Goal: Task Accomplishment & Management: Manage account settings

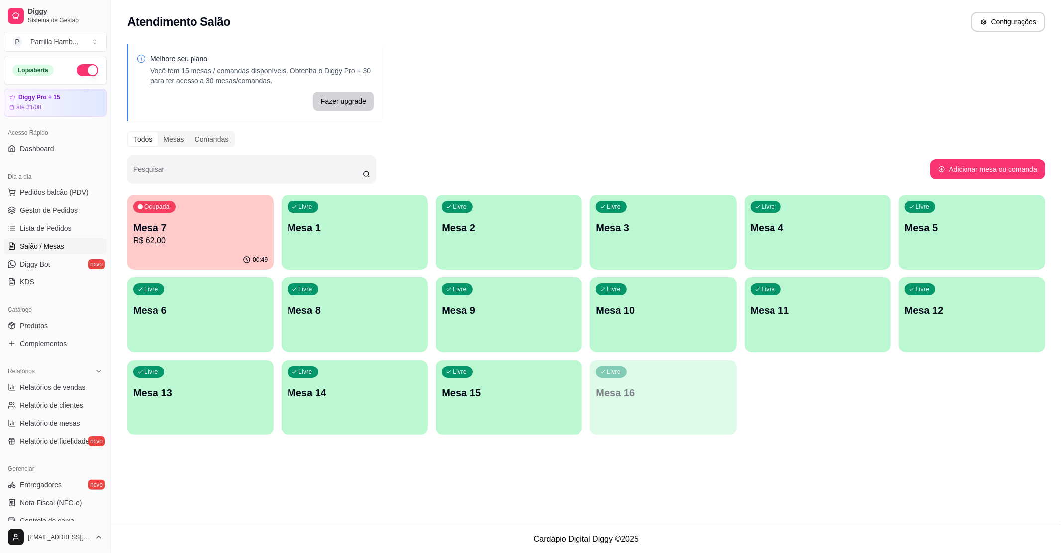
click at [474, 317] on p "Mesa 9" at bounding box center [509, 311] width 134 height 14
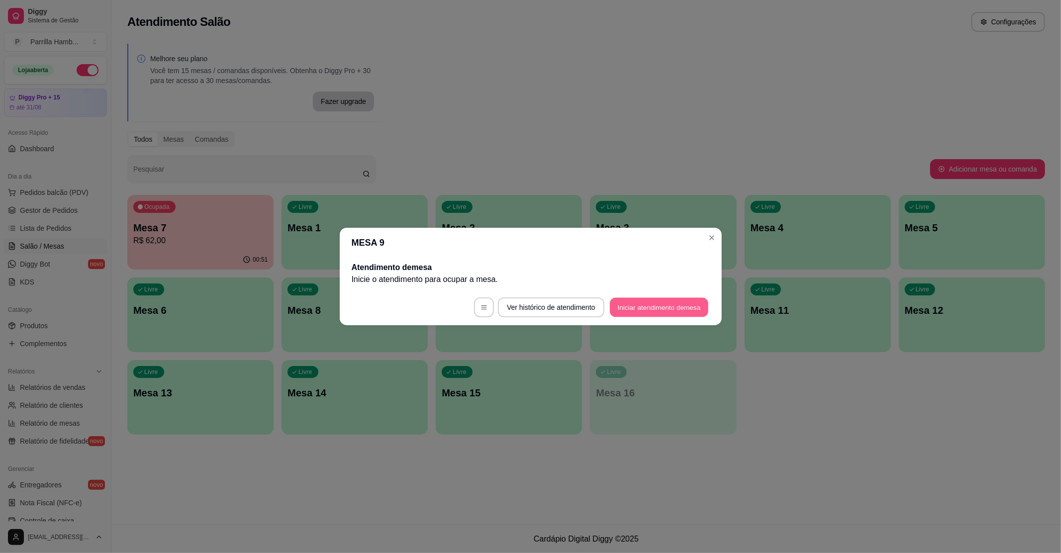
click at [671, 301] on button "Iniciar atendimento de mesa" at bounding box center [659, 307] width 99 height 19
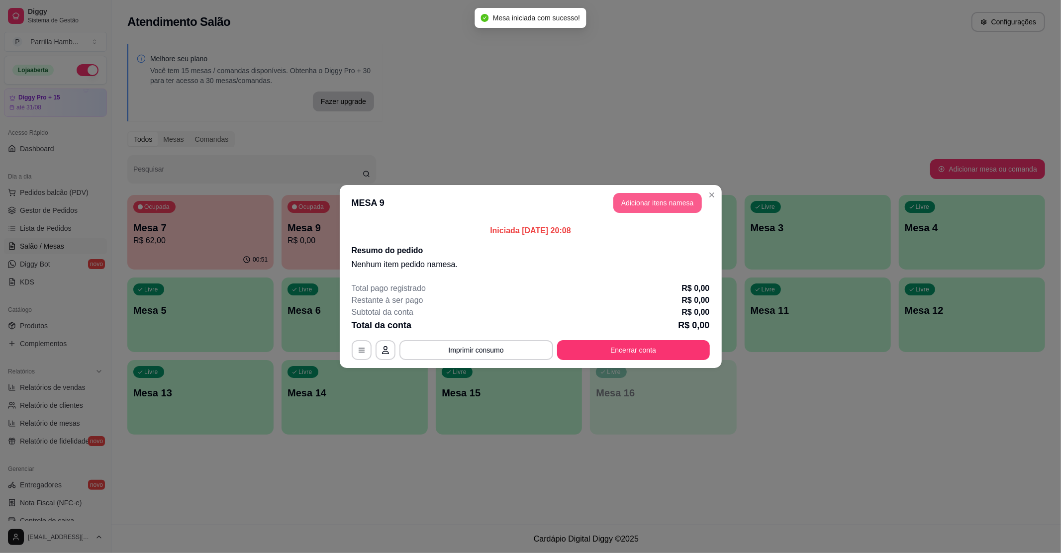
click at [627, 198] on button "Adicionar itens na mesa" at bounding box center [658, 203] width 89 height 20
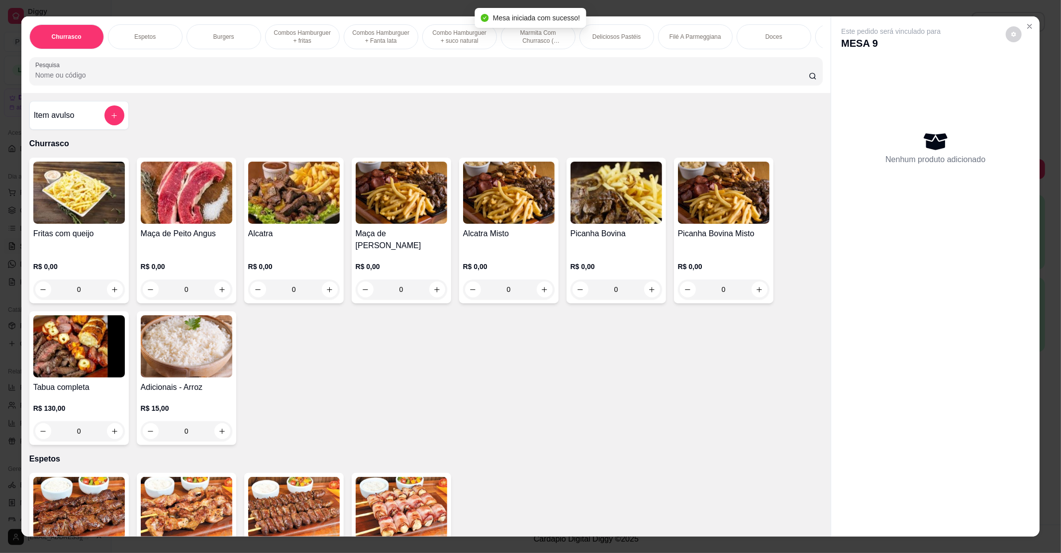
click at [161, 80] on input "Pesquisa" at bounding box center [422, 75] width 774 height 10
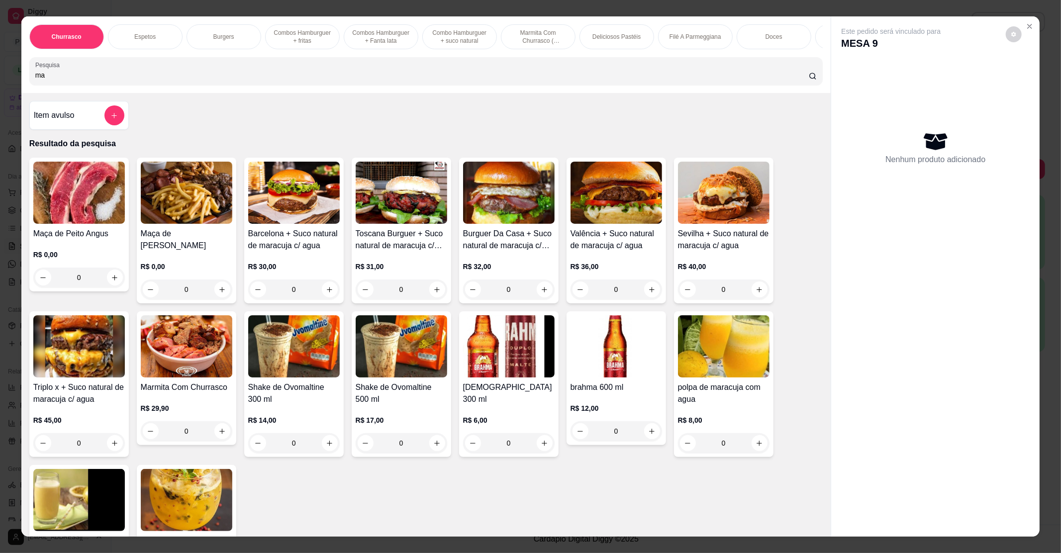
type input "m"
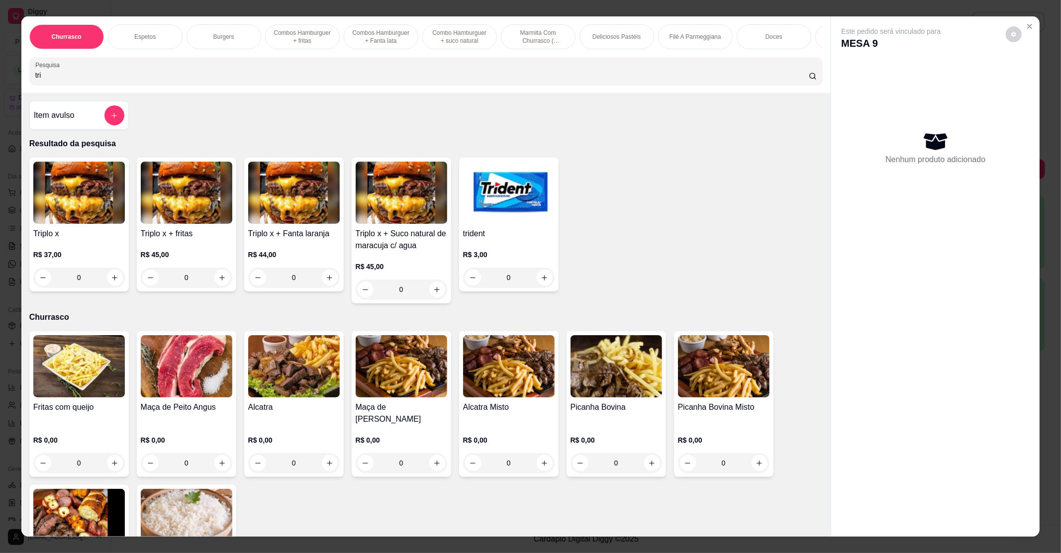
type input "tri"
click at [59, 224] on img at bounding box center [79, 193] width 92 height 62
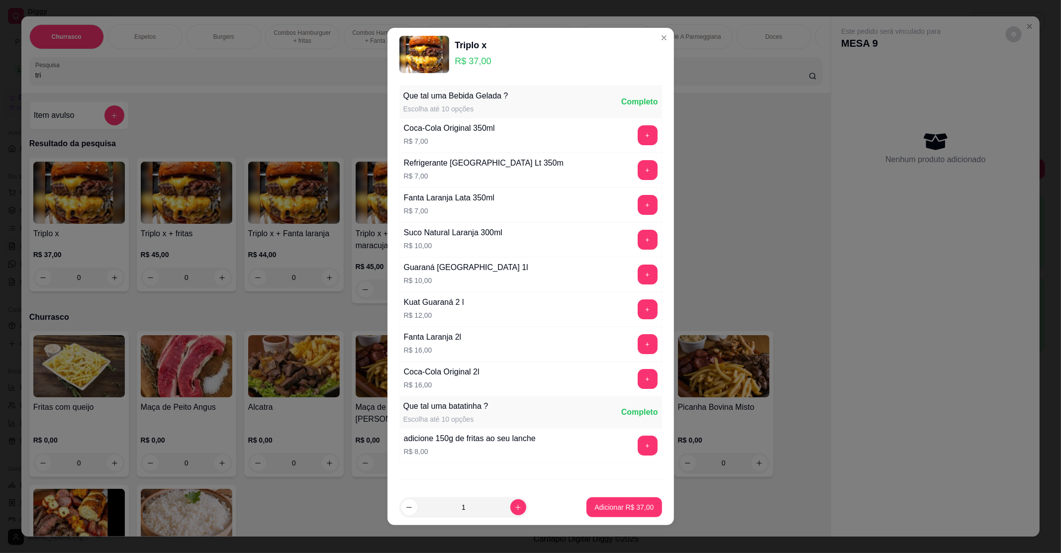
scroll to position [52, 0]
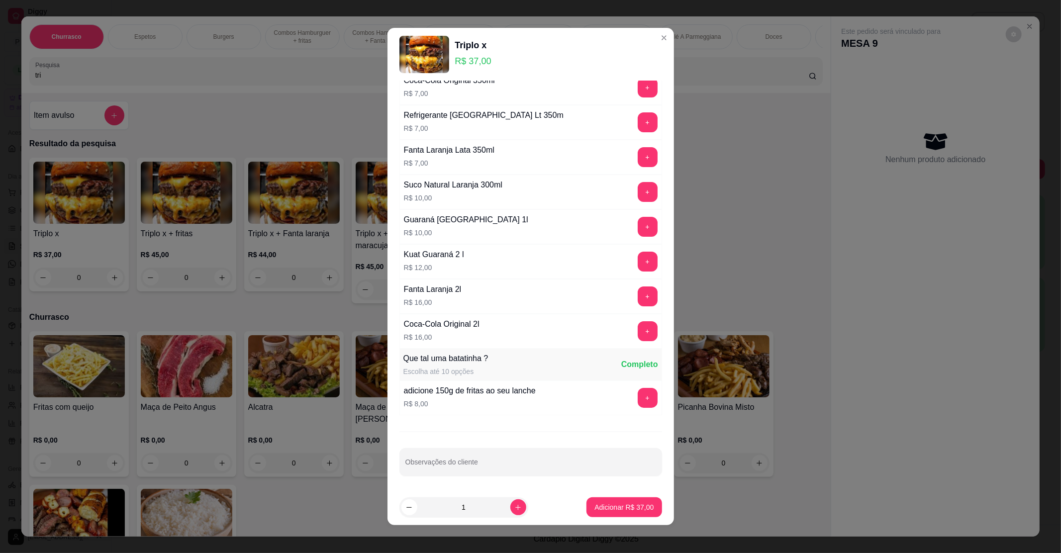
click at [460, 456] on div at bounding box center [531, 462] width 251 height 20
type input "sem bacon"
click at [600, 506] on p "Adicionar R$ 37,00" at bounding box center [625, 507] width 58 height 9
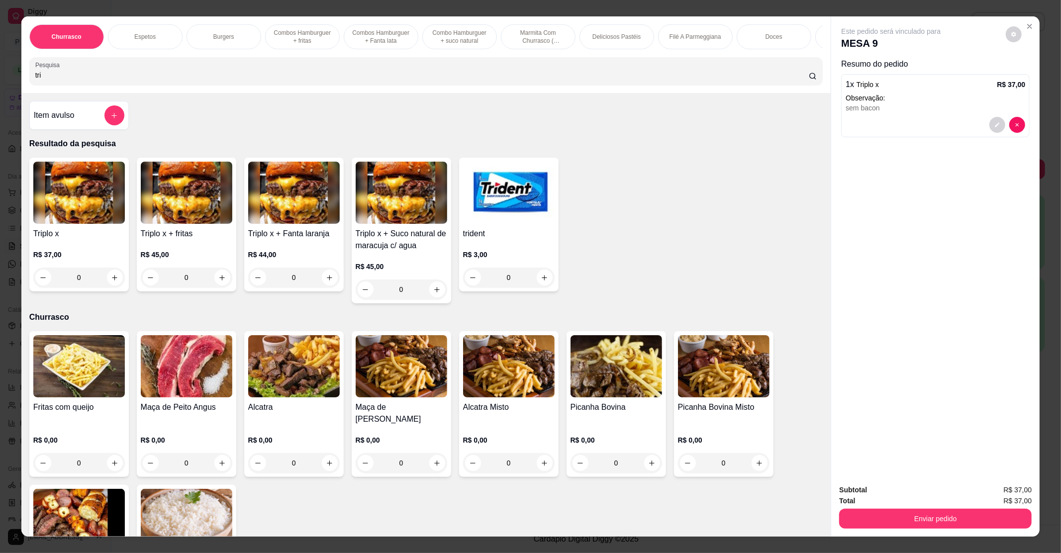
drag, startPoint x: 84, startPoint y: 93, endPoint x: 14, endPoint y: 86, distance: 70.0
click at [14, 86] on div "Churrasco Espetos Burgers Combos Hamburguer + fritas Combos Hamburguer + Fanta …" at bounding box center [530, 276] width 1061 height 553
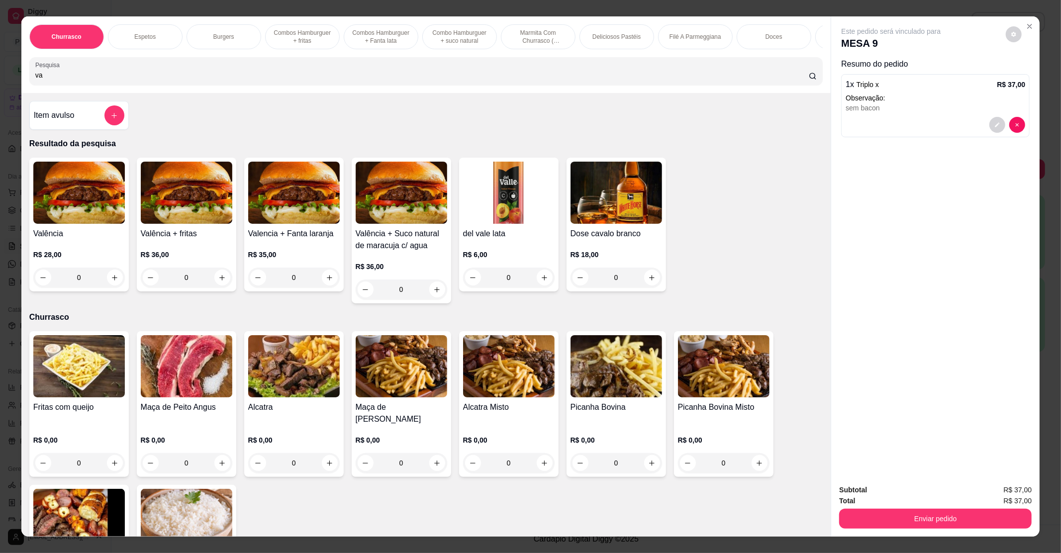
type input "va"
click at [75, 191] on img at bounding box center [79, 193] width 92 height 62
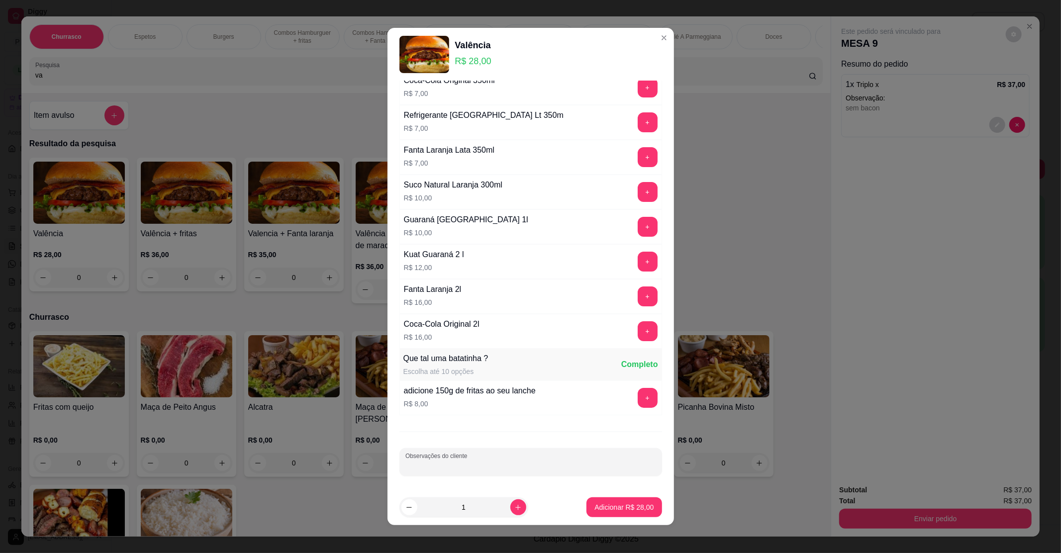
click at [469, 465] on input "Observações do cliente" at bounding box center [531, 466] width 251 height 10
type input "sem molho"
click at [598, 512] on p "Adicionar R$ 28,00" at bounding box center [625, 507] width 58 height 9
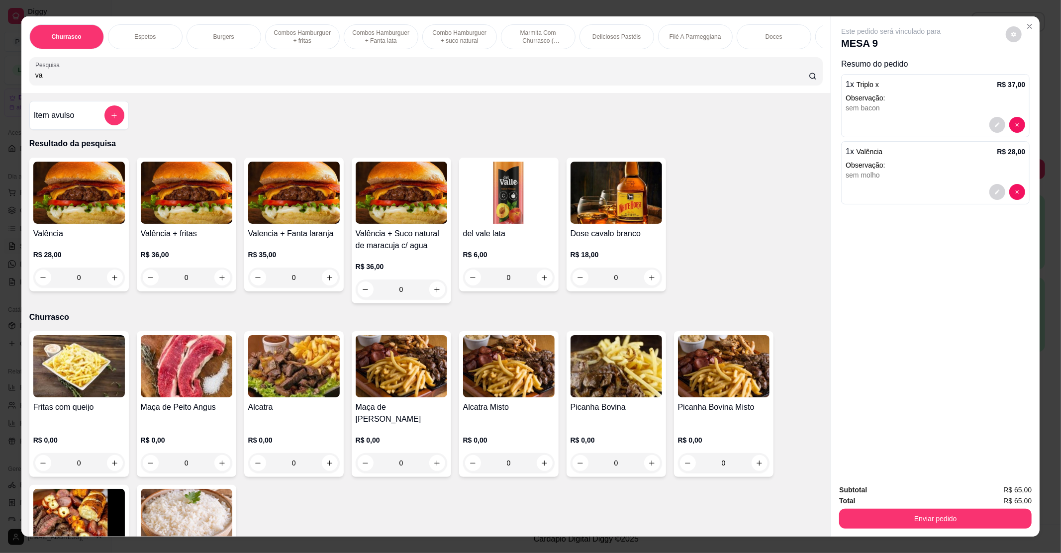
click at [952, 152] on div "1 x Valência R$ 28,00" at bounding box center [936, 152] width 180 height 12
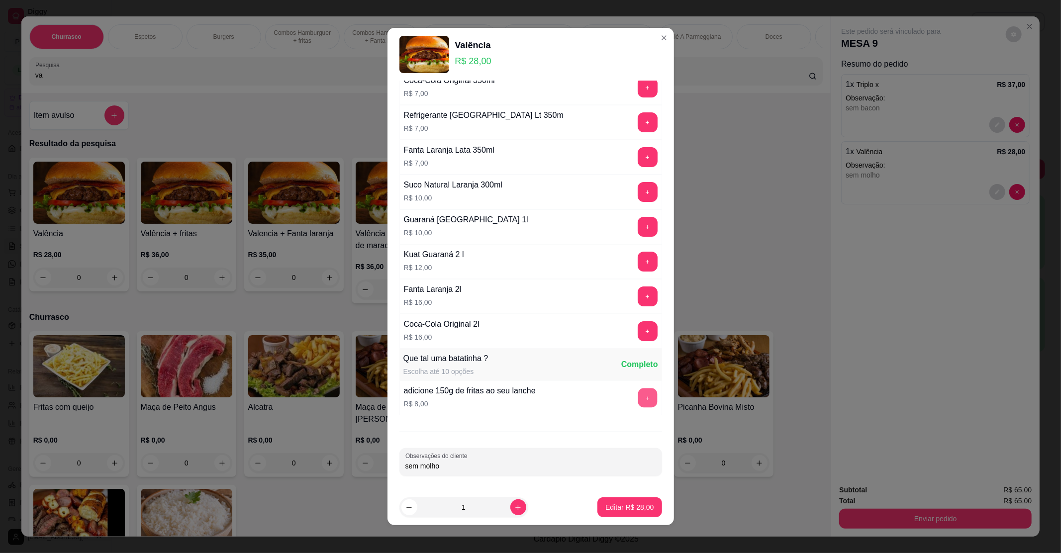
click at [638, 405] on button "+" at bounding box center [647, 397] width 19 height 19
click at [628, 504] on p "Editar R$ 44,00" at bounding box center [630, 507] width 47 height 9
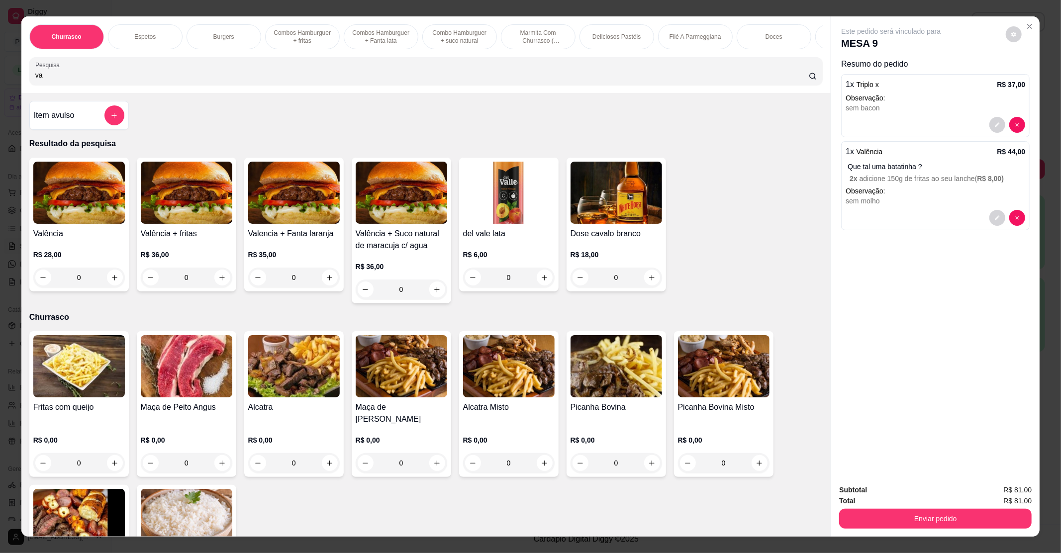
drag, startPoint x: 110, startPoint y: 89, endPoint x: 0, endPoint y: 87, distance: 110.5
click at [0, 87] on div "Churrasco Espetos Burgers Combos Hamburguer + fritas Combos [GEOGRAPHIC_DATA] +…" at bounding box center [530, 276] width 1061 height 553
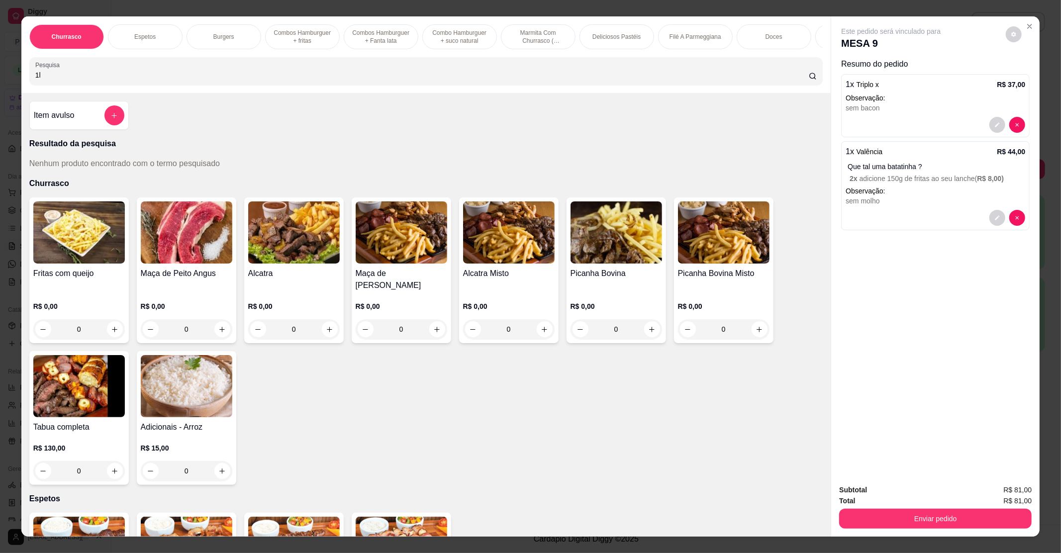
type input "1"
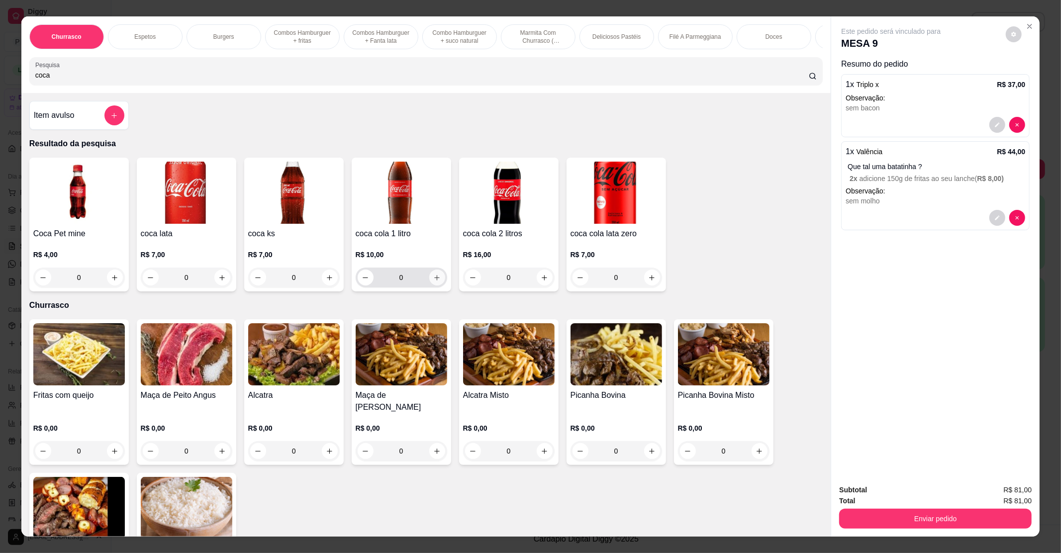
type input "coca"
click at [432, 284] on button "increase-product-quantity" at bounding box center [437, 278] width 16 height 16
type input "1"
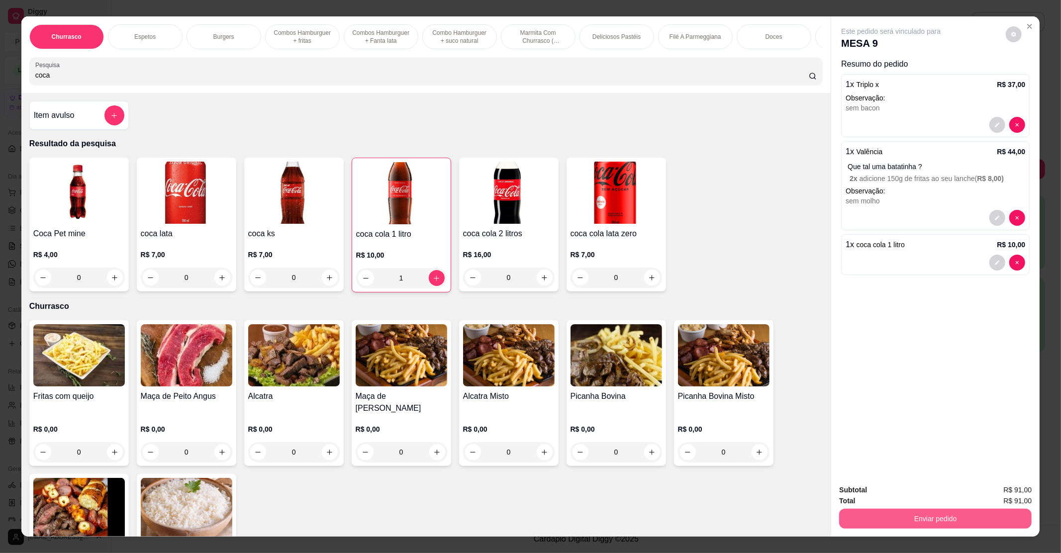
click at [899, 517] on button "Enviar pedido" at bounding box center [936, 519] width 193 height 20
click at [901, 492] on button "Não registrar e enviar pedido" at bounding box center [902, 494] width 101 height 18
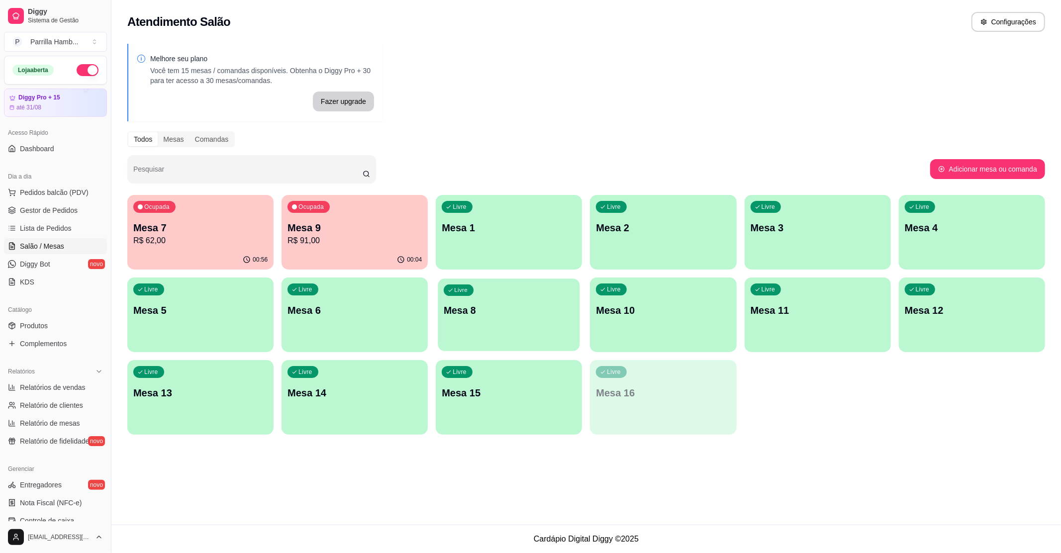
click at [497, 315] on p "Mesa 8" at bounding box center [509, 310] width 130 height 13
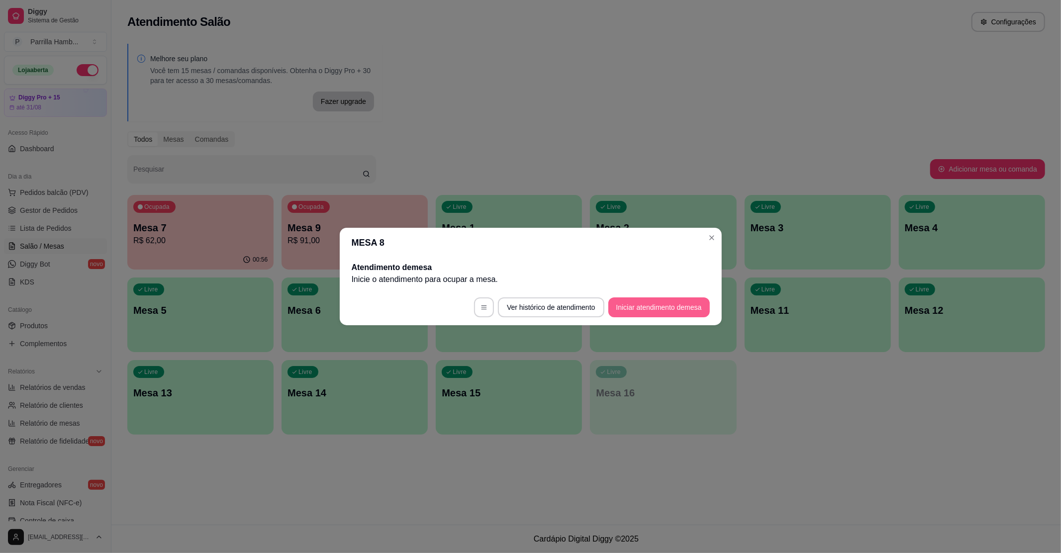
click at [647, 304] on button "Iniciar atendimento de mesa" at bounding box center [660, 308] width 102 height 20
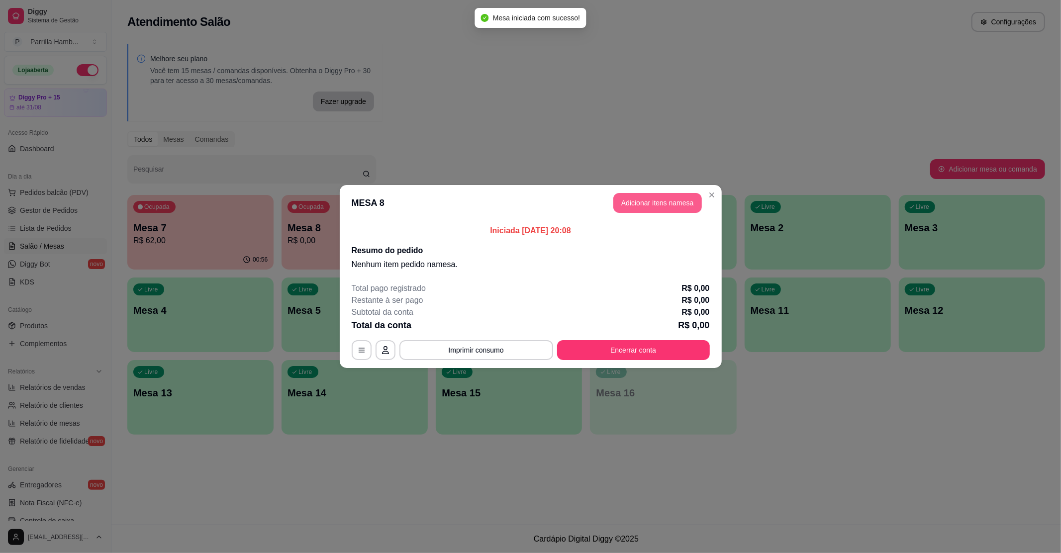
click at [640, 200] on button "Adicionar itens na mesa" at bounding box center [658, 203] width 89 height 20
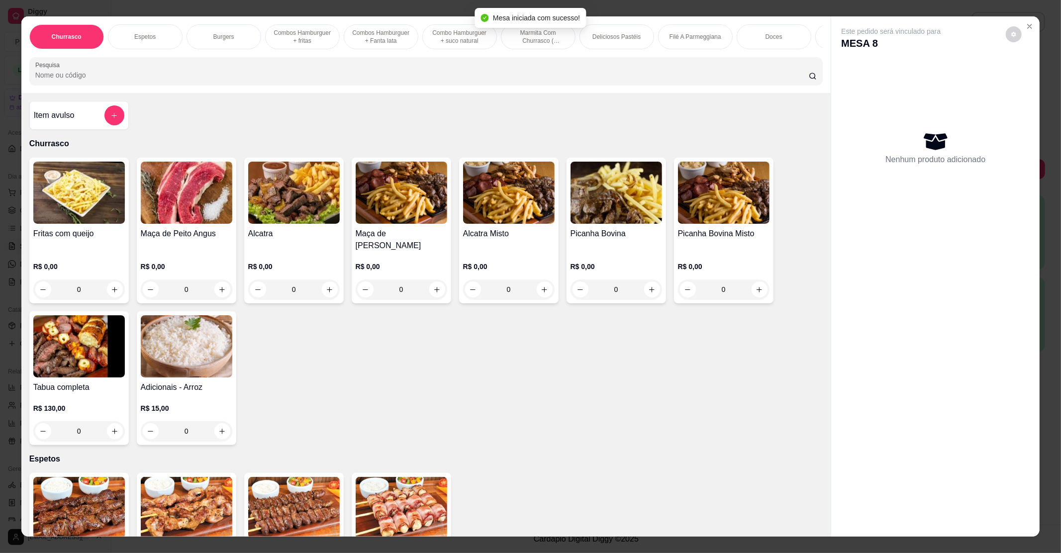
click at [280, 80] on input "Pesquisa" at bounding box center [422, 75] width 774 height 10
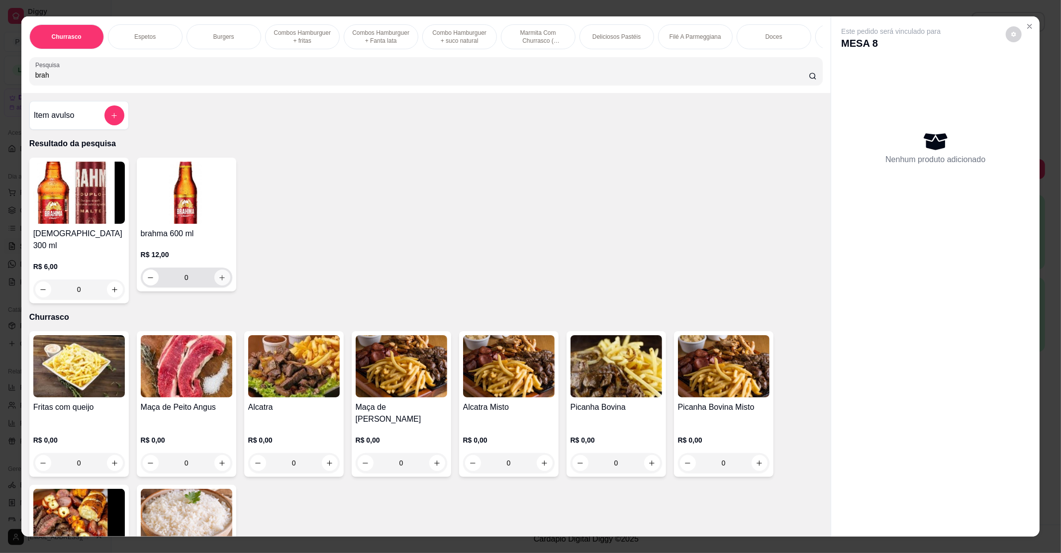
type input "brah"
click at [218, 282] on icon "increase-product-quantity" at bounding box center [221, 277] width 7 height 7
type input "1"
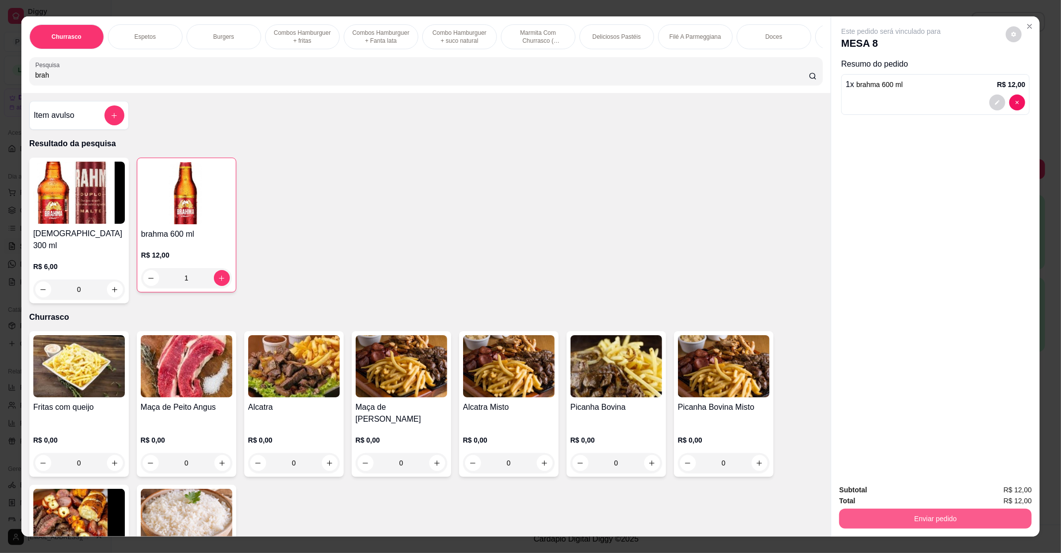
click at [886, 525] on button "Enviar pedido" at bounding box center [936, 519] width 193 height 20
click at [886, 499] on button "Não registrar e enviar pedido" at bounding box center [902, 494] width 104 height 19
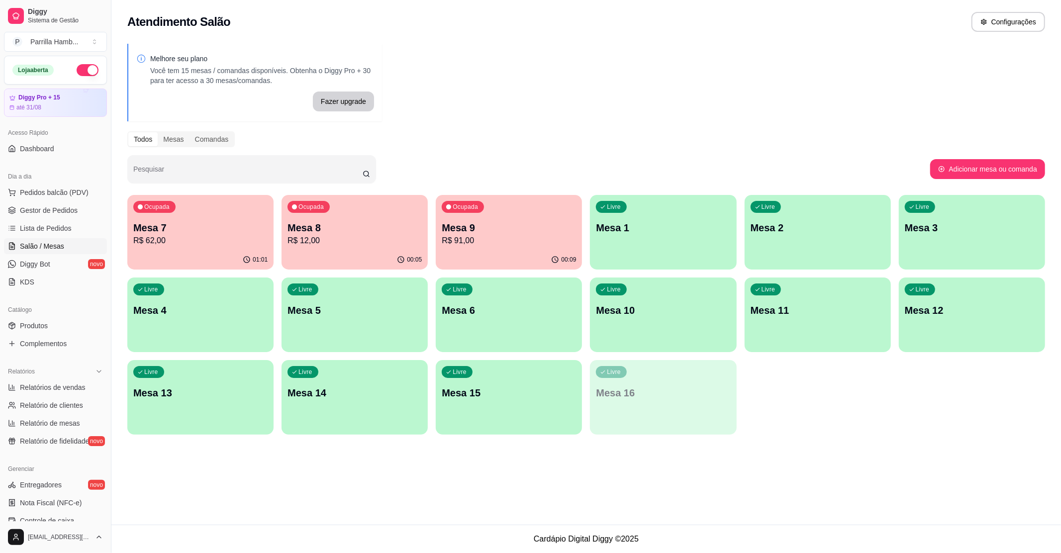
click at [249, 219] on div "Ocupada Mesa 7 R$ 62,00" at bounding box center [200, 222] width 146 height 55
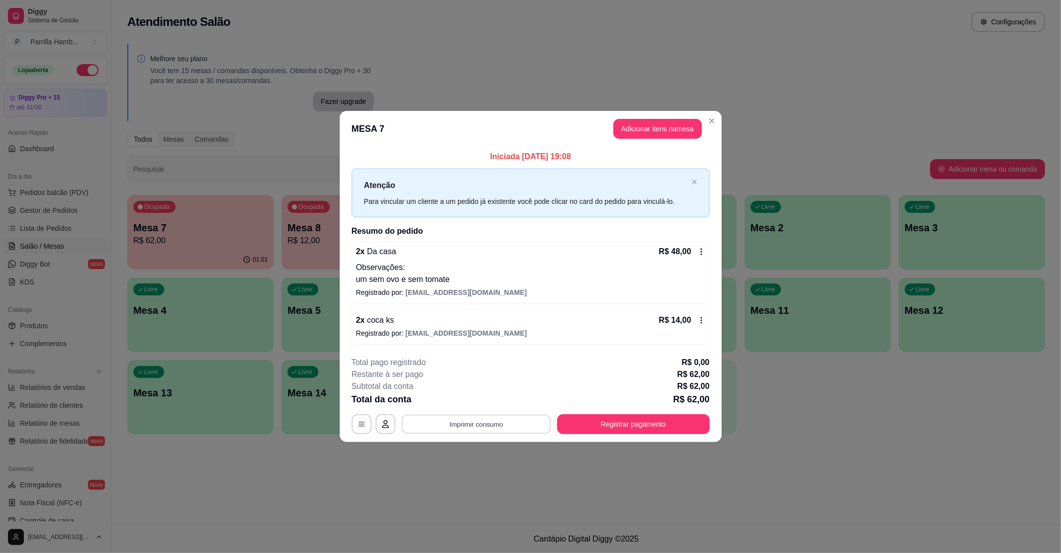
click at [456, 423] on button "Imprimir consumo" at bounding box center [476, 424] width 149 height 19
click at [468, 409] on button "IMPRESSORA" at bounding box center [479, 404] width 58 height 13
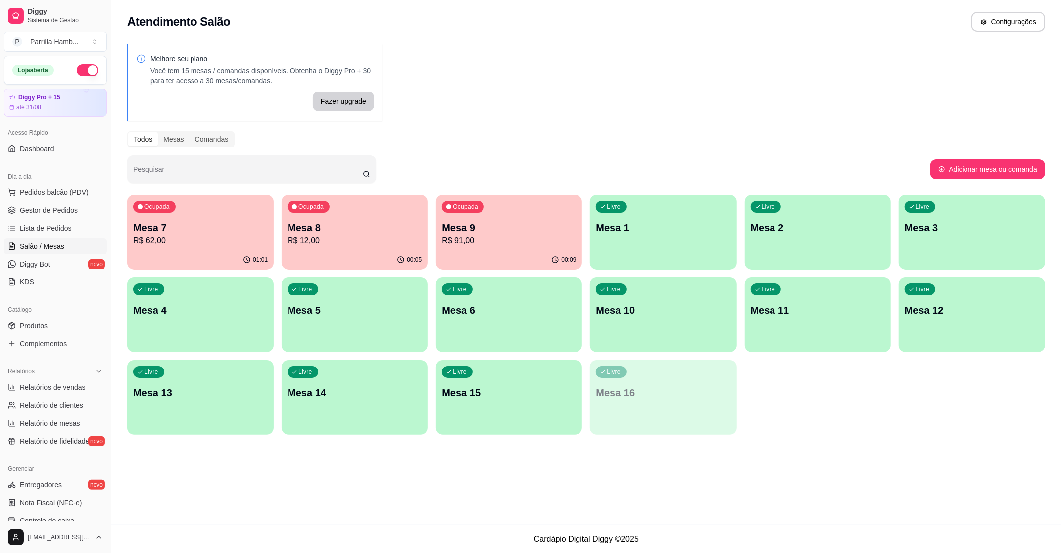
click at [213, 224] on p "Mesa 7" at bounding box center [200, 228] width 134 height 14
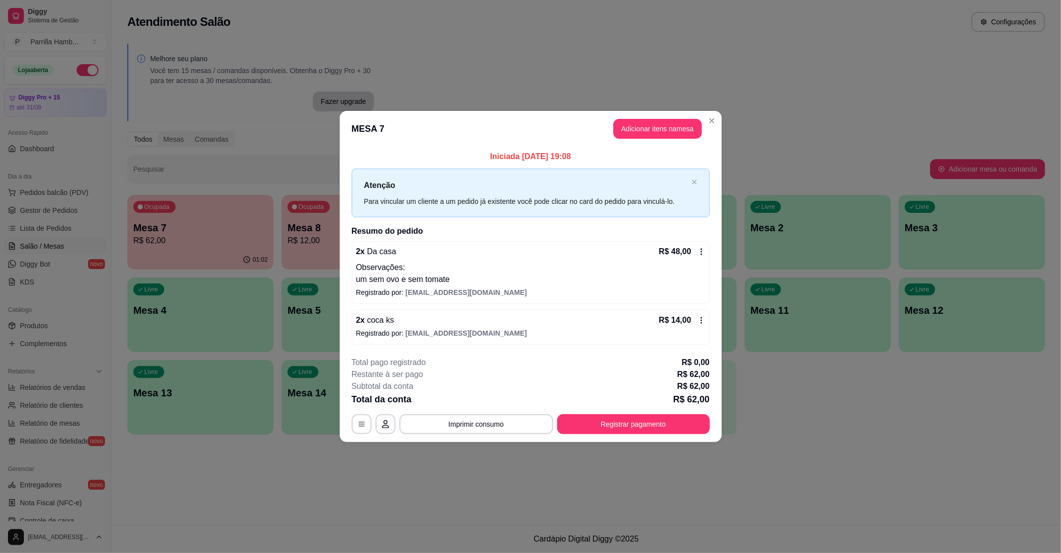
click at [716, 351] on footer "**********" at bounding box center [531, 396] width 382 height 94
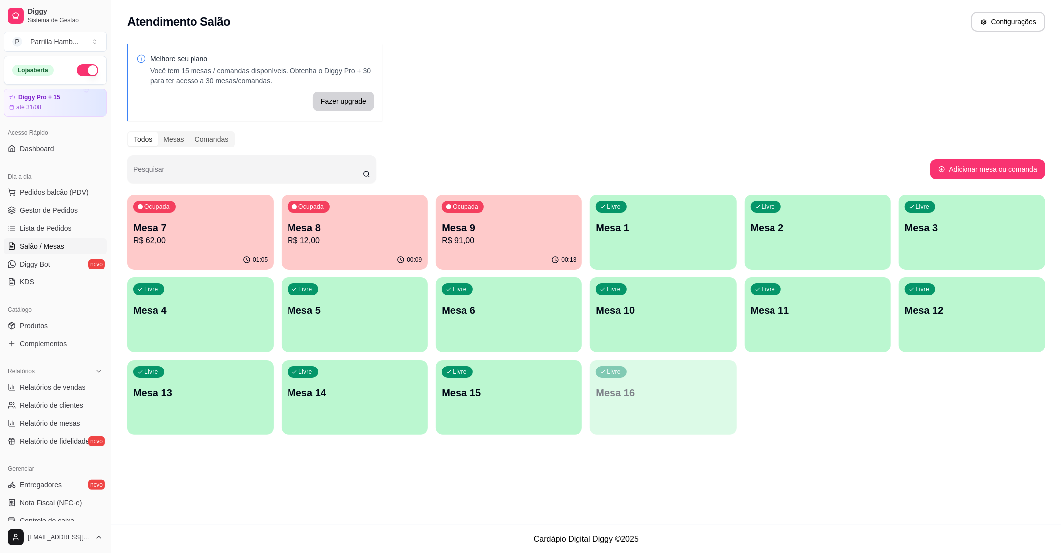
click at [536, 233] on p "Mesa 9" at bounding box center [509, 228] width 134 height 14
click at [184, 227] on p "Mesa 7" at bounding box center [200, 227] width 130 height 13
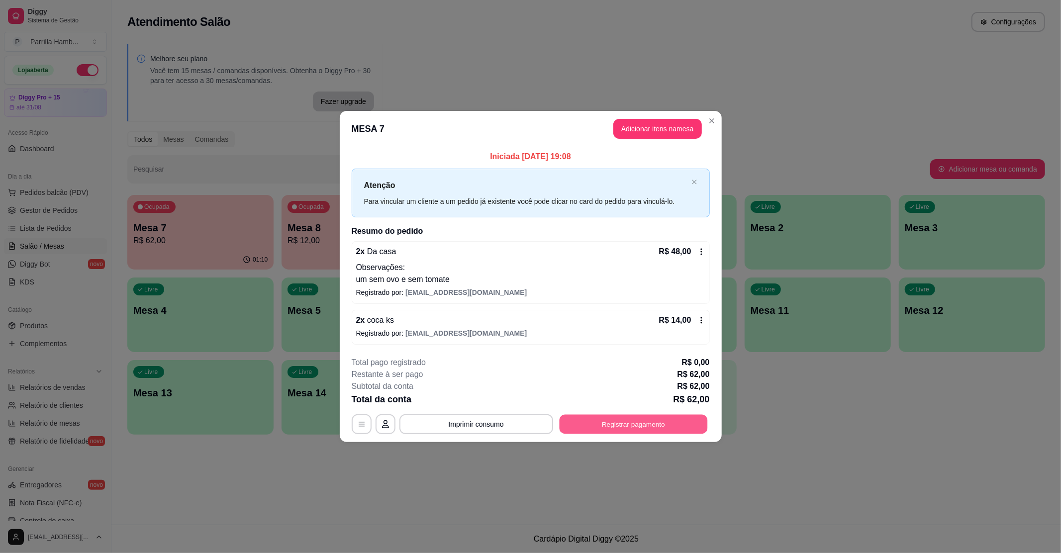
click at [592, 423] on button "Registrar pagamento" at bounding box center [633, 424] width 148 height 19
click at [524, 225] on div "Crédito" at bounding box center [531, 227] width 70 height 58
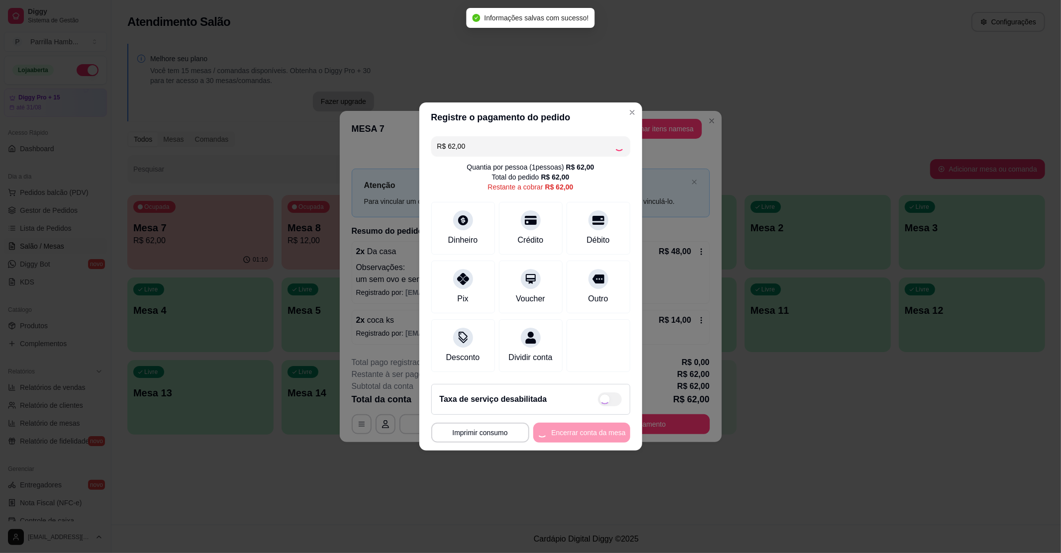
type input "R$ 0,00"
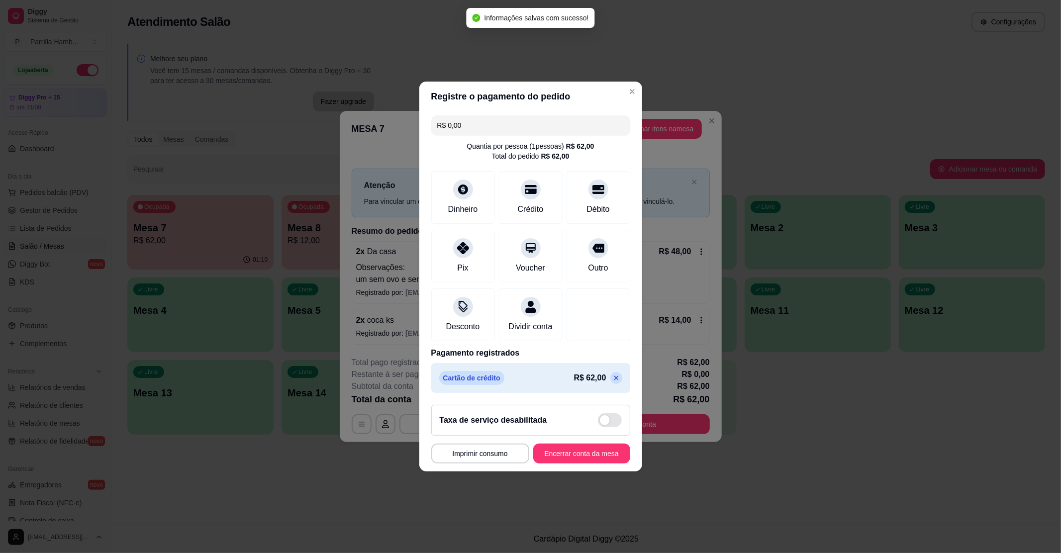
click at [580, 458] on button "Encerrar conta da mesa" at bounding box center [581, 454] width 97 height 20
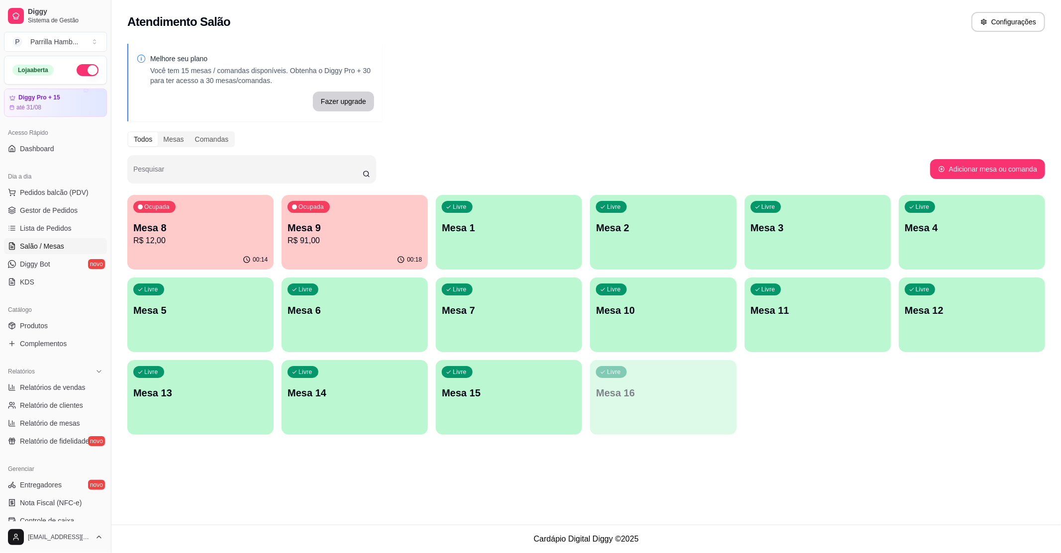
click at [369, 230] on p "Mesa 9" at bounding box center [355, 228] width 134 height 14
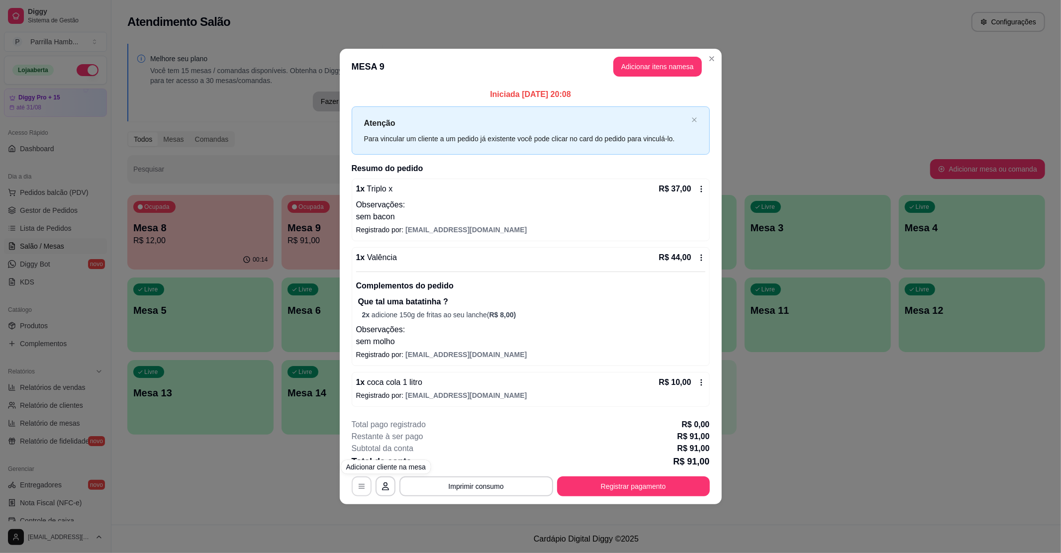
click at [367, 486] on button "button" at bounding box center [362, 487] width 20 height 20
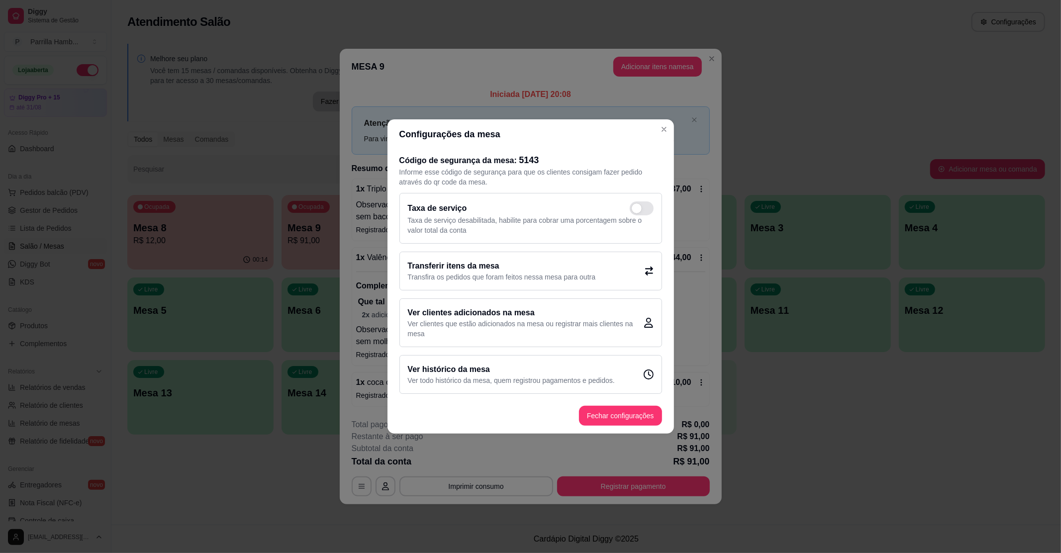
click at [445, 275] on p "Transfira os pedidos que foram feitos nessa mesa para outra" at bounding box center [502, 277] width 188 height 10
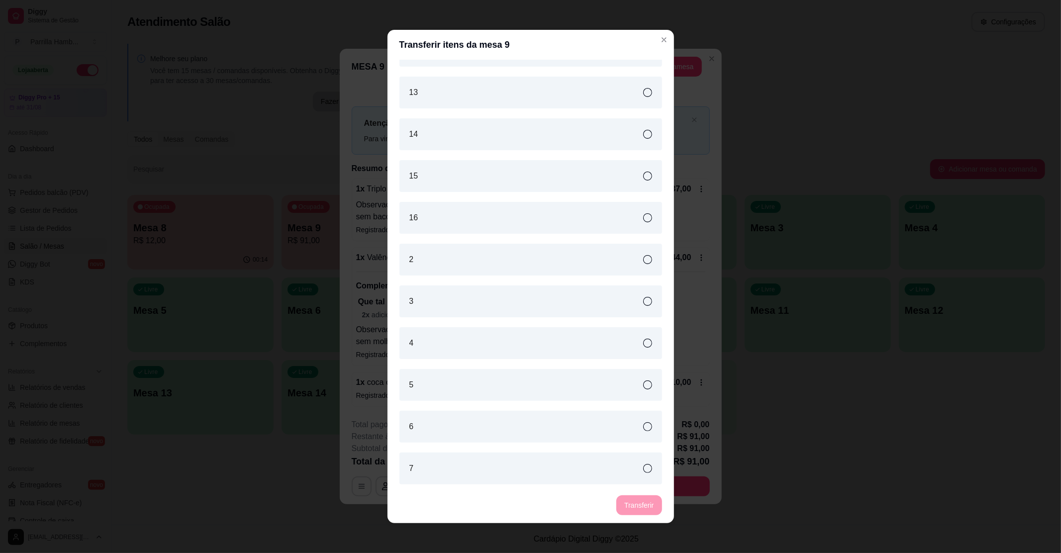
scroll to position [155, 0]
click at [465, 425] on div "6" at bounding box center [531, 426] width 263 height 32
click at [635, 499] on button "Transferir" at bounding box center [639, 505] width 44 height 19
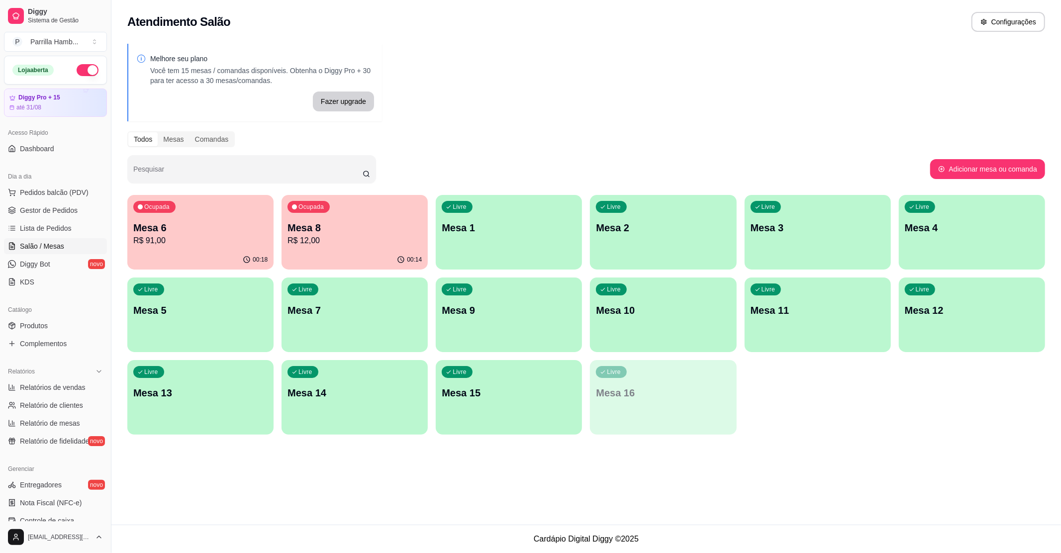
click at [215, 217] on div "Ocupada Mesa 6 R$ 91,00" at bounding box center [200, 222] width 146 height 55
click at [249, 225] on p "Mesa 6" at bounding box center [200, 227] width 130 height 13
click at [831, 245] on div "Livre Mesa 3" at bounding box center [818, 226] width 146 height 63
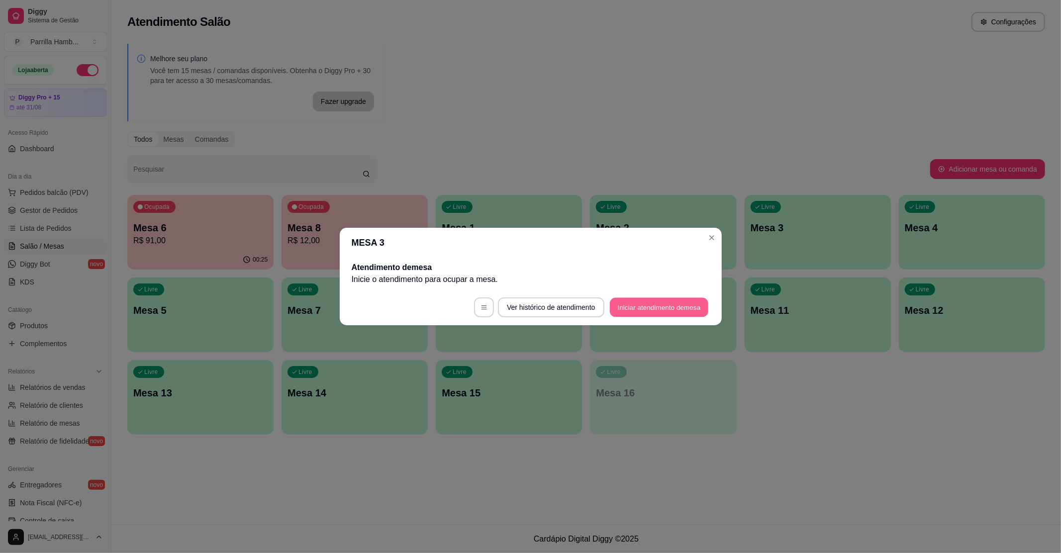
click at [633, 307] on button "Iniciar atendimento de mesa" at bounding box center [659, 307] width 99 height 19
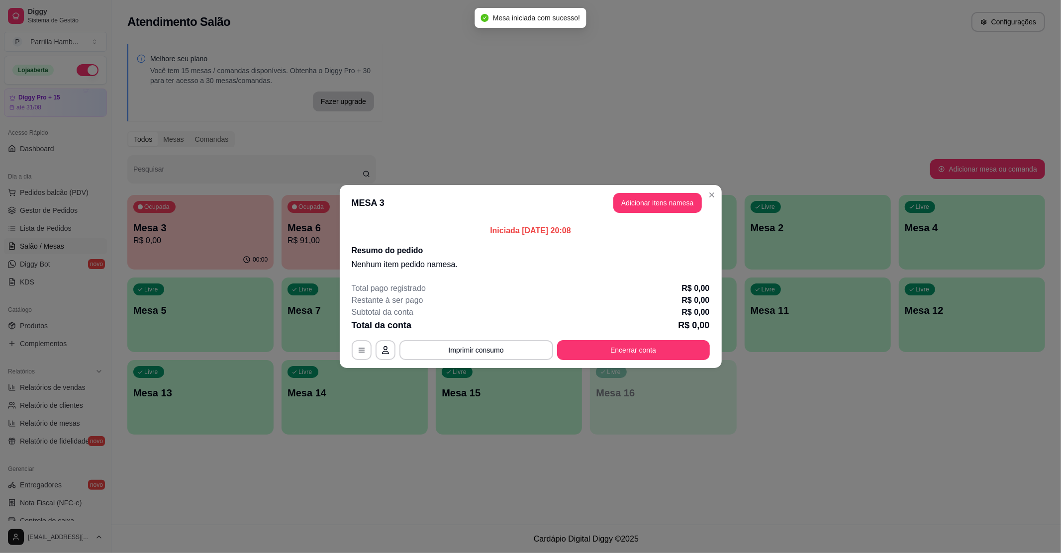
click at [663, 215] on header "MESA 3 Adicionar itens na mesa" at bounding box center [531, 203] width 382 height 36
click at [665, 204] on button "Adicionar itens na mesa" at bounding box center [658, 203] width 86 height 19
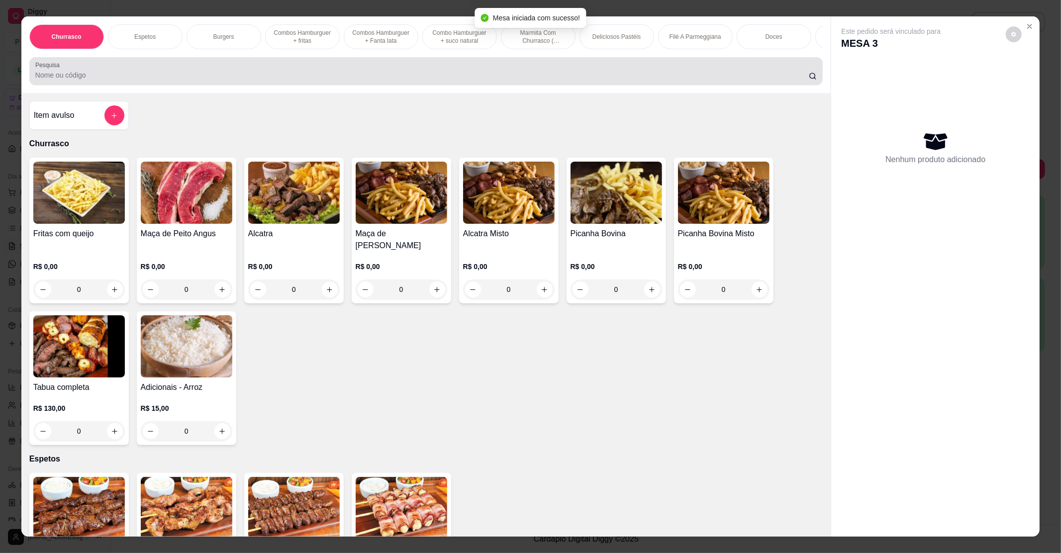
click at [323, 76] on div at bounding box center [426, 71] width 782 height 20
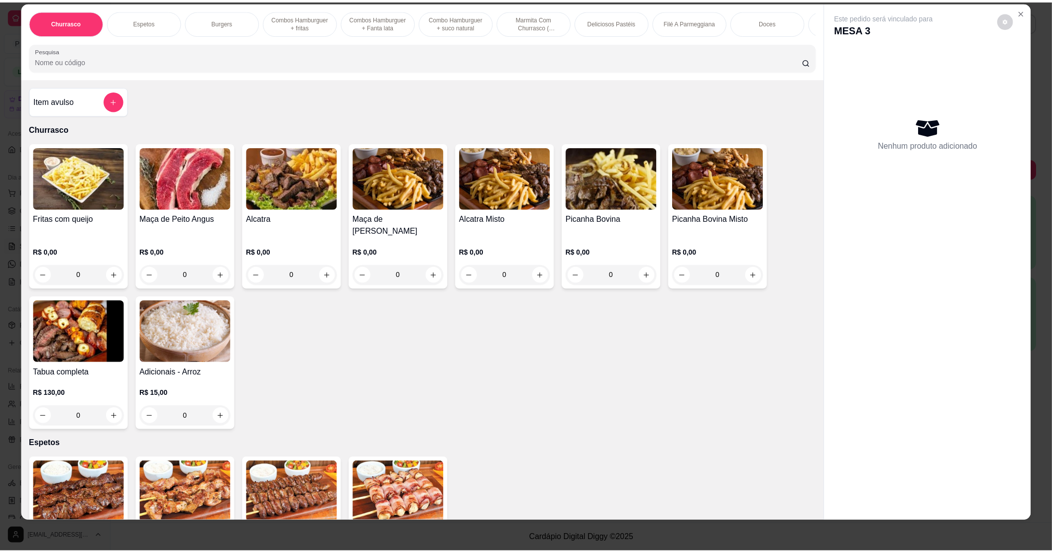
scroll to position [15, 0]
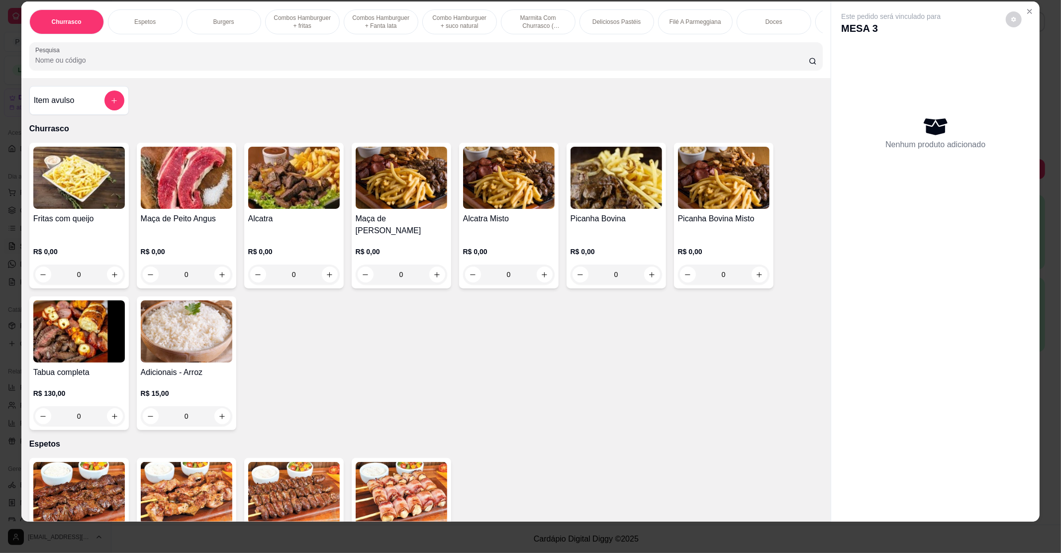
click at [66, 491] on img at bounding box center [79, 493] width 92 height 62
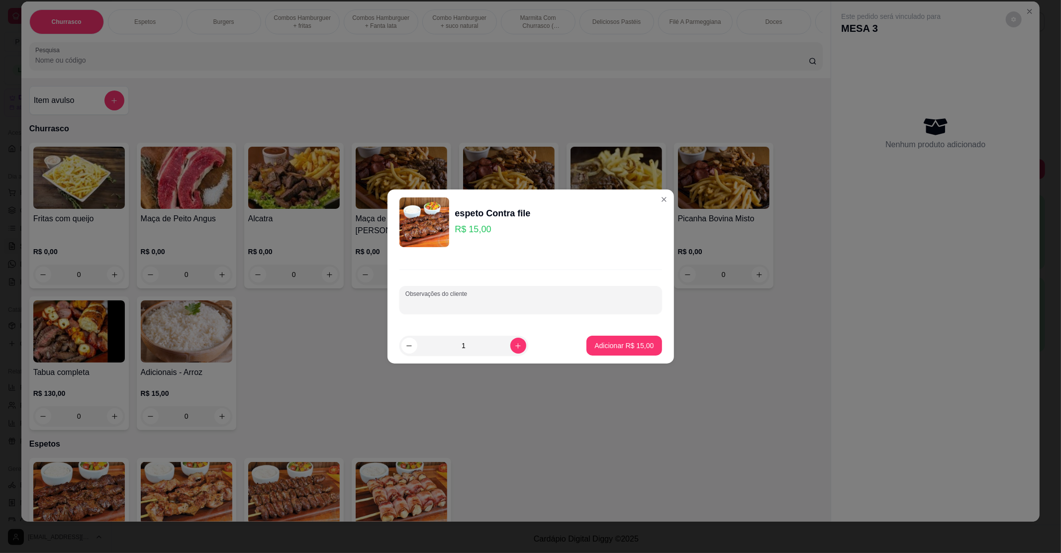
click at [548, 307] on input "Observações do cliente" at bounding box center [531, 304] width 251 height 10
type input "mal passado"
click at [598, 336] on button "Adicionar R$ 15,00" at bounding box center [624, 345] width 73 height 19
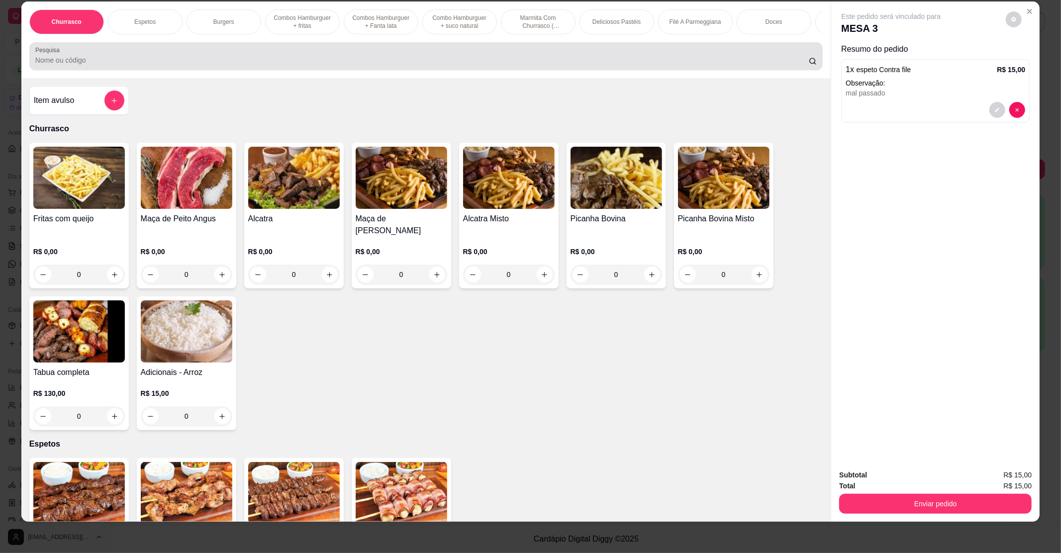
click at [66, 65] on input "Pesquisa" at bounding box center [422, 60] width 774 height 10
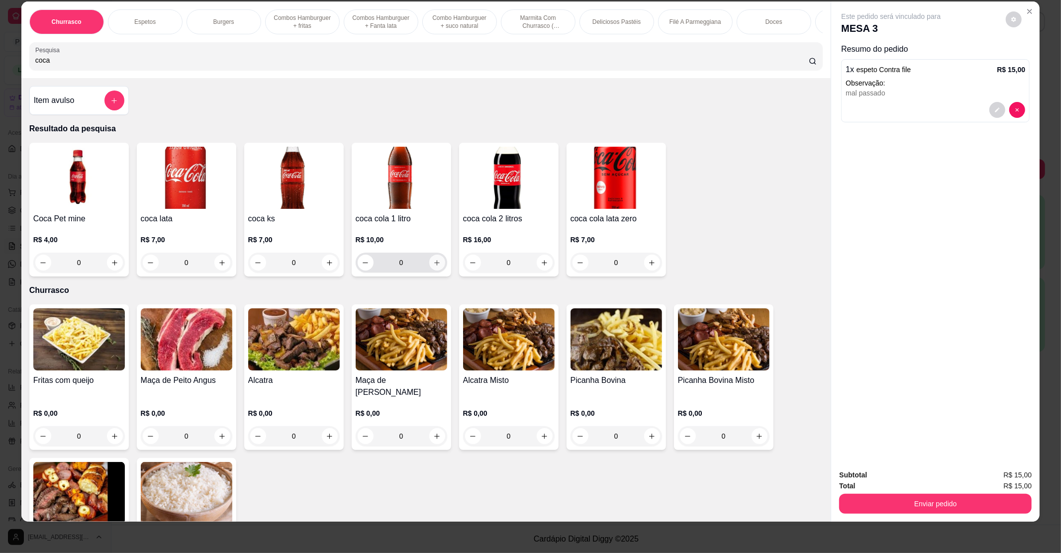
type input "coca"
click at [434, 267] on icon "increase-product-quantity" at bounding box center [436, 262] width 7 height 7
type input "1"
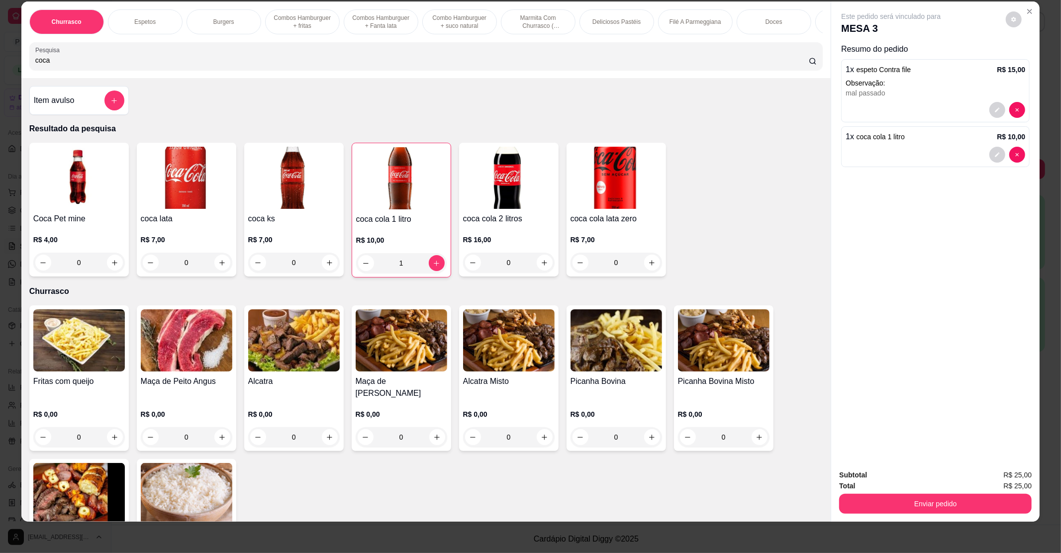
click at [874, 494] on button "Enviar pedido" at bounding box center [936, 504] width 193 height 20
click at [884, 475] on button "Não registrar e enviar pedido" at bounding box center [902, 479] width 104 height 19
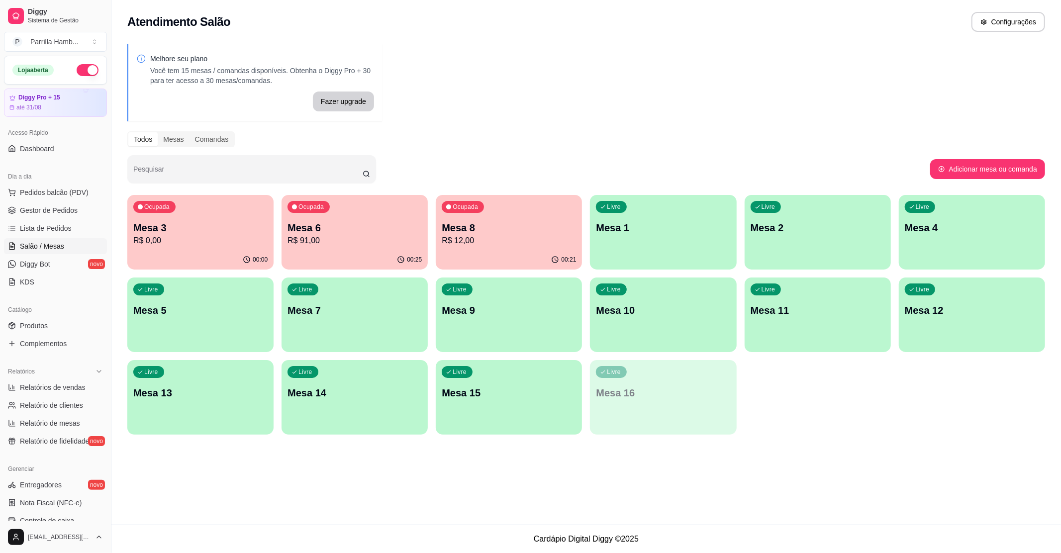
click at [487, 326] on div "Livre Mesa 9" at bounding box center [509, 309] width 146 height 63
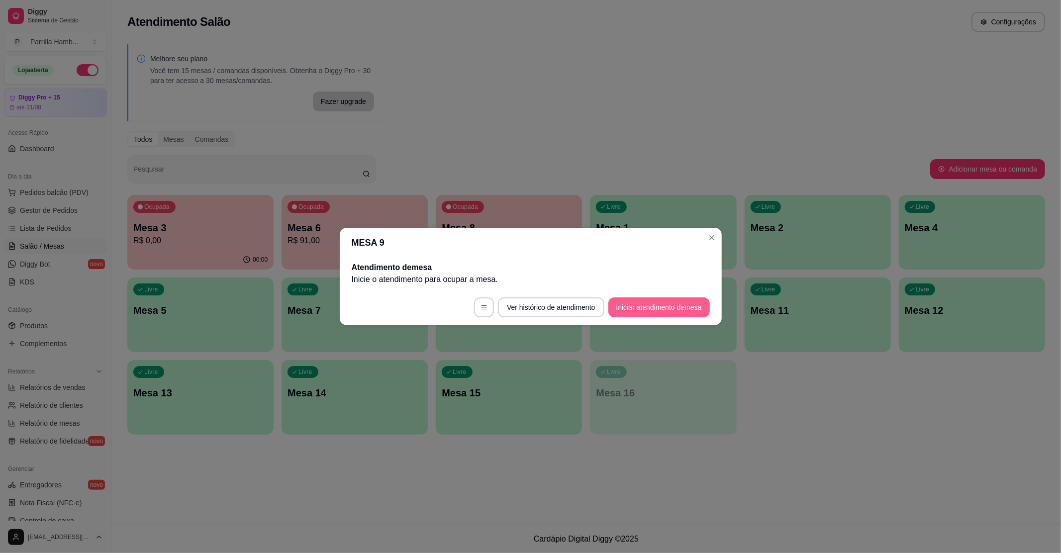
click at [669, 308] on button "Iniciar atendimento de mesa" at bounding box center [660, 308] width 102 height 20
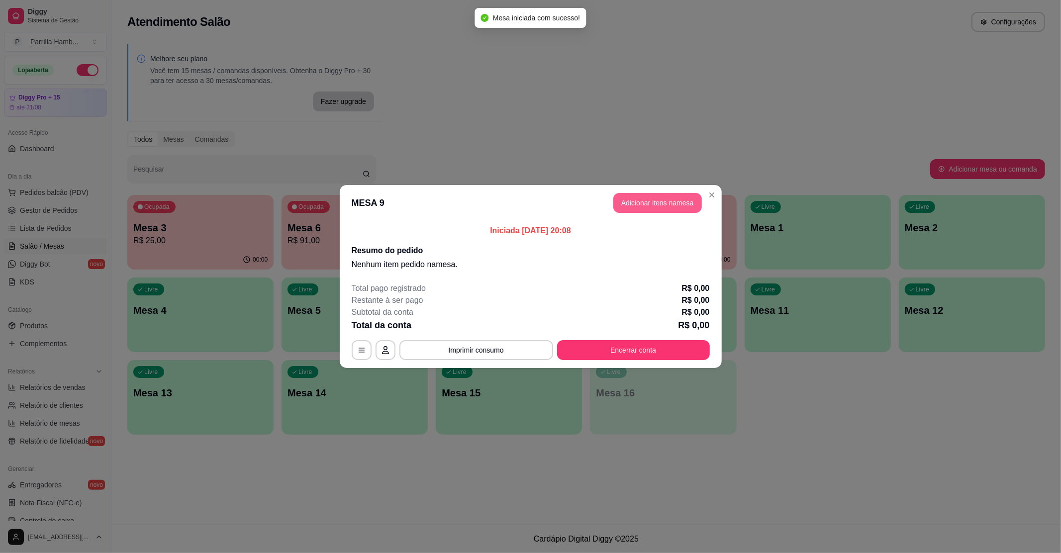
click at [644, 198] on button "Adicionar itens na mesa" at bounding box center [658, 203] width 89 height 20
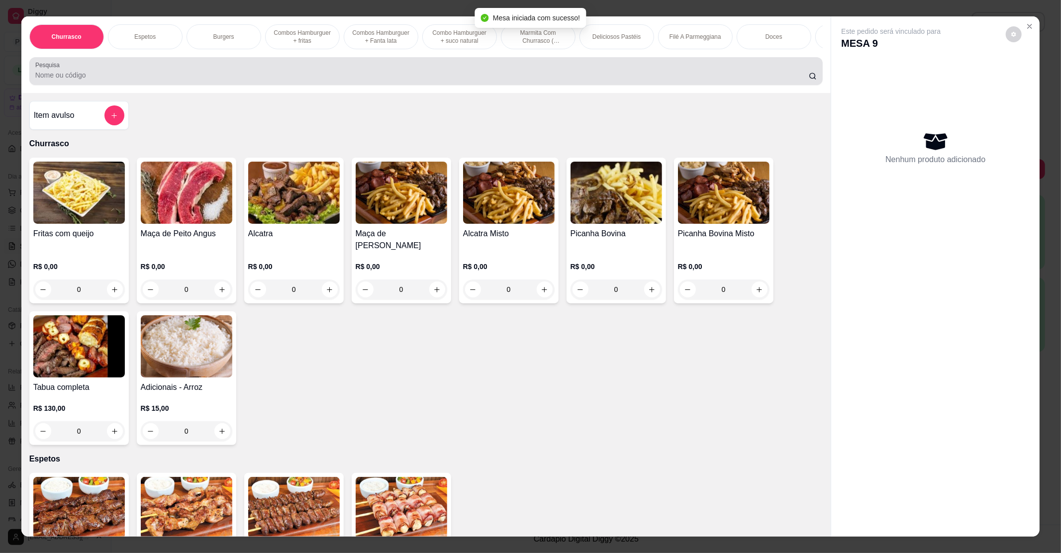
click at [92, 80] on input "Pesquisa" at bounding box center [422, 75] width 774 height 10
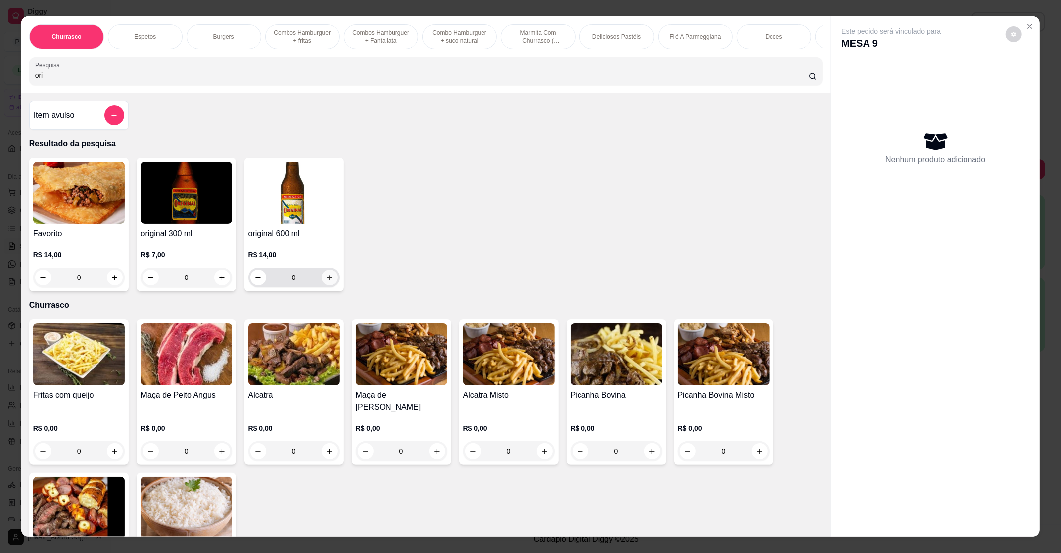
type input "ori"
click at [329, 286] on button "increase-product-quantity" at bounding box center [330, 278] width 16 height 16
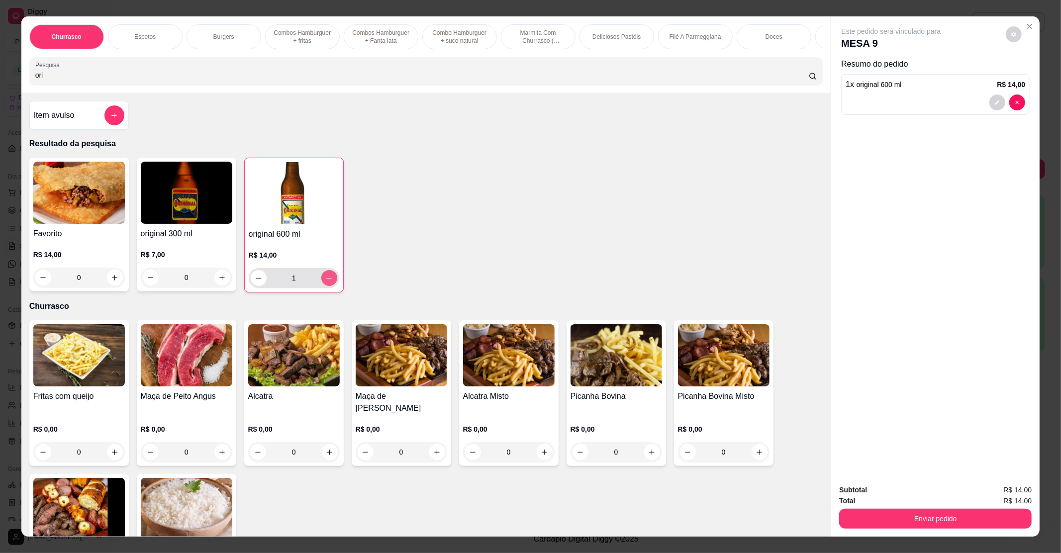
type input "1"
drag, startPoint x: 70, startPoint y: 86, endPoint x: 0, endPoint y: 74, distance: 71.2
click at [0, 74] on div "Churrasco Espetos Burgers Combos Hamburguer + fritas Combos [GEOGRAPHIC_DATA] +…" at bounding box center [530, 276] width 1061 height 553
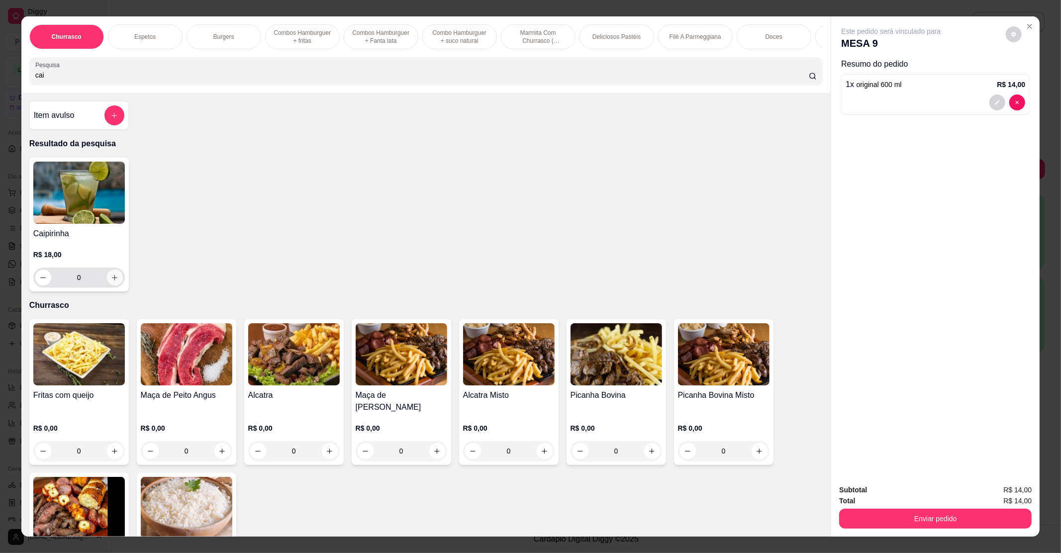
type input "cai"
click at [113, 284] on button "increase-product-quantity" at bounding box center [115, 278] width 16 height 16
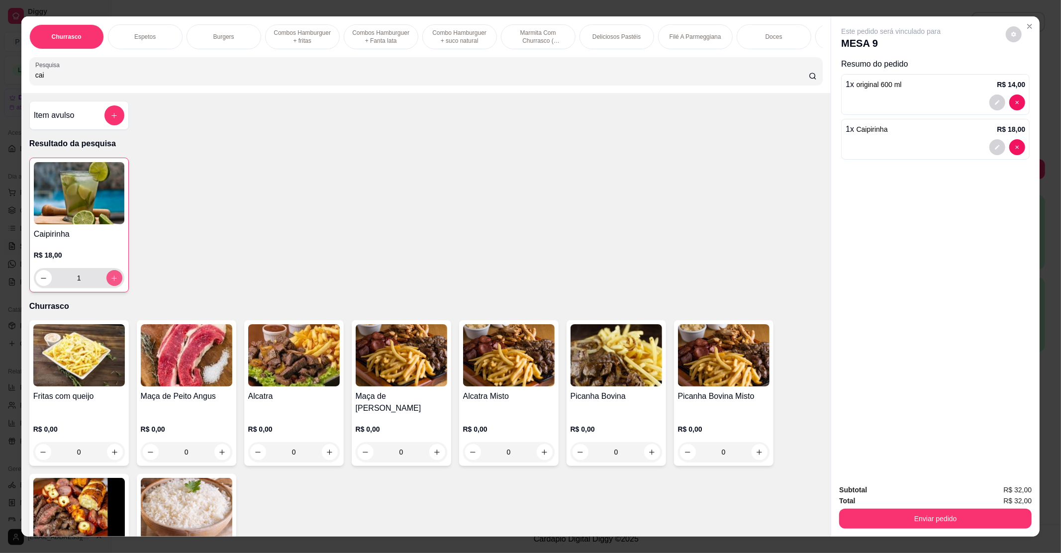
type input "1"
click at [110, 282] on icon "increase-product-quantity" at bounding box center [113, 278] width 7 height 7
type input "2"
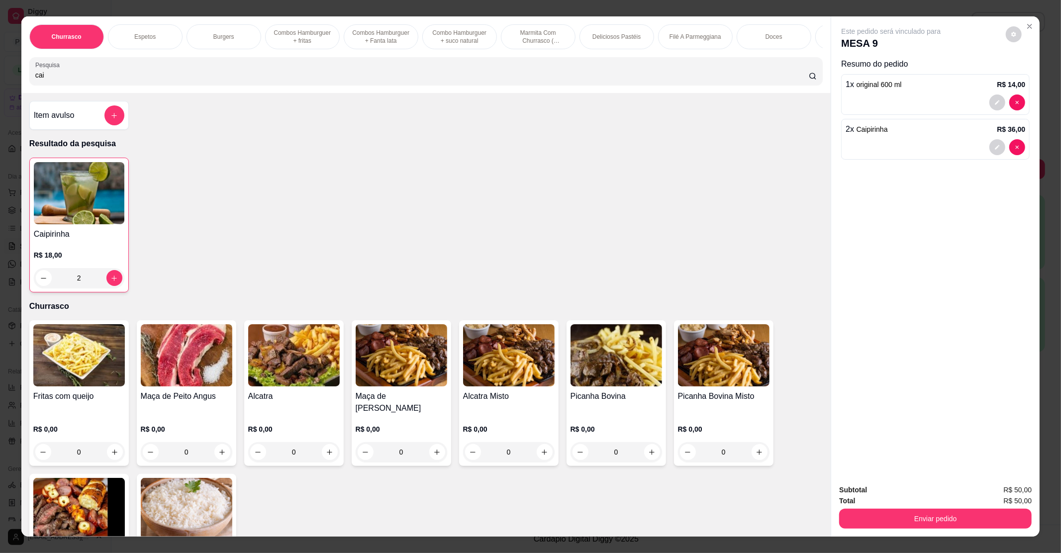
click at [880, 528] on div "Subtotal R$ 50,00 Total R$ 50,00 Enviar pedido" at bounding box center [936, 507] width 209 height 60
click at [898, 517] on button "Enviar pedido" at bounding box center [936, 519] width 193 height 20
click at [906, 495] on button "Não registrar e enviar pedido" at bounding box center [902, 494] width 104 height 19
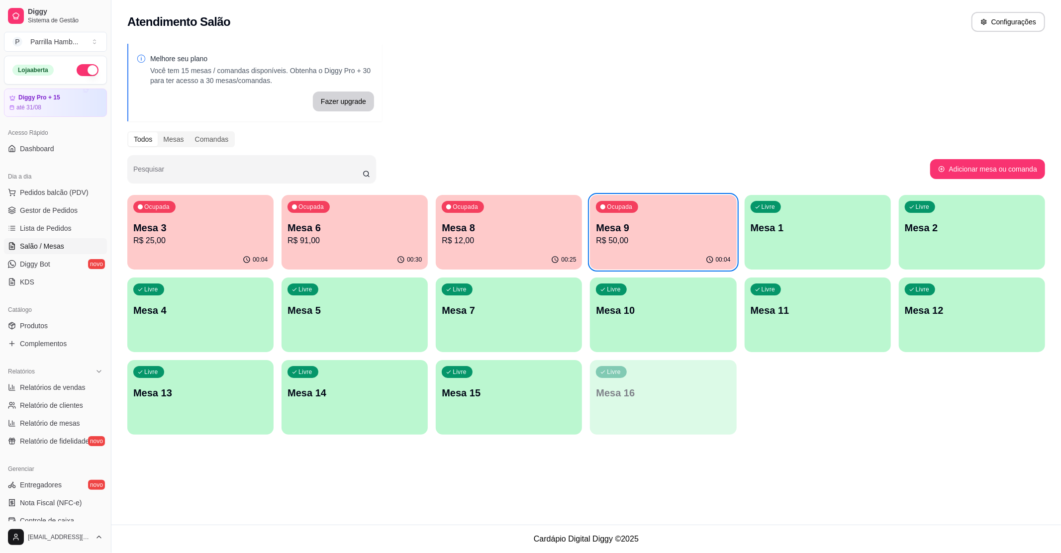
click at [385, 385] on div "Livre Mesa 14" at bounding box center [355, 391] width 146 height 63
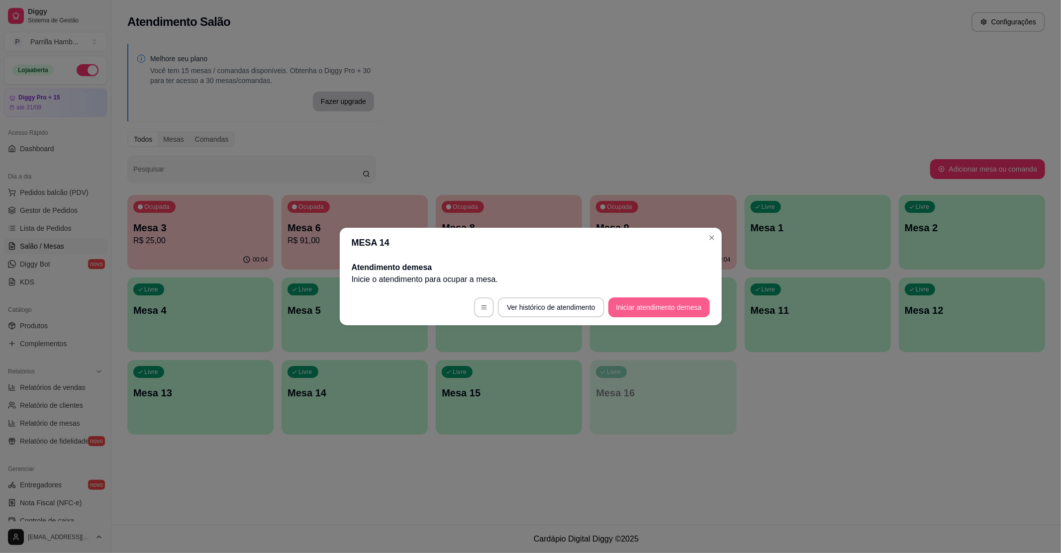
click at [685, 308] on button "Iniciar atendimento de mesa" at bounding box center [660, 308] width 102 height 20
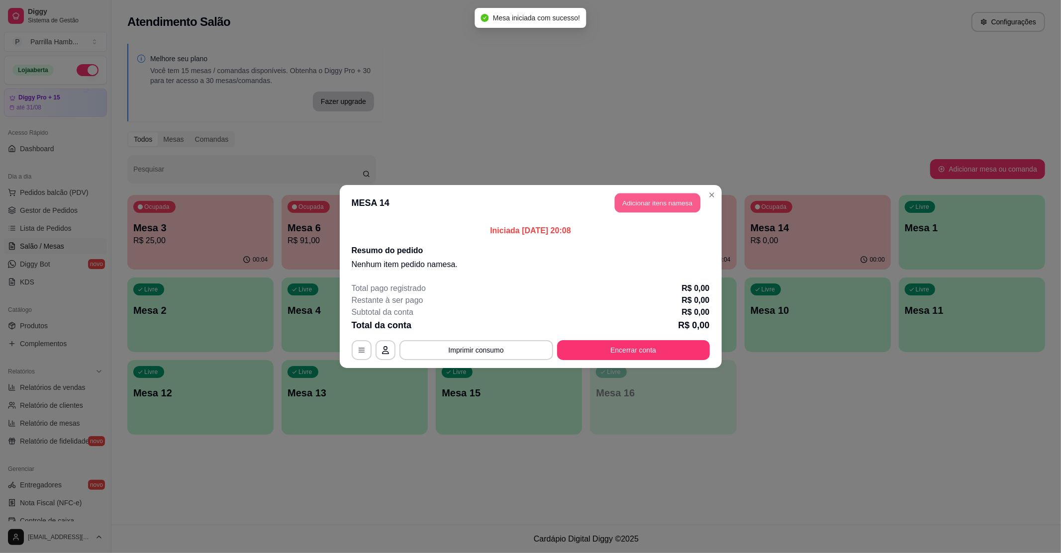
click at [669, 209] on button "Adicionar itens na mesa" at bounding box center [658, 203] width 86 height 19
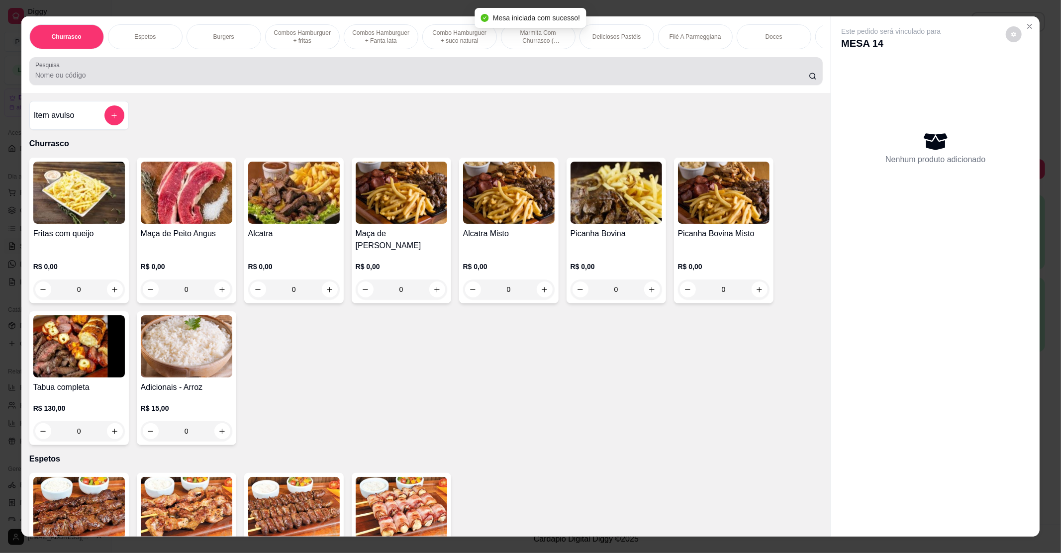
click at [456, 81] on div at bounding box center [426, 71] width 782 height 20
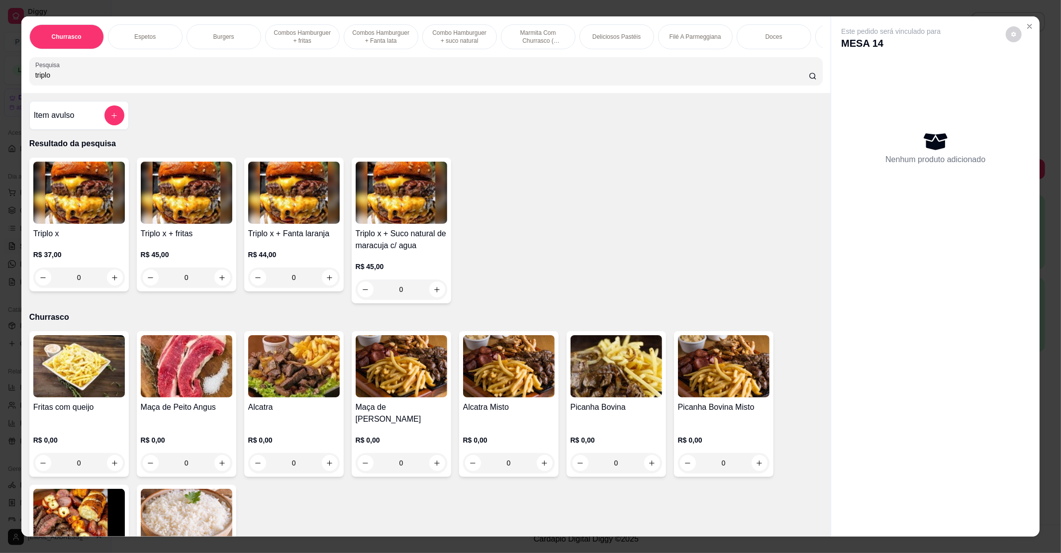
type input "triplo"
click at [110, 286] on div "0" at bounding box center [79, 278] width 92 height 20
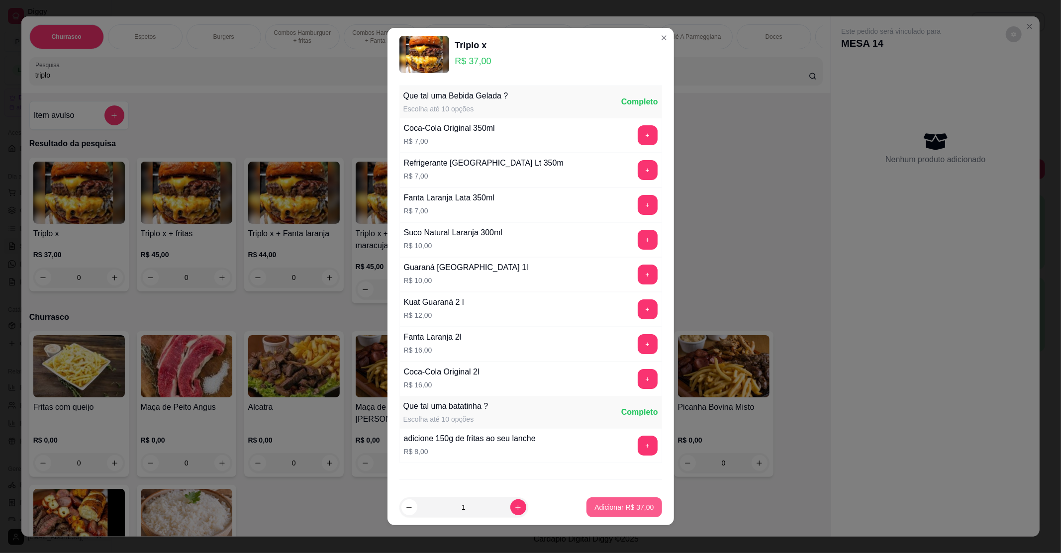
click at [595, 510] on p "Adicionar R$ 37,00" at bounding box center [624, 508] width 59 height 10
type input "1"
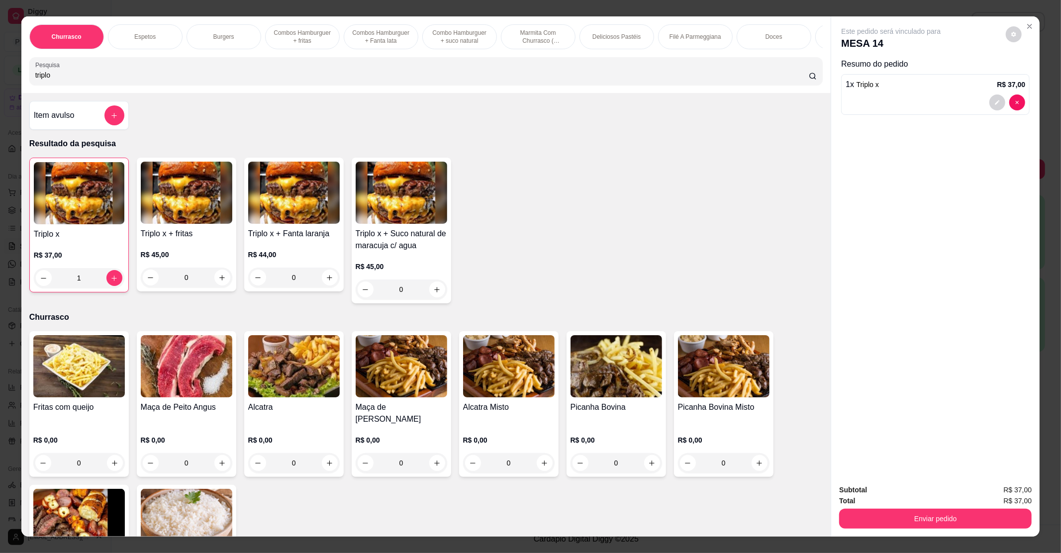
drag, startPoint x: 94, startPoint y: 92, endPoint x: 0, endPoint y: 85, distance: 94.4
click at [0, 85] on div "Churrasco Espetos Burgers Combos Hamburguer + fritas Combos Hamburguer + Fanta …" at bounding box center [530, 276] width 1061 height 553
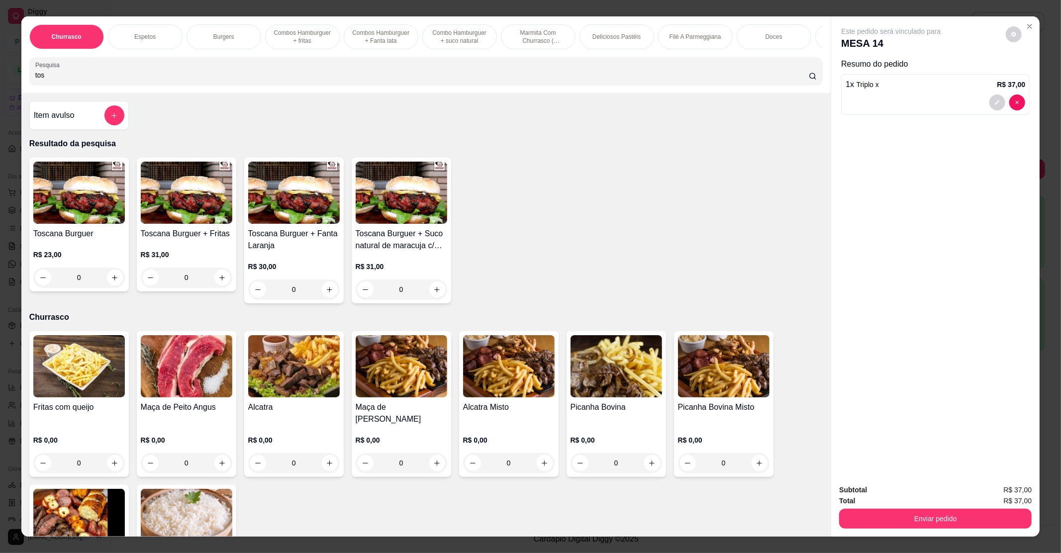
type input "tos"
click at [110, 288] on div "0" at bounding box center [79, 278] width 92 height 20
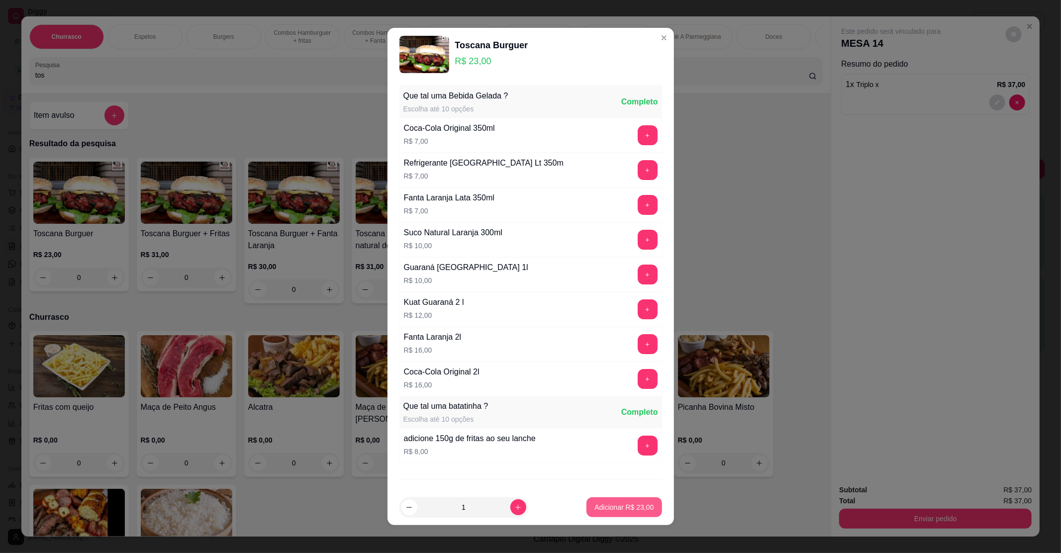
click at [595, 504] on p "Adicionar R$ 23,00" at bounding box center [624, 508] width 59 height 10
type input "1"
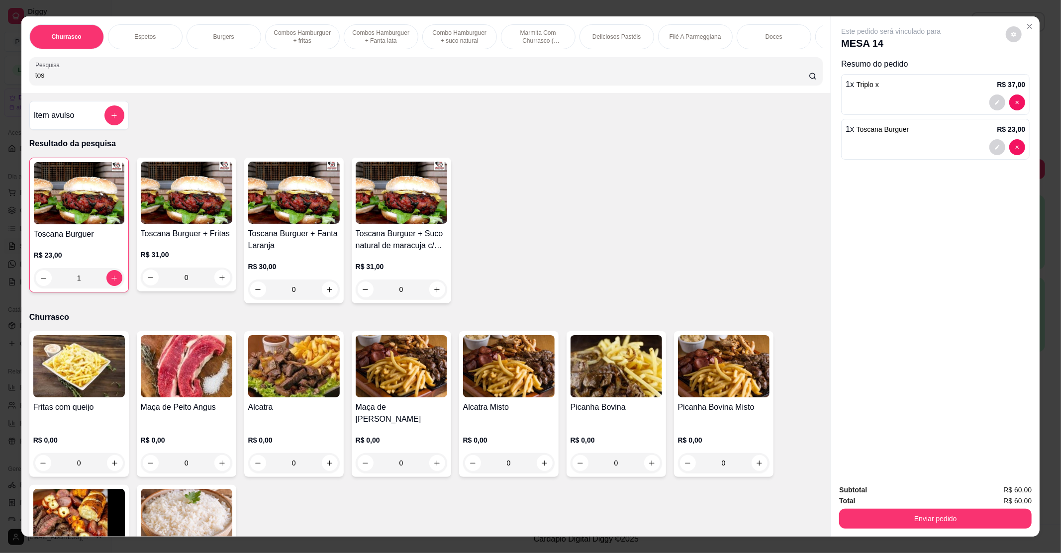
drag, startPoint x: 121, startPoint y: 81, endPoint x: 0, endPoint y: 78, distance: 121.5
click at [0, 78] on div "Churrasco Espetos Burgers Combos Hamburguer + fritas Combos [GEOGRAPHIC_DATA] +…" at bounding box center [530, 276] width 1061 height 553
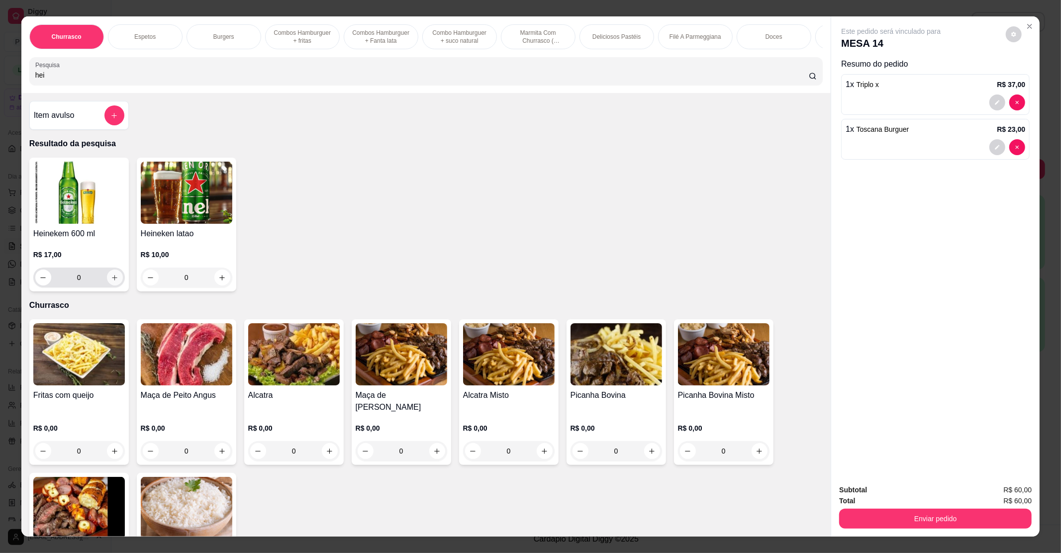
type input "hei"
click at [111, 282] on icon "increase-product-quantity" at bounding box center [114, 277] width 7 height 7
type input "1"
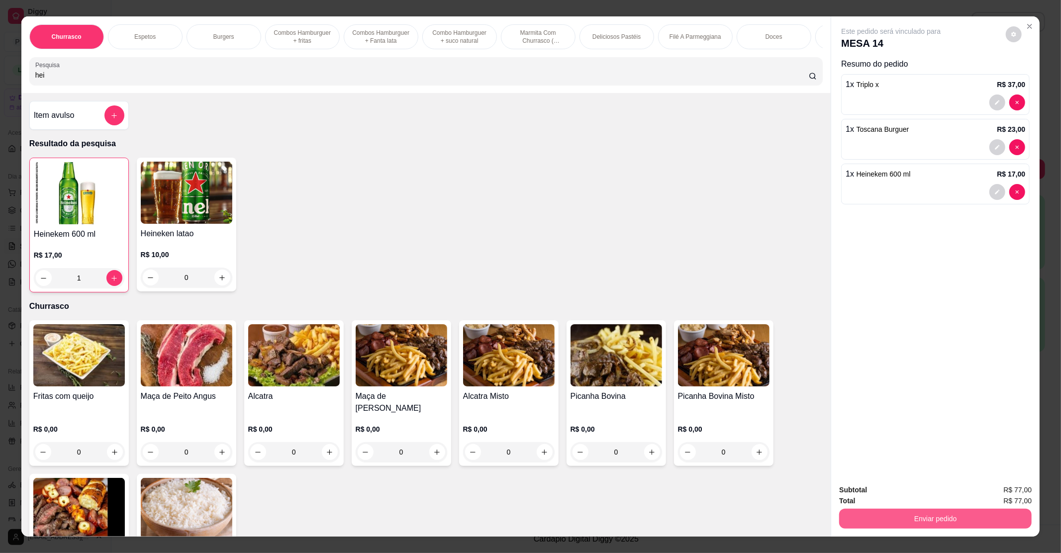
click at [954, 520] on button "Enviar pedido" at bounding box center [936, 519] width 193 height 20
click at [910, 488] on button "Não registrar e enviar pedido" at bounding box center [902, 494] width 101 height 18
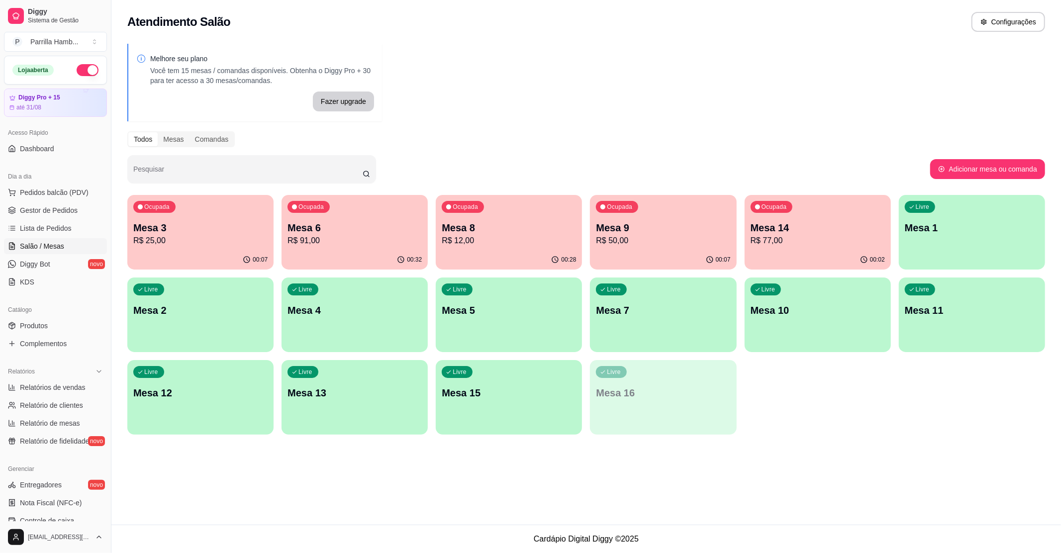
click at [1004, 229] on p "Mesa 1" at bounding box center [972, 228] width 134 height 14
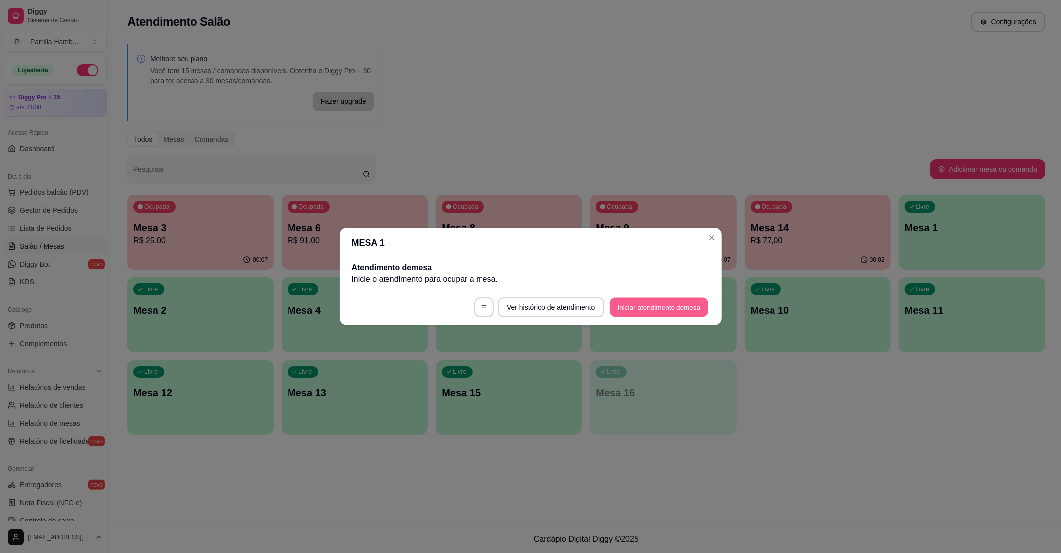
click at [663, 305] on button "Iniciar atendimento de mesa" at bounding box center [659, 307] width 99 height 19
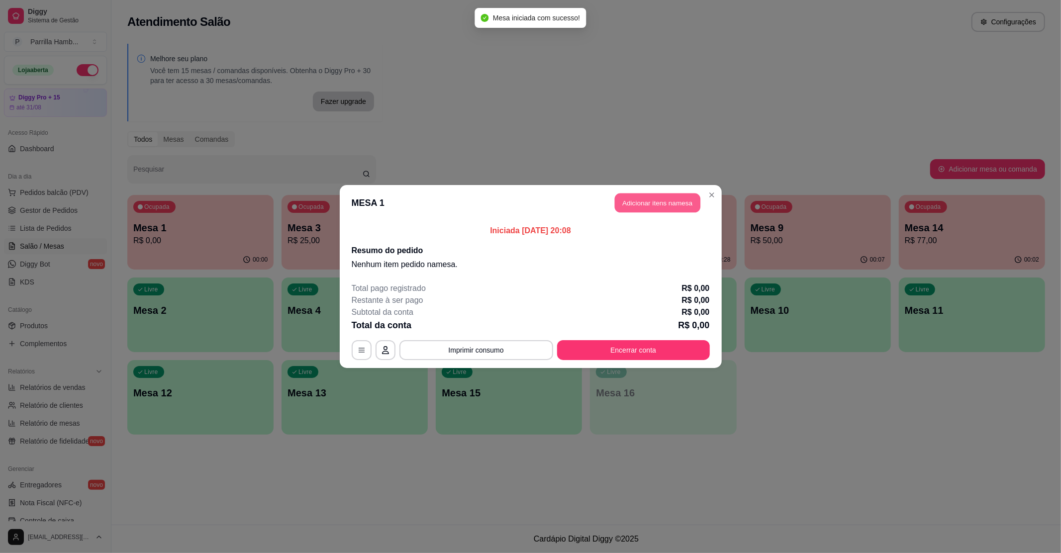
click at [659, 202] on button "Adicionar itens na mesa" at bounding box center [658, 203] width 86 height 19
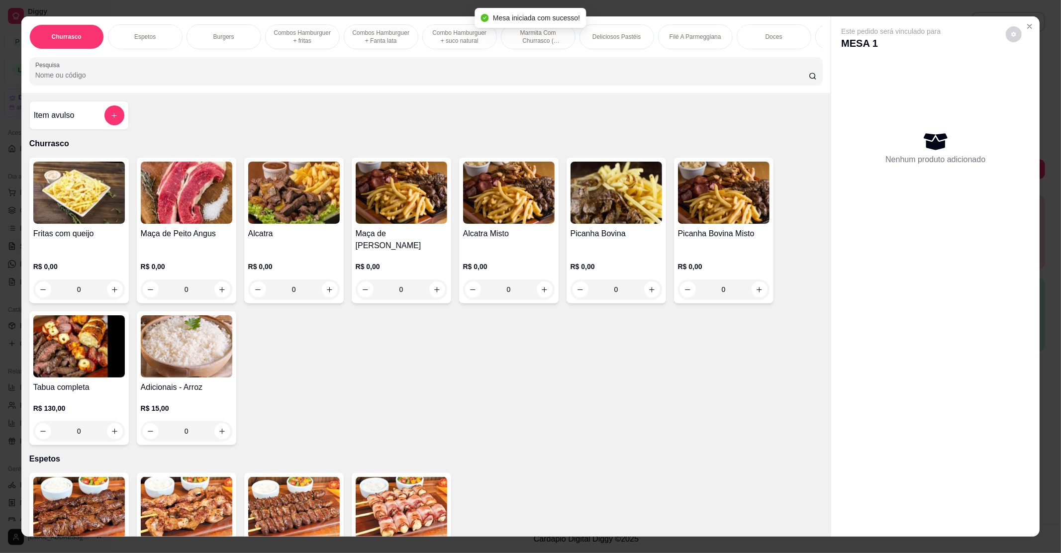
click at [464, 93] on div "Churrasco Espetos Burgers Combos Hamburguer + fritas Combos Hamburguer + Fanta …" at bounding box center [426, 54] width 810 height 77
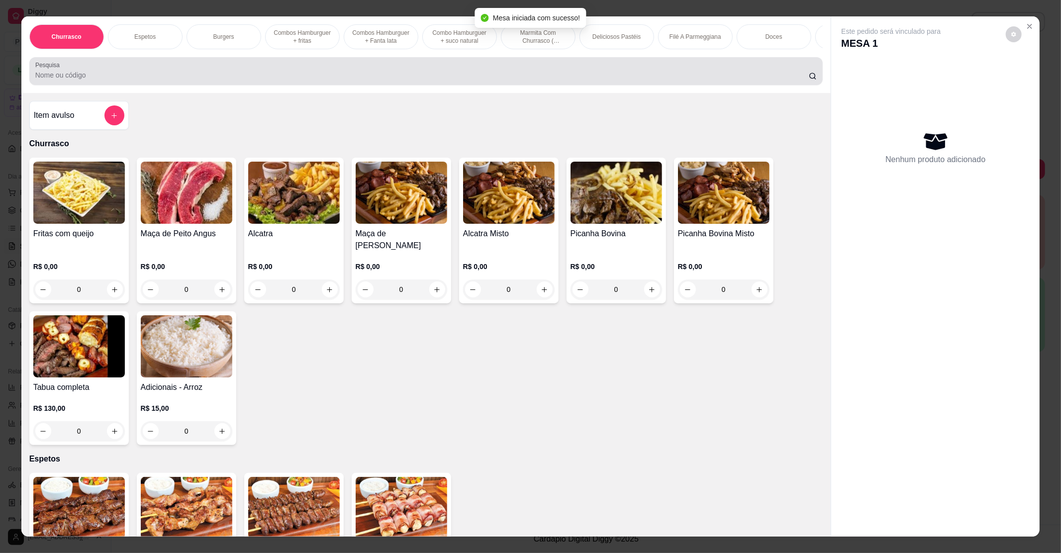
click at [464, 80] on input "Pesquisa" at bounding box center [422, 75] width 774 height 10
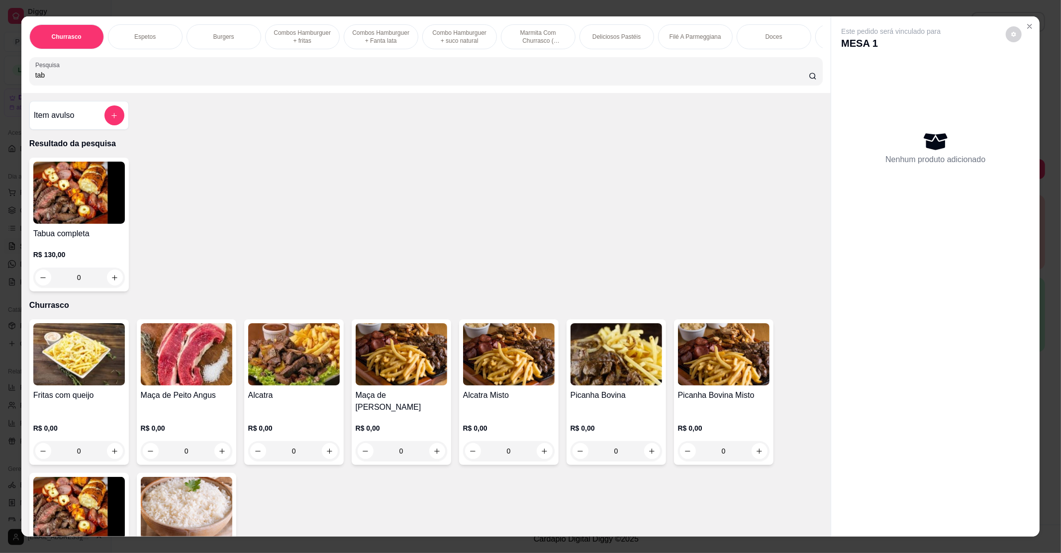
type input "tab"
click at [117, 286] on div "0" at bounding box center [79, 278] width 92 height 20
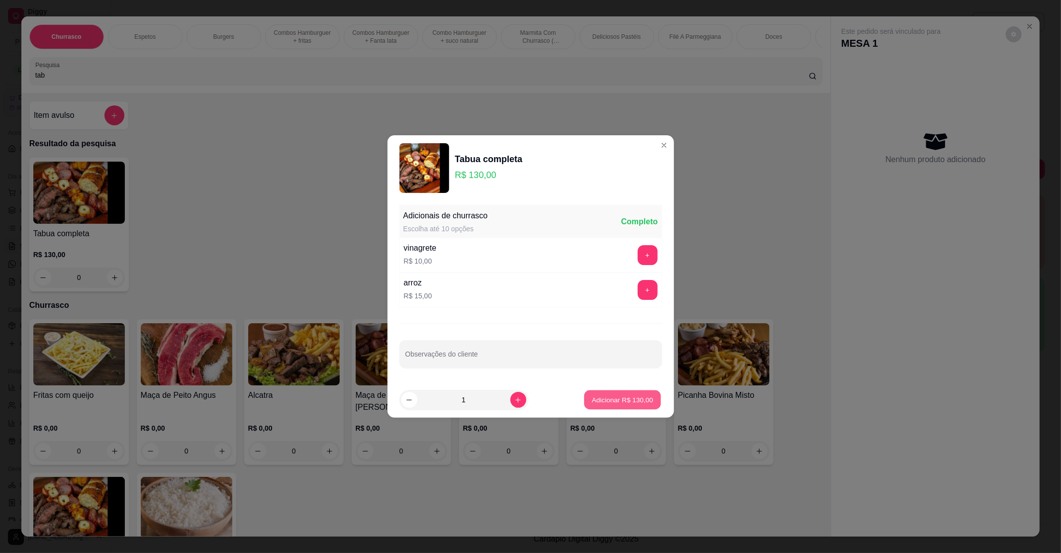
click at [594, 395] on p "Adicionar R$ 130,00" at bounding box center [622, 399] width 61 height 9
type input "1"
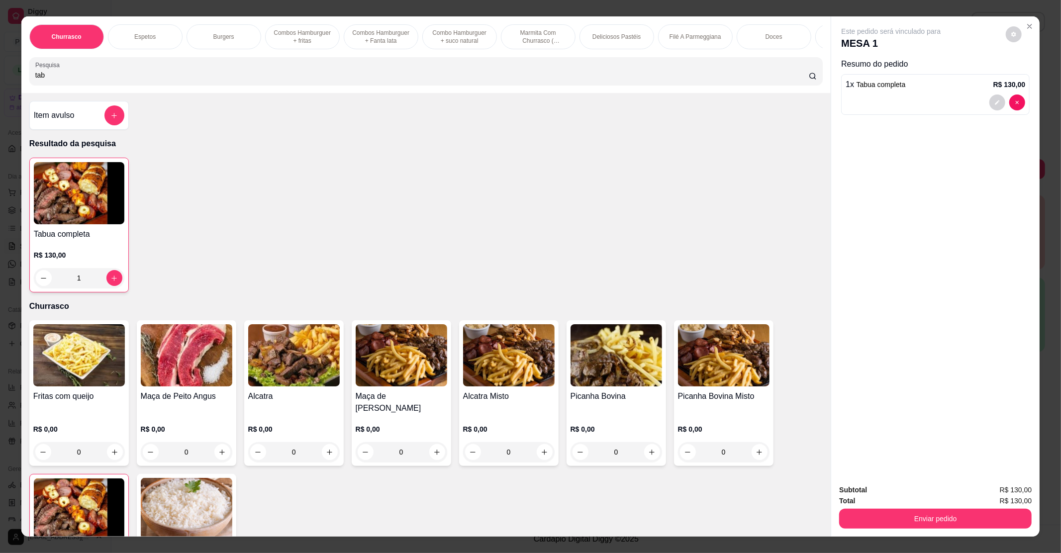
click at [940, 514] on button "Enviar pedido" at bounding box center [936, 519] width 193 height 20
click at [920, 490] on button "Não registrar e enviar pedido" at bounding box center [902, 494] width 104 height 19
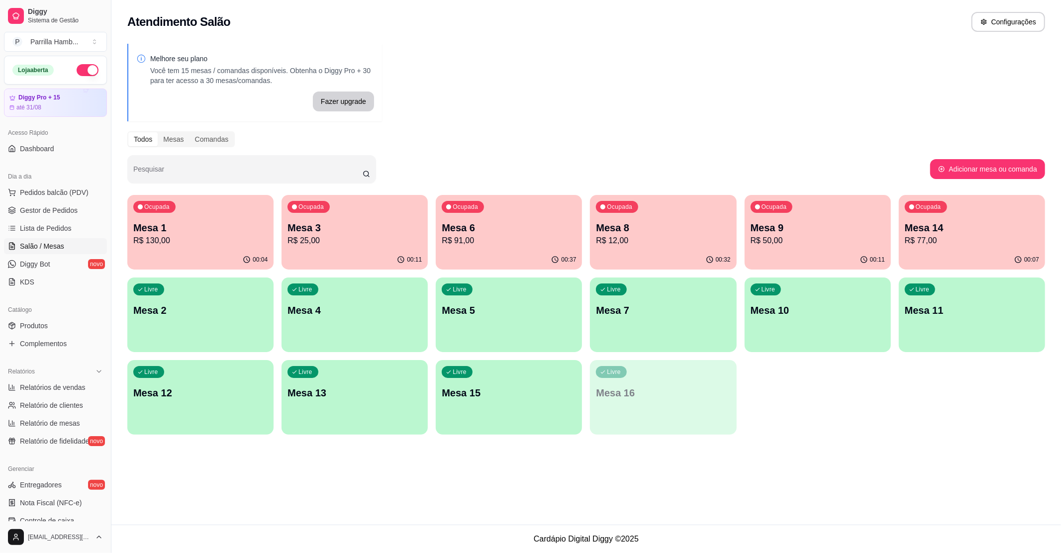
click at [712, 241] on p "R$ 12,00" at bounding box center [663, 241] width 134 height 12
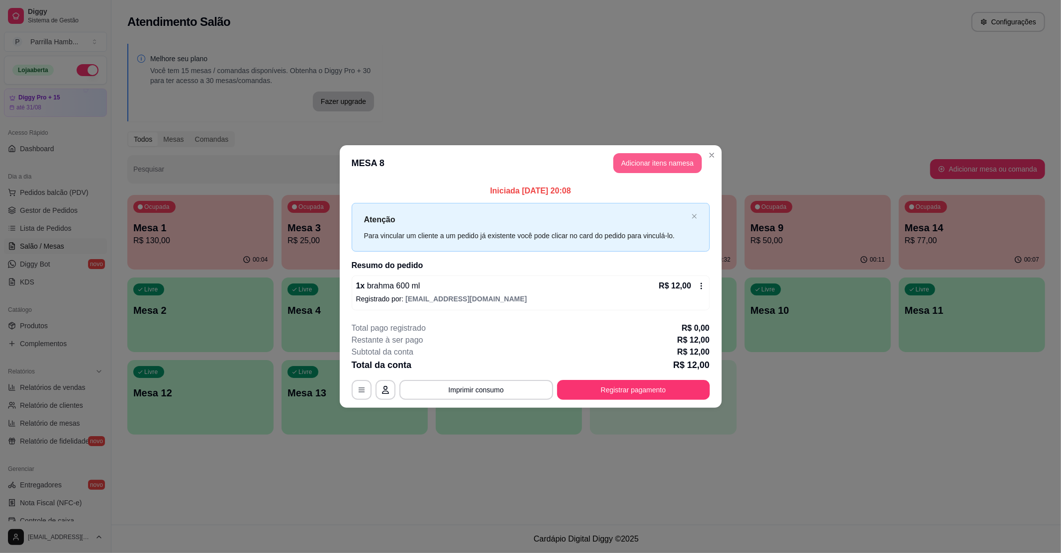
click at [641, 170] on button "Adicionar itens na mesa" at bounding box center [658, 163] width 89 height 20
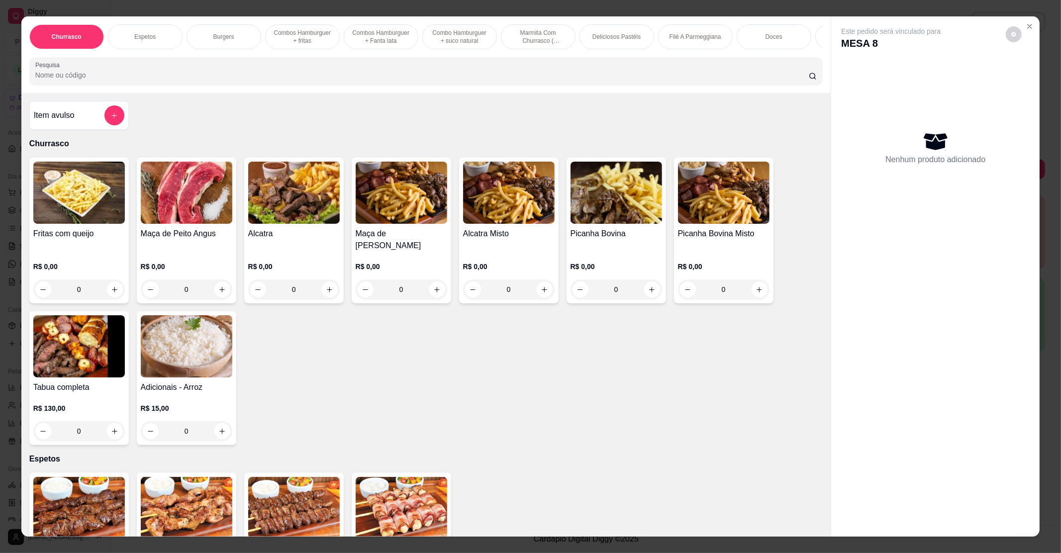
click at [276, 93] on div "Churrasco Espetos Burgers Combos Hamburguer + fritas Combos Hamburguer + Fanta …" at bounding box center [426, 54] width 810 height 77
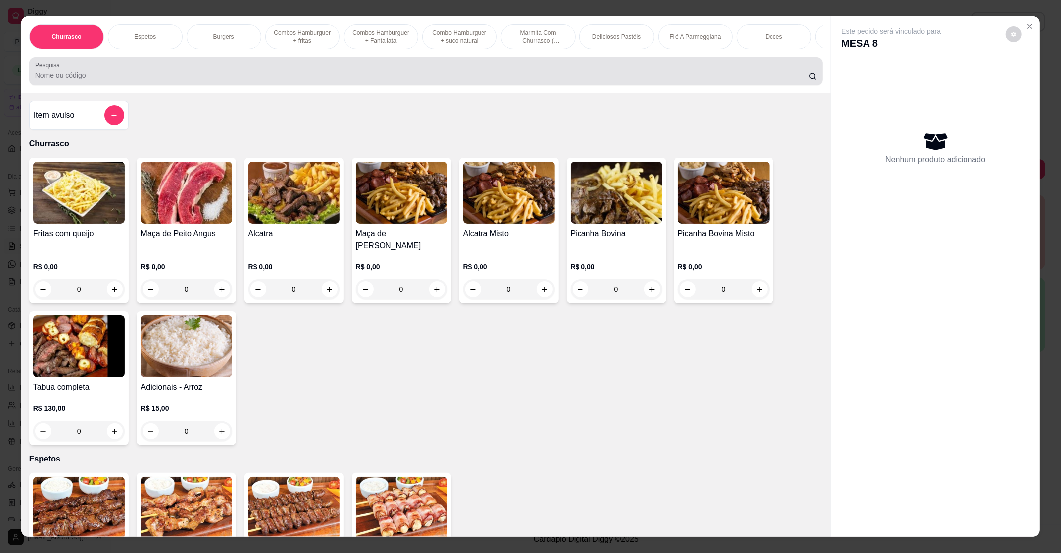
click at [275, 80] on input "Pesquisa" at bounding box center [422, 75] width 774 height 10
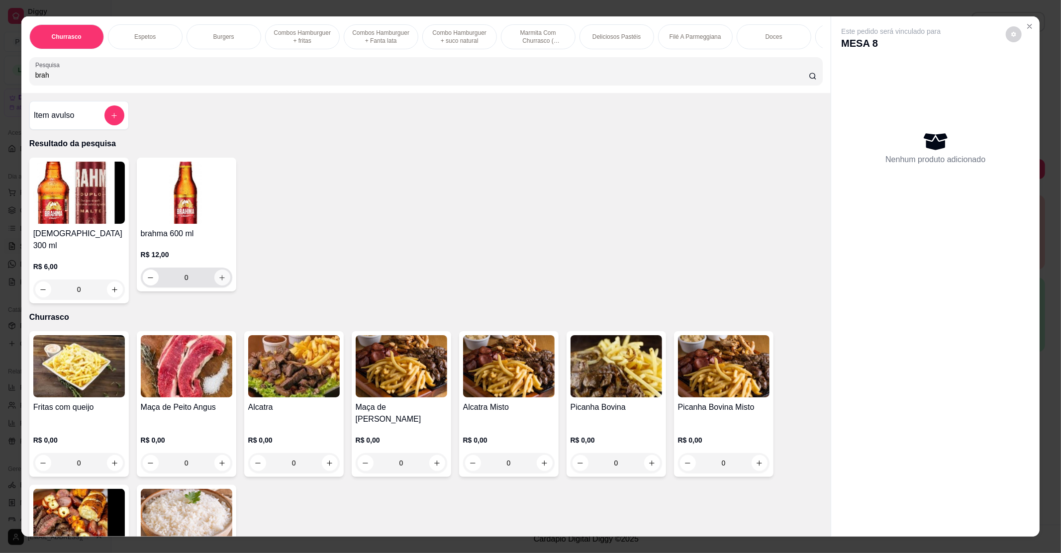
type input "brah"
click at [218, 282] on icon "increase-product-quantity" at bounding box center [221, 277] width 7 height 7
type input "1"
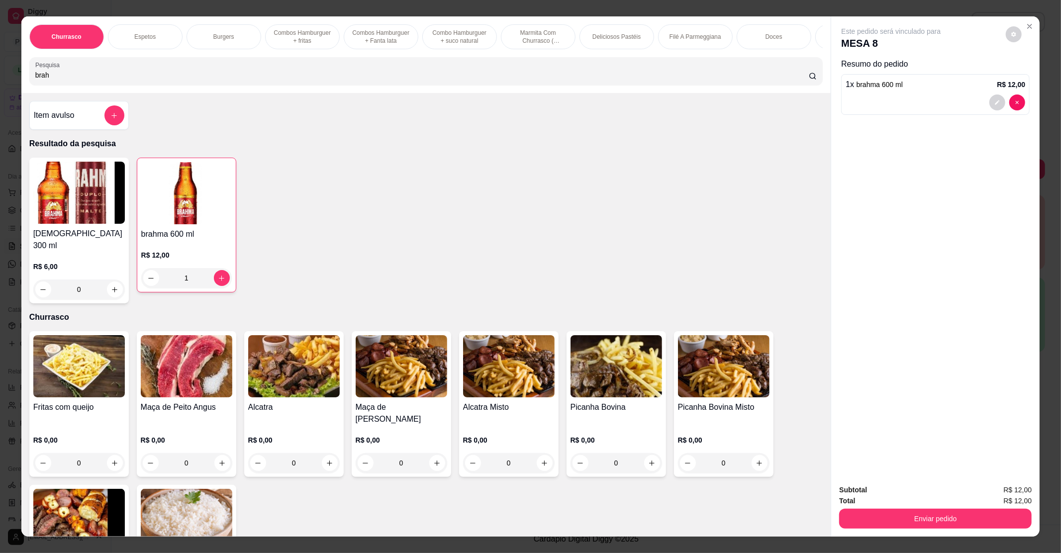
click at [904, 514] on button "Enviar pedido" at bounding box center [936, 519] width 193 height 20
click at [908, 498] on button "Não registrar e enviar pedido" at bounding box center [902, 494] width 104 height 19
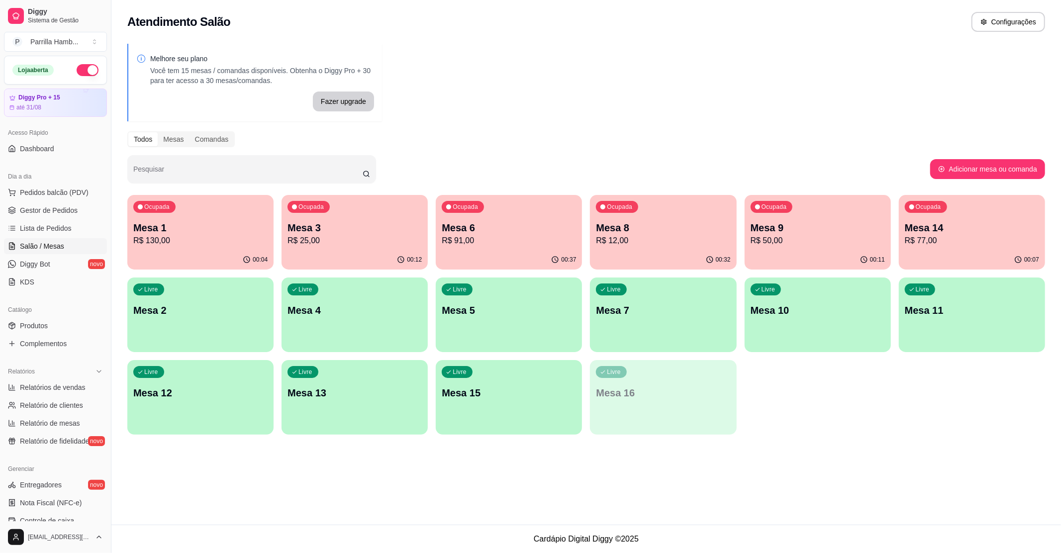
click at [821, 242] on p "R$ 50,00" at bounding box center [818, 241] width 134 height 12
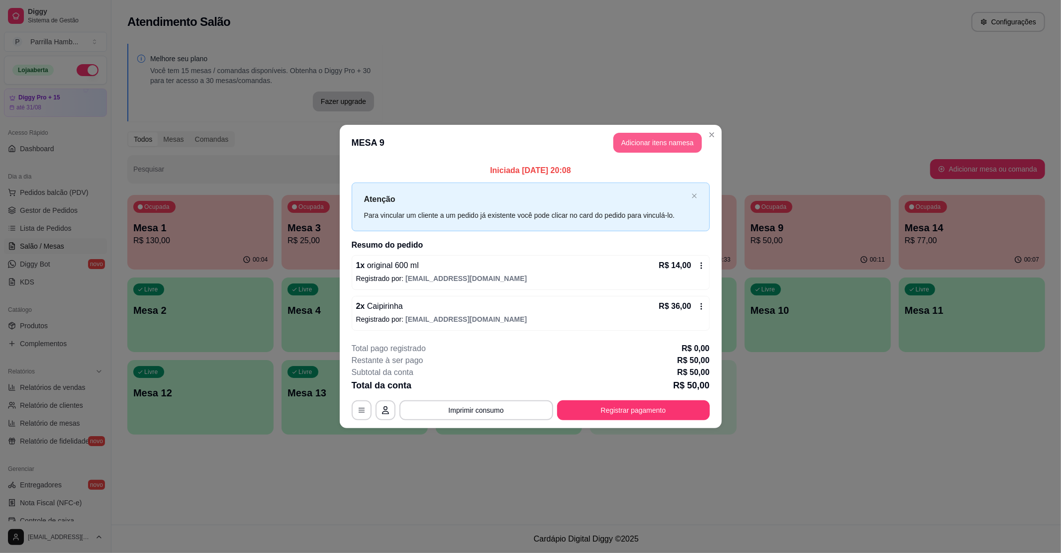
click at [648, 147] on button "Adicionar itens na mesa" at bounding box center [658, 143] width 89 height 20
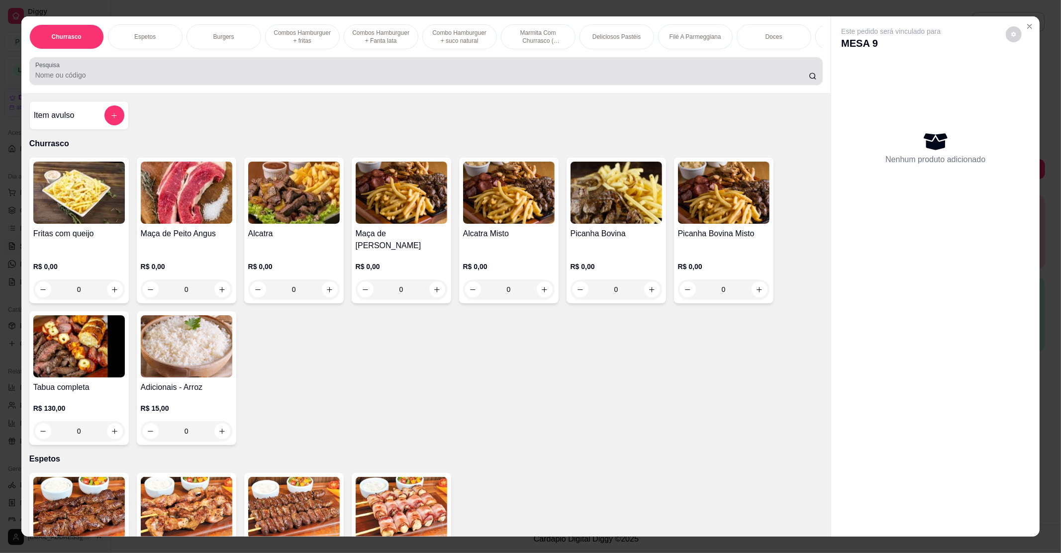
click at [243, 80] on input "Pesquisa" at bounding box center [422, 75] width 774 height 10
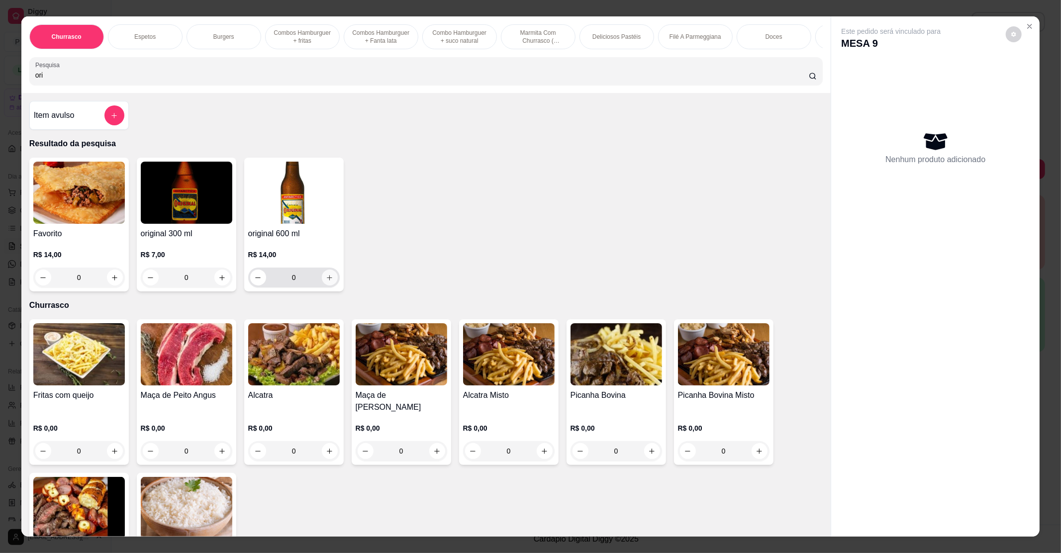
type input "ori"
click at [333, 288] on div "0" at bounding box center [294, 278] width 92 height 20
click at [326, 282] on icon "increase-product-quantity" at bounding box center [329, 277] width 7 height 7
type input "1"
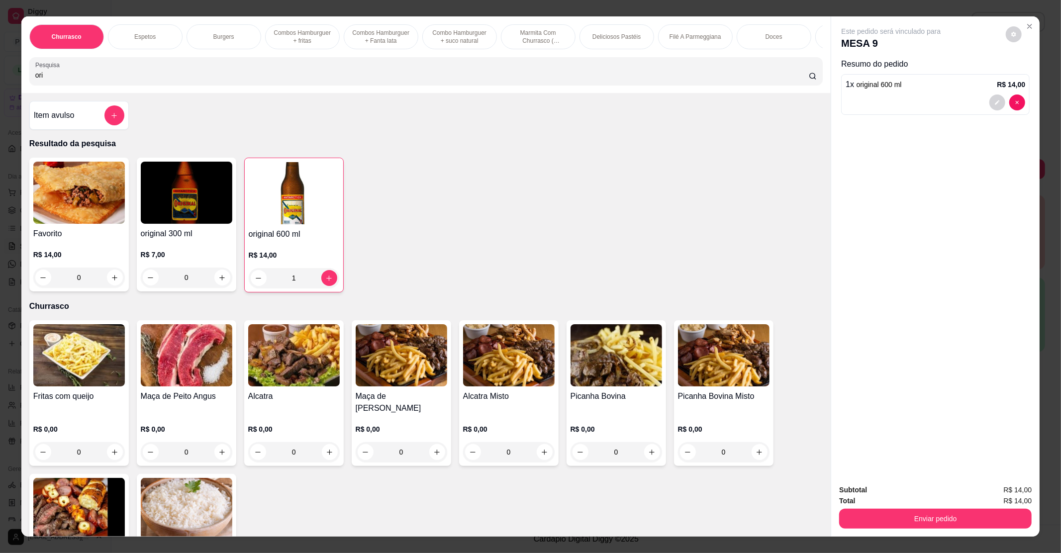
click at [909, 524] on button "Enviar pedido" at bounding box center [936, 519] width 193 height 20
click at [913, 496] on button "Não registrar e enviar pedido" at bounding box center [902, 494] width 101 height 18
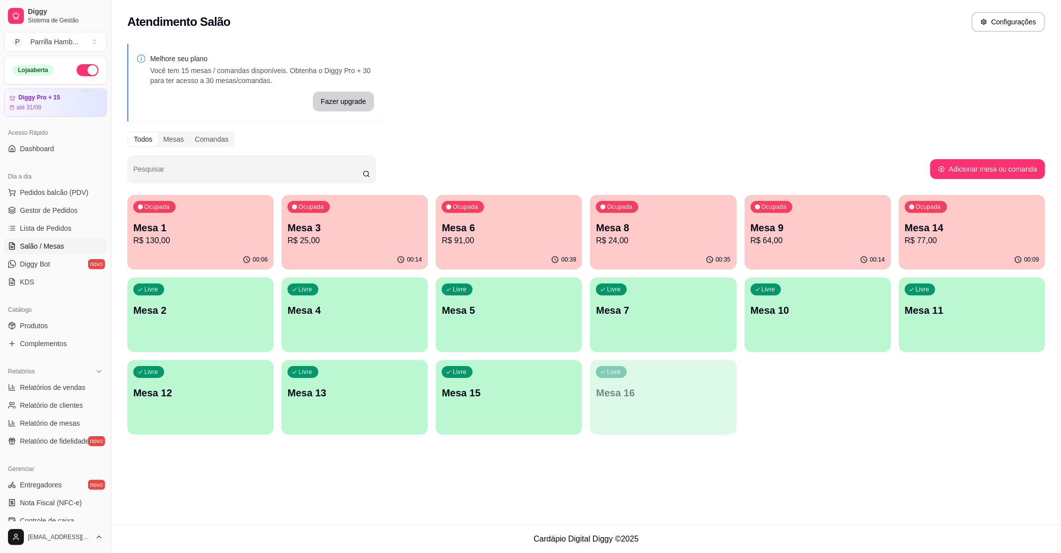
click at [778, 216] on div "Ocupada Mesa 9 R$ 64,00" at bounding box center [818, 222] width 146 height 55
click at [642, 224] on p "Mesa 8" at bounding box center [664, 227] width 130 height 13
click at [233, 237] on p "R$ 130,00" at bounding box center [200, 241] width 134 height 12
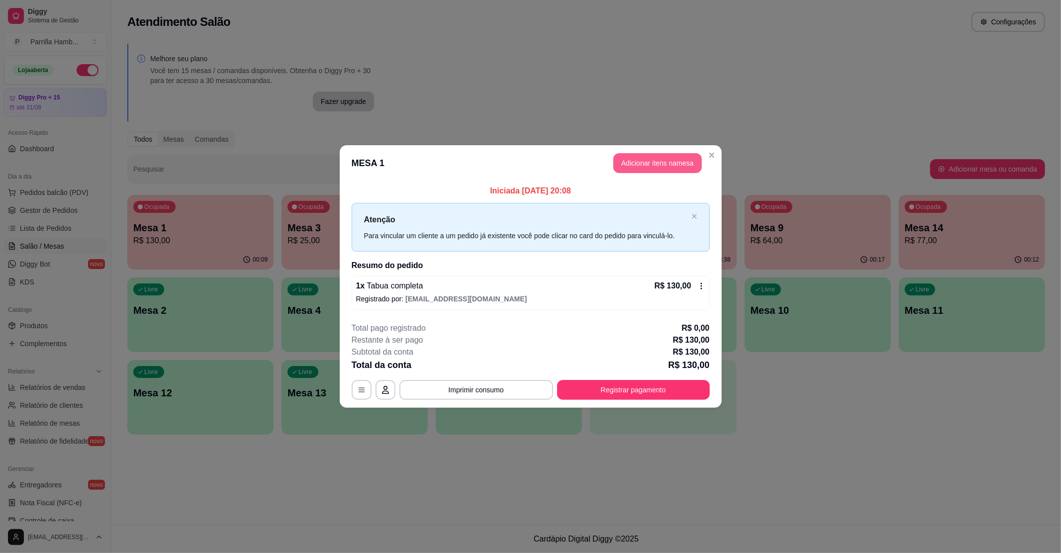
click at [626, 164] on button "Adicionar itens na mesa" at bounding box center [658, 163] width 89 height 20
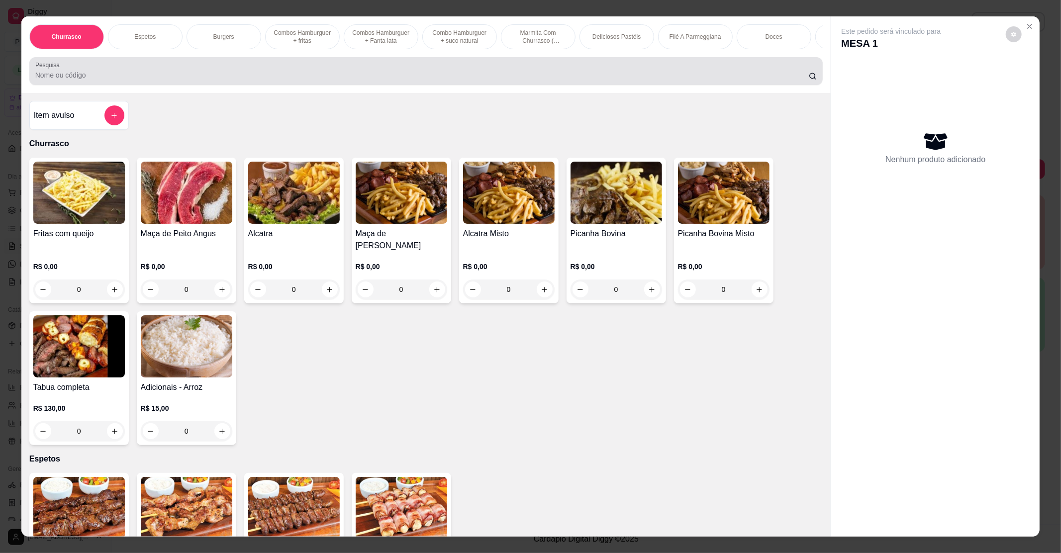
click at [168, 80] on div at bounding box center [426, 71] width 782 height 20
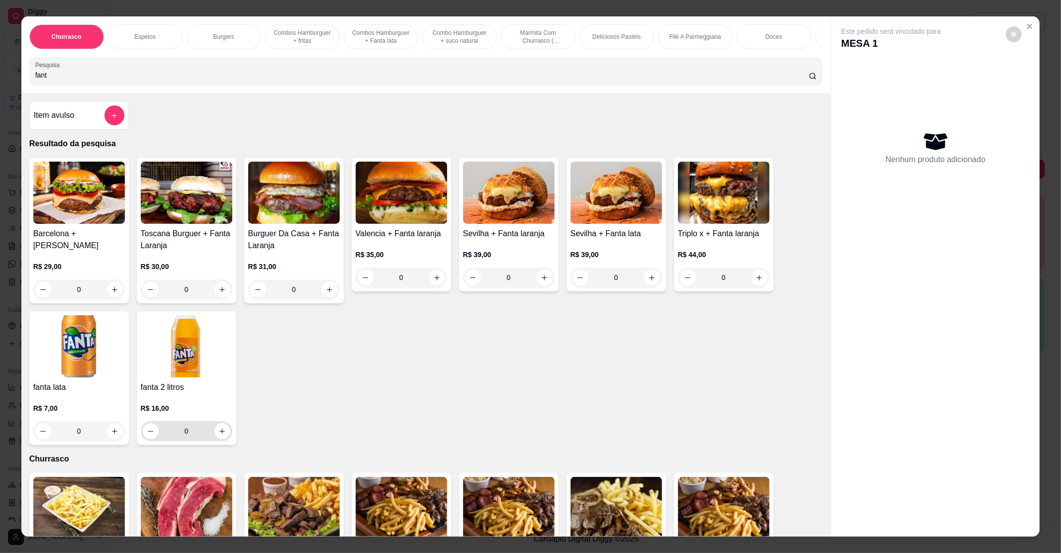
type input "fant"
click at [218, 435] on icon "increase-product-quantity" at bounding box center [221, 431] width 7 height 7
type input "1"
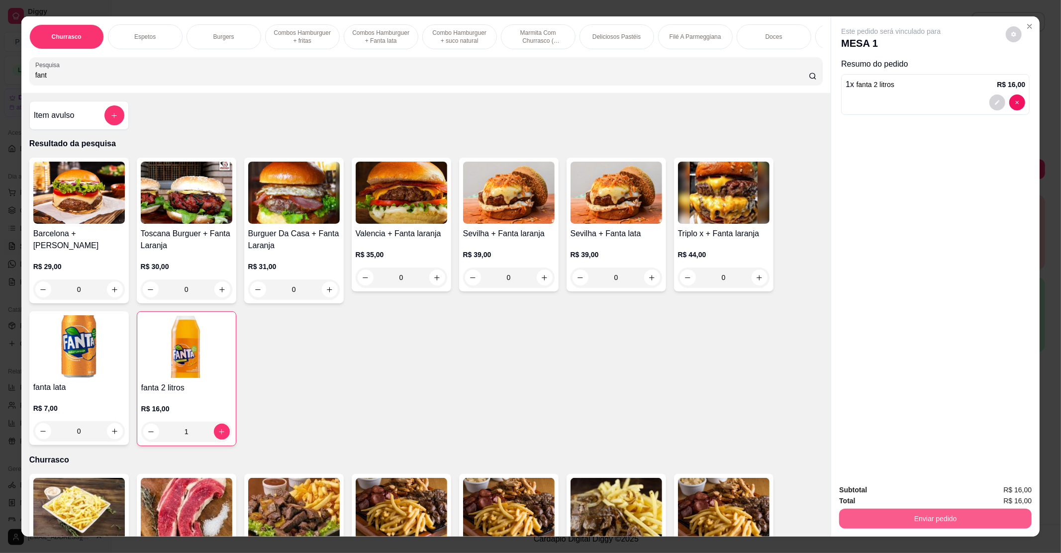
click at [856, 520] on button "Enviar pedido" at bounding box center [936, 519] width 193 height 20
click at [868, 488] on button "Não registrar e enviar pedido" at bounding box center [902, 494] width 101 height 18
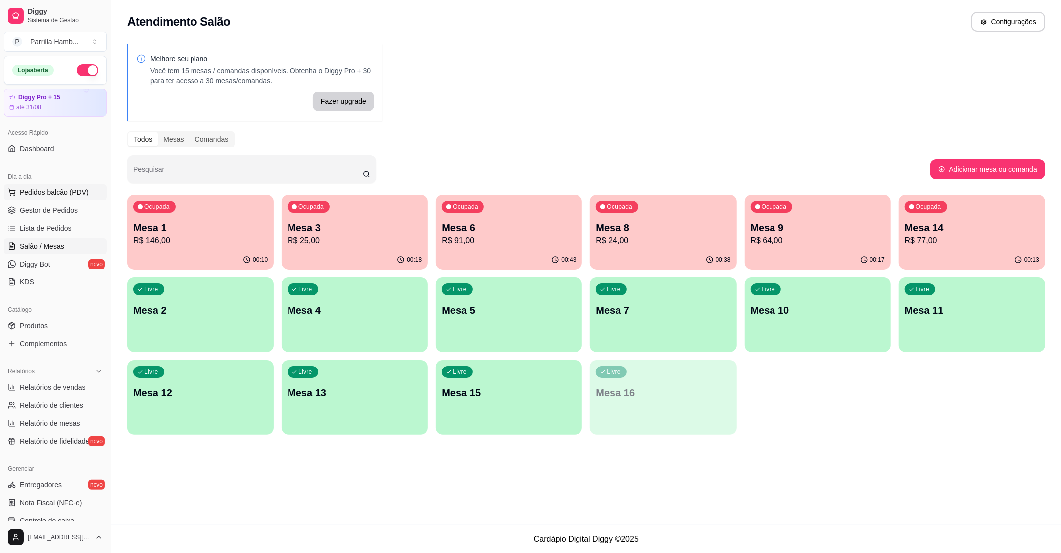
click at [59, 190] on span "Pedidos balcão (PDV)" at bounding box center [54, 193] width 69 height 10
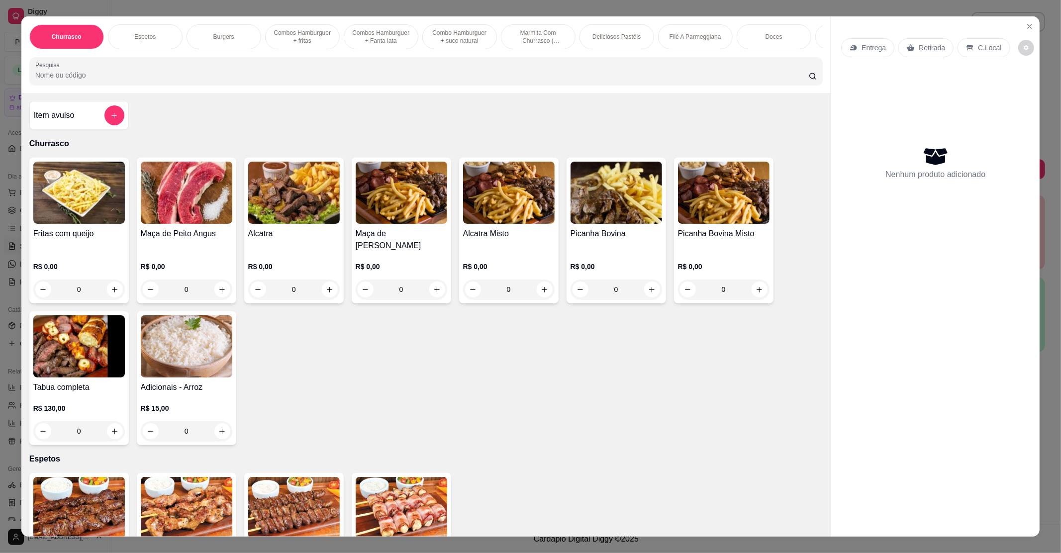
click at [885, 41] on div "Entrega" at bounding box center [868, 47] width 53 height 19
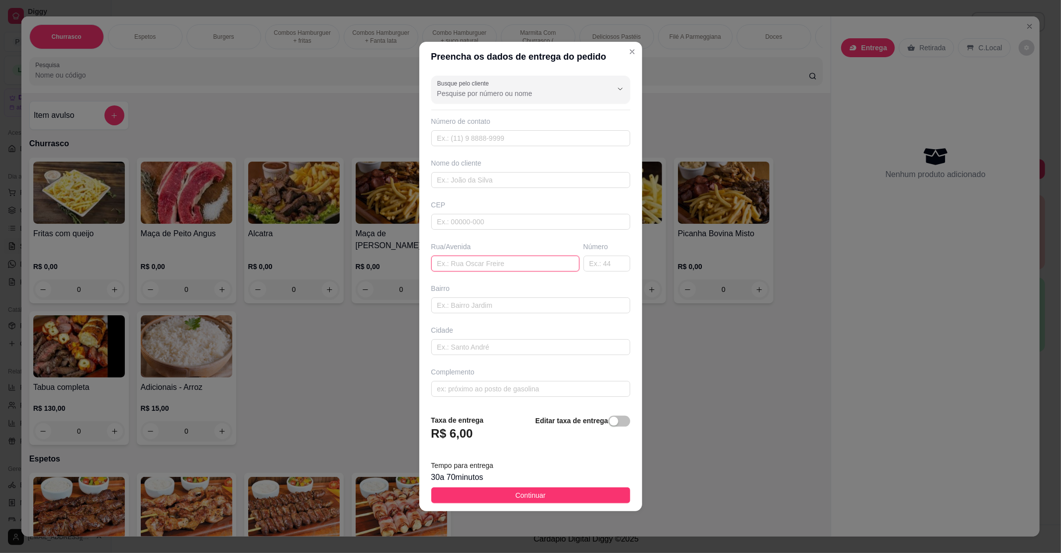
click at [496, 257] on input "text" at bounding box center [505, 264] width 148 height 16
paste input "[STREET_ADDRESS]"
type input "[STREET_ADDRESS]"
click at [534, 496] on span "Continuar" at bounding box center [531, 495] width 30 height 11
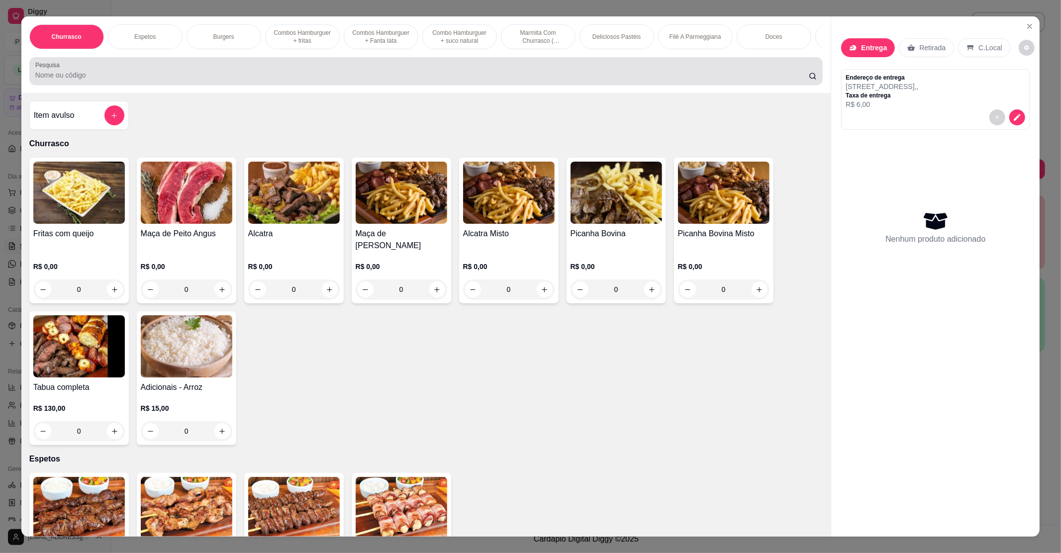
click at [134, 85] on div "Pesquisa" at bounding box center [426, 71] width 794 height 28
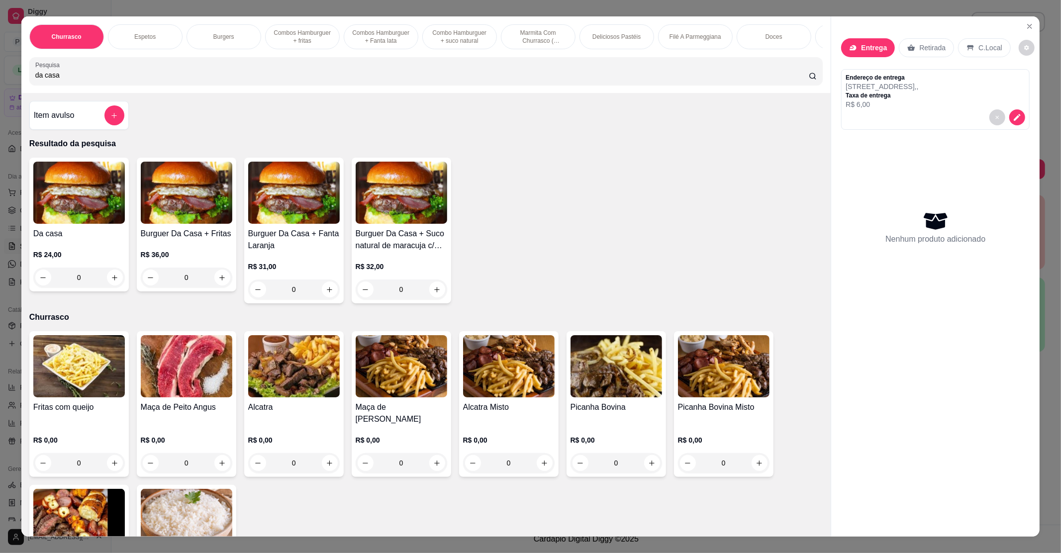
type input "da casa"
click at [104, 288] on div "0" at bounding box center [79, 278] width 92 height 20
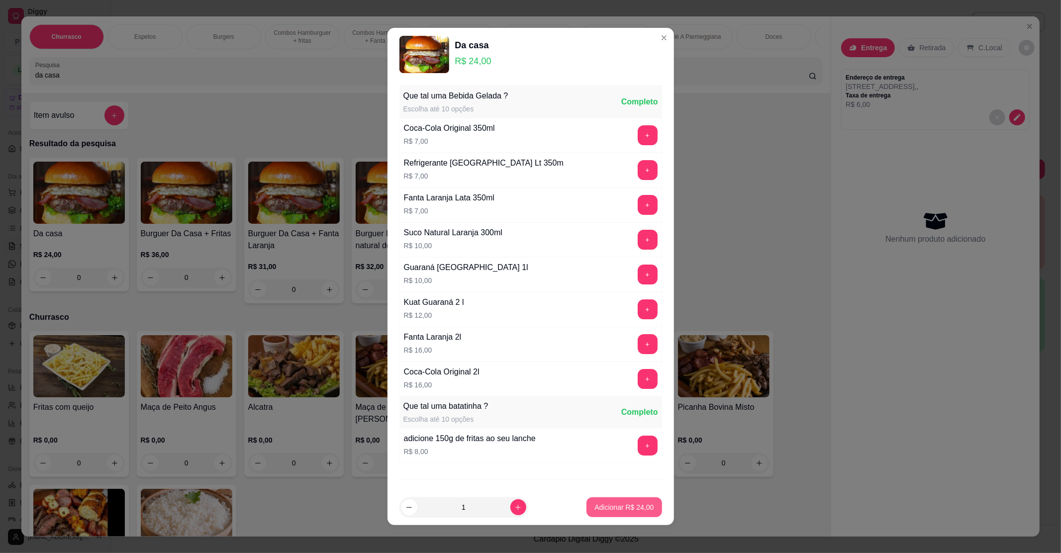
click at [626, 509] on p "Adicionar R$ 24,00" at bounding box center [624, 508] width 59 height 10
type input "1"
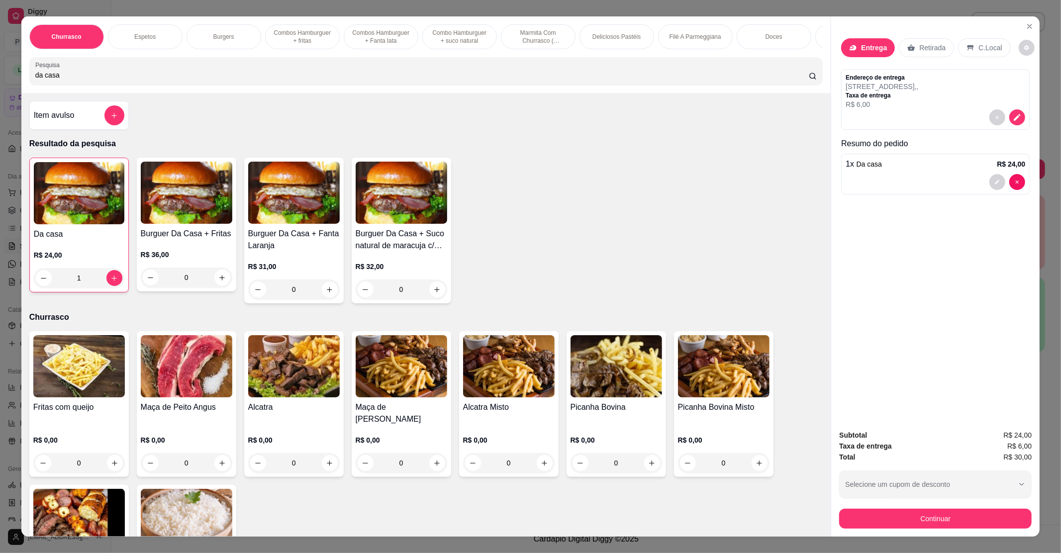
drag, startPoint x: 113, startPoint y: 77, endPoint x: 0, endPoint y: 73, distance: 113.5
click at [0, 75] on div "Churrasco Espetos Burgers Combos [GEOGRAPHIC_DATA] + fritas Combos [GEOGRAPHIC_…" at bounding box center [530, 276] width 1061 height 553
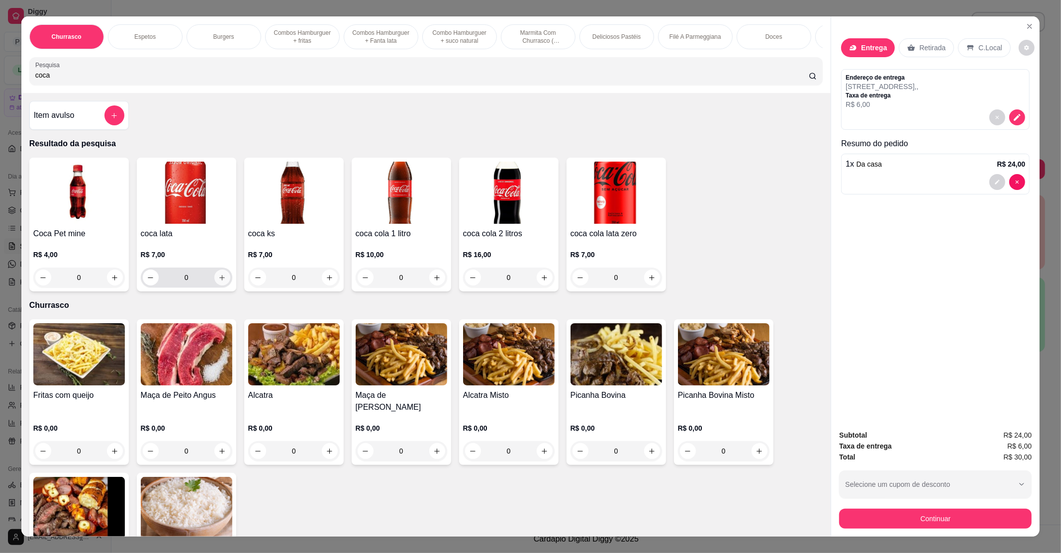
type input "coca"
click at [218, 282] on icon "increase-product-quantity" at bounding box center [221, 277] width 7 height 7
type input "1"
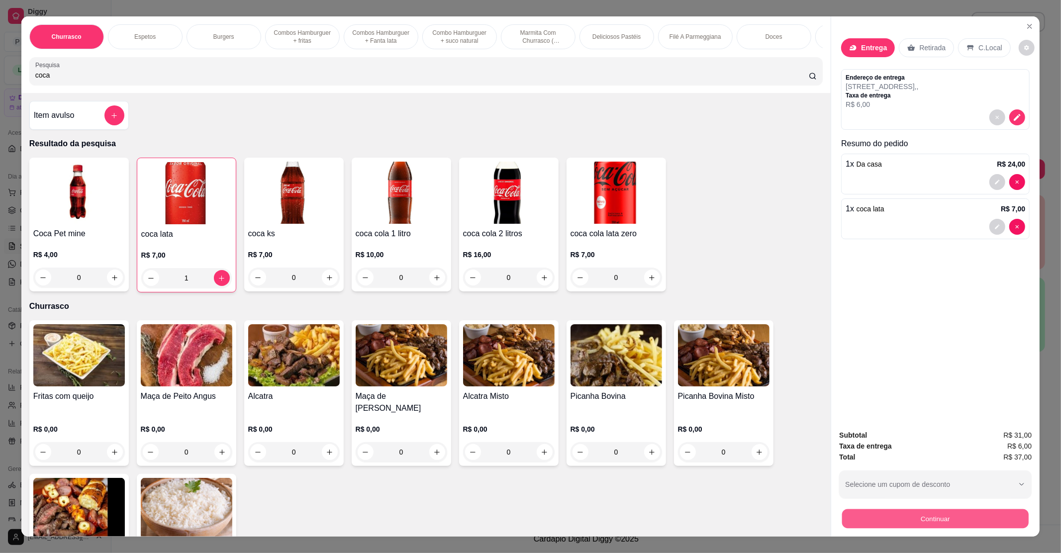
click at [850, 512] on button "Continuar" at bounding box center [936, 518] width 187 height 19
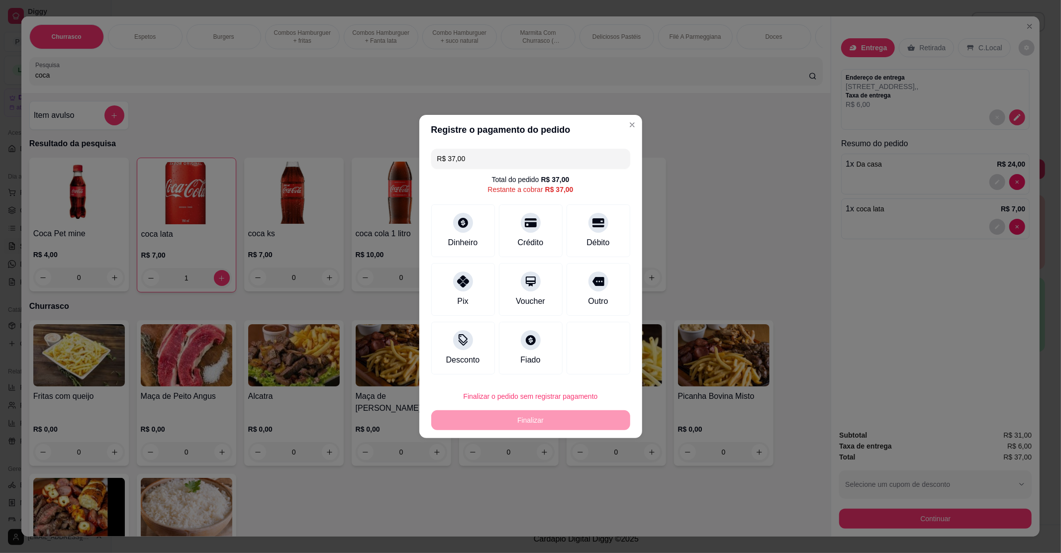
click at [430, 299] on div "R$ 37,00 Total do pedido R$ 37,00 Restante a cobrar R$ 37,00 Dinheiro Crédito D…" at bounding box center [531, 262] width 223 height 234
click at [458, 296] on div "Pix" at bounding box center [463, 300] width 12 height 13
type input "R$ 0,00"
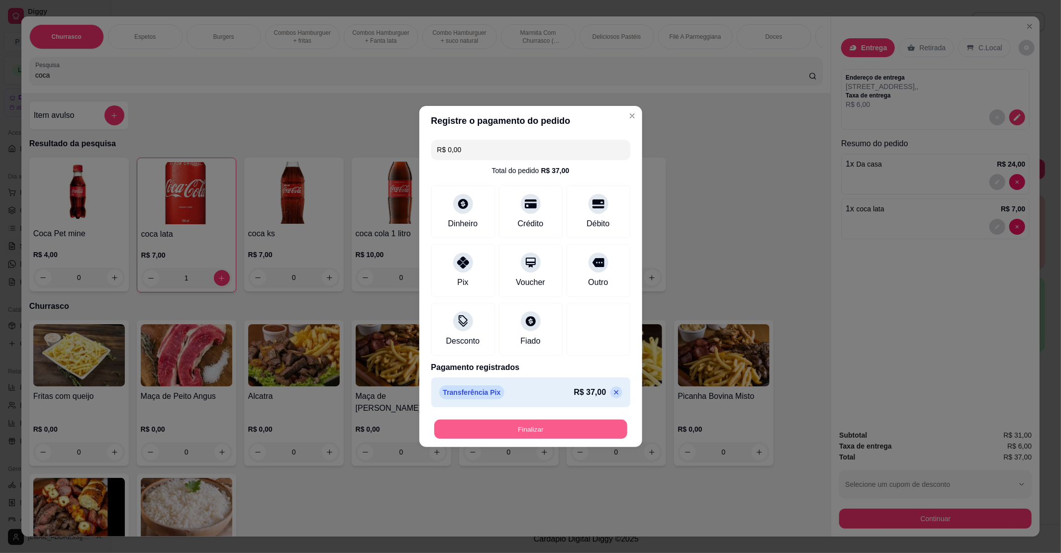
click at [530, 429] on button "Finalizar" at bounding box center [530, 429] width 193 height 19
type input "0"
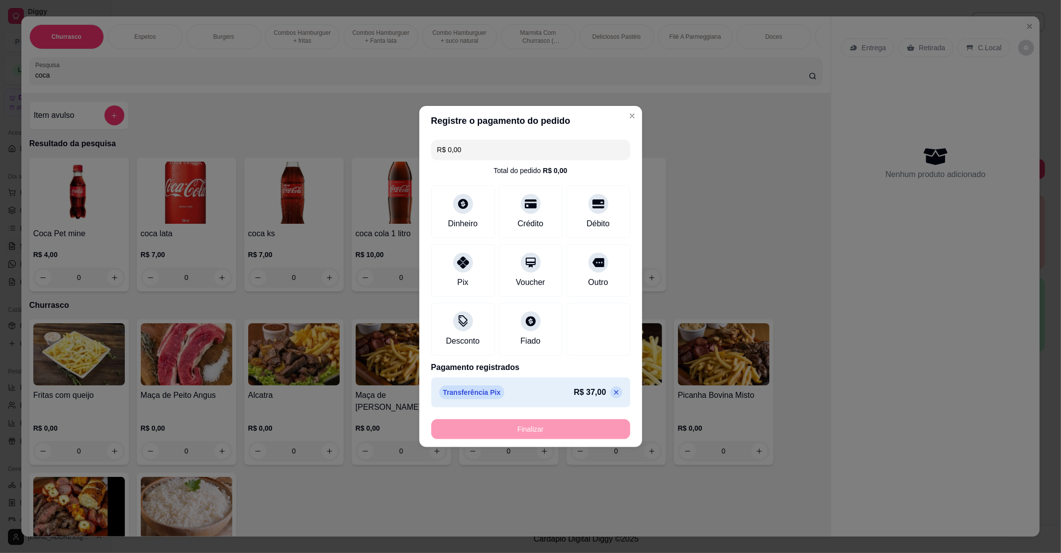
type input "-R$ 37,00"
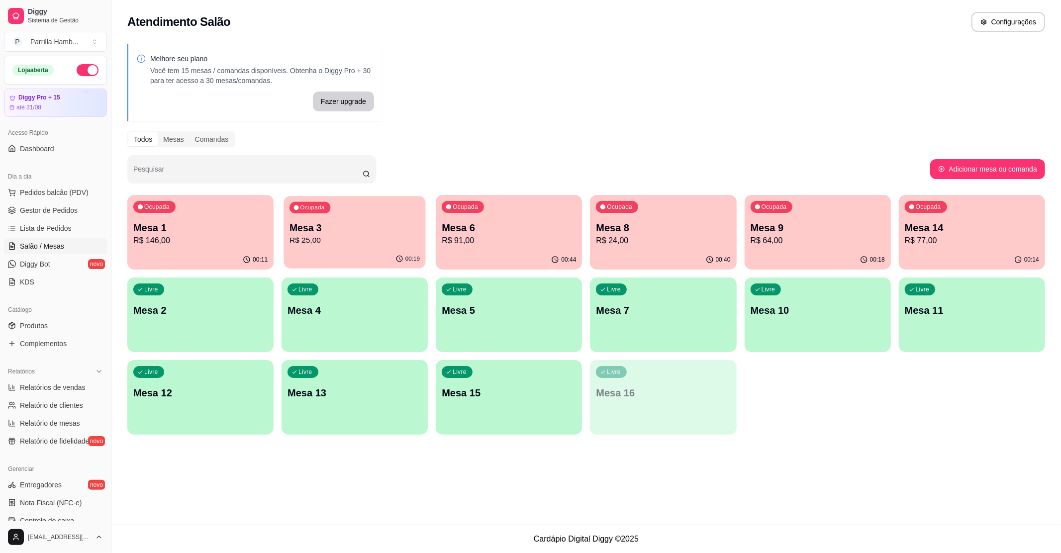
click at [361, 237] on p "R$ 25,00" at bounding box center [355, 240] width 130 height 11
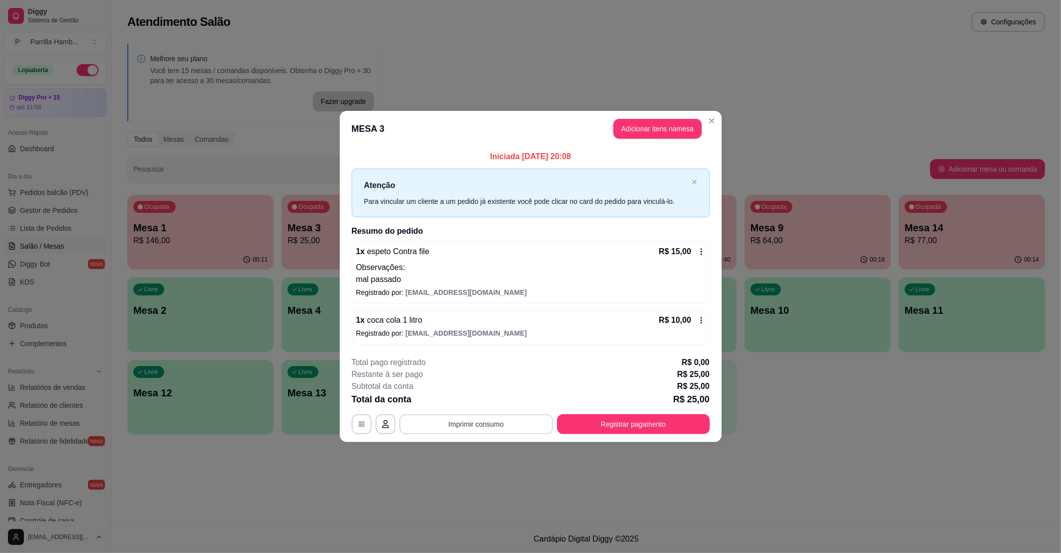
click at [490, 426] on button "Imprimir consumo" at bounding box center [477, 425] width 154 height 20
click at [486, 405] on button "IMPRESSORA" at bounding box center [479, 403] width 58 height 13
click at [584, 432] on button "Registrar pagamento" at bounding box center [633, 425] width 153 height 20
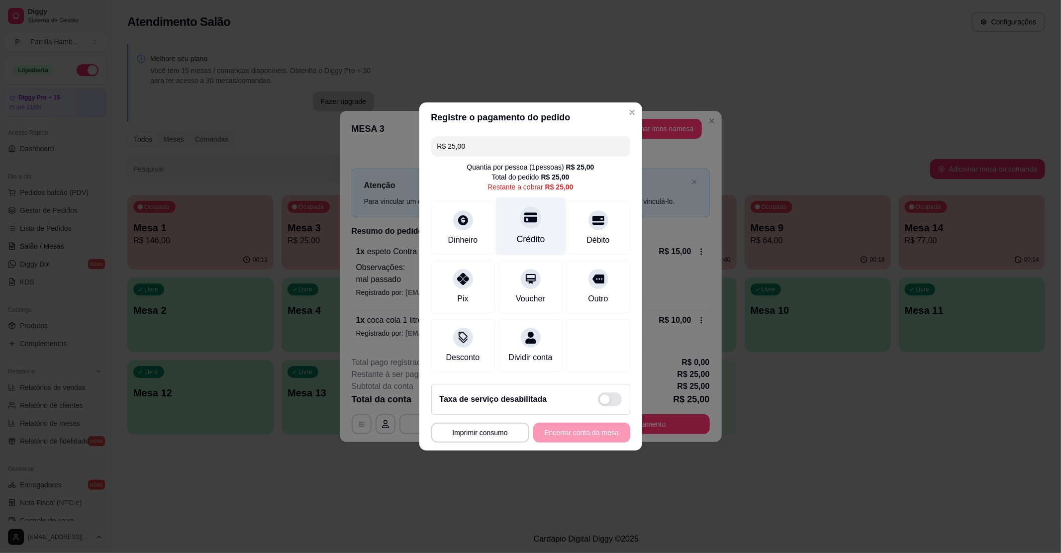
click at [536, 233] on div "Crédito" at bounding box center [531, 239] width 28 height 13
click at [578, 451] on footer "**********" at bounding box center [531, 413] width 223 height 75
type input "R$ 0,00"
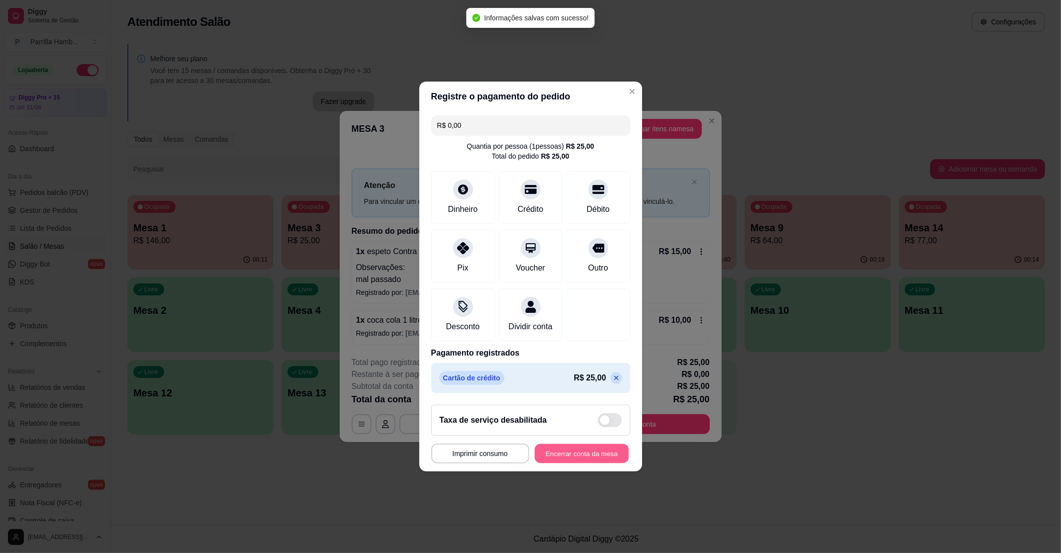
click at [578, 452] on button "Encerrar conta da mesa" at bounding box center [582, 453] width 94 height 19
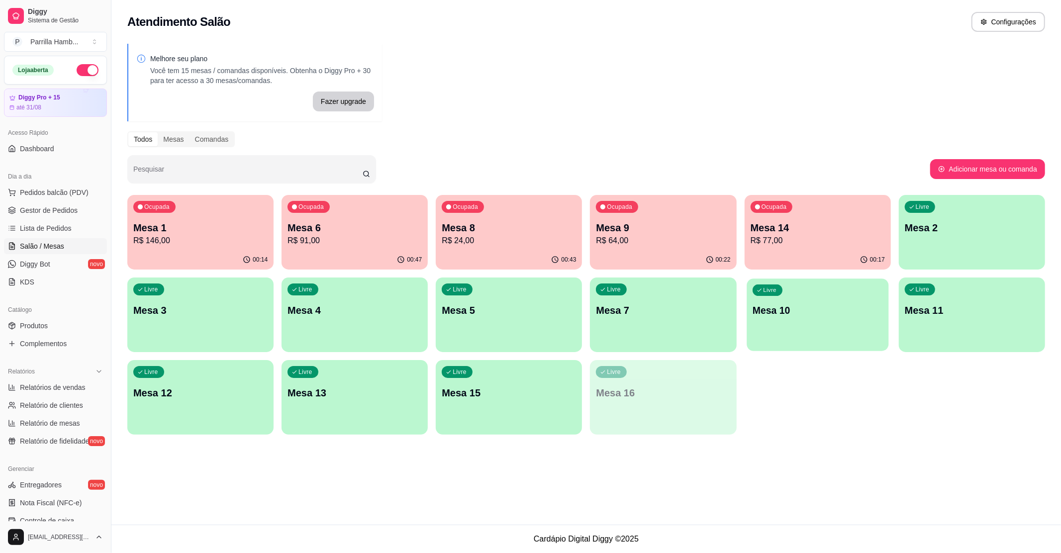
click at [785, 317] on div "Livre Mesa 10" at bounding box center [818, 309] width 142 height 61
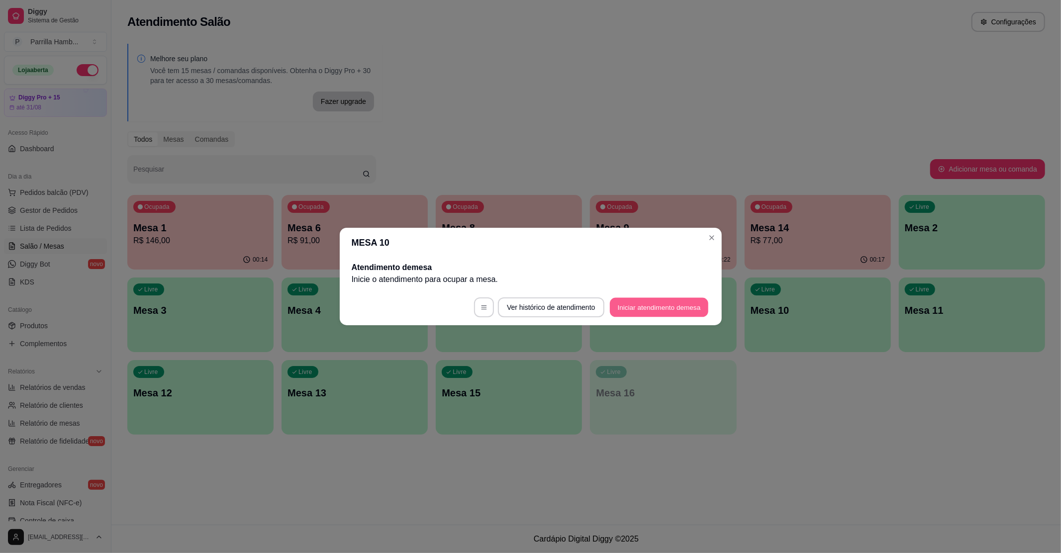
click at [662, 307] on button "Iniciar atendimento de mesa" at bounding box center [659, 307] width 99 height 19
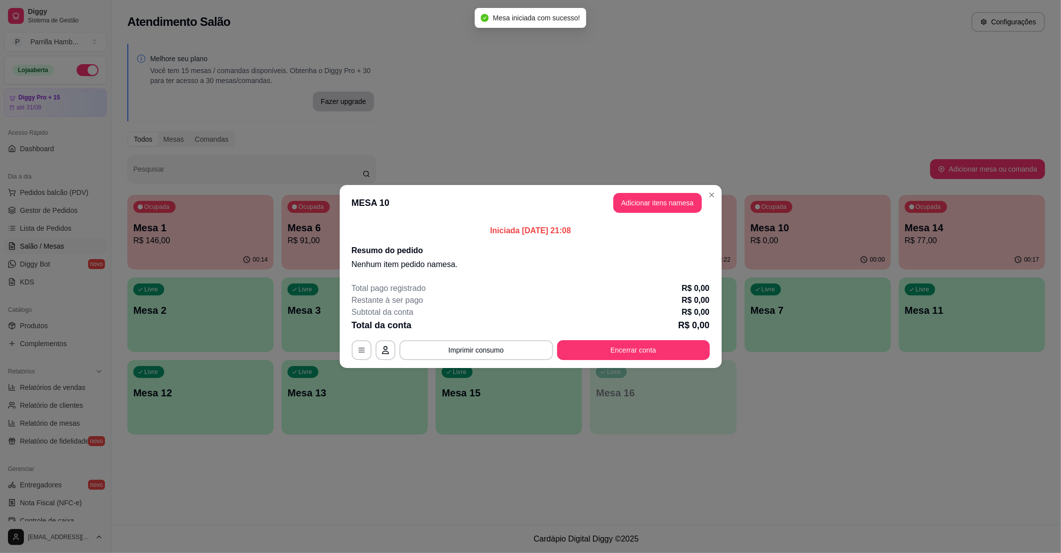
click at [674, 215] on header "MESA 10 Adicionar itens na mesa" at bounding box center [531, 203] width 382 height 36
click at [678, 204] on button "Adicionar itens na mesa" at bounding box center [658, 203] width 86 height 19
click at [83, 80] on input "Pesquisa" at bounding box center [422, 75] width 774 height 10
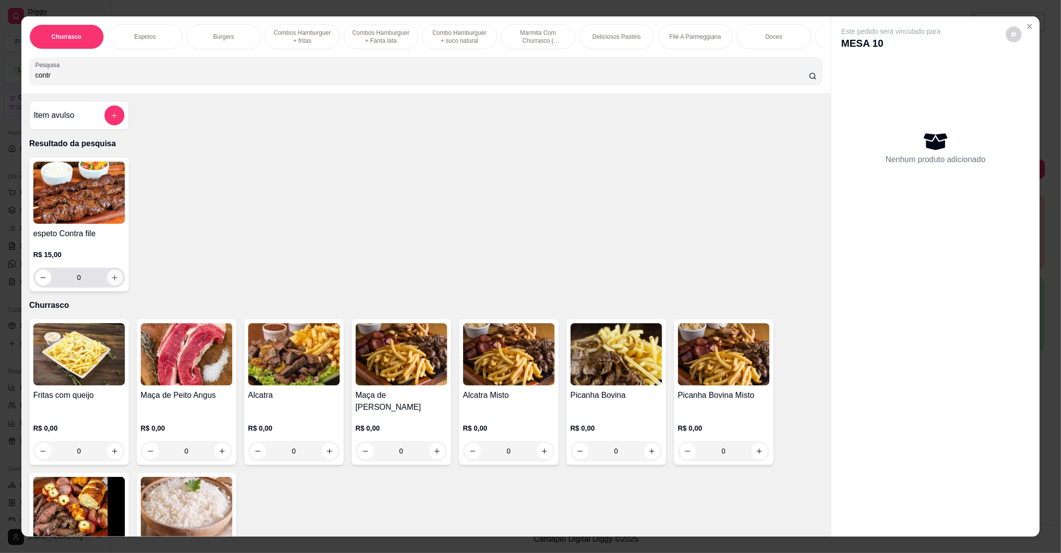
type input "contr"
click at [111, 282] on icon "increase-product-quantity" at bounding box center [114, 277] width 7 height 7
type input "2"
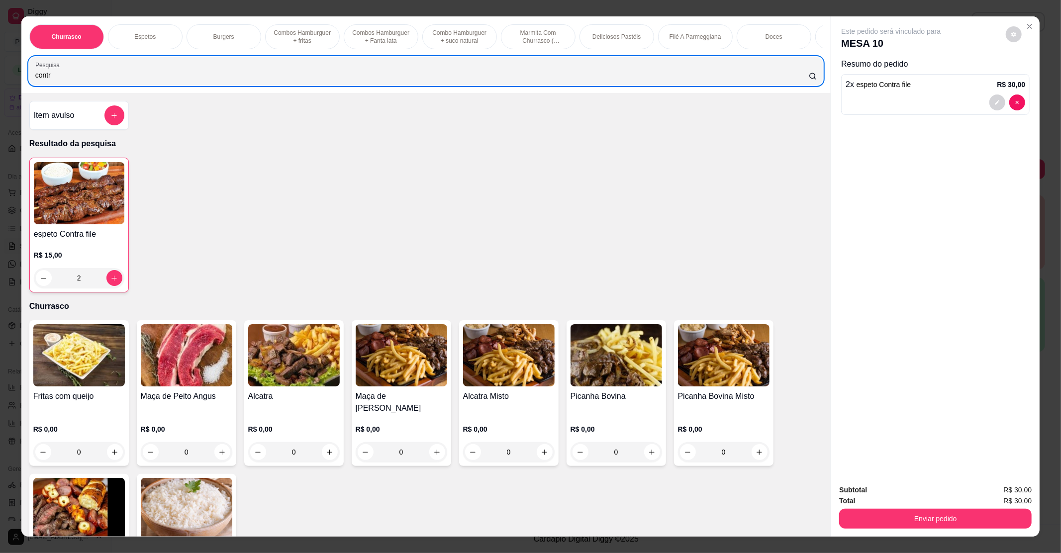
drag, startPoint x: 85, startPoint y: 94, endPoint x: 0, endPoint y: 74, distance: 87.0
click at [0, 74] on div "Churrasco Espetos Burgers Combos Hamburguer + fritas Combos Hamburguer + Fanta …" at bounding box center [530, 276] width 1061 height 553
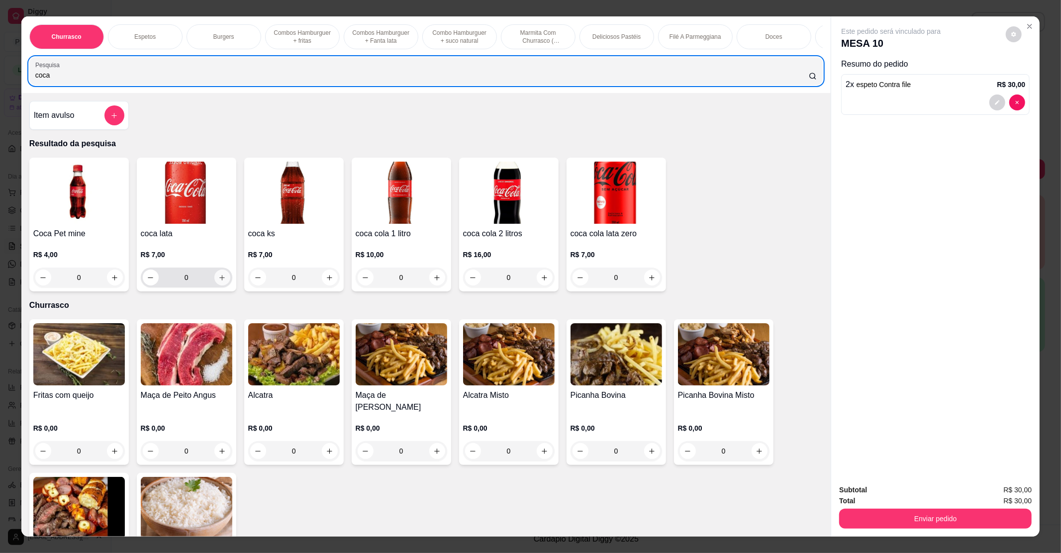
type input "coca"
click at [217, 286] on button "increase-product-quantity" at bounding box center [222, 278] width 16 height 16
type input "1"
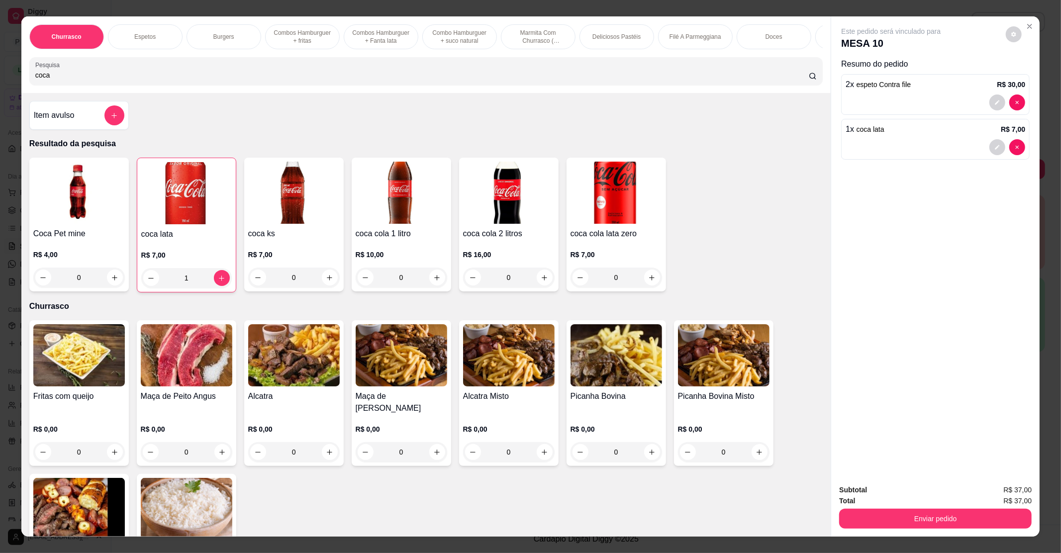
drag, startPoint x: 88, startPoint y: 80, endPoint x: 0, endPoint y: 88, distance: 88.4
click at [0, 88] on div "Churrasco Espetos Burgers Combos Hamburguer + fritas Combos Hamburguer + Fanta …" at bounding box center [530, 276] width 1061 height 553
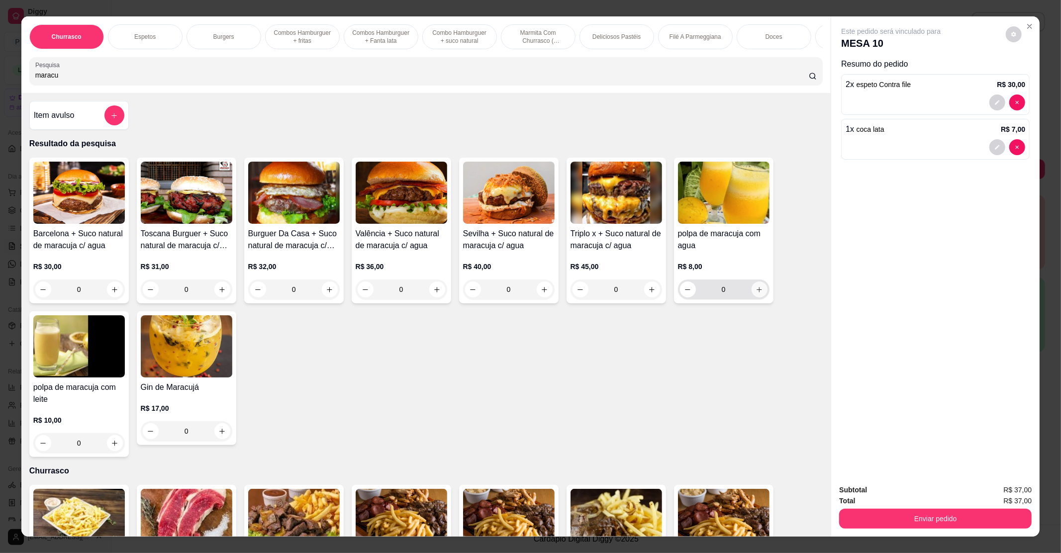
type input "maracu"
click at [756, 294] on icon "increase-product-quantity" at bounding box center [759, 289] width 7 height 7
type input "1"
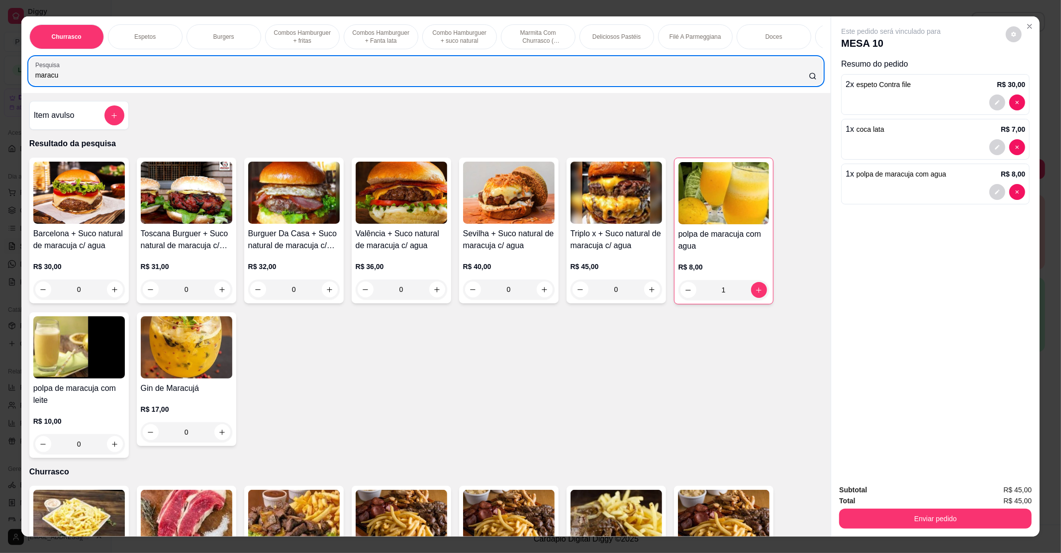
drag, startPoint x: 213, startPoint y: 79, endPoint x: 0, endPoint y: 82, distance: 213.0
click at [0, 82] on div "Churrasco Espetos Burgers Combos Hamburguer + fritas Combos [GEOGRAPHIC_DATA] +…" at bounding box center [530, 276] width 1061 height 553
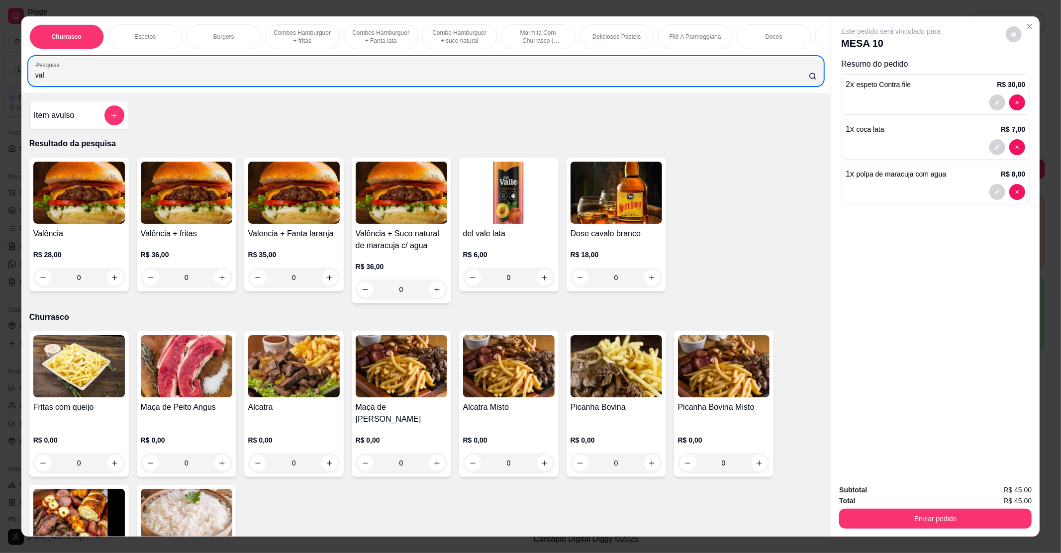
type input "val"
click at [110, 283] on div "0" at bounding box center [79, 278] width 92 height 20
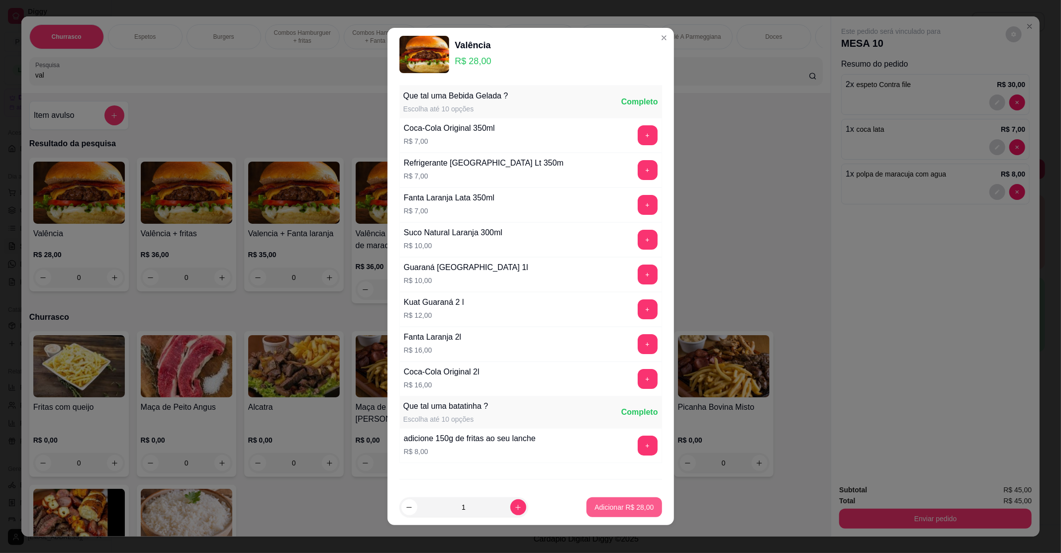
click at [614, 502] on button "Adicionar R$ 28,00" at bounding box center [624, 508] width 75 height 20
type input "1"
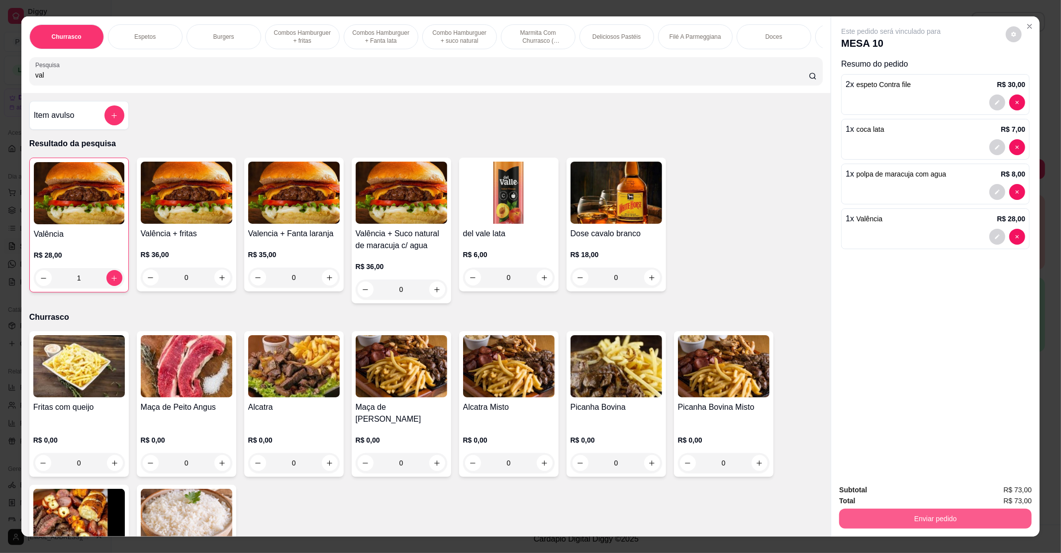
click at [870, 520] on button "Enviar pedido" at bounding box center [936, 519] width 193 height 20
click at [881, 498] on button "Não registrar e enviar pedido" at bounding box center [902, 494] width 104 height 19
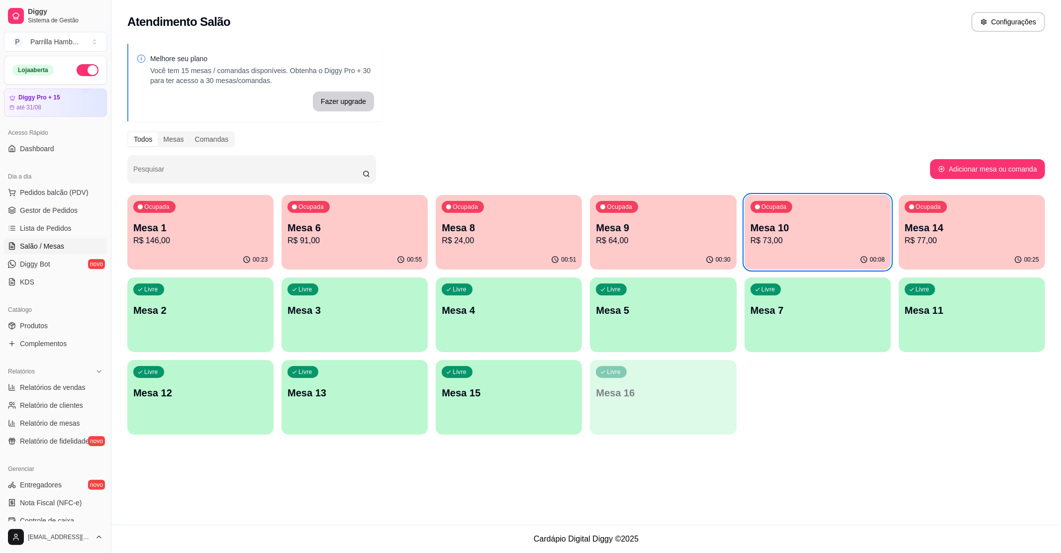
click at [398, 227] on p "Mesa 6" at bounding box center [355, 228] width 134 height 14
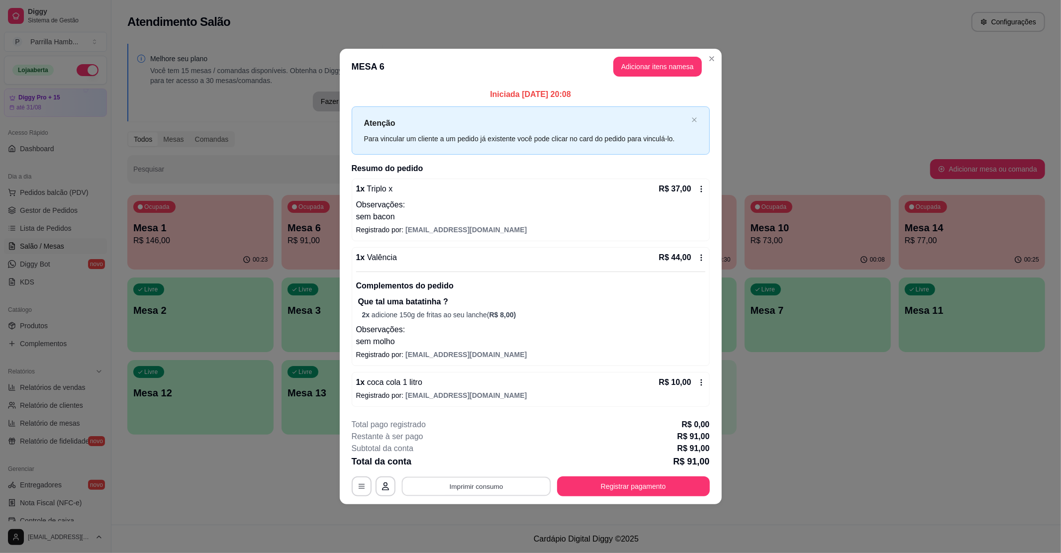
click at [496, 478] on button "Imprimir consumo" at bounding box center [476, 486] width 149 height 19
click at [494, 460] on button "IMPRESSORA" at bounding box center [479, 463] width 70 height 15
click at [599, 475] on div "**********" at bounding box center [531, 458] width 358 height 78
click at [602, 484] on button "Registrar pagamento" at bounding box center [633, 487] width 153 height 20
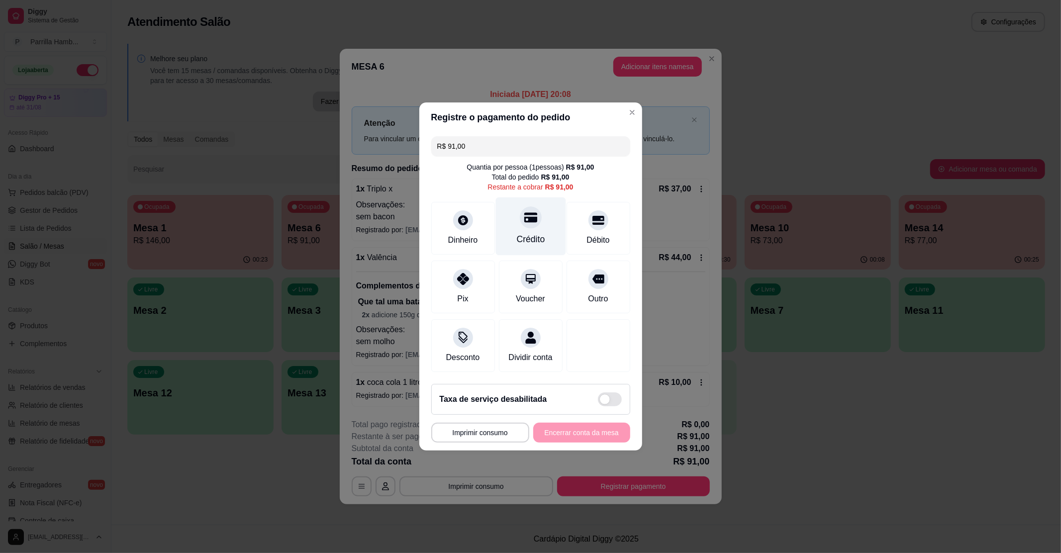
click at [522, 219] on div at bounding box center [531, 218] width 22 height 22
type input "R$ 0,00"
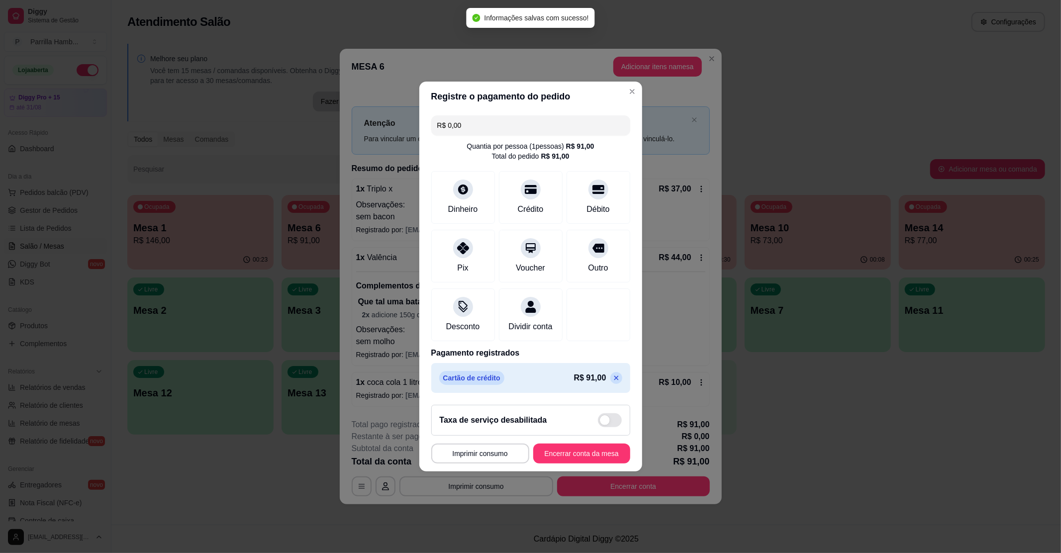
click at [580, 436] on div "Taxa de serviço desabilitada" at bounding box center [530, 420] width 199 height 31
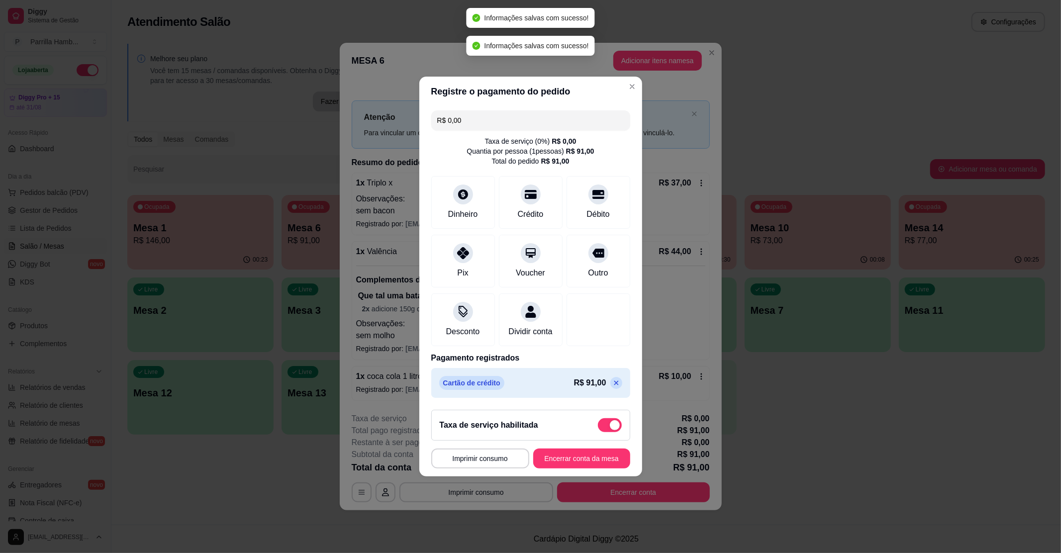
click at [610, 432] on span at bounding box center [610, 426] width 24 height 14
click at [604, 432] on input "checkbox" at bounding box center [601, 430] width 6 height 6
checkbox input "false"
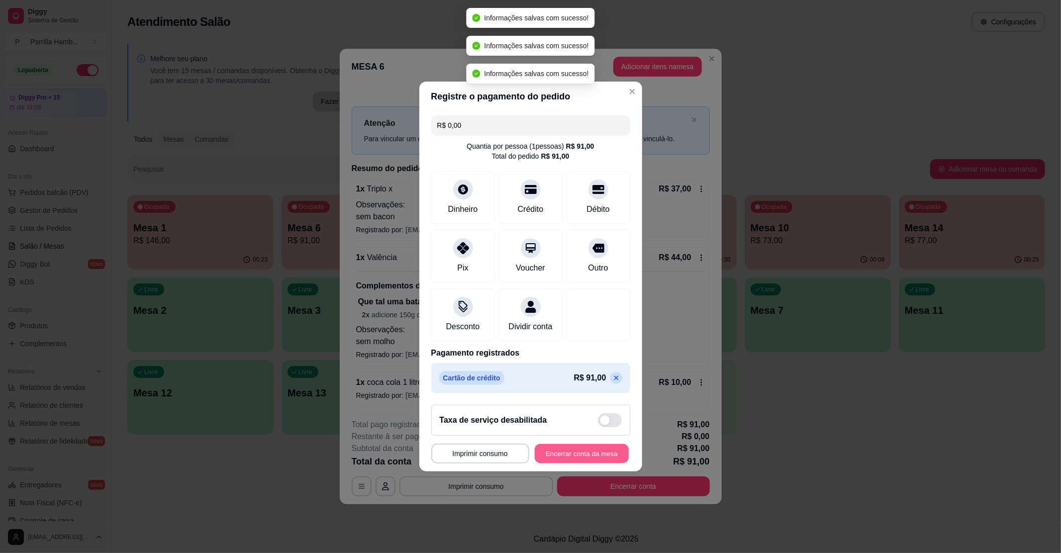
click at [596, 464] on button "Encerrar conta da mesa" at bounding box center [582, 453] width 94 height 19
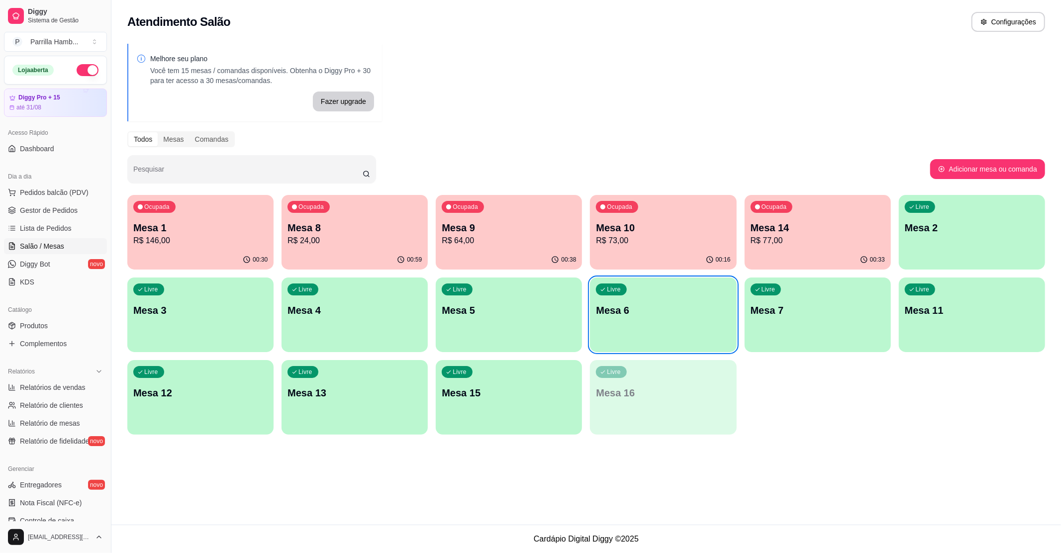
click at [192, 235] on p "R$ 146,00" at bounding box center [200, 241] width 134 height 12
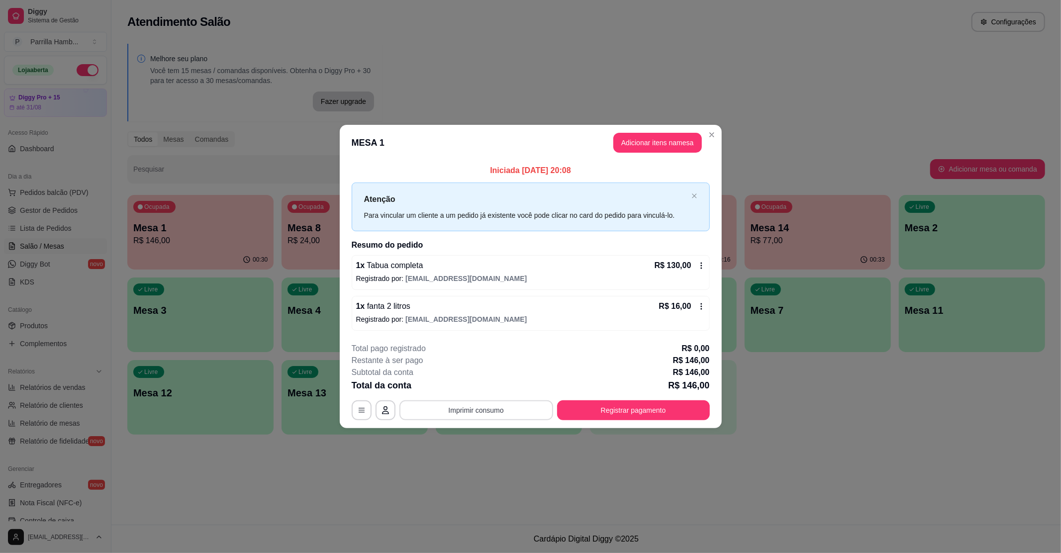
click at [526, 413] on button "Imprimir consumo" at bounding box center [477, 411] width 154 height 20
click at [462, 386] on button "IMPRESSORA" at bounding box center [479, 387] width 70 height 15
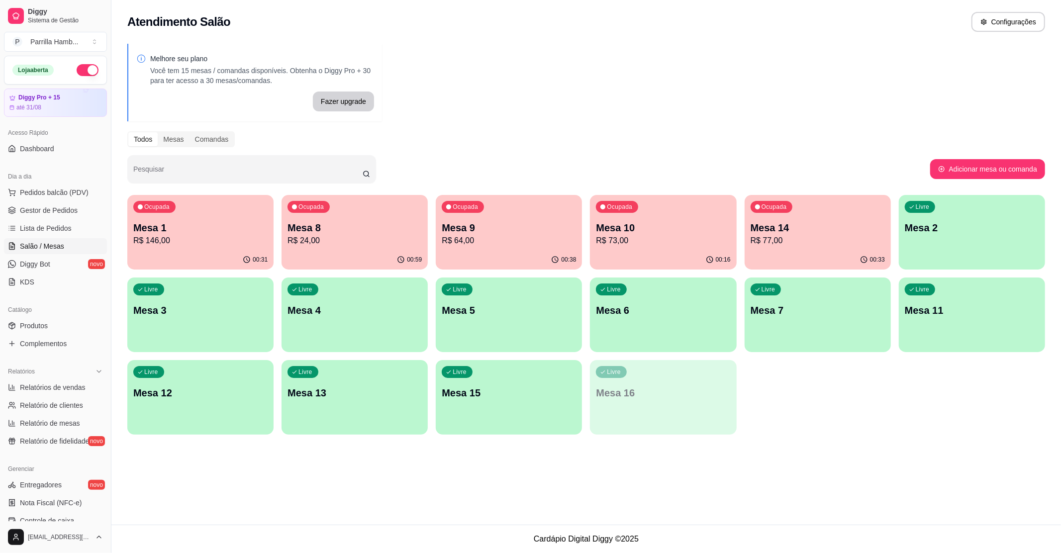
click at [550, 249] on div "Ocupada Mesa 9 R$ 64,00" at bounding box center [509, 222] width 146 height 55
click at [482, 227] on p "Mesa 9" at bounding box center [509, 228] width 134 height 14
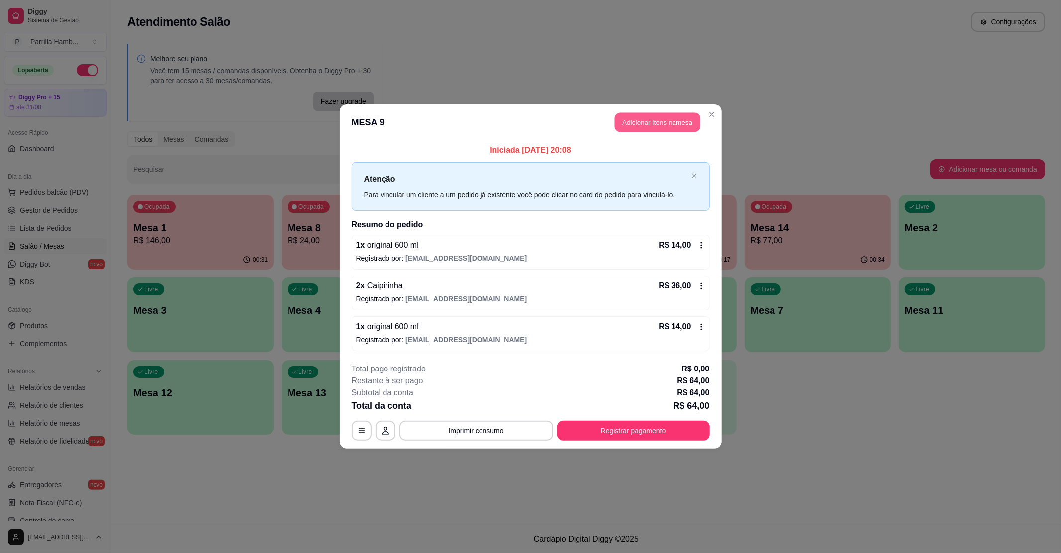
click at [653, 122] on button "Adicionar itens na mesa" at bounding box center [658, 122] width 86 height 19
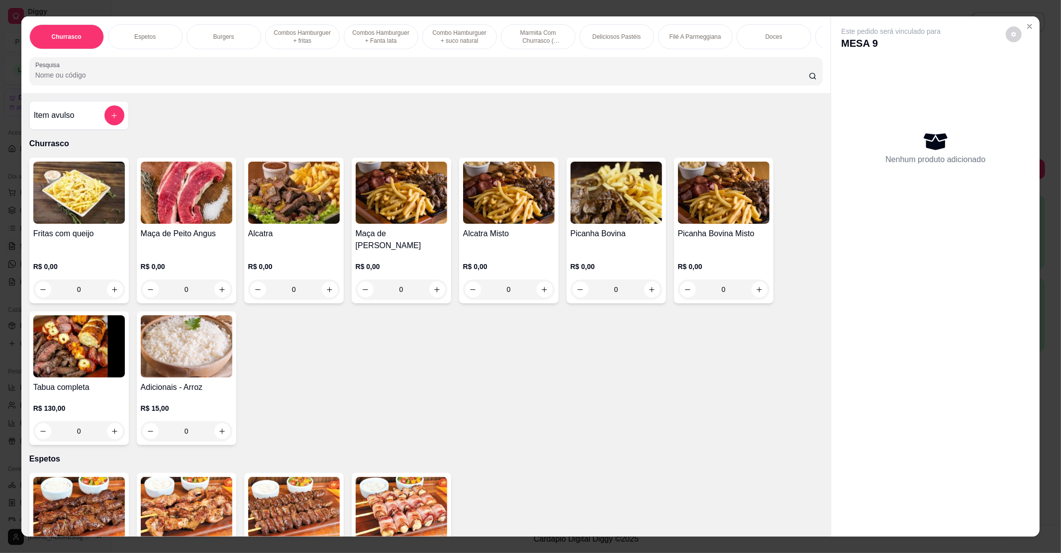
click at [349, 80] on input "Pesquisa" at bounding box center [422, 75] width 774 height 10
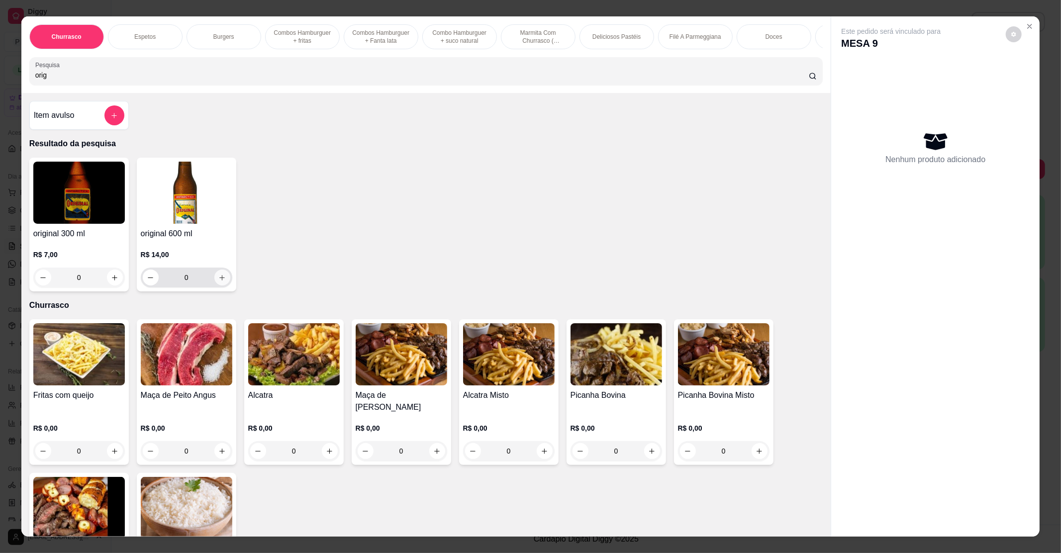
type input "orig"
click at [216, 286] on button "increase-product-quantity" at bounding box center [222, 278] width 16 height 16
type input "1"
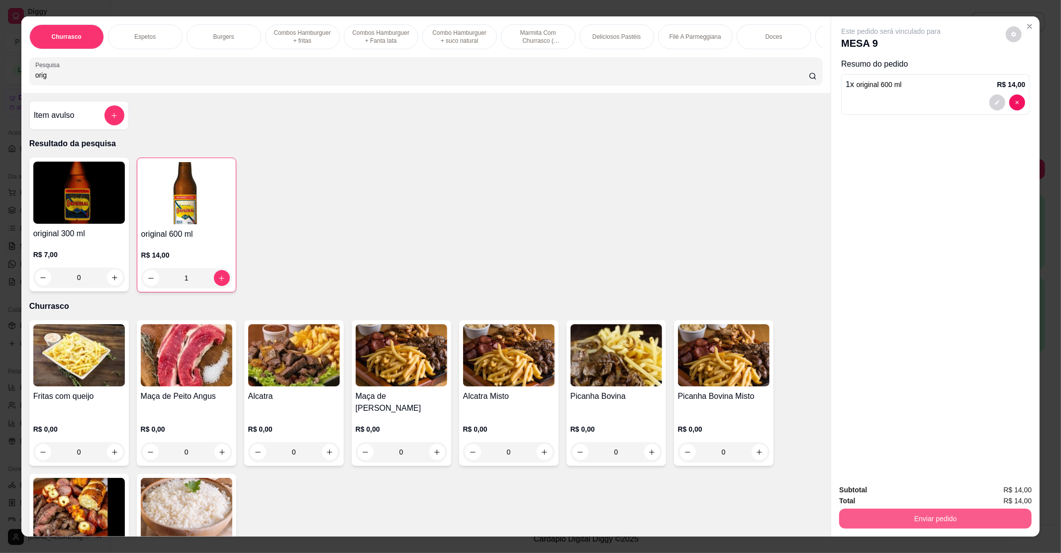
click at [864, 518] on button "Enviar pedido" at bounding box center [936, 519] width 193 height 20
click at [880, 500] on button "Não registrar e enviar pedido" at bounding box center [902, 494] width 101 height 18
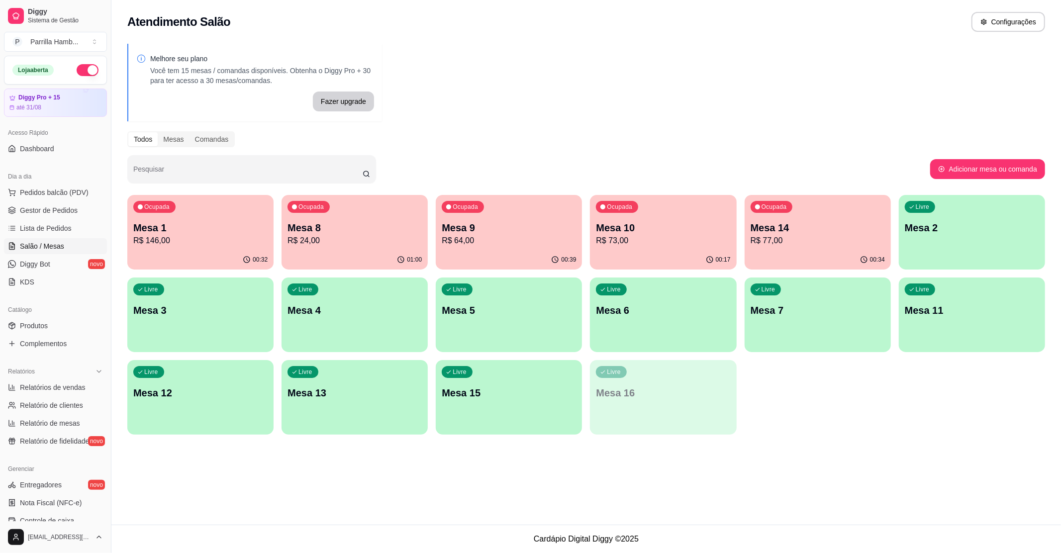
click at [451, 234] on div "Mesa 9 R$ 64,00" at bounding box center [509, 234] width 134 height 26
click at [26, 228] on span "Lista de Pedidos" at bounding box center [46, 228] width 52 height 10
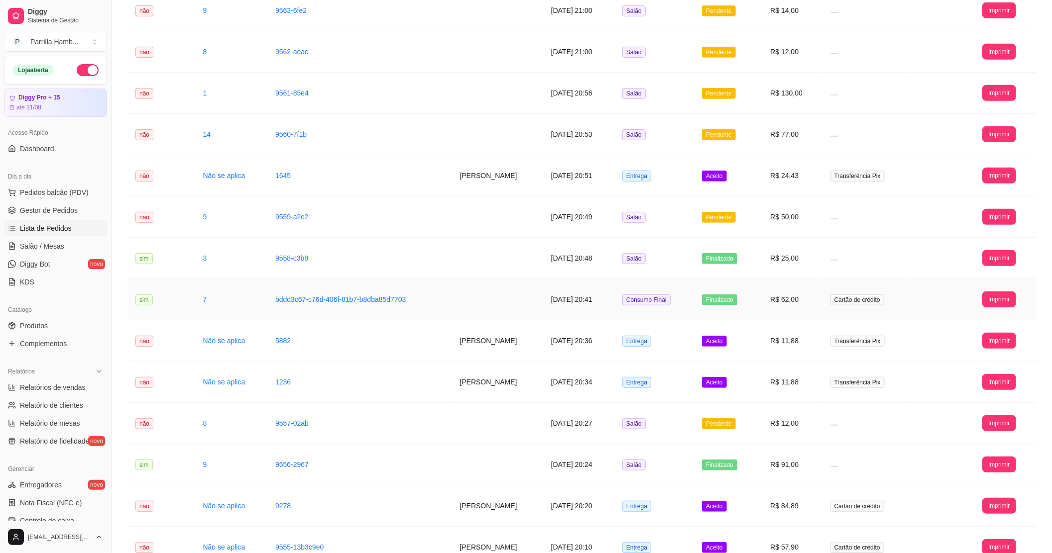
scroll to position [283, 0]
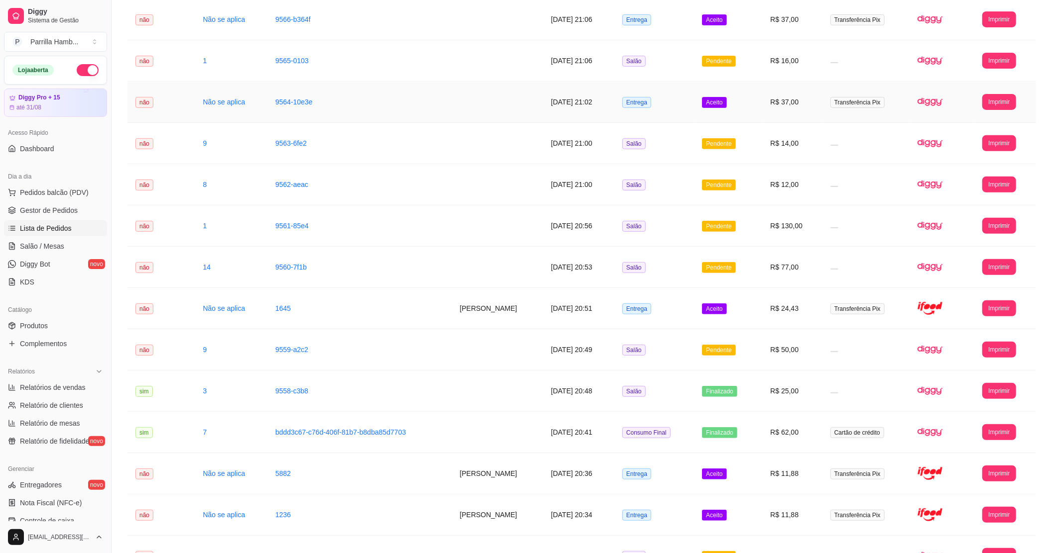
click at [630, 104] on td "Entrega" at bounding box center [654, 102] width 80 height 41
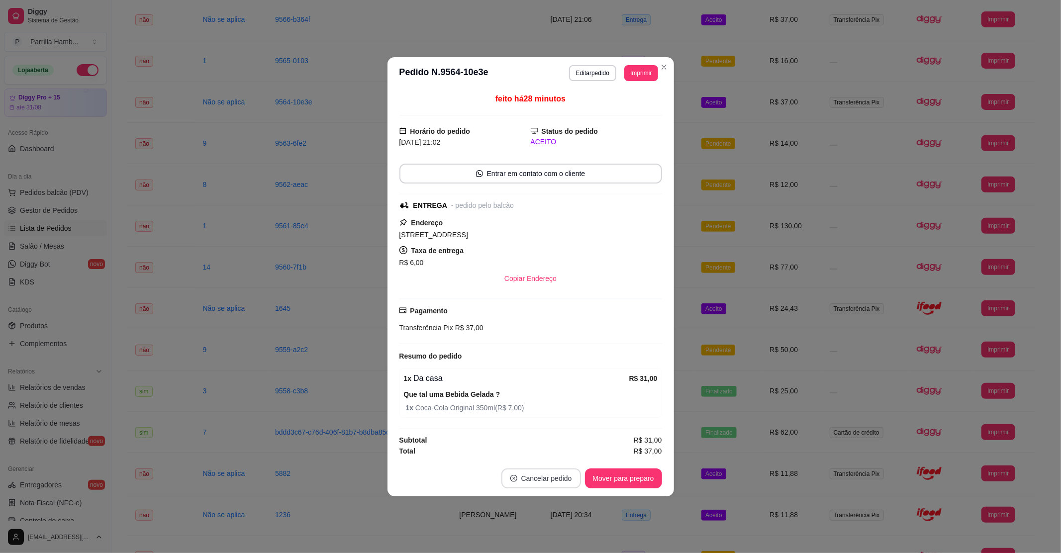
click at [563, 479] on button "Cancelar pedido" at bounding box center [542, 479] width 80 height 20
click at [576, 447] on button "Sim" at bounding box center [569, 456] width 39 height 19
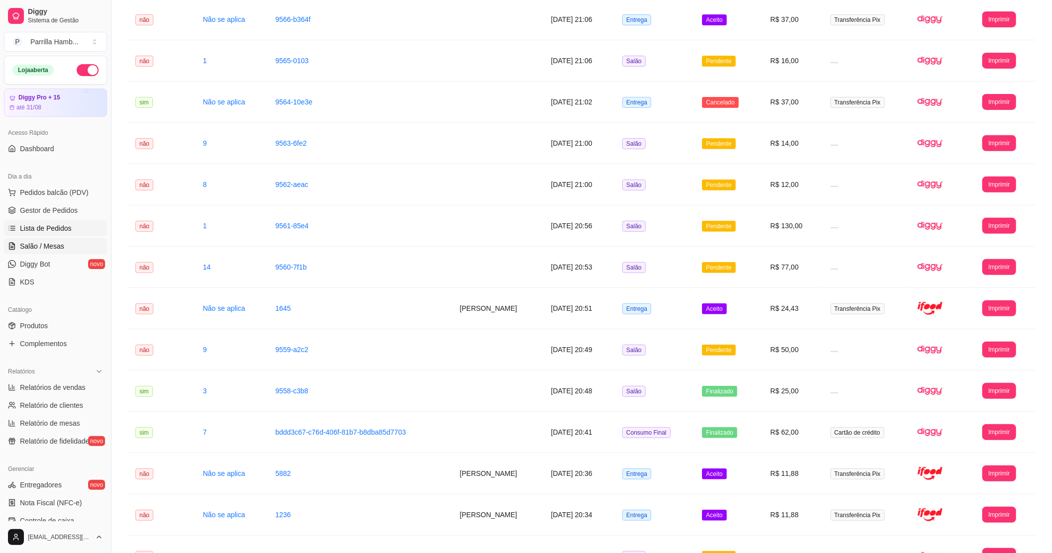
click at [63, 241] on link "Salão / Mesas" at bounding box center [55, 246] width 103 height 16
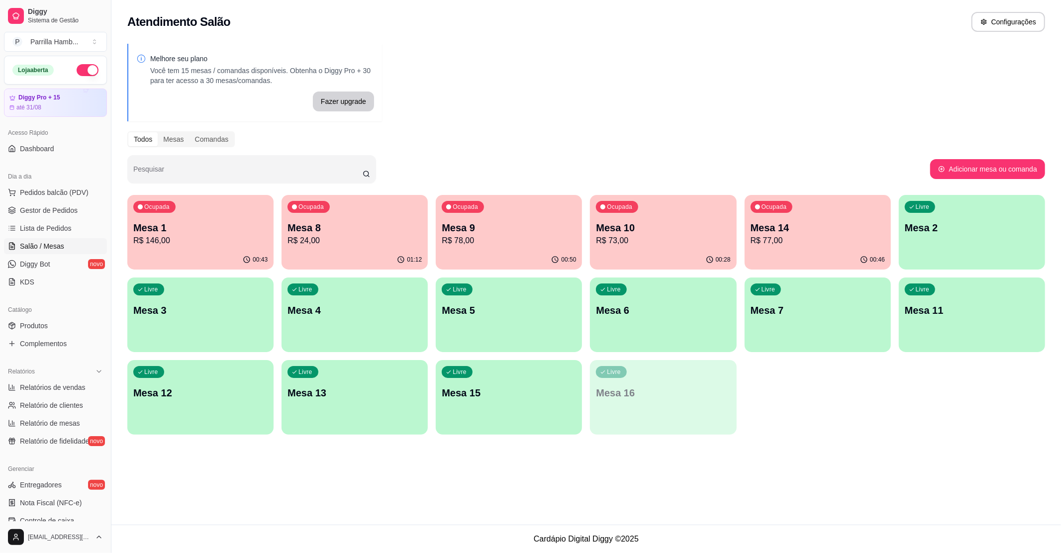
click at [375, 243] on p "R$ 24,00" at bounding box center [355, 241] width 134 height 12
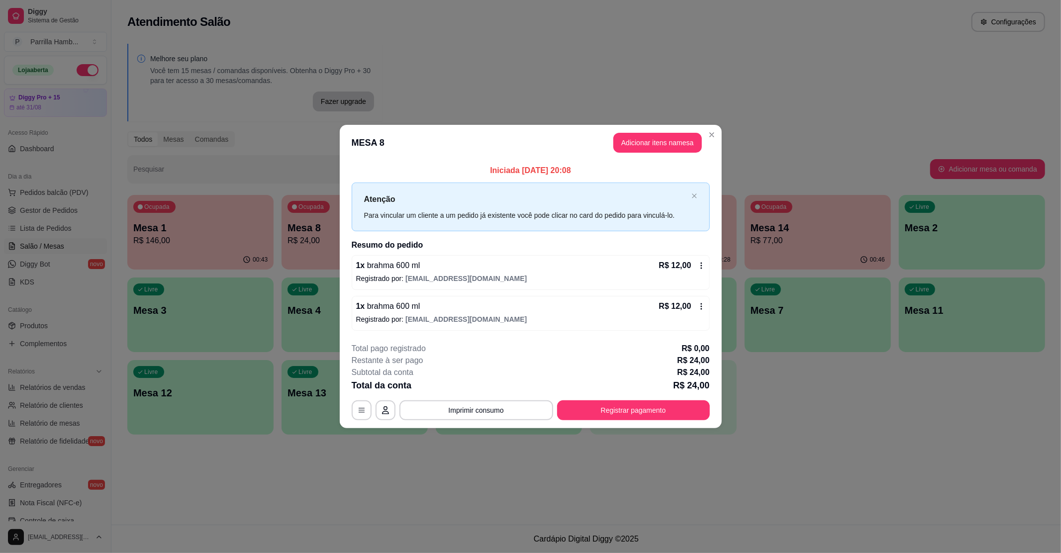
click at [669, 150] on button "Adicionar itens na mesa" at bounding box center [658, 143] width 89 height 20
click at [262, 80] on input "Pesquisa" at bounding box center [422, 75] width 774 height 10
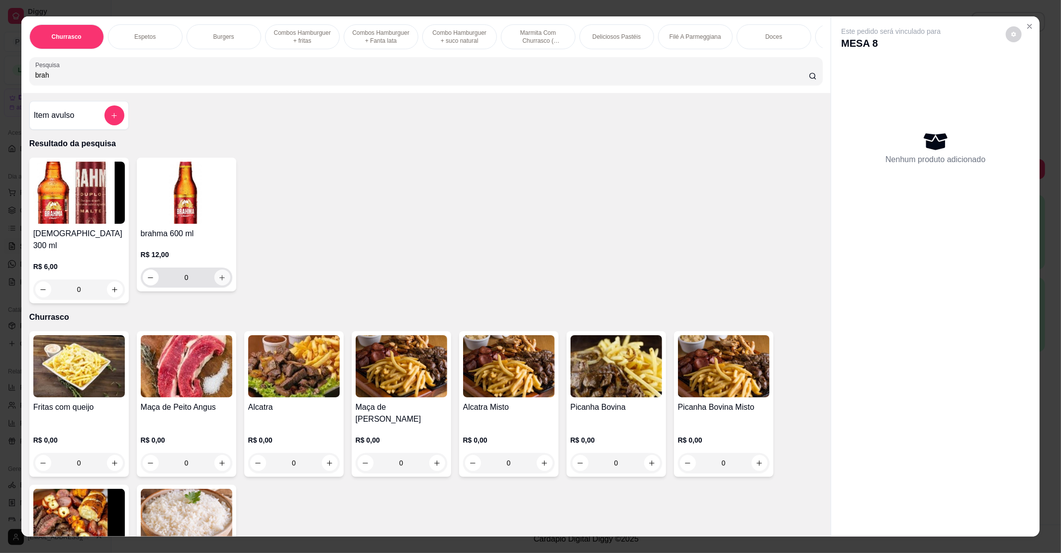
type input "brah"
click at [223, 286] on button "increase-product-quantity" at bounding box center [221, 277] width 15 height 15
type input "1"
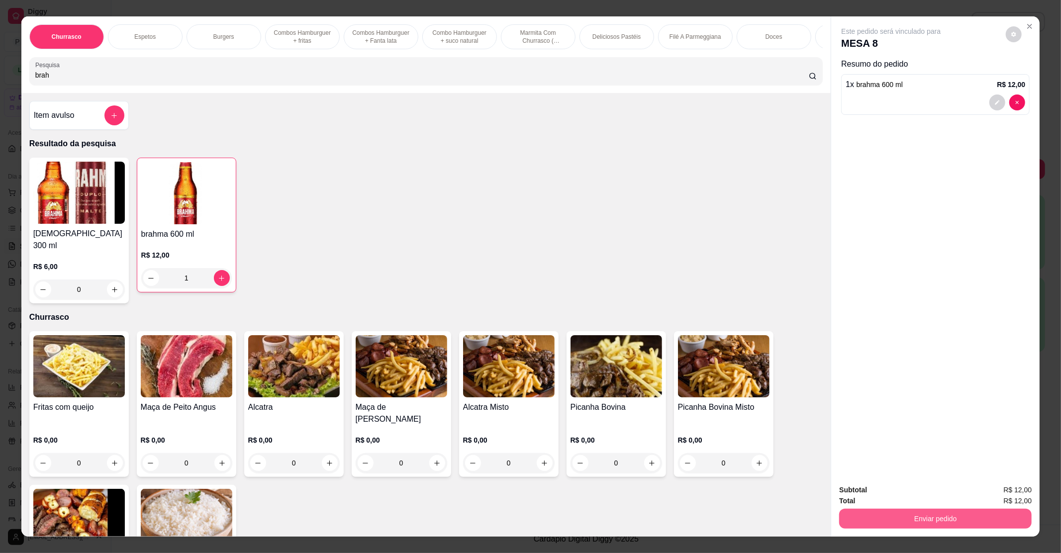
click at [872, 523] on button "Enviar pedido" at bounding box center [936, 519] width 193 height 20
click at [875, 490] on button "Não registrar e enviar pedido" at bounding box center [902, 494] width 104 height 19
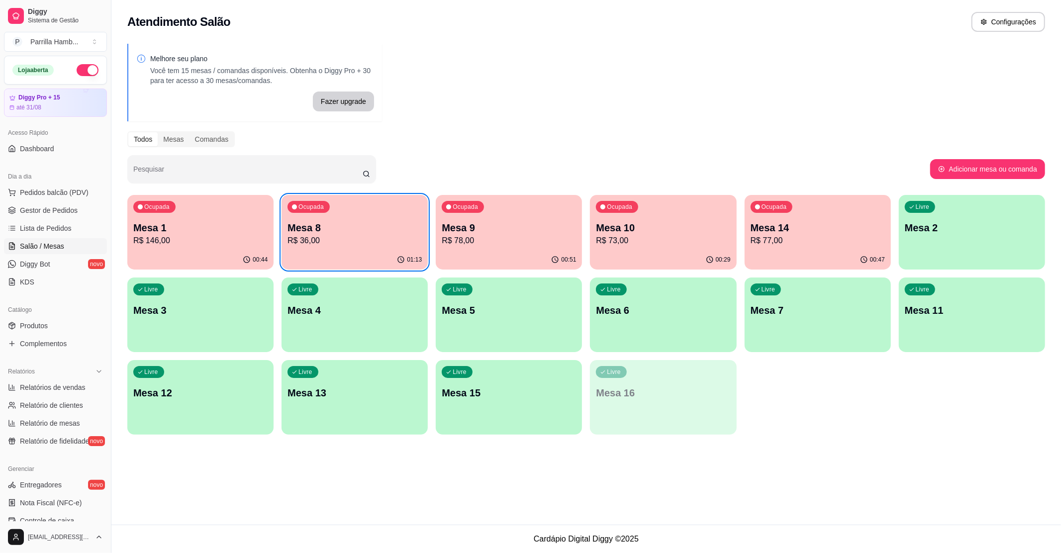
click at [389, 233] on p "Mesa 8" at bounding box center [355, 228] width 134 height 14
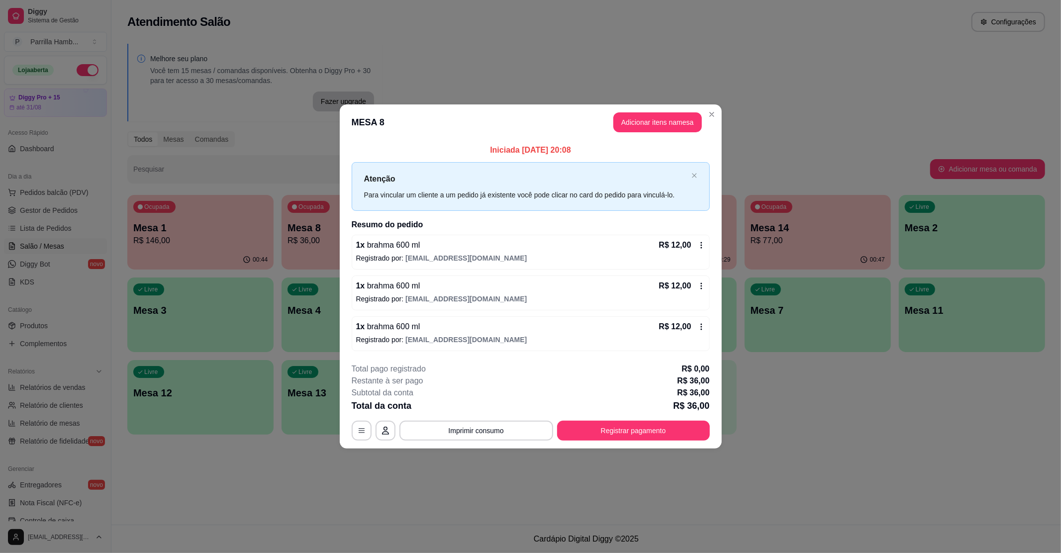
click at [672, 133] on header "MESA 8 Adicionar itens na mesa" at bounding box center [531, 123] width 382 height 36
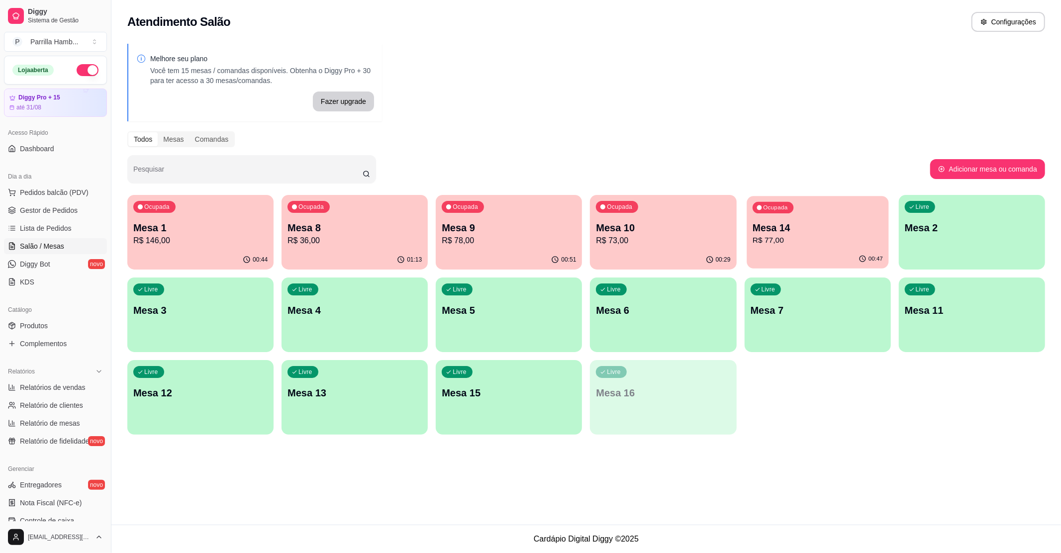
click at [823, 225] on p "Mesa 14" at bounding box center [818, 227] width 130 height 13
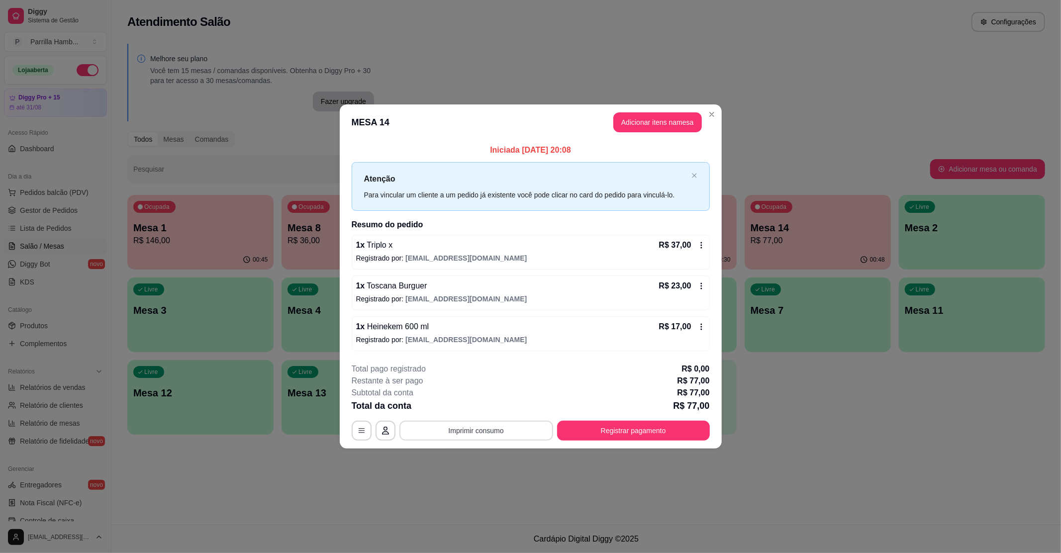
click at [514, 428] on button "Imprimir consumo" at bounding box center [477, 431] width 154 height 20
click at [490, 418] on div "Escolha a impressora IMPRESSORA" at bounding box center [479, 402] width 82 height 34
click at [490, 416] on button "IMPRESSORA" at bounding box center [479, 409] width 72 height 16
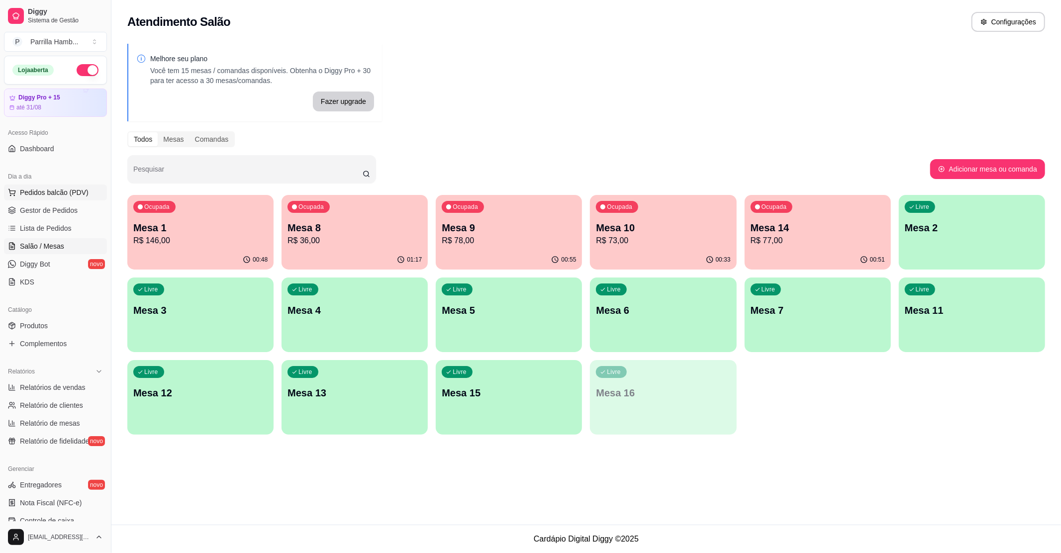
click at [66, 196] on span "Pedidos balcão (PDV)" at bounding box center [54, 193] width 69 height 10
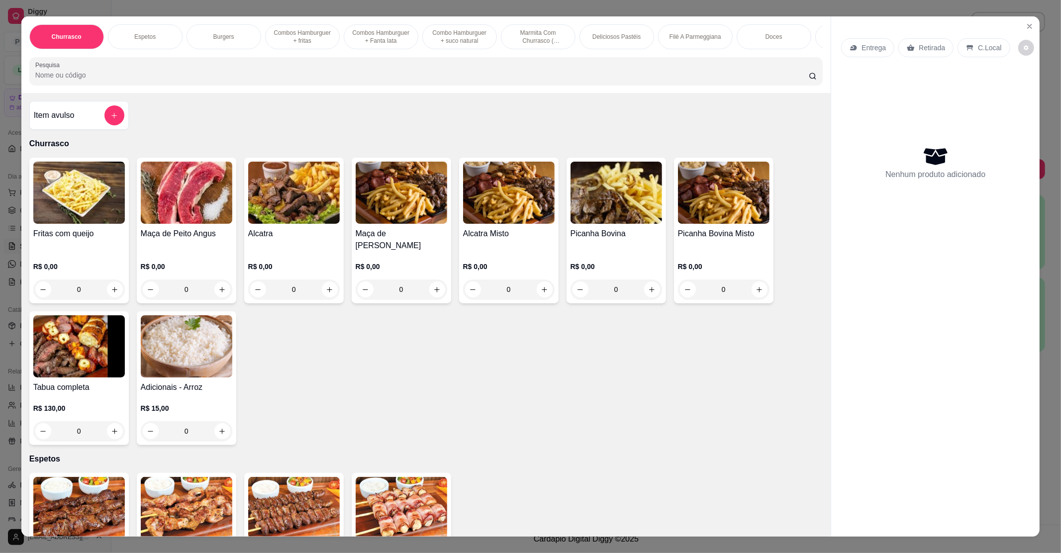
scroll to position [265, 0]
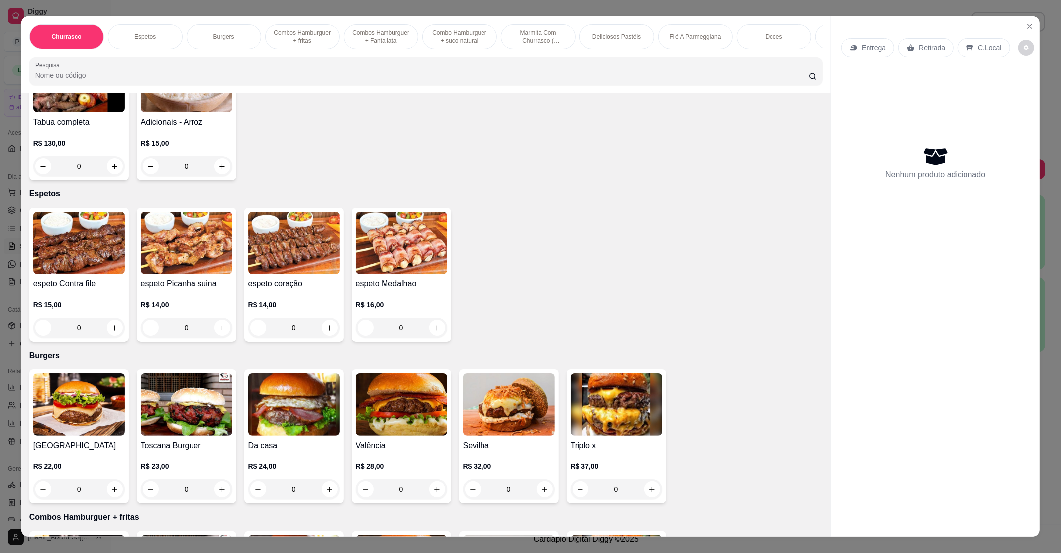
click at [89, 432] on img at bounding box center [79, 405] width 92 height 62
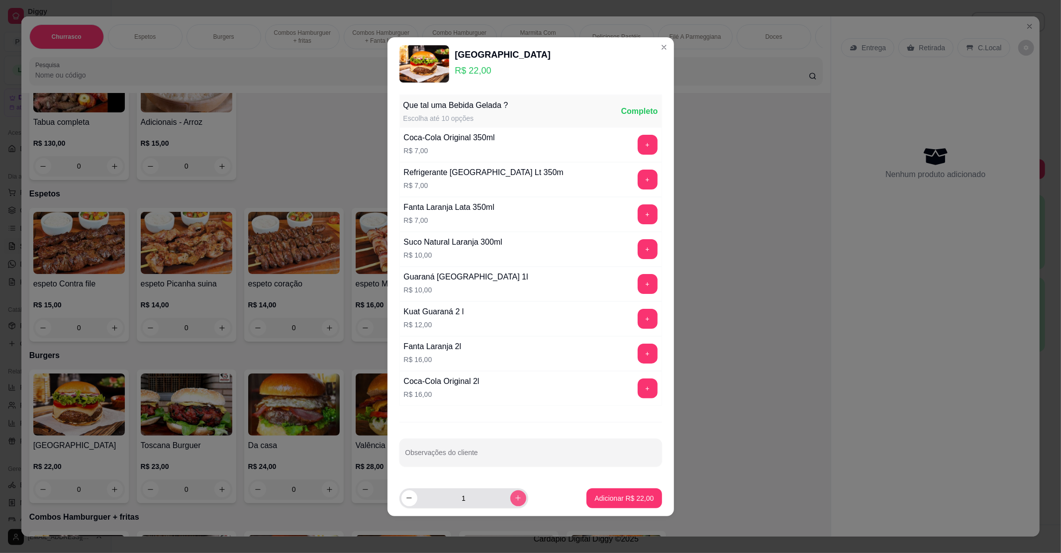
click at [511, 497] on button "increase-product-quantity" at bounding box center [519, 499] width 16 height 16
type input "2"
click at [618, 498] on p "Adicionar R$ 44,00" at bounding box center [624, 499] width 59 height 10
type input "2"
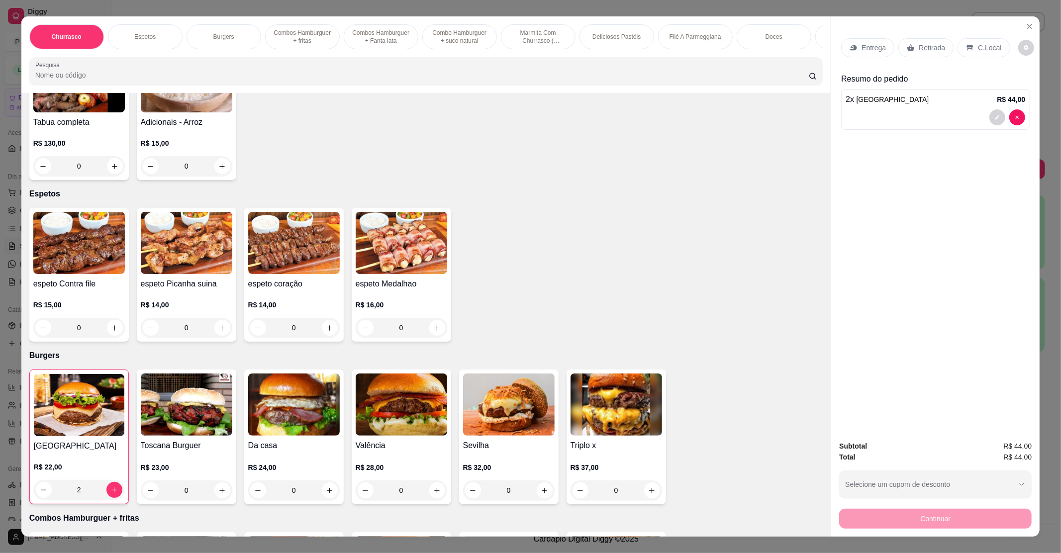
click at [920, 44] on p "Retirada" at bounding box center [932, 48] width 26 height 10
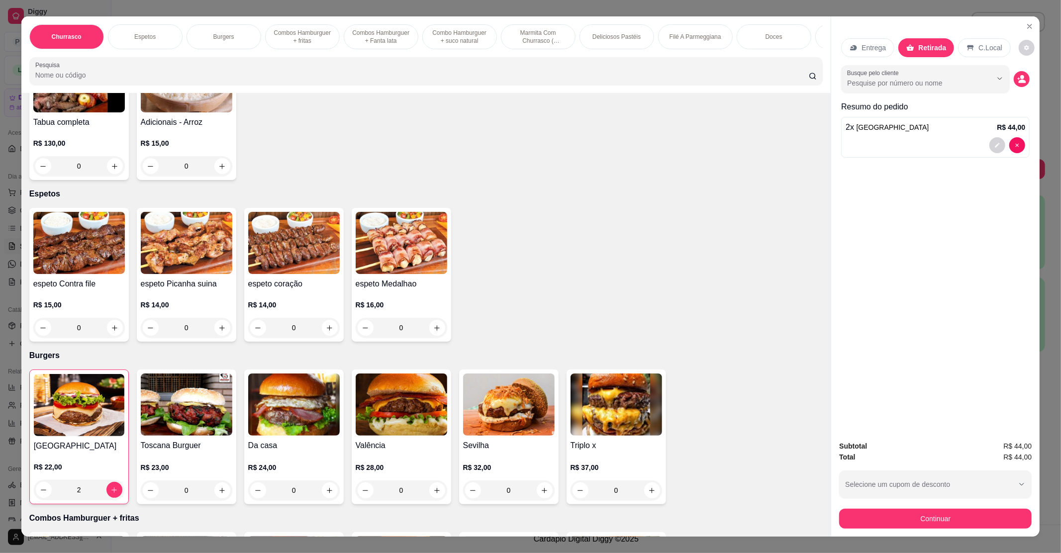
click at [877, 46] on p "Entrega" at bounding box center [874, 48] width 24 height 10
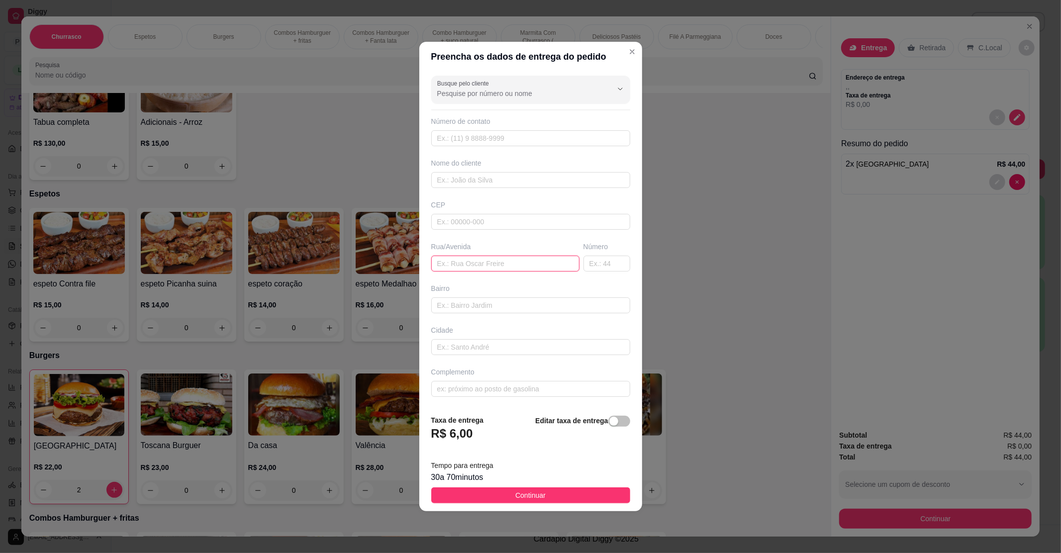
click at [463, 257] on input "text" at bounding box center [505, 264] width 148 height 16
paste input "[STREET_ADDRESS]"
type input "[STREET_ADDRESS]"
click at [516, 499] on span "Continuar" at bounding box center [531, 495] width 30 height 11
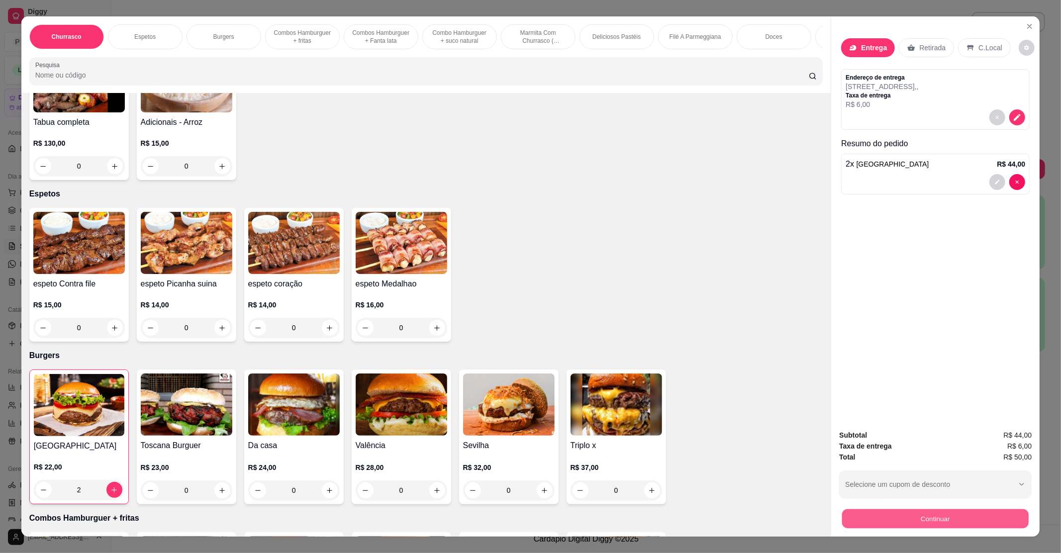
click at [930, 512] on button "Continuar" at bounding box center [936, 518] width 187 height 19
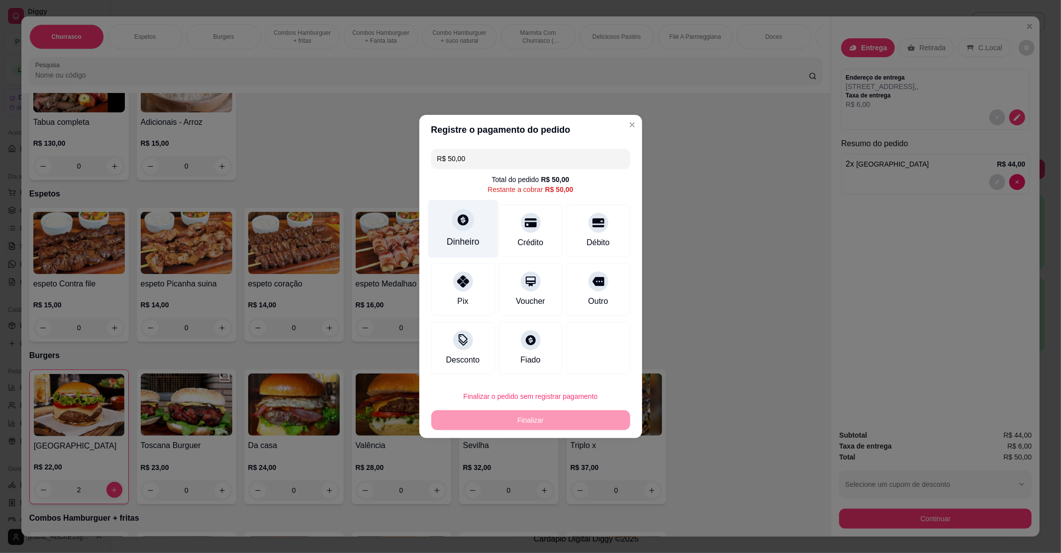
click at [458, 225] on icon at bounding box center [462, 219] width 13 height 13
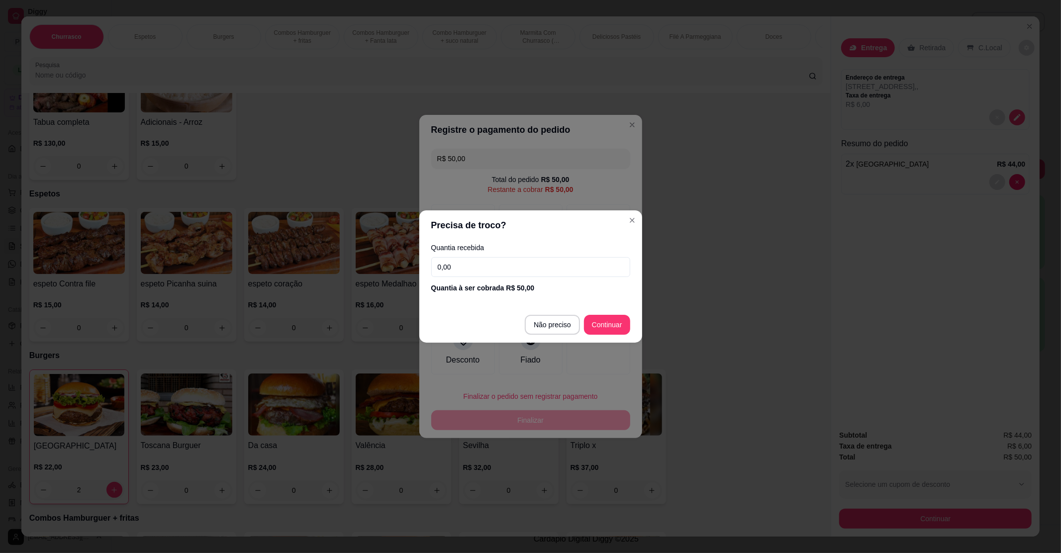
click at [515, 269] on input "0,00" at bounding box center [530, 267] width 199 height 20
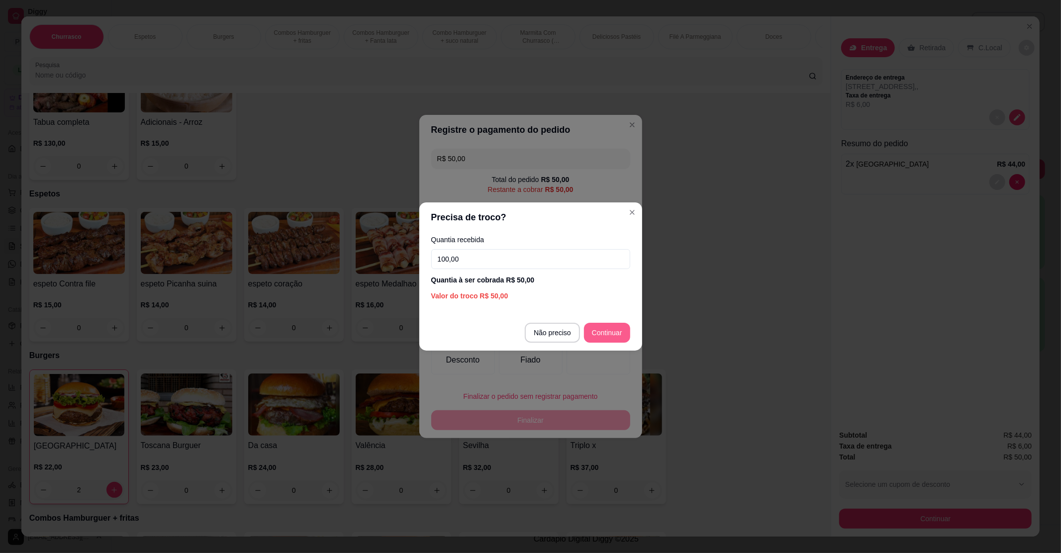
type input "100,00"
type input "R$ 0,00"
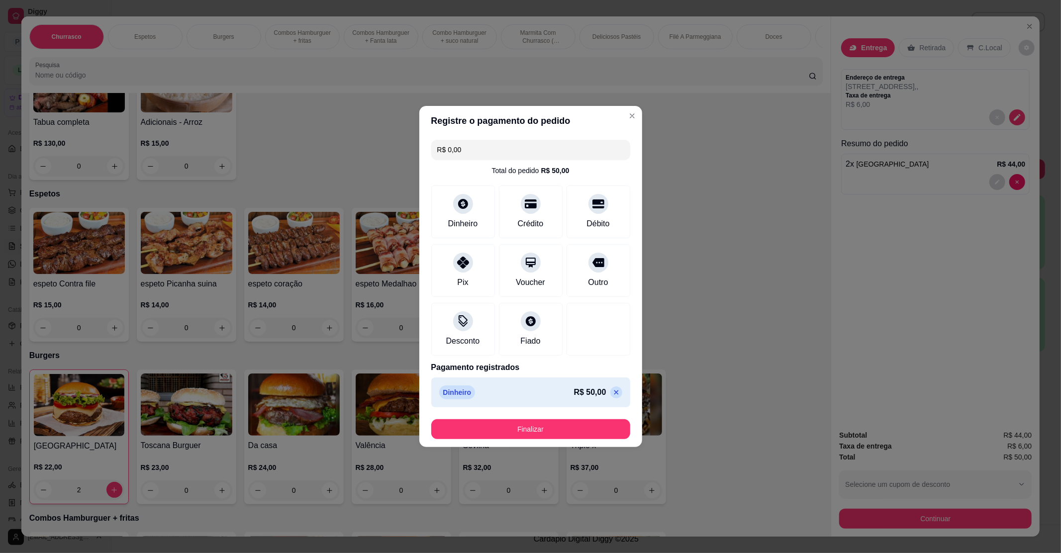
click at [539, 440] on footer "Finalizar" at bounding box center [531, 430] width 223 height 36
click at [561, 425] on button "Finalizar" at bounding box center [530, 430] width 199 height 20
type input "0"
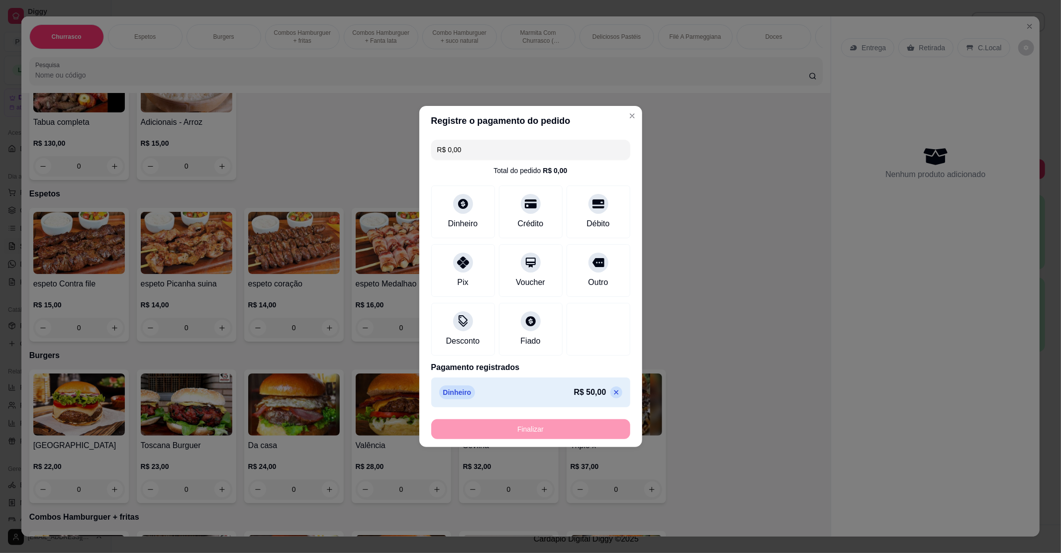
type input "-R$ 50,00"
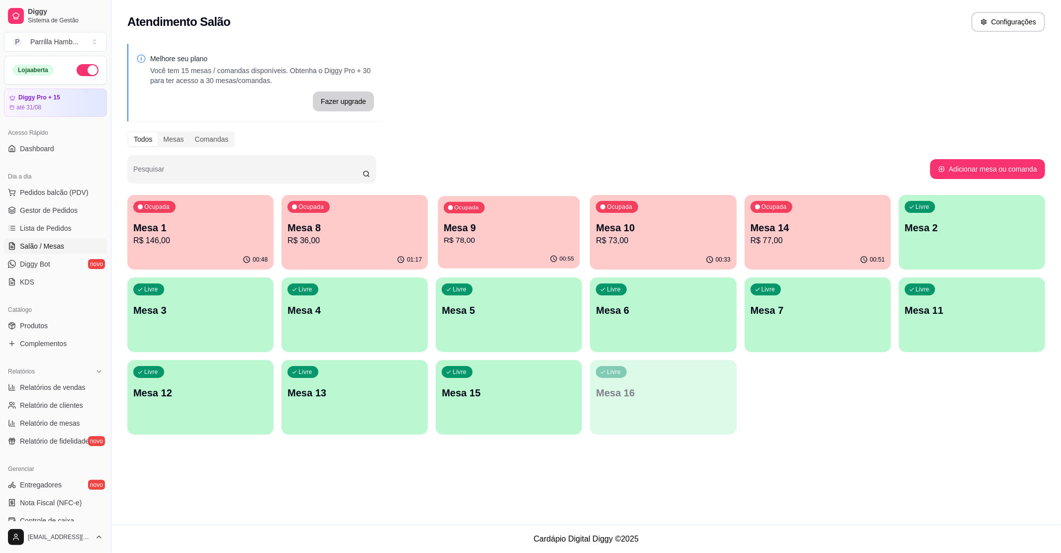
click at [490, 199] on div "Ocupada Mesa 9 R$ 78,00" at bounding box center [509, 223] width 142 height 54
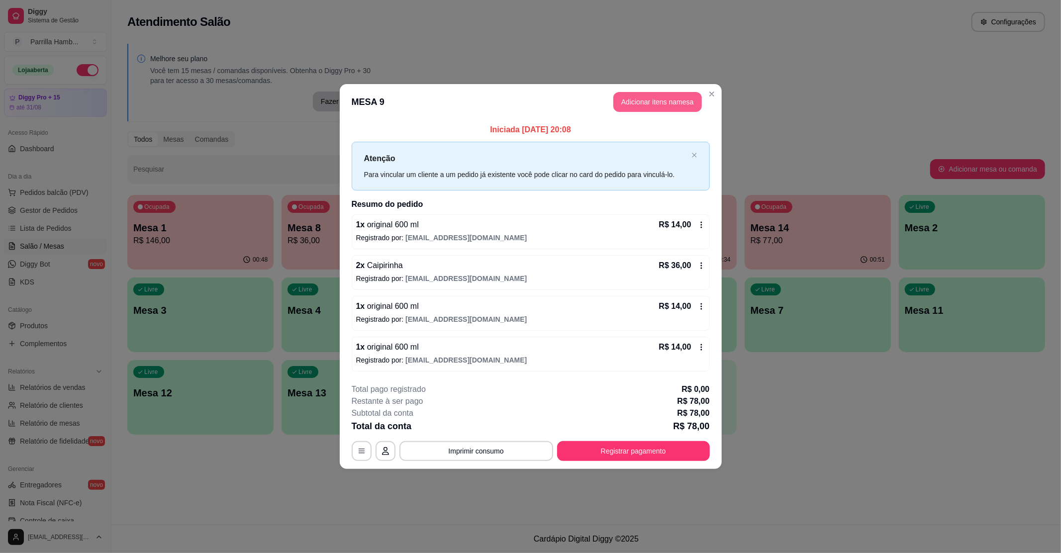
click at [653, 102] on button "Adicionar itens na mesa" at bounding box center [658, 102] width 89 height 20
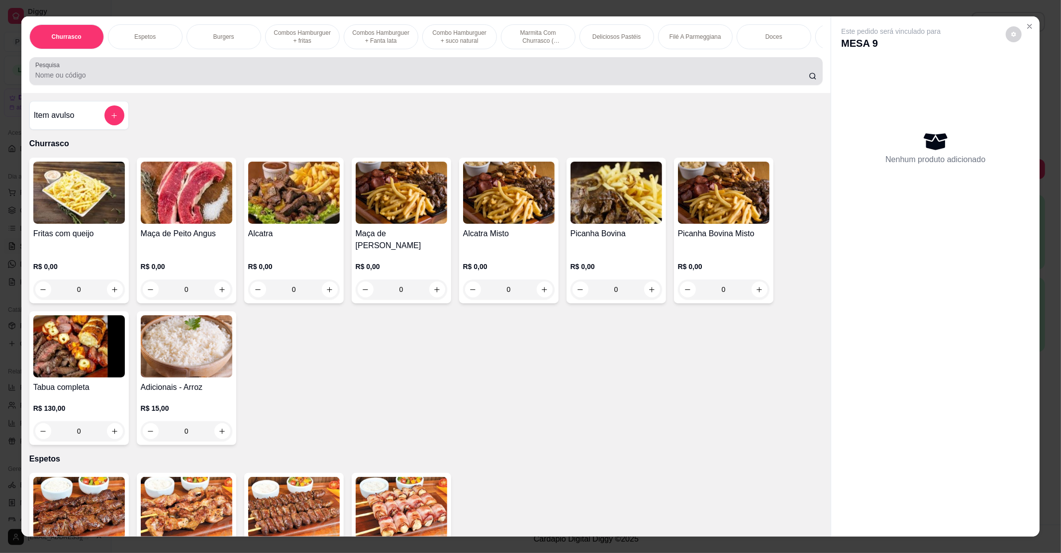
click at [428, 80] on input "Pesquisa" at bounding box center [422, 75] width 774 height 10
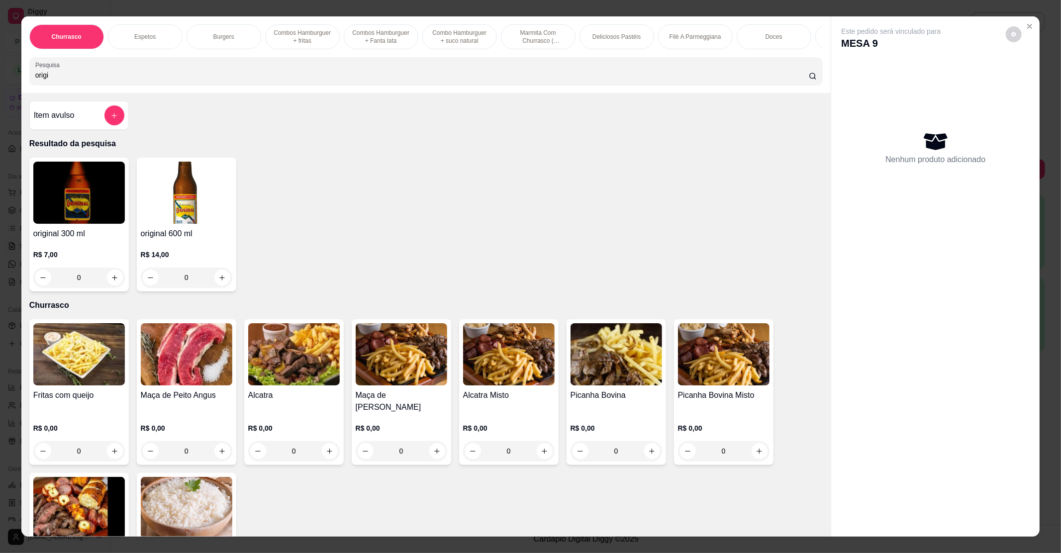
type input "origi"
click at [186, 240] on h4 "original 600 ml" at bounding box center [187, 234] width 92 height 12
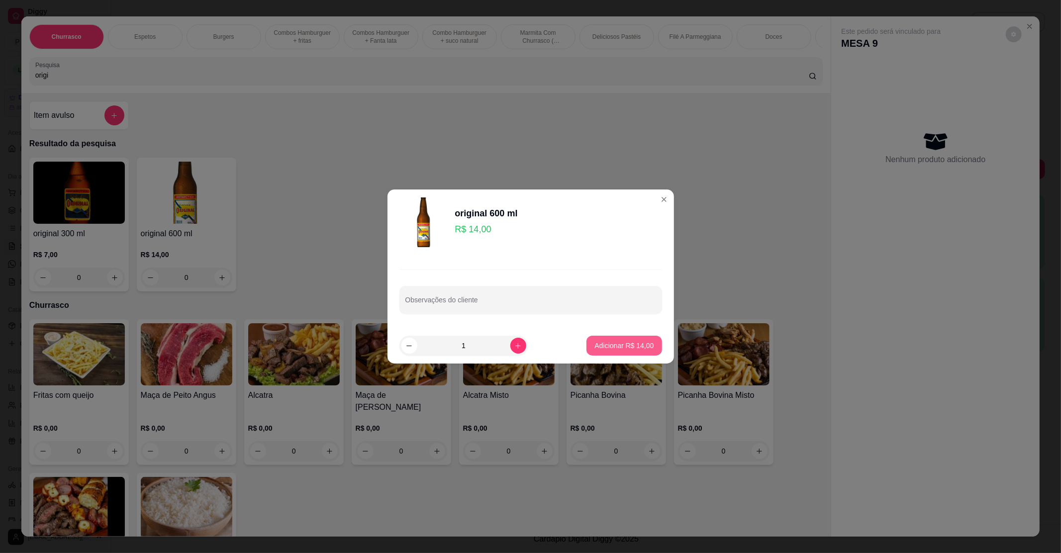
click at [628, 345] on p "Adicionar R$ 14,00" at bounding box center [624, 346] width 59 height 10
type input "1"
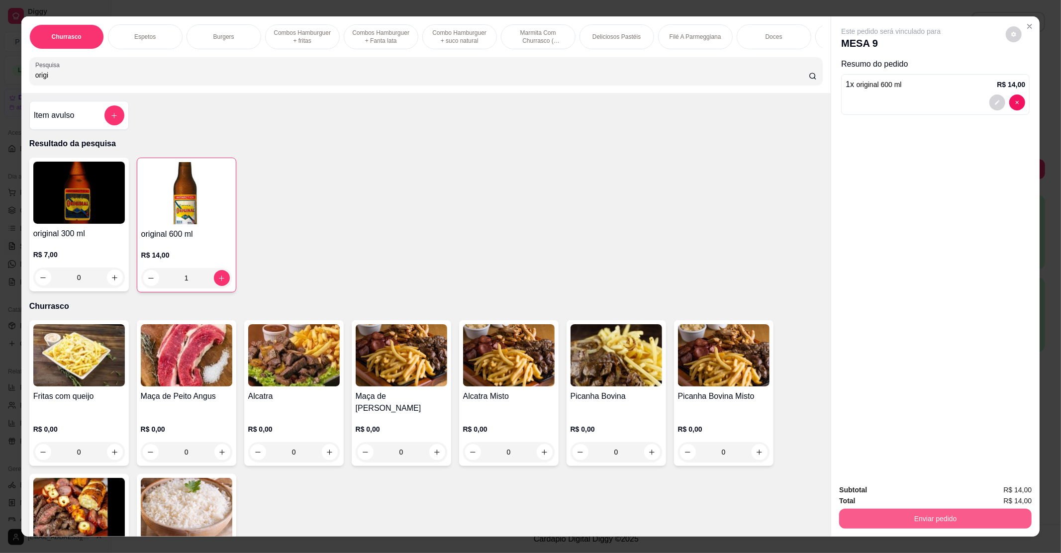
click at [896, 518] on button "Enviar pedido" at bounding box center [936, 519] width 193 height 20
click at [883, 487] on button "Não registrar e enviar pedido" at bounding box center [902, 494] width 104 height 19
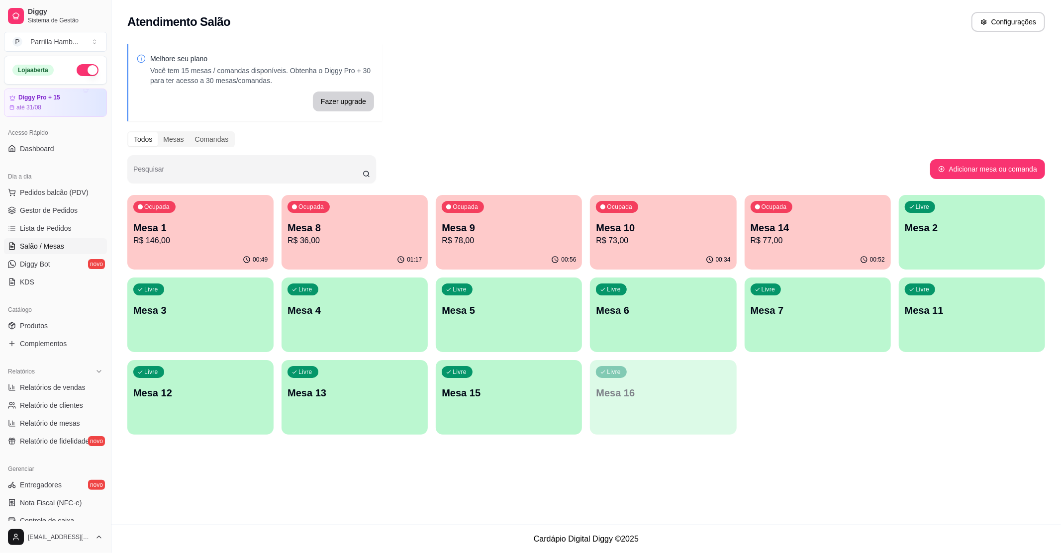
click at [803, 220] on div "Ocupada Mesa 14 R$ 77,00" at bounding box center [818, 222] width 146 height 55
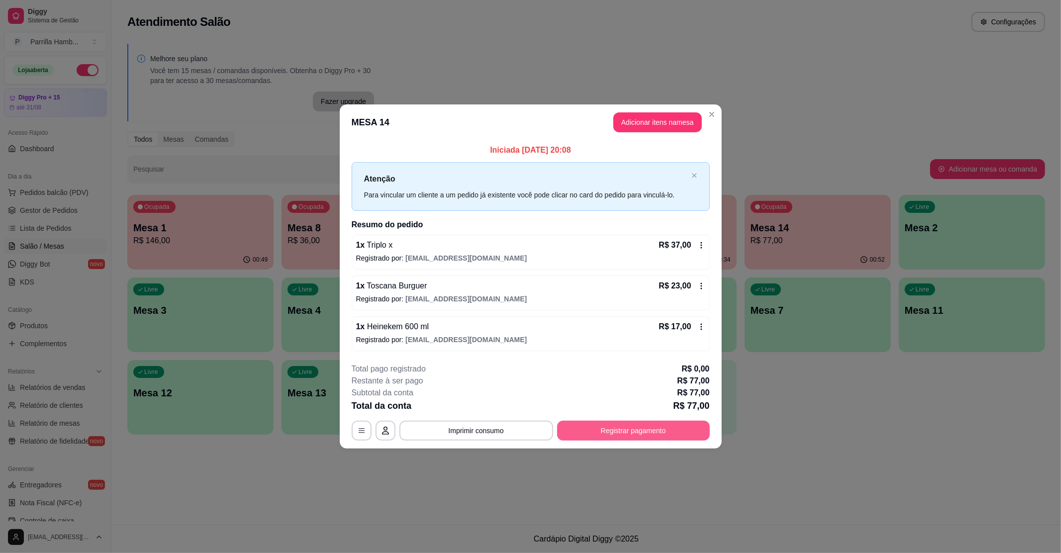
click at [655, 426] on button "Registrar pagamento" at bounding box center [633, 431] width 153 height 20
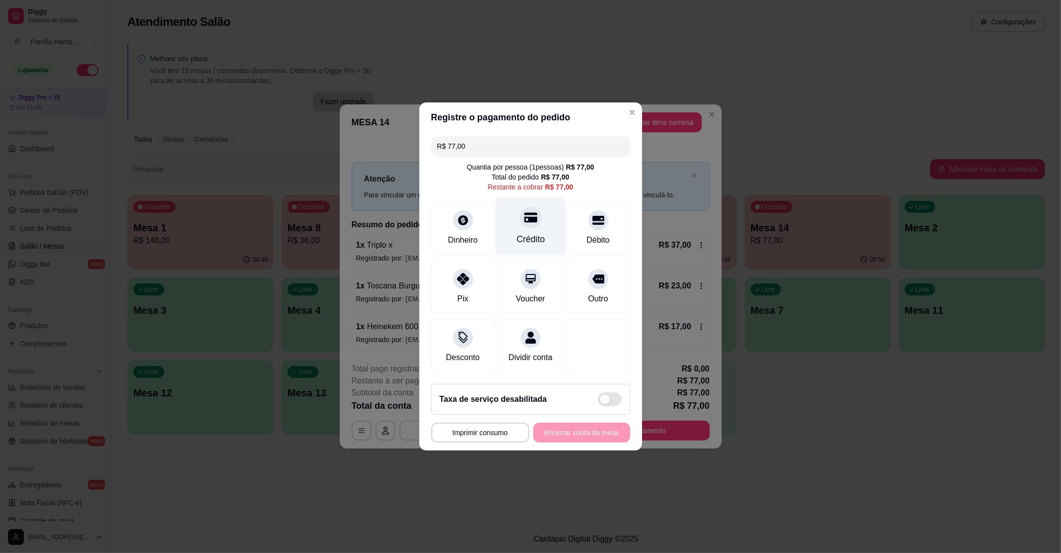
click at [520, 215] on div at bounding box center [531, 218] width 22 height 22
type input "R$ 0,00"
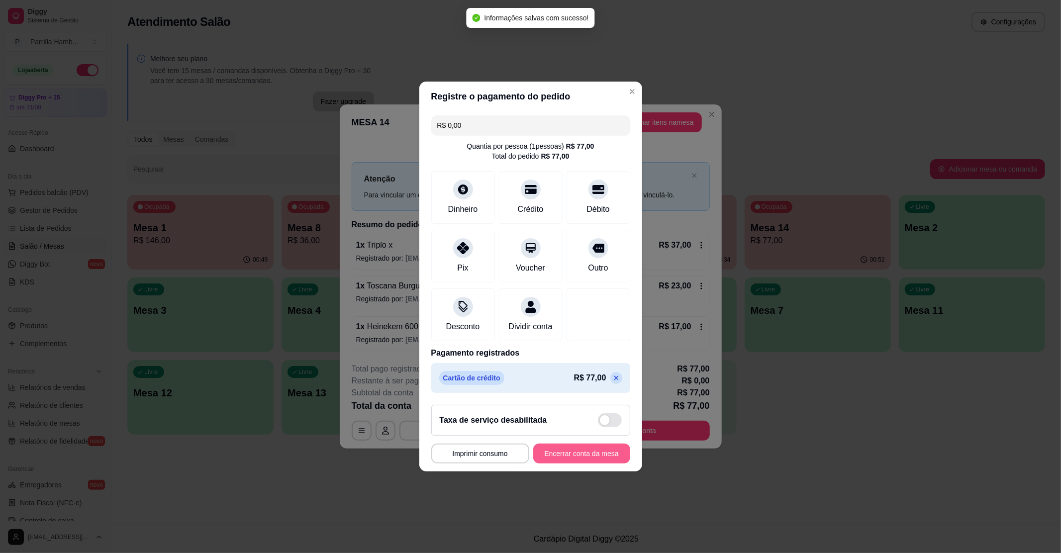
click at [564, 452] on button "Encerrar conta da mesa" at bounding box center [581, 454] width 97 height 20
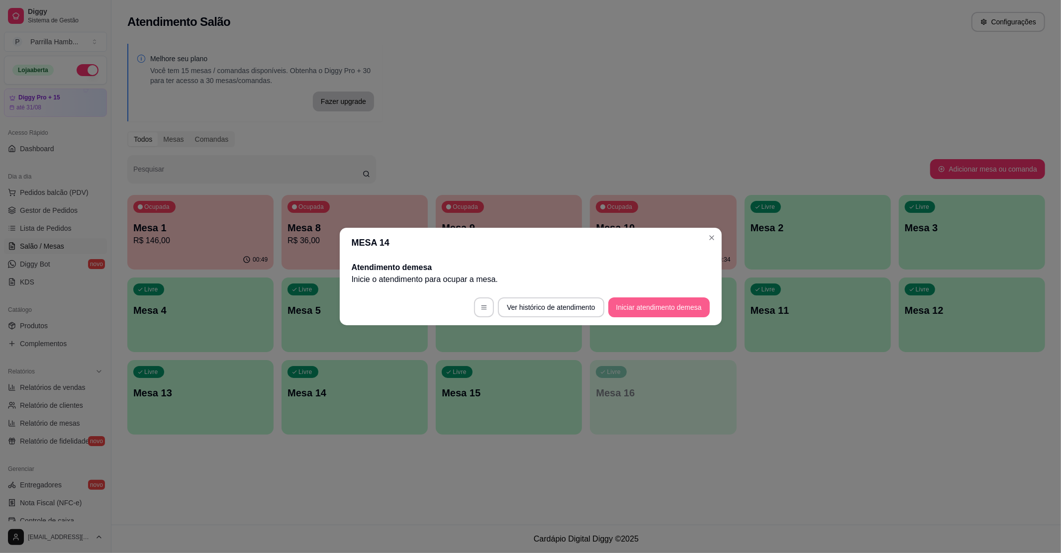
click at [647, 311] on button "Iniciar atendimento de mesa" at bounding box center [660, 308] width 102 height 20
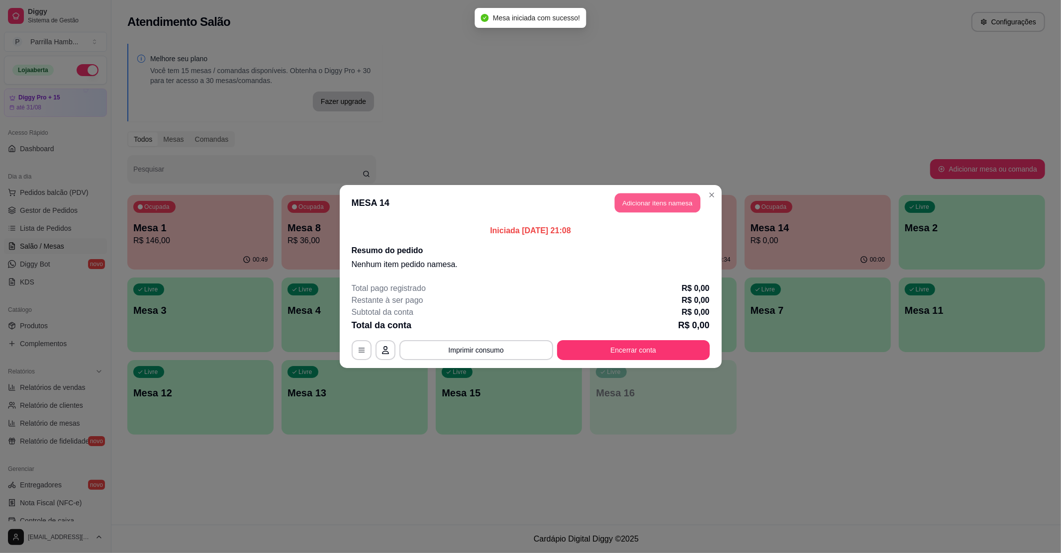
click at [653, 201] on button "Adicionar itens na mesa" at bounding box center [658, 203] width 86 height 19
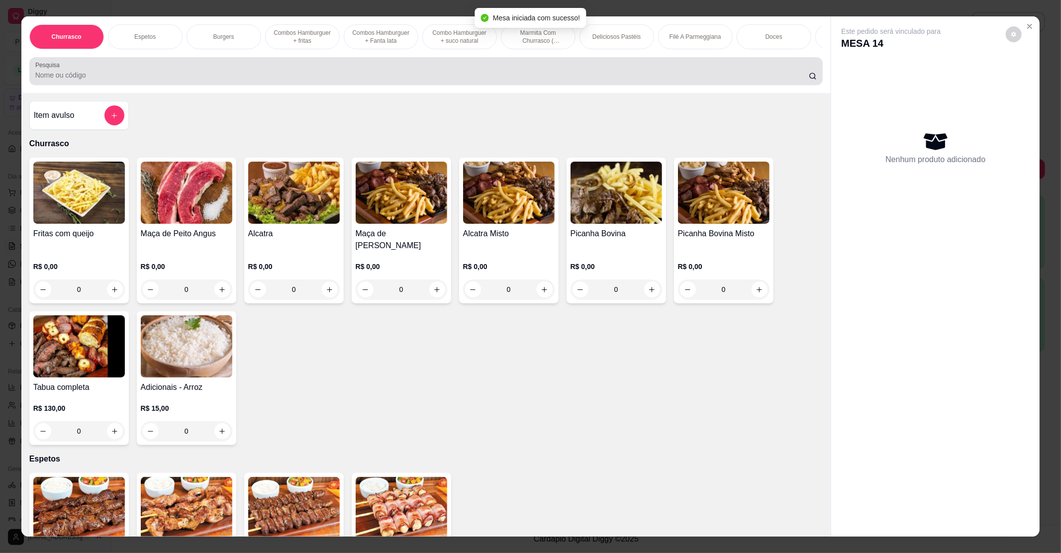
click at [342, 74] on div at bounding box center [426, 71] width 782 height 20
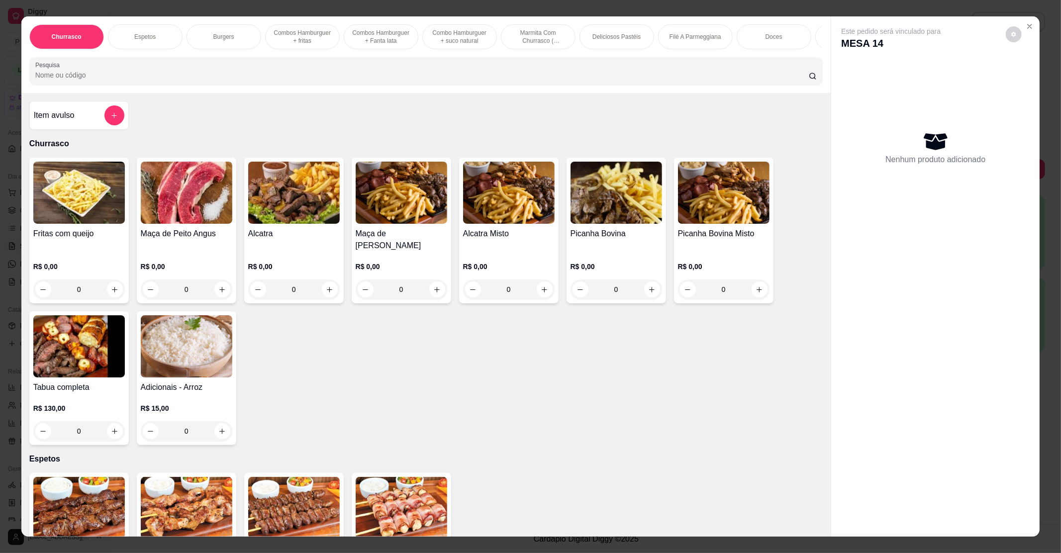
click at [275, 210] on img at bounding box center [294, 193] width 92 height 62
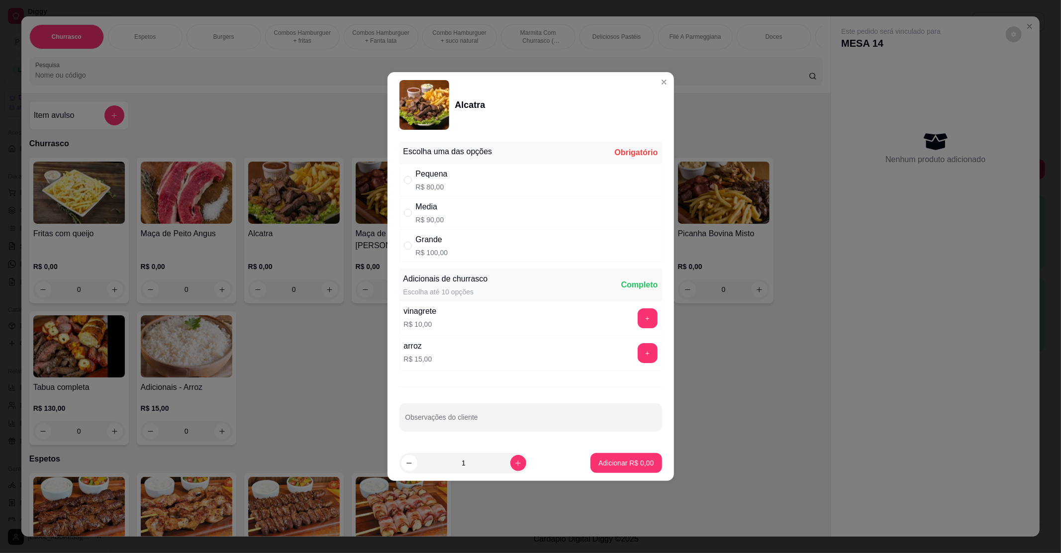
click at [445, 173] on div "Pequena" at bounding box center [432, 174] width 32 height 12
radio input "true"
click at [622, 463] on p "Adicionar R$ 80,00" at bounding box center [624, 463] width 59 height 10
type input "1"
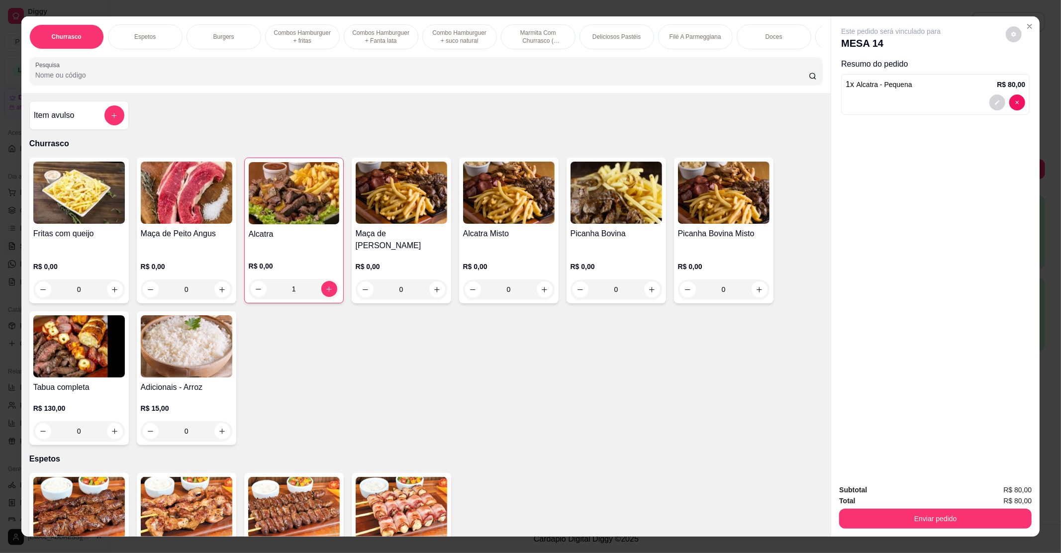
click at [97, 93] on div "Churrasco Espetos Burgers Combos Hamburguer + fritas Combos Hamburguer + Fanta …" at bounding box center [426, 54] width 810 height 77
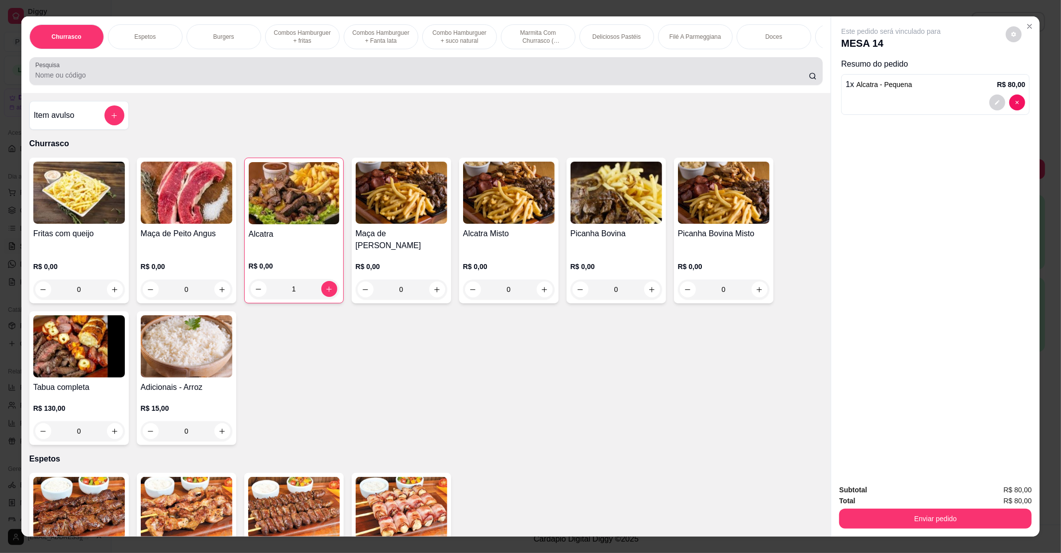
click at [100, 80] on input "Pesquisa" at bounding box center [422, 75] width 774 height 10
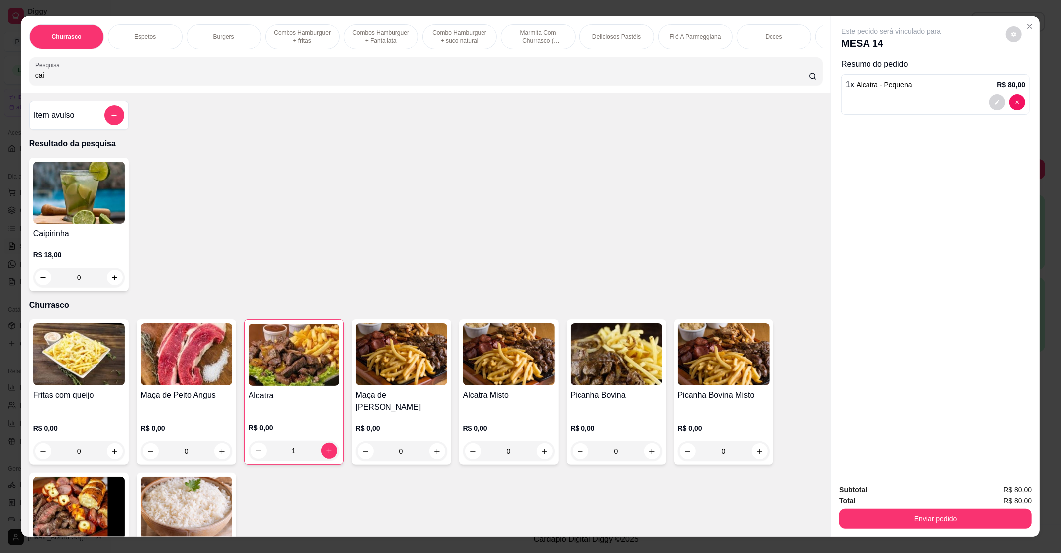
type input "cai"
click at [83, 224] on img at bounding box center [79, 193] width 92 height 62
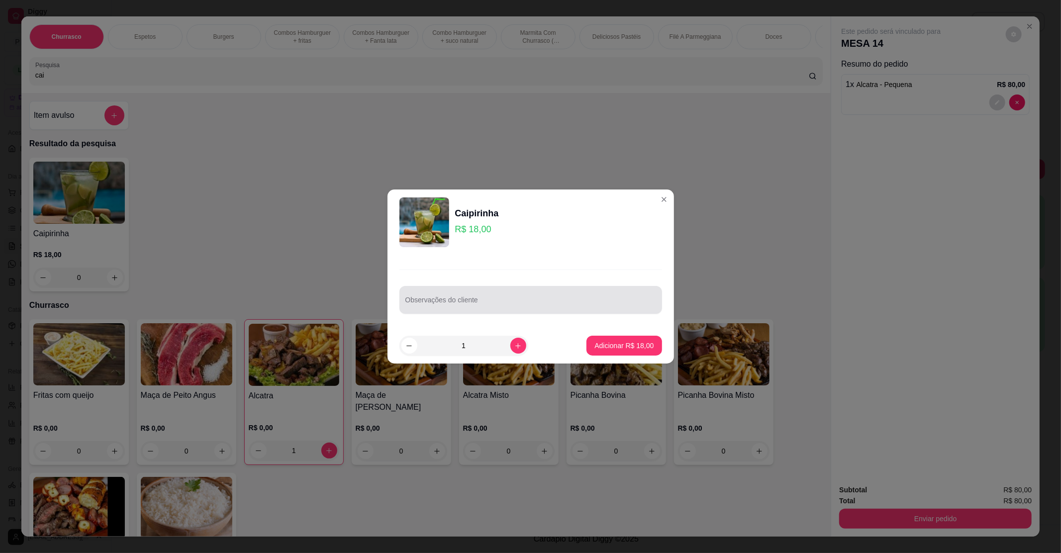
click at [529, 294] on div at bounding box center [531, 300] width 251 height 20
type input "vodka"
click at [636, 349] on p "Adicionar R$ 18,00" at bounding box center [624, 346] width 59 height 10
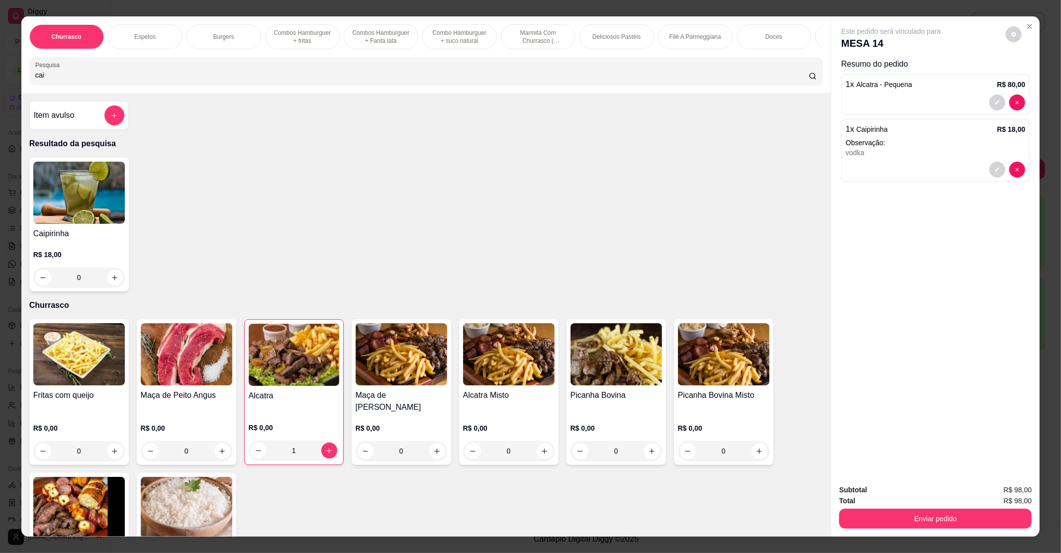
click at [892, 532] on div "Subtotal R$ 98,00 Total R$ 98,00 Enviar pedido" at bounding box center [936, 507] width 209 height 60
click at [893, 516] on button "Enviar pedido" at bounding box center [936, 519] width 193 height 20
click at [892, 496] on button "Não registrar e enviar pedido" at bounding box center [902, 494] width 101 height 18
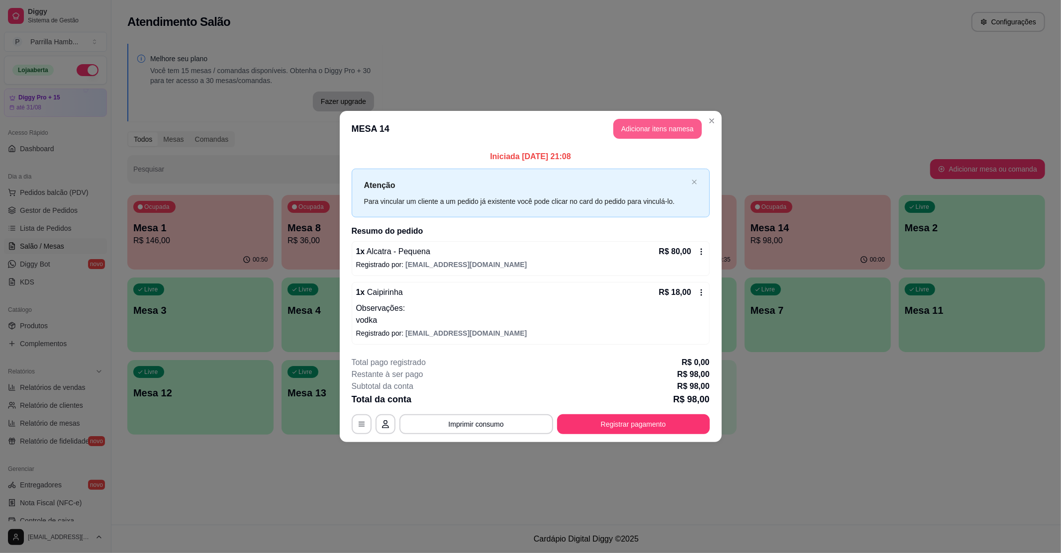
click at [671, 125] on button "Adicionar itens na mesa" at bounding box center [658, 129] width 89 height 20
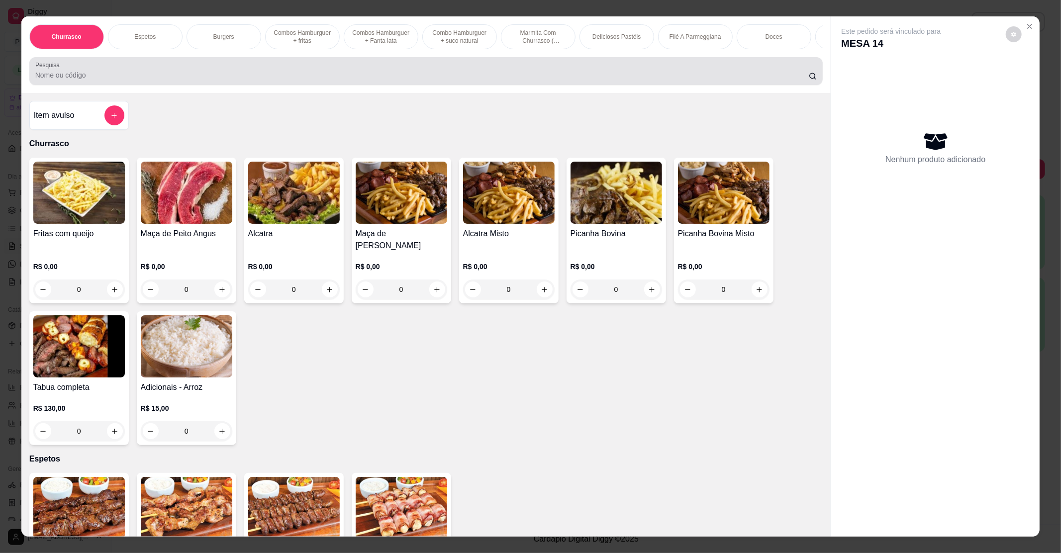
click at [182, 78] on div at bounding box center [426, 71] width 782 height 20
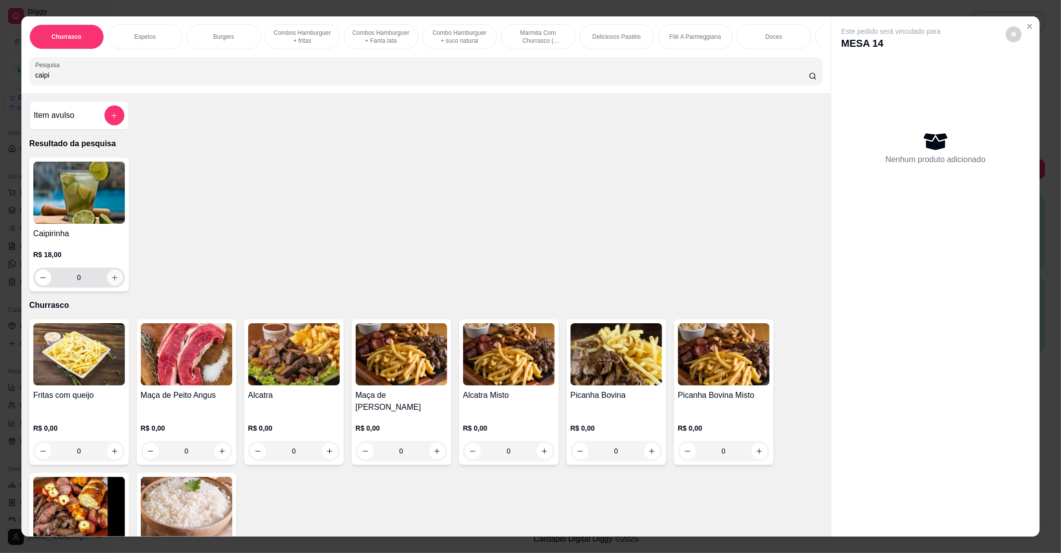
type input "caipi"
click at [111, 282] on icon "increase-product-quantity" at bounding box center [114, 277] width 7 height 7
type input "1"
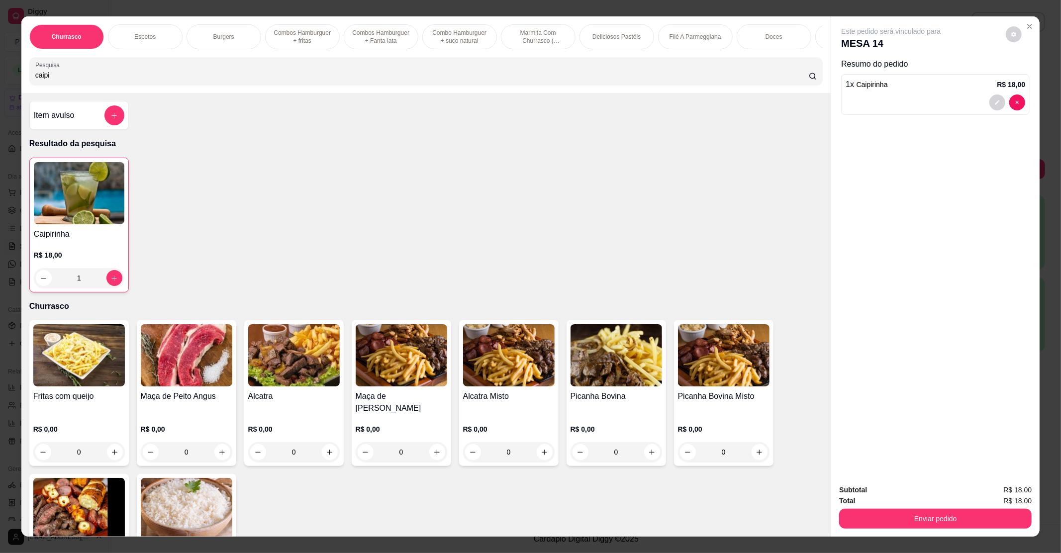
drag, startPoint x: 54, startPoint y: 78, endPoint x: 0, endPoint y: 81, distance: 53.8
click at [0, 81] on div "Churrasco Espetos Burgers Combos Hamburguer + fritas Combos Hamburguer + Fanta …" at bounding box center [530, 276] width 1061 height 553
drag, startPoint x: 132, startPoint y: 80, endPoint x: 0, endPoint y: 82, distance: 132.4
click at [0, 82] on div "Churrasco Espetos Burgers Combos Hamburguer + fritas Combos Hamburguer + Fanta …" at bounding box center [530, 276] width 1061 height 553
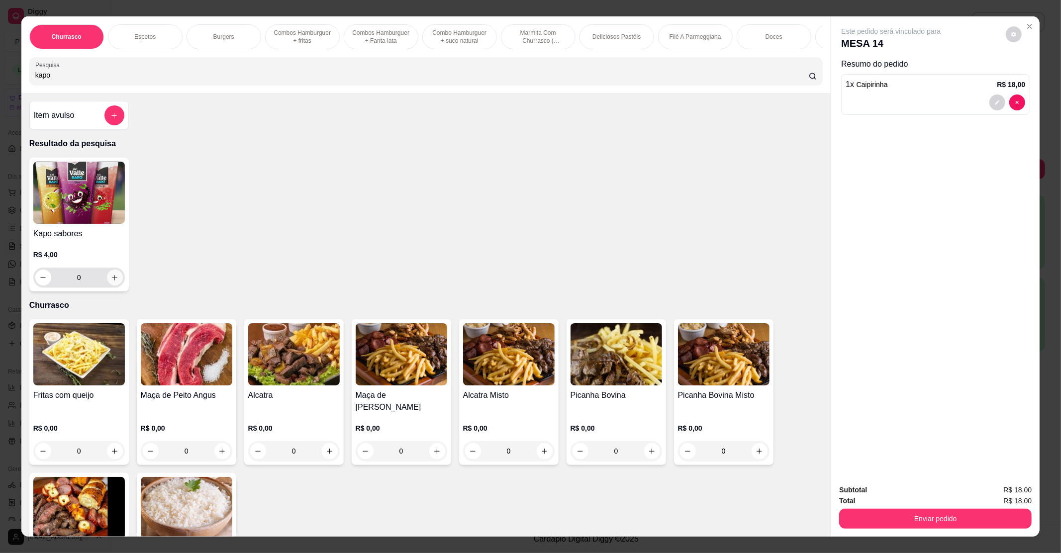
type input "kapo"
click at [111, 282] on icon "increase-product-quantity" at bounding box center [114, 277] width 7 height 7
type input "1"
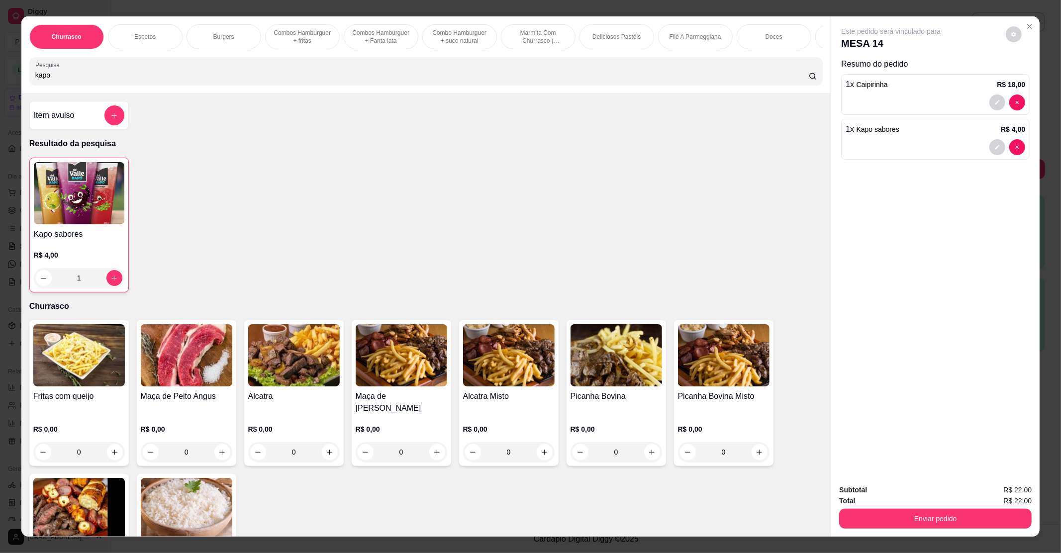
click at [894, 530] on div "Subtotal R$ 22,00 Total R$ 22,00 Enviar pedido" at bounding box center [936, 507] width 209 height 60
click at [897, 523] on button "Enviar pedido" at bounding box center [936, 519] width 193 height 20
click at [902, 499] on button "Não registrar e enviar pedido" at bounding box center [902, 494] width 101 height 18
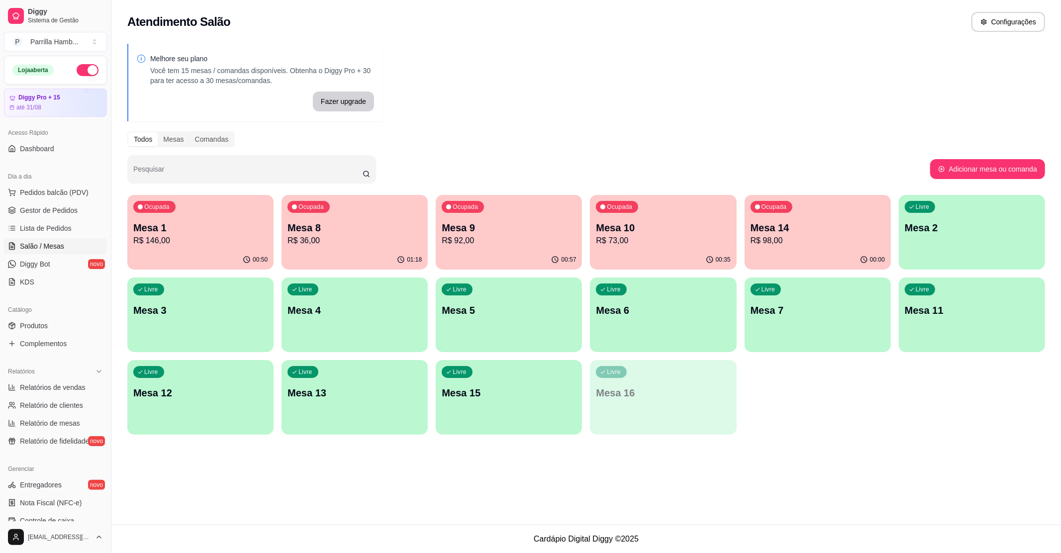
click at [765, 305] on p "Mesa 7" at bounding box center [818, 311] width 134 height 14
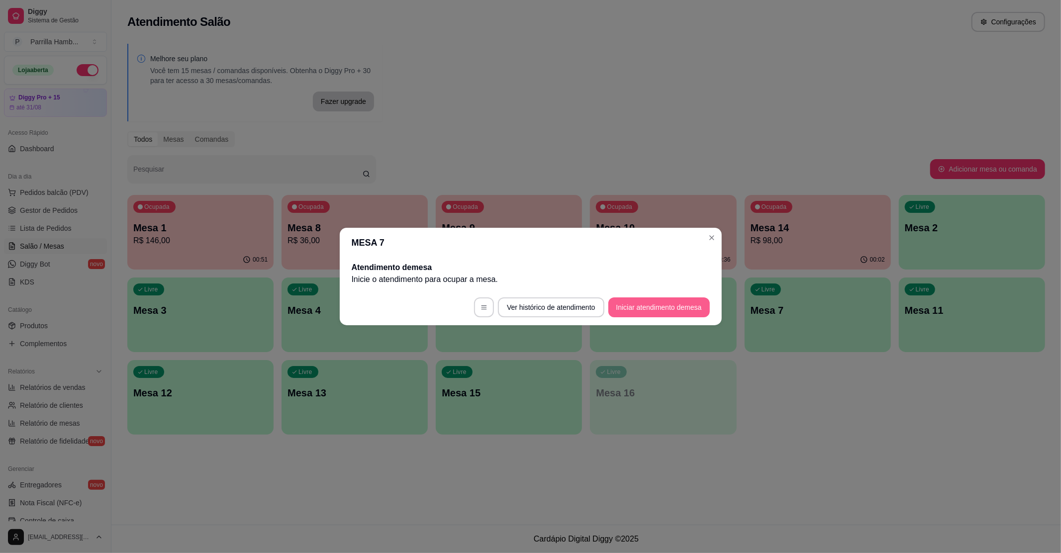
click at [671, 309] on button "Iniciar atendimento de mesa" at bounding box center [660, 308] width 102 height 20
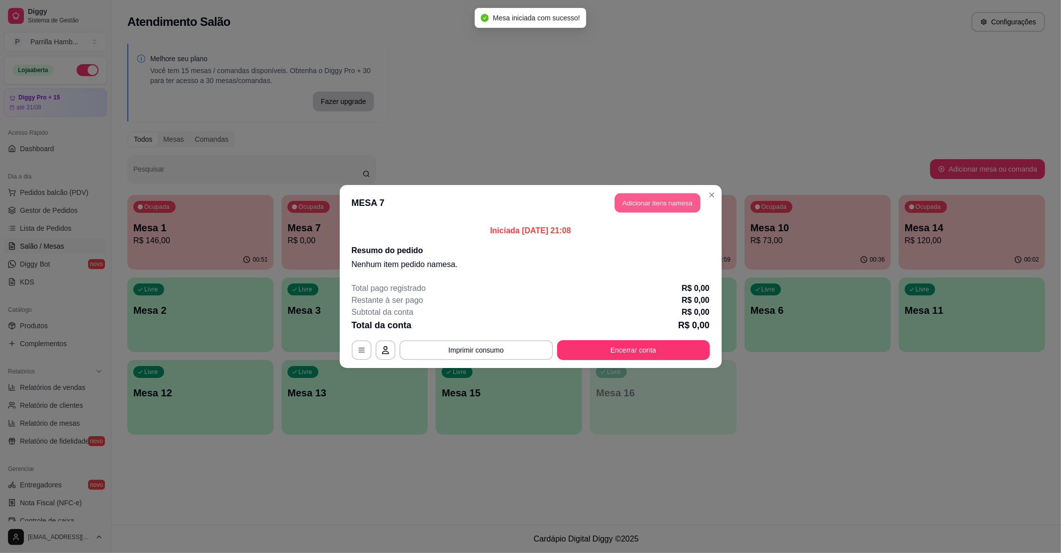
click at [671, 208] on button "Adicionar itens na mesa" at bounding box center [658, 203] width 86 height 19
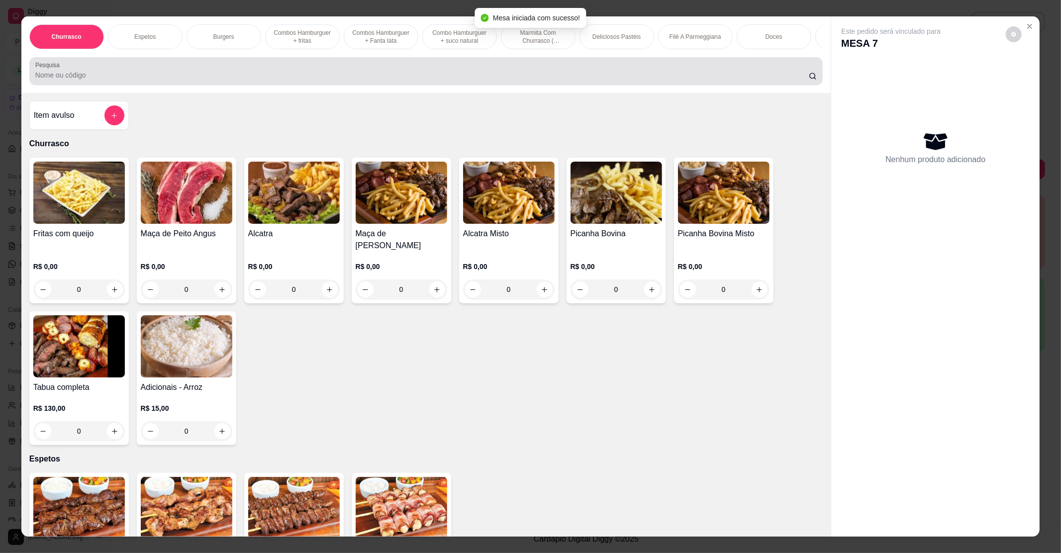
click at [315, 80] on div at bounding box center [426, 71] width 782 height 20
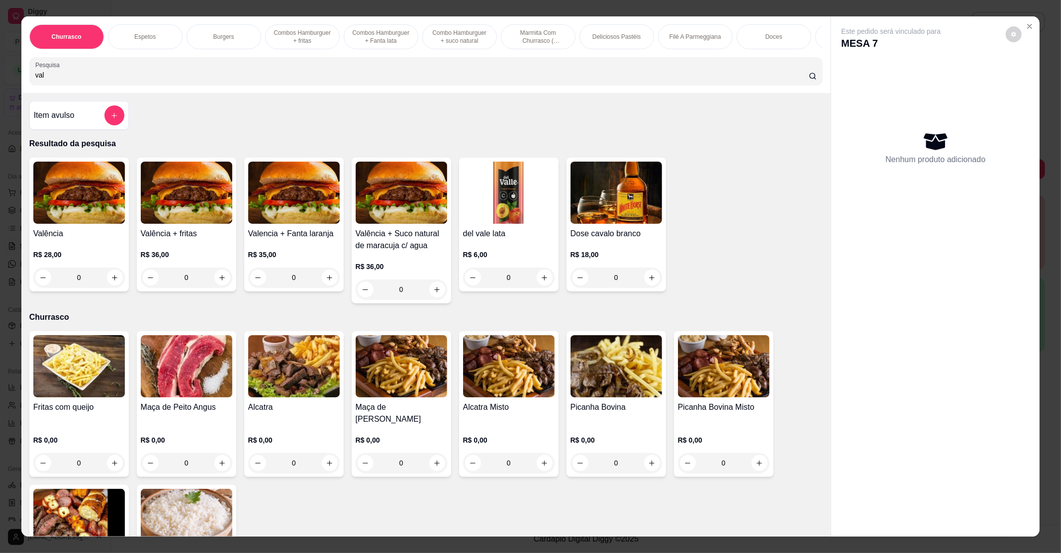
type input "val"
click at [108, 288] on div "0" at bounding box center [79, 278] width 92 height 20
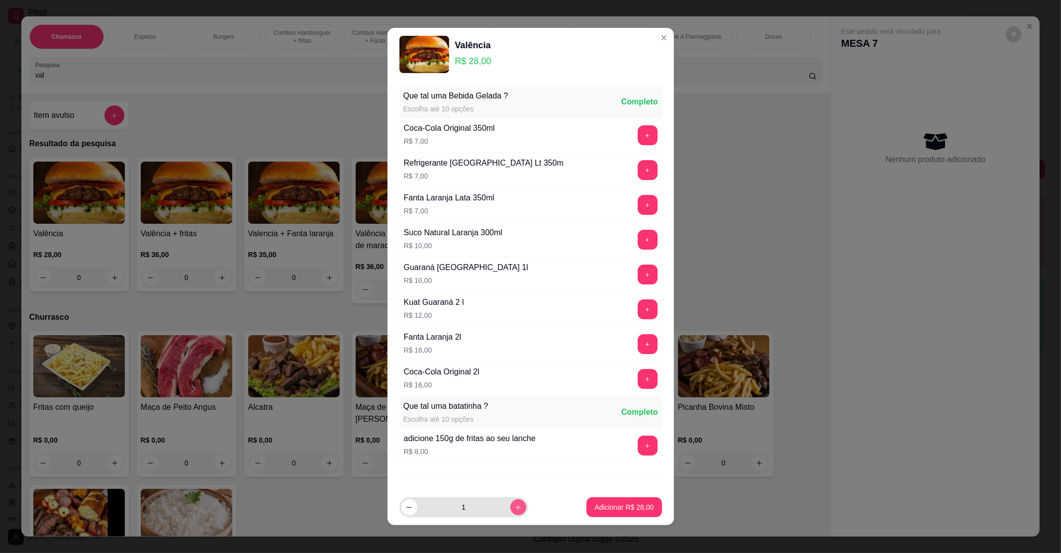
click at [515, 509] on icon "increase-product-quantity" at bounding box center [518, 507] width 7 height 7
type input "2"
click at [609, 503] on p "Adicionar R$ 56,00" at bounding box center [624, 508] width 59 height 10
type input "2"
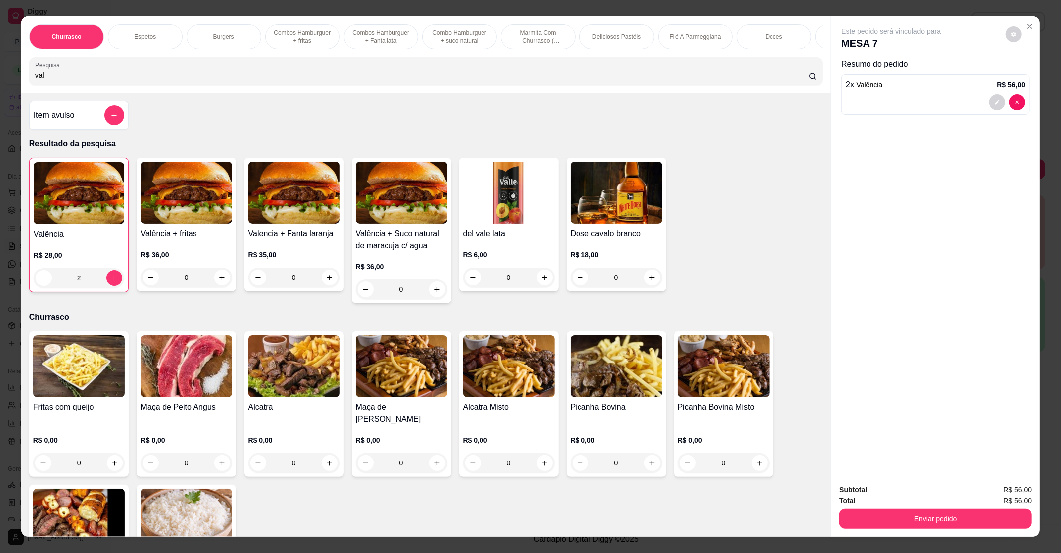
drag, startPoint x: 128, startPoint y: 80, endPoint x: 0, endPoint y: 82, distance: 128.4
click at [0, 82] on div "Churrasco Espetos Burgers Combos Hamburguer + fritas Combos [GEOGRAPHIC_DATA] +…" at bounding box center [530, 276] width 1061 height 553
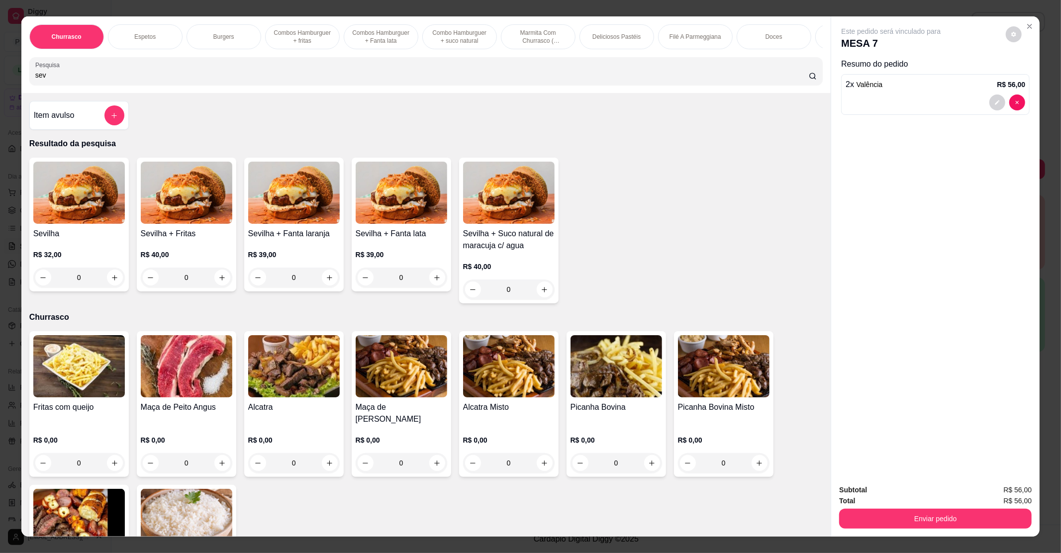
type input "sev"
click at [109, 281] on div "0" at bounding box center [79, 278] width 92 height 20
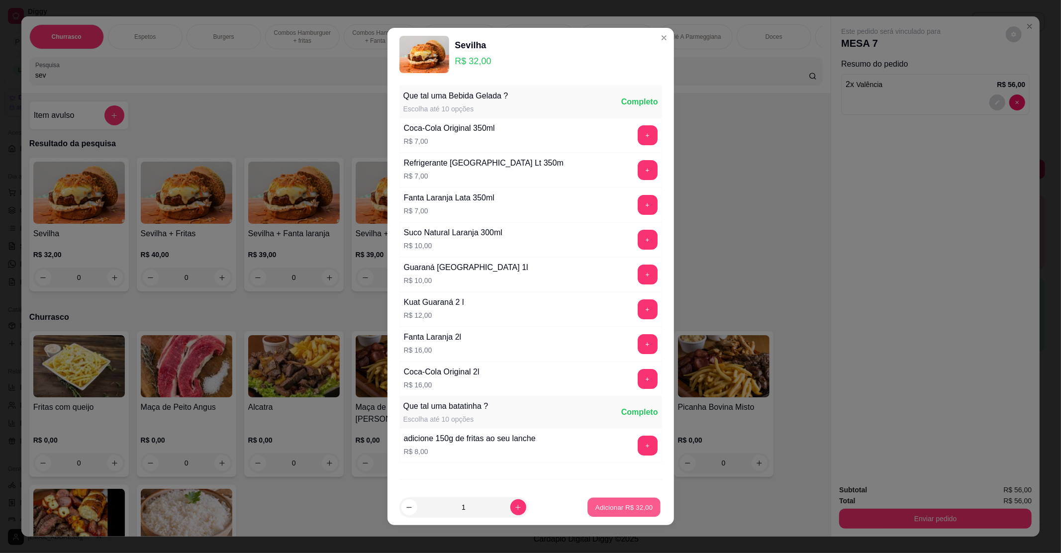
click at [610, 506] on p "Adicionar R$ 32,00" at bounding box center [625, 507] width 58 height 9
type input "1"
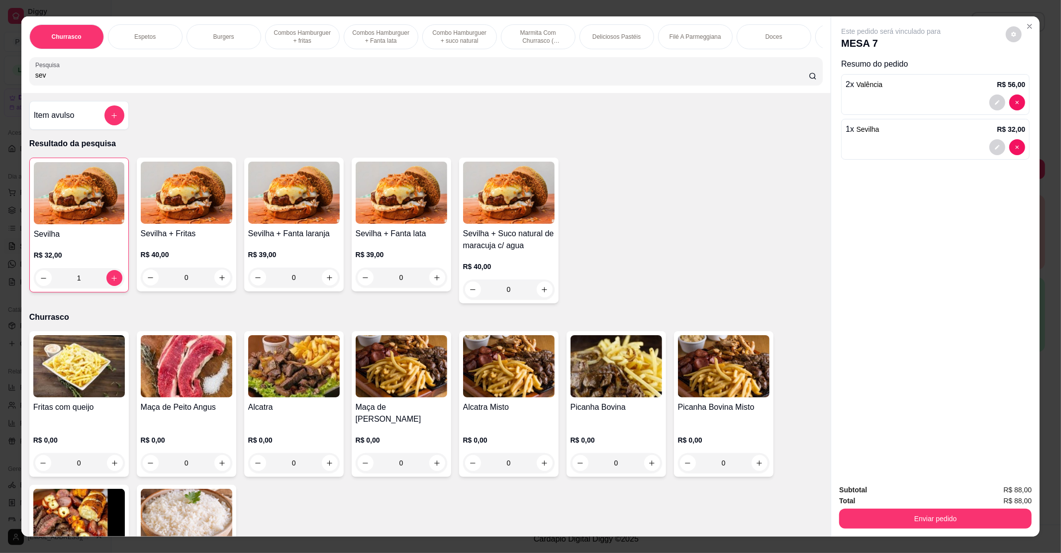
drag, startPoint x: 67, startPoint y: 86, endPoint x: 0, endPoint y: 83, distance: 66.8
click at [0, 83] on div "Churrasco Espetos Burgers Combos Hamburguer + fritas Combos Hamburguer + Fanta …" at bounding box center [530, 276] width 1061 height 553
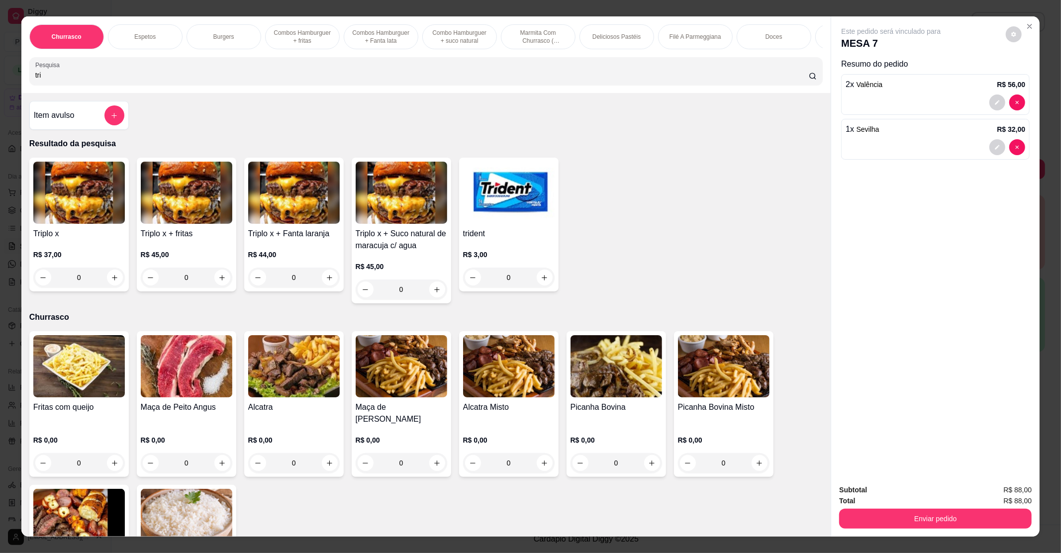
type input "tri"
click at [111, 288] on div "0" at bounding box center [79, 278] width 92 height 20
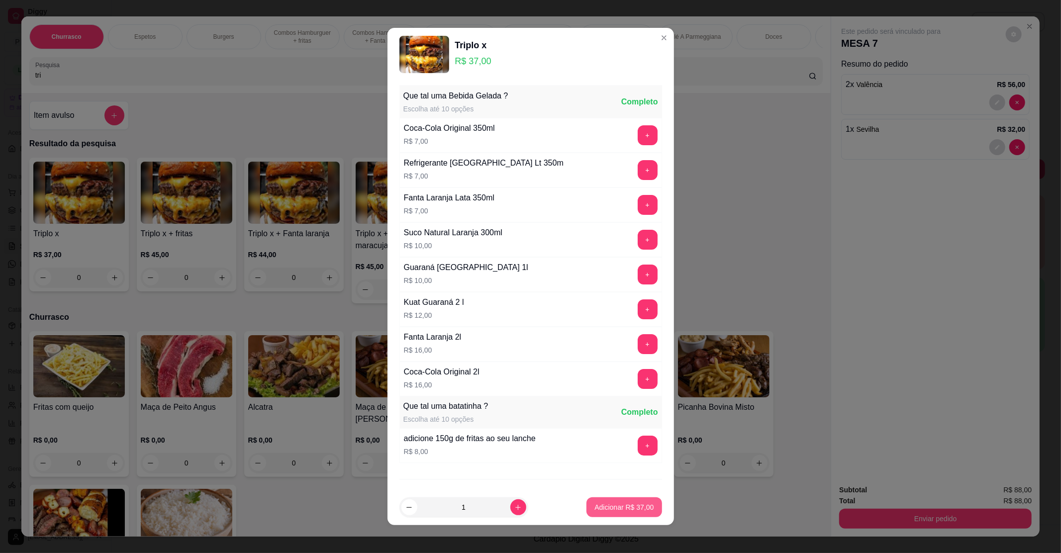
click at [595, 508] on p "Adicionar R$ 37,00" at bounding box center [624, 508] width 59 height 10
type input "1"
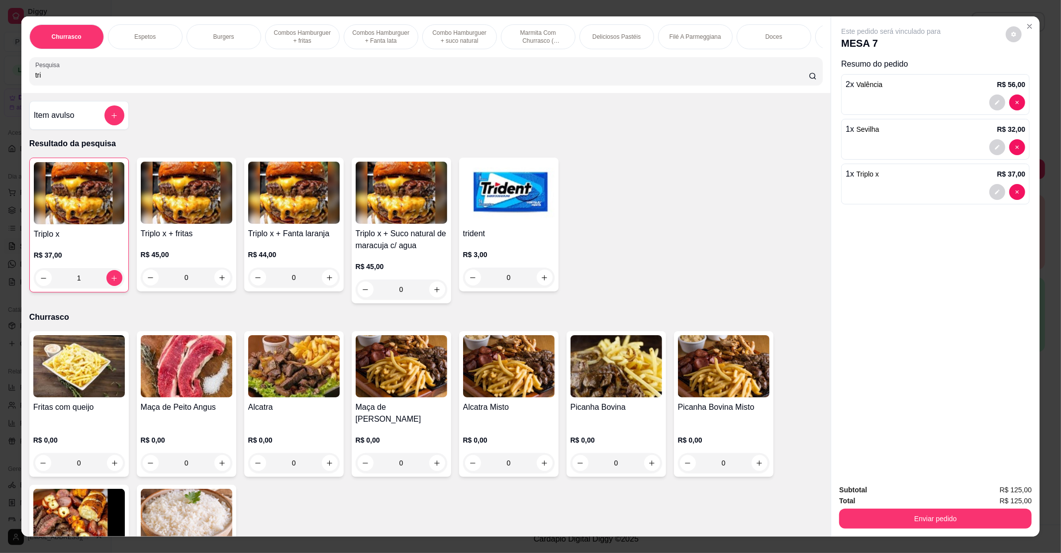
drag, startPoint x: 94, startPoint y: 84, endPoint x: 0, endPoint y: 62, distance: 96.7
click at [0, 62] on div "Churrasco Espetos Burgers Combos Hamburguer + fritas Combos Hamburguer + Fanta …" at bounding box center [530, 276] width 1061 height 553
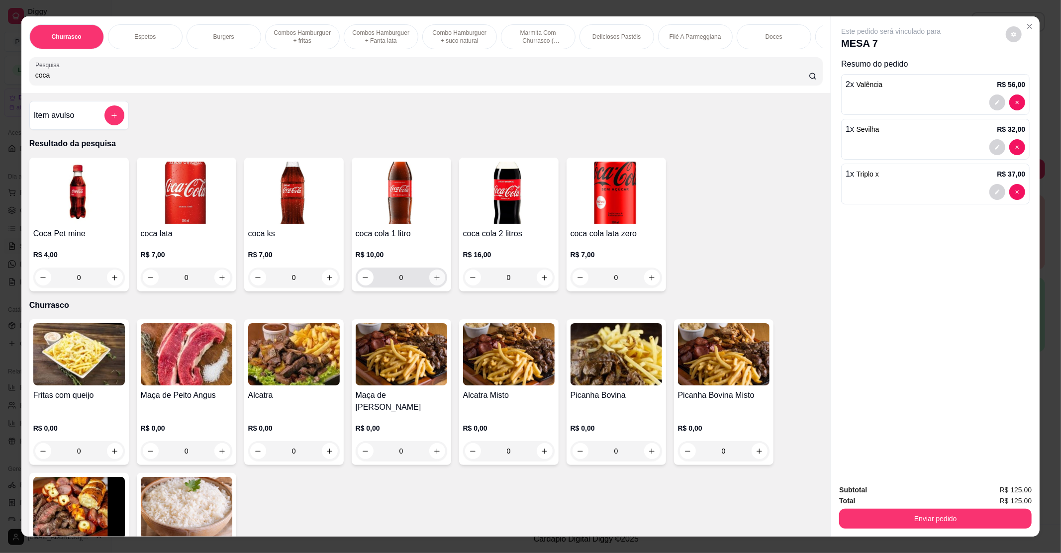
type input "coca"
click at [429, 286] on button "increase-product-quantity" at bounding box center [436, 277] width 15 height 15
type input "1"
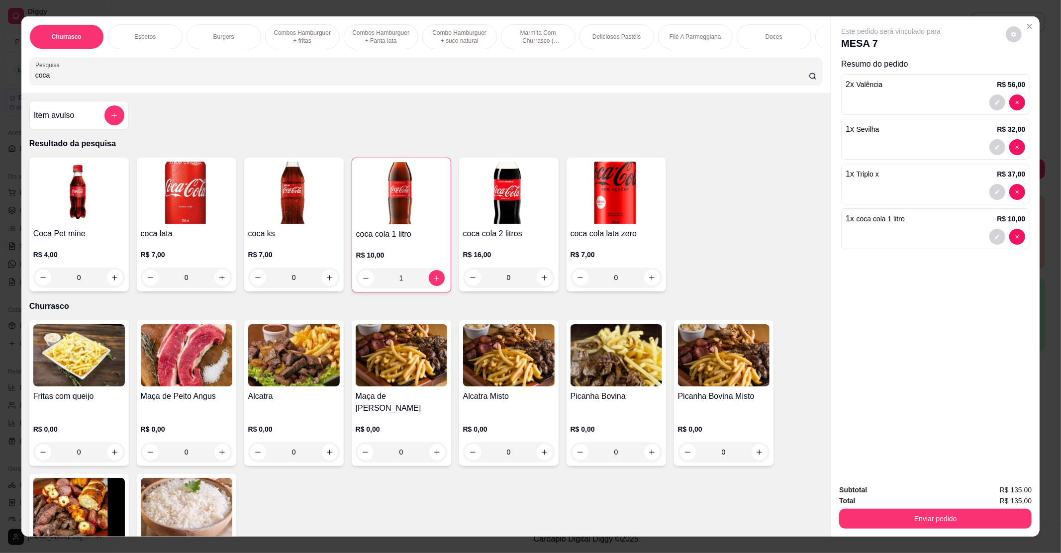
drag, startPoint x: 878, startPoint y: 500, endPoint x: 880, endPoint y: 509, distance: 8.6
click at [879, 504] on div "Total R$ 135,00" at bounding box center [936, 501] width 193 height 11
click at [880, 513] on button "Enviar pedido" at bounding box center [936, 519] width 193 height 20
click at [894, 497] on button "Não registrar e enviar pedido" at bounding box center [902, 494] width 101 height 18
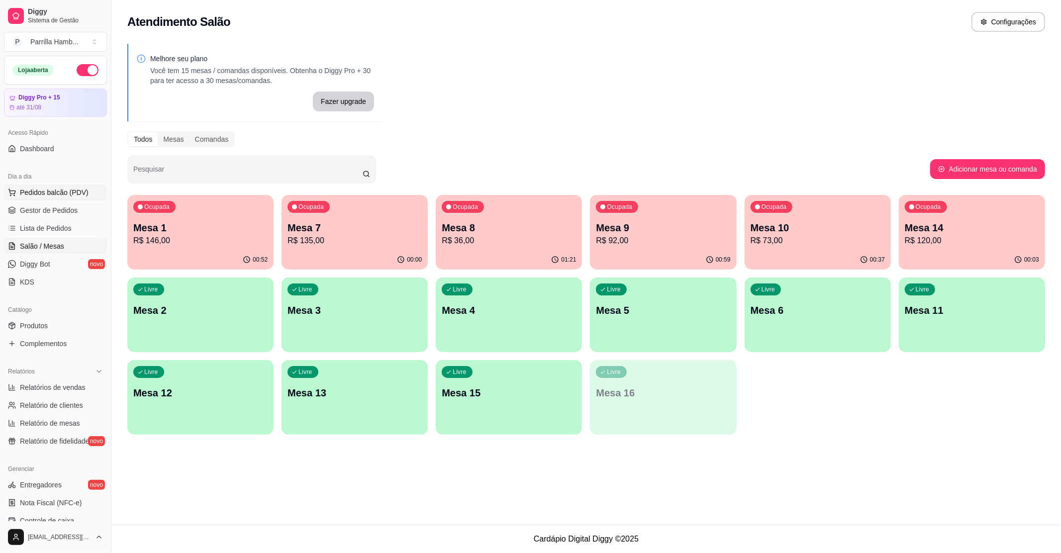
click at [42, 195] on span "Pedidos balcão (PDV)" at bounding box center [54, 193] width 69 height 10
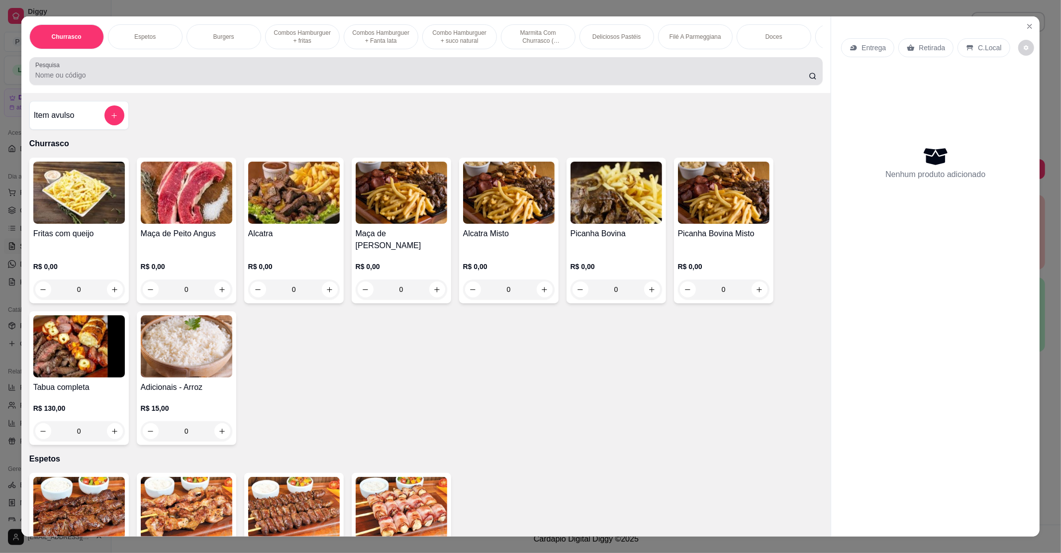
click at [276, 85] on div "Pesquisa" at bounding box center [426, 71] width 794 height 28
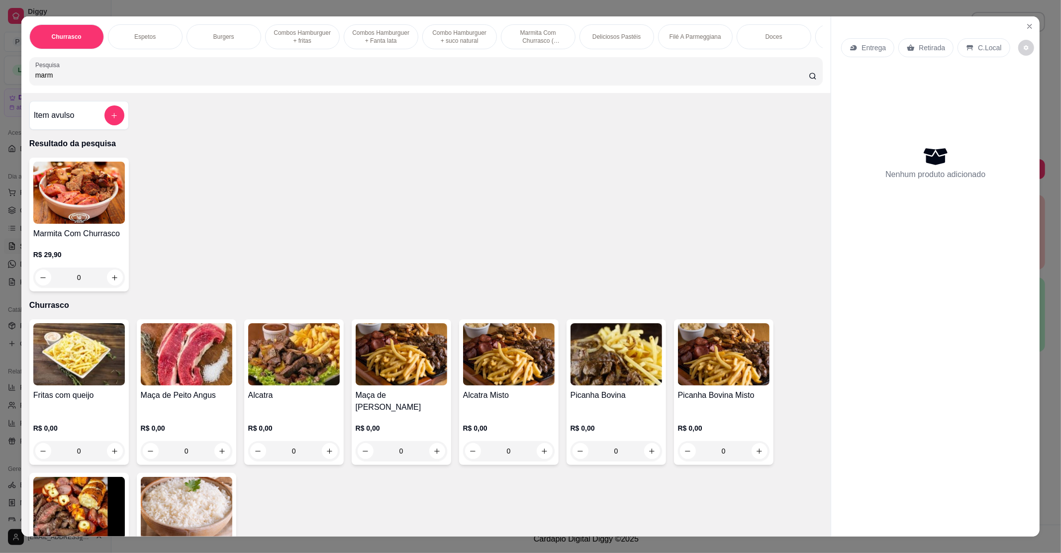
type input "marm"
click at [100, 260] on p "R$ 29,90" at bounding box center [79, 255] width 92 height 10
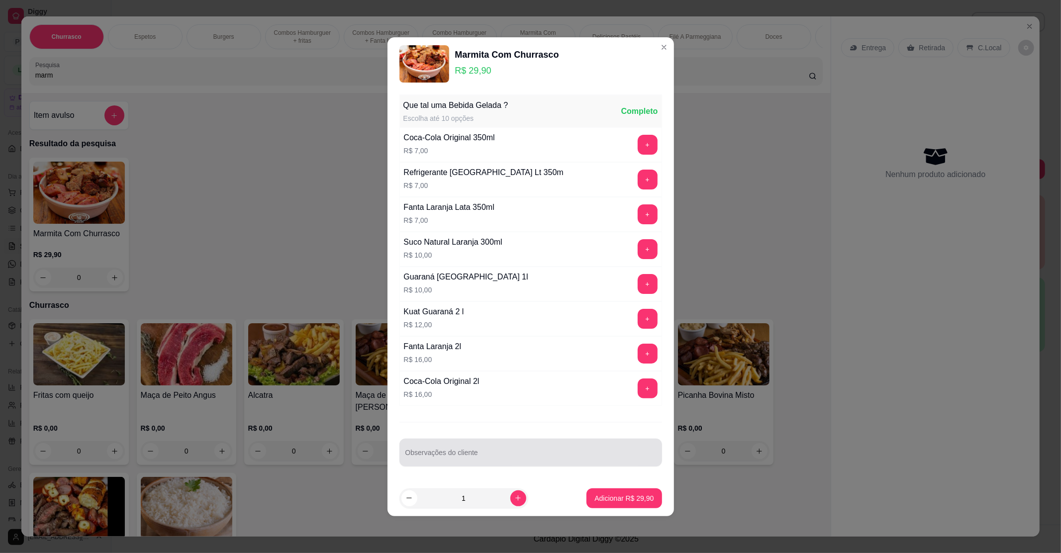
click at [446, 455] on input "Observações do cliente" at bounding box center [531, 457] width 251 height 10
type input "sem farofa"
click at [595, 501] on p "Adicionar R$ 29,90" at bounding box center [624, 499] width 59 height 10
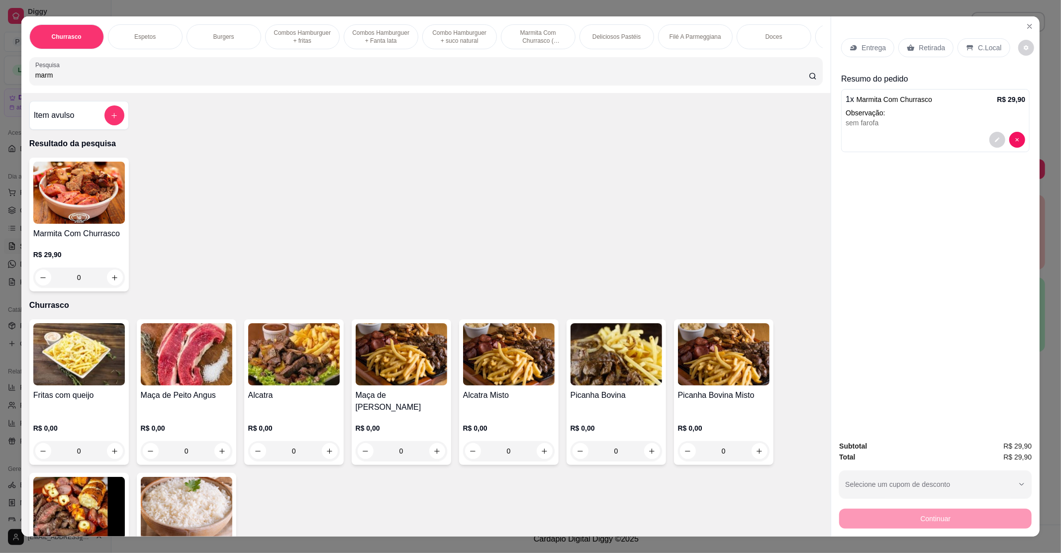
click at [909, 48] on icon at bounding box center [911, 48] width 7 height 6
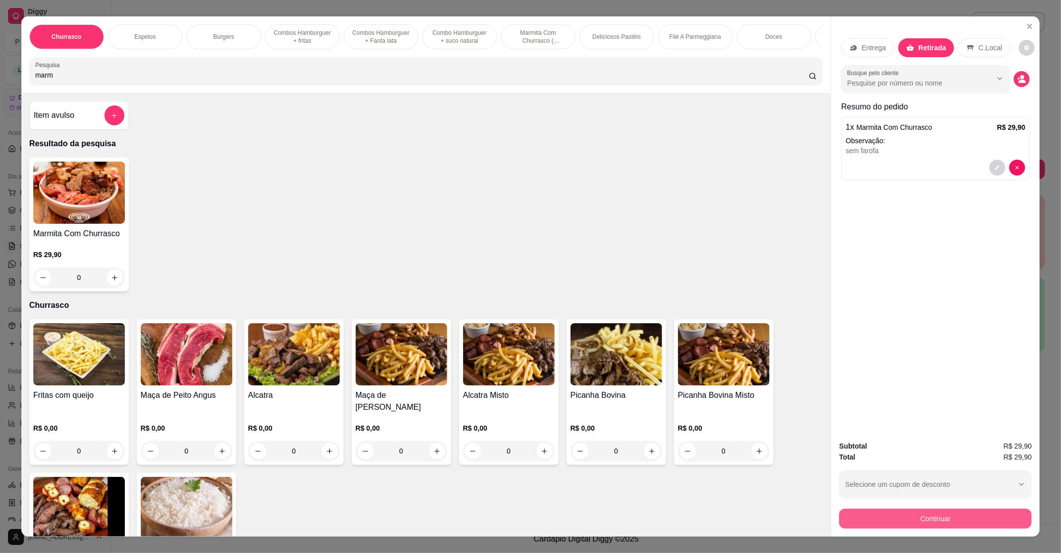
click at [862, 520] on button "Continuar" at bounding box center [936, 519] width 193 height 20
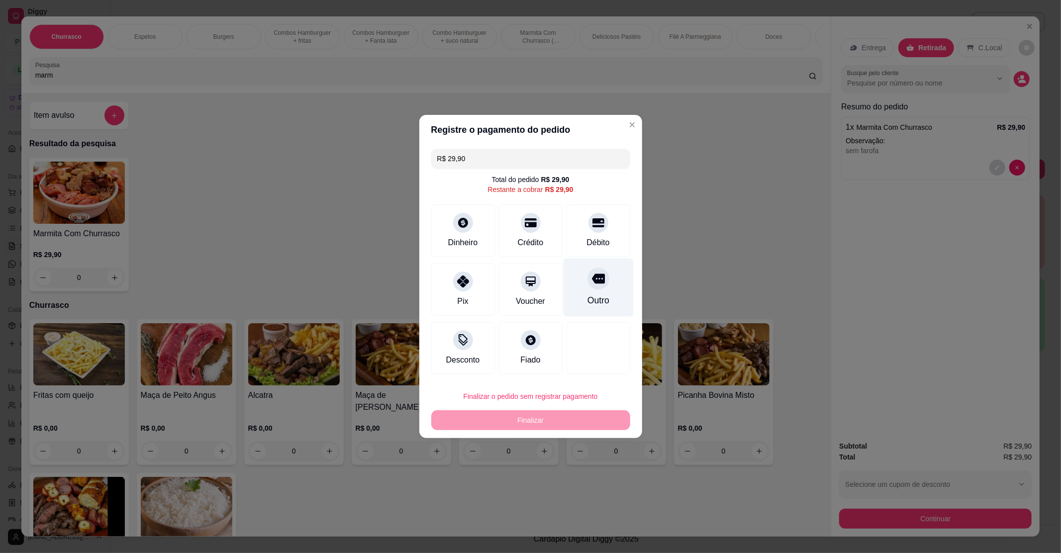
click at [602, 291] on div "Outro" at bounding box center [598, 288] width 70 height 58
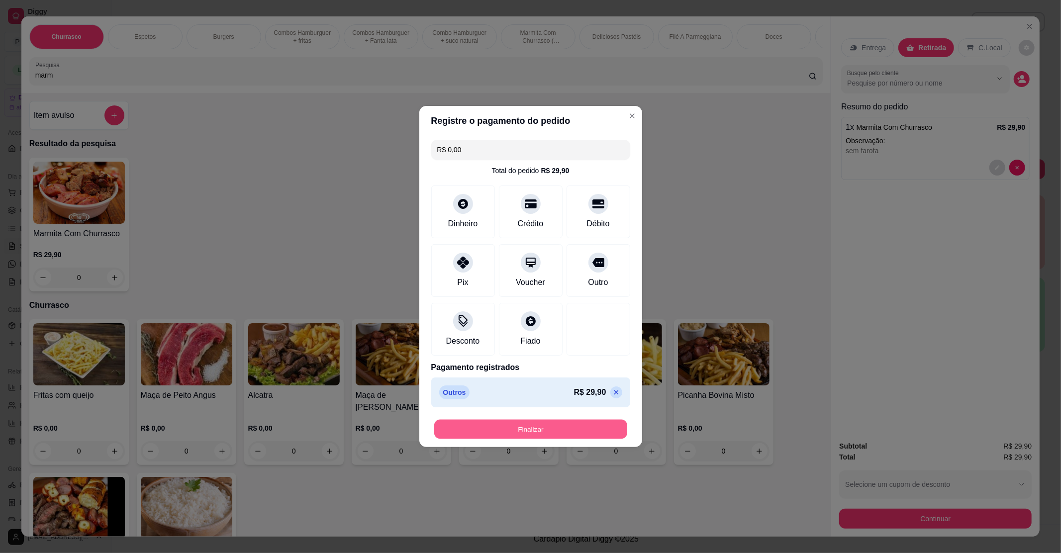
click at [545, 437] on button "Finalizar" at bounding box center [530, 429] width 193 height 19
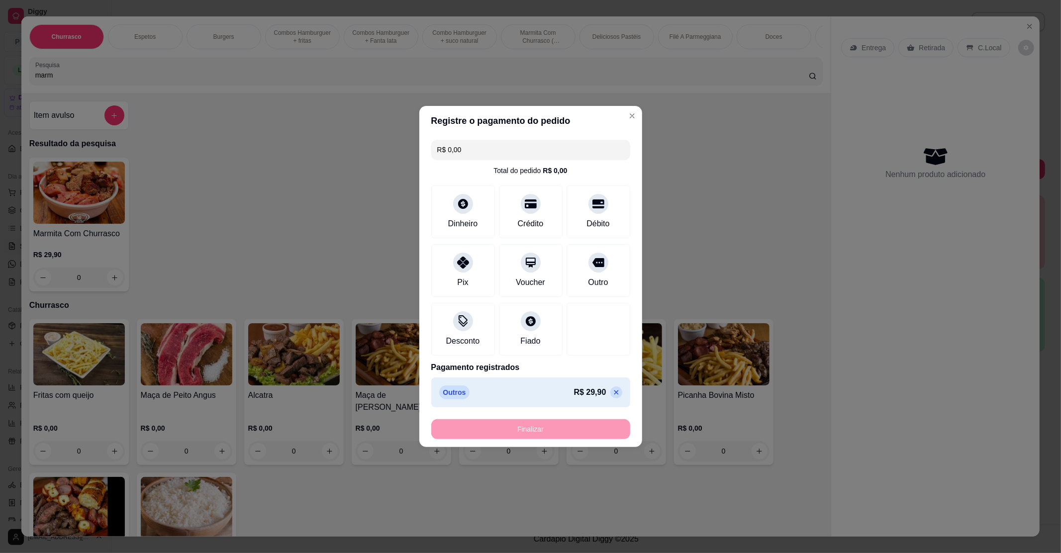
type input "-R$ 29,90"
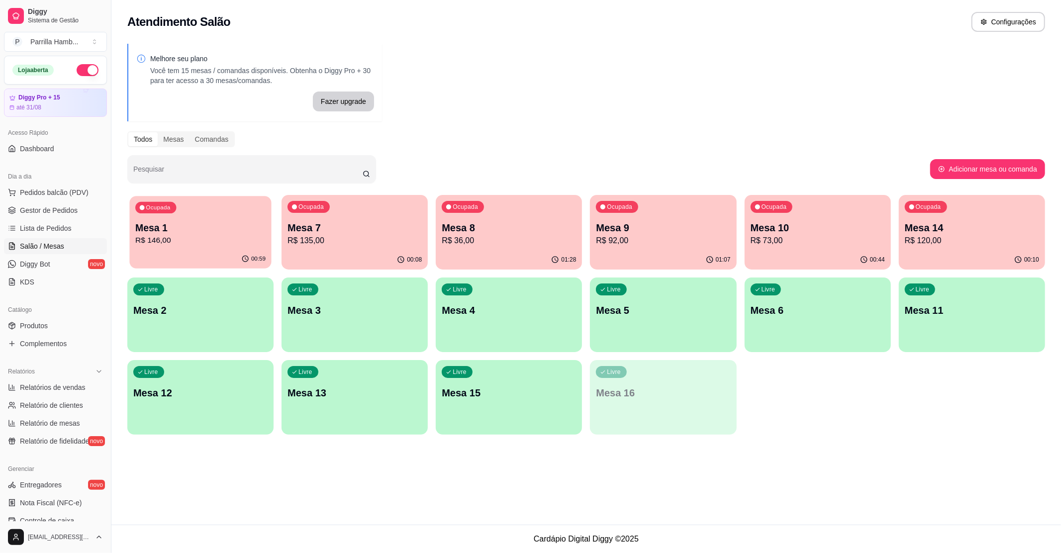
click at [190, 230] on p "Mesa 1" at bounding box center [200, 227] width 130 height 13
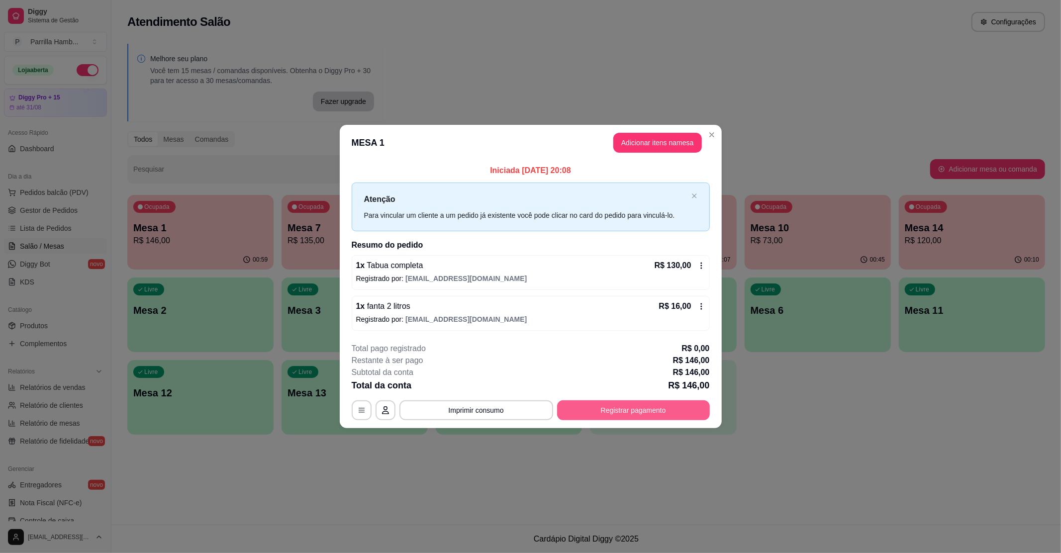
click at [635, 405] on button "Registrar pagamento" at bounding box center [633, 411] width 153 height 20
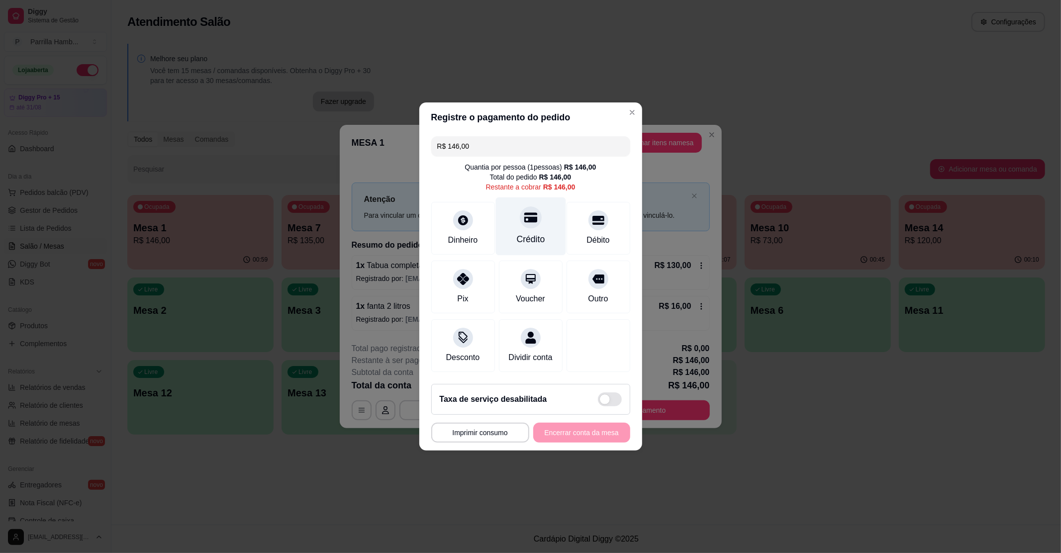
click at [508, 224] on div "Crédito" at bounding box center [531, 227] width 70 height 58
type input "R$ 0,00"
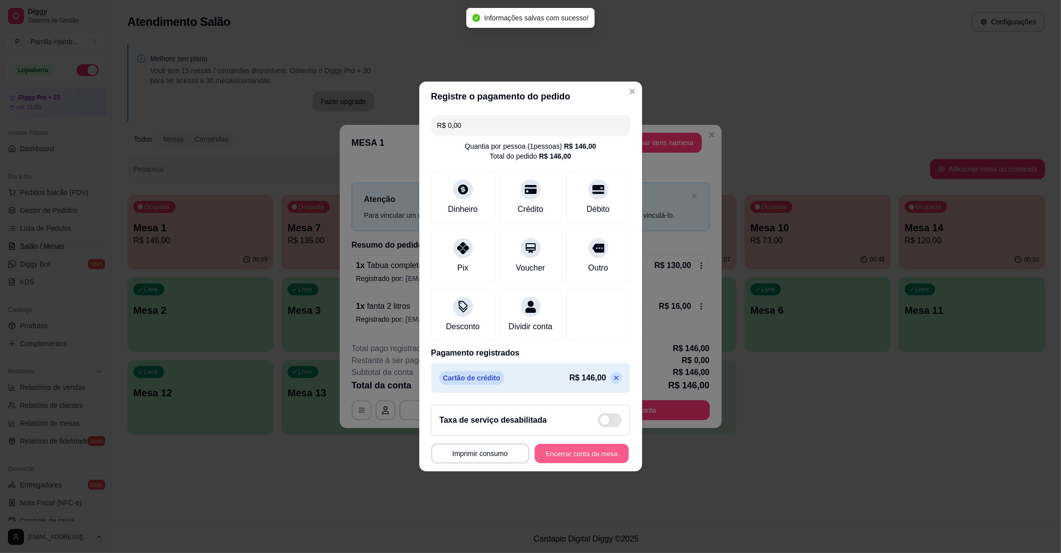
click at [569, 459] on button "Encerrar conta da mesa" at bounding box center [582, 453] width 94 height 19
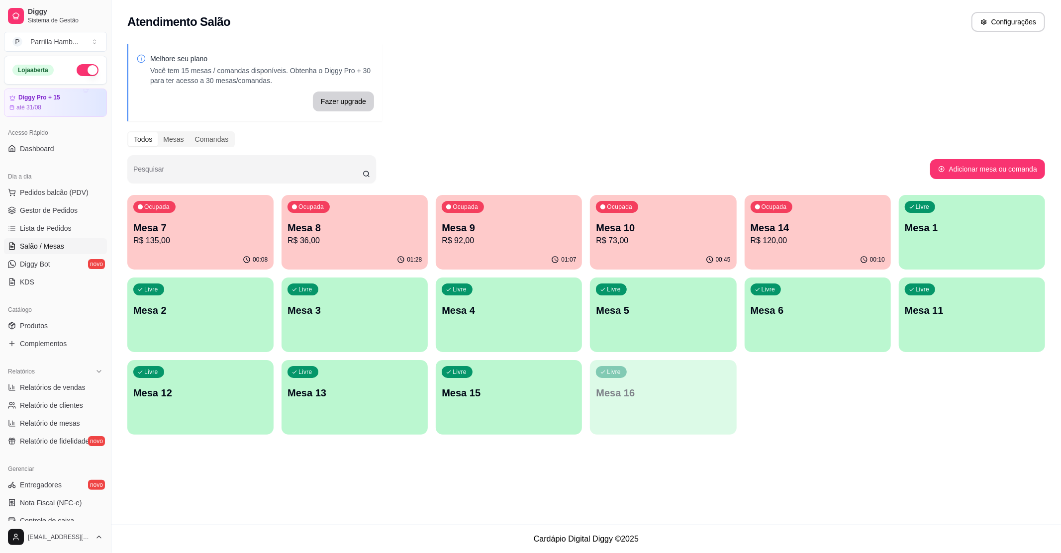
click at [827, 332] on div "Livre Mesa 6" at bounding box center [818, 309] width 146 height 63
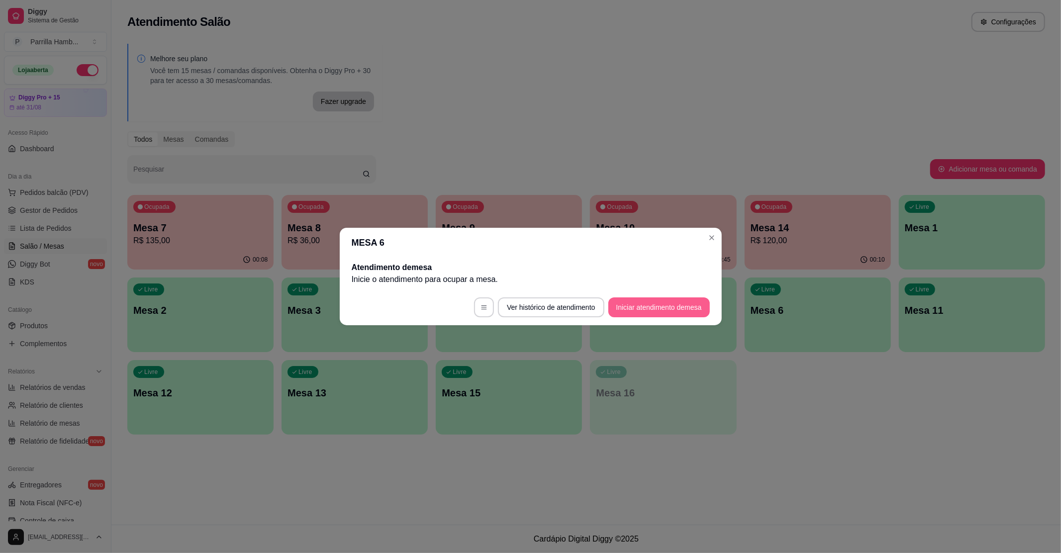
click at [661, 309] on button "Iniciar atendimento de mesa" at bounding box center [660, 308] width 102 height 20
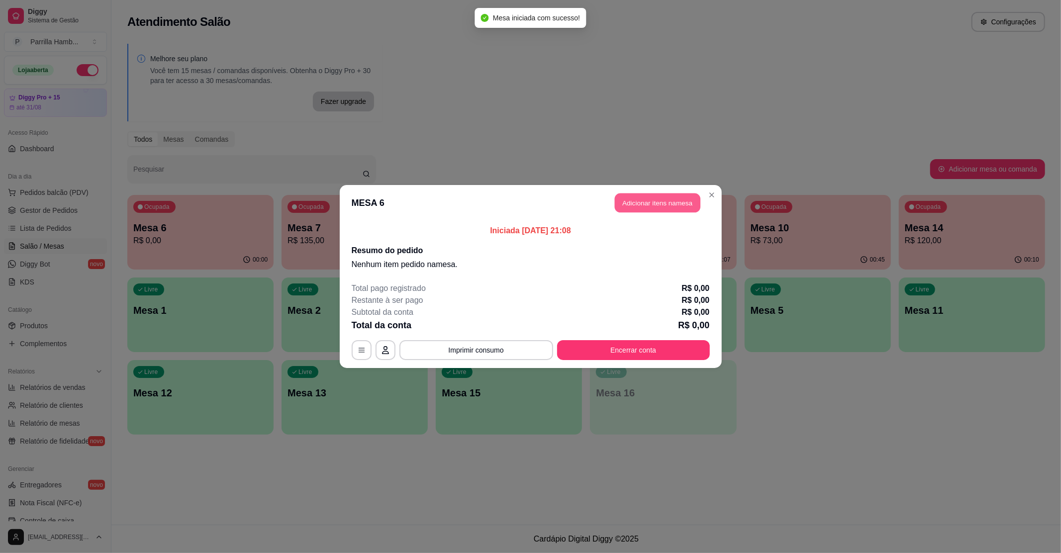
click at [668, 212] on button "Adicionar itens na mesa" at bounding box center [658, 203] width 86 height 19
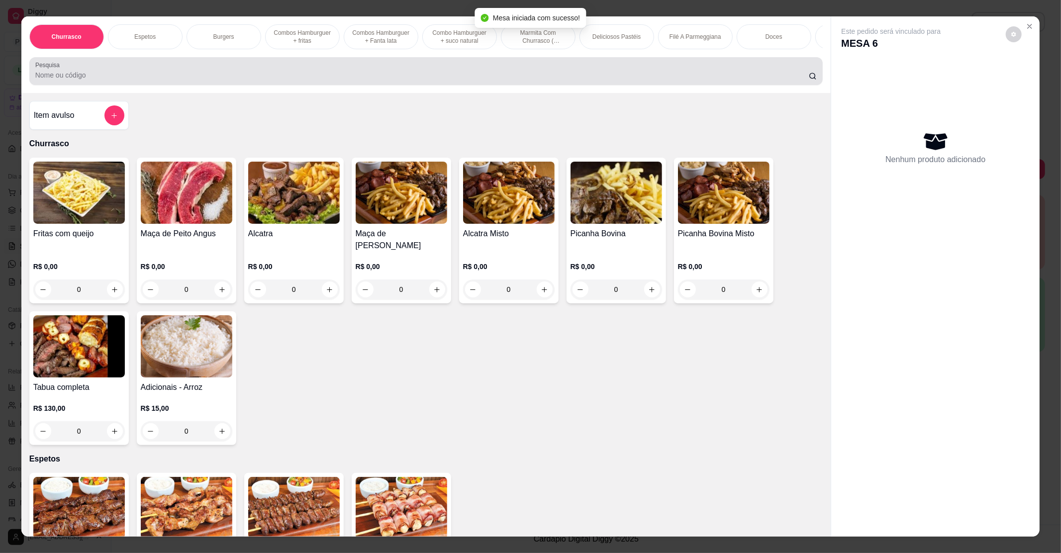
click at [291, 85] on div "Pesquisa" at bounding box center [426, 71] width 794 height 28
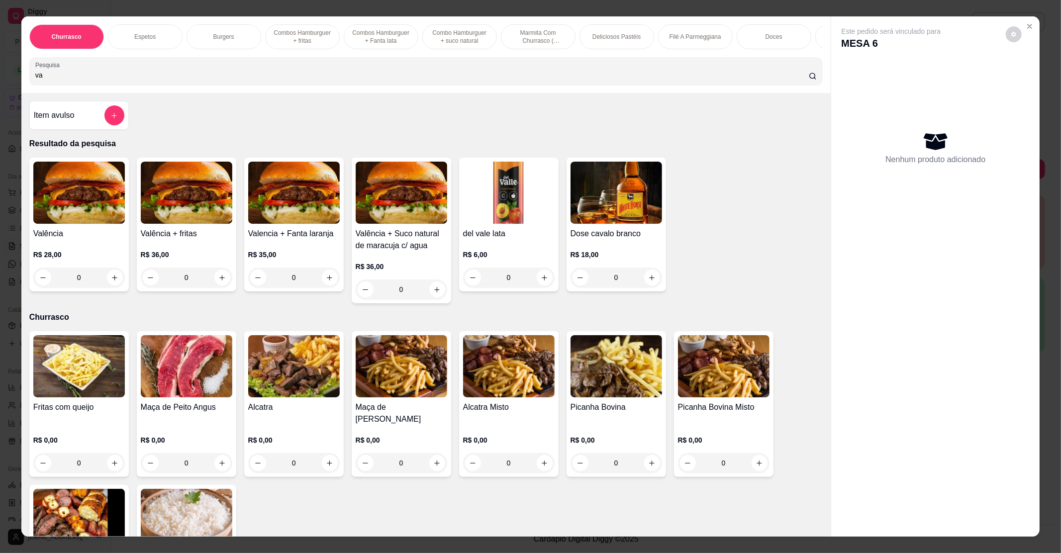
type input "v"
type input "va"
click at [99, 253] on div "R$ 28,00 0" at bounding box center [79, 264] width 92 height 48
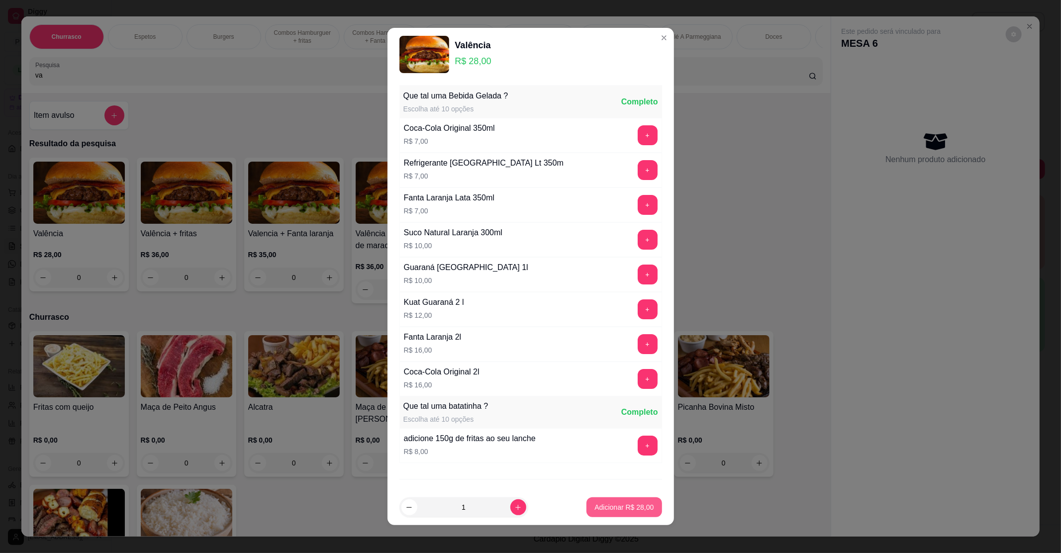
click at [595, 509] on p "Adicionar R$ 28,00" at bounding box center [624, 508] width 59 height 10
type input "1"
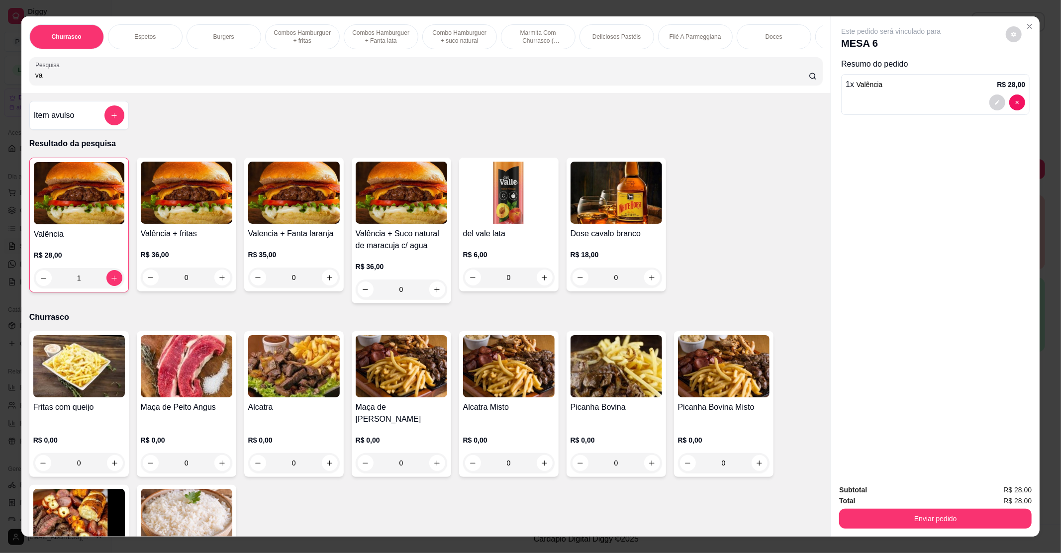
drag, startPoint x: 45, startPoint y: 88, endPoint x: 2, endPoint y: 64, distance: 48.6
click at [0, 64] on div "Churrasco Espetos Burgers Combos Hamburguer + fritas Combos [GEOGRAPHIC_DATA] +…" at bounding box center [530, 276] width 1061 height 553
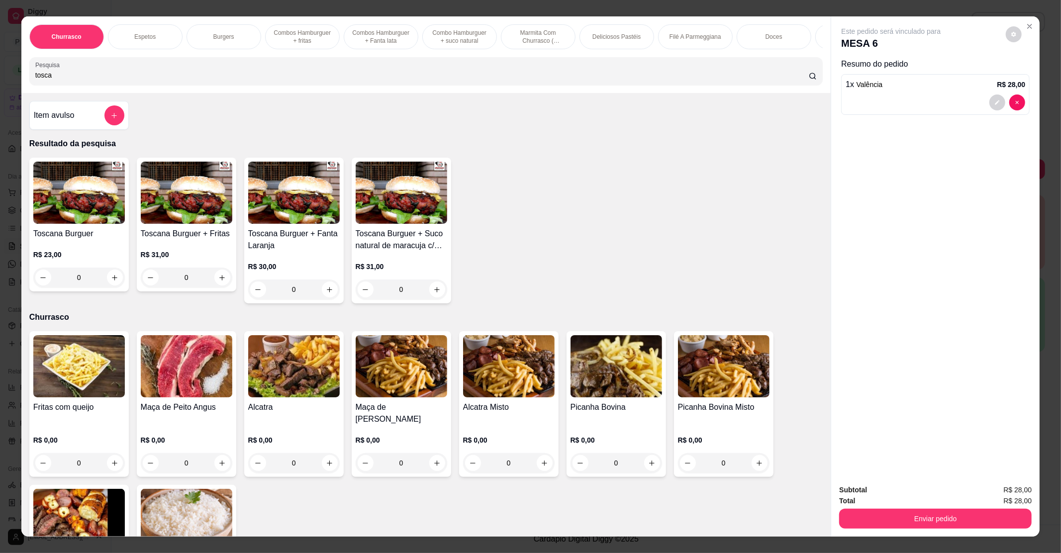
type input "tosca"
click at [50, 198] on img at bounding box center [79, 193] width 92 height 62
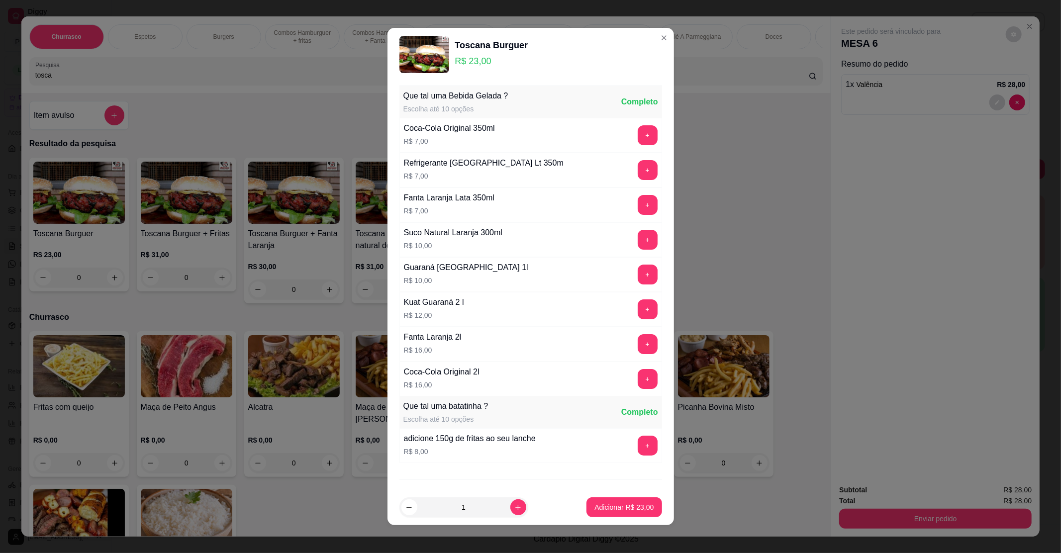
scroll to position [52, 0]
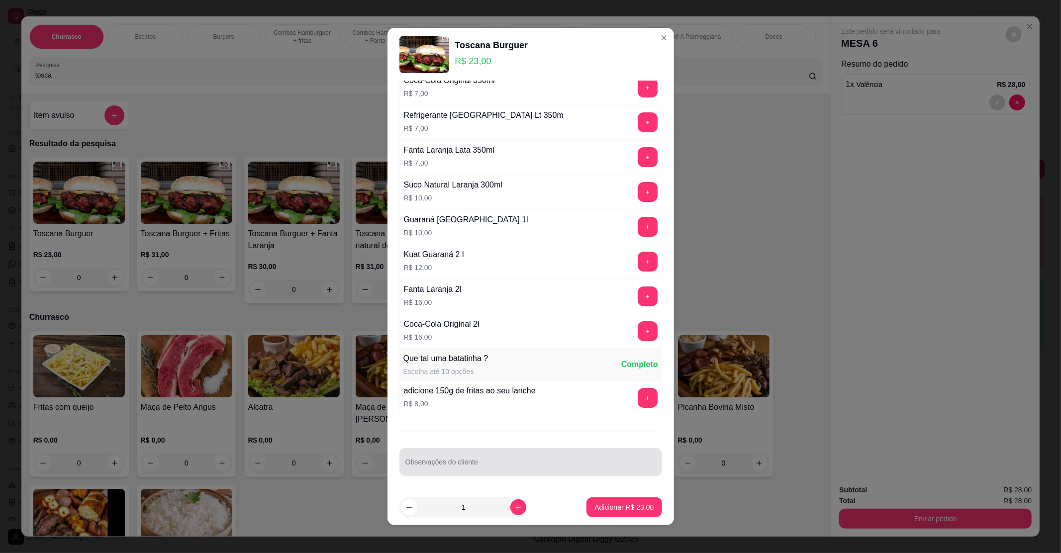
click at [491, 458] on div at bounding box center [531, 462] width 251 height 20
type input "com [PERSON_NAME]"
click at [596, 504] on p "Adicionar R$ 23,00" at bounding box center [625, 507] width 58 height 9
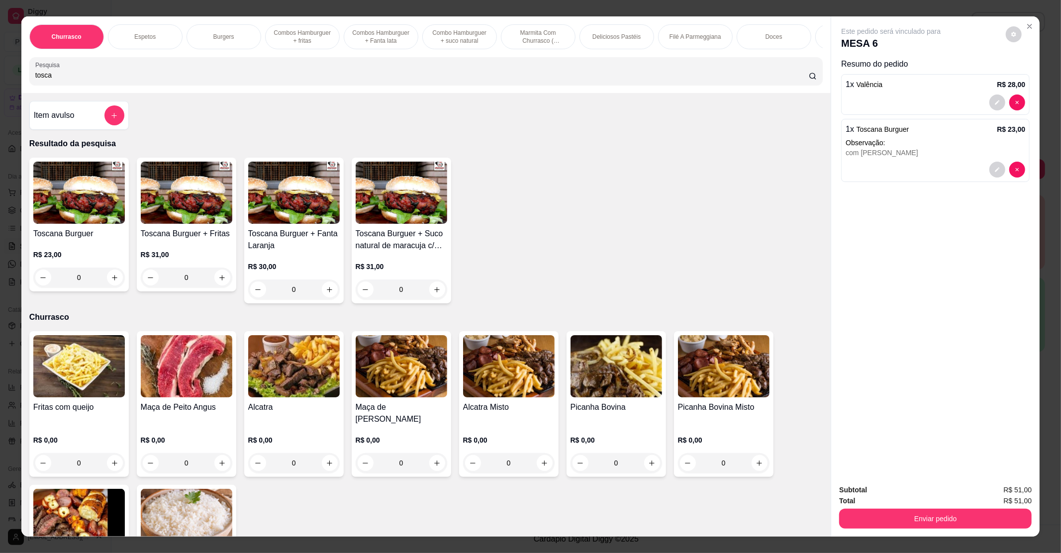
drag, startPoint x: 139, startPoint y: 76, endPoint x: 0, endPoint y: 86, distance: 139.7
click at [0, 86] on div "Churrasco Espetos Burgers Combos Hamburguer + fritas Combos Hamburguer + Fanta …" at bounding box center [530, 276] width 1061 height 553
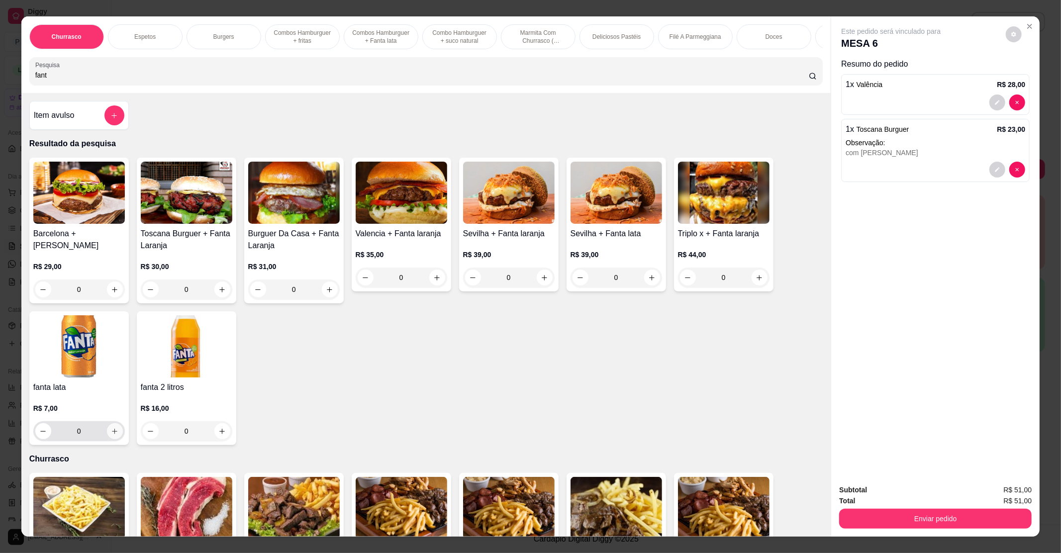
type input "fant"
click at [111, 435] on icon "increase-product-quantity" at bounding box center [114, 431] width 7 height 7
type input "1"
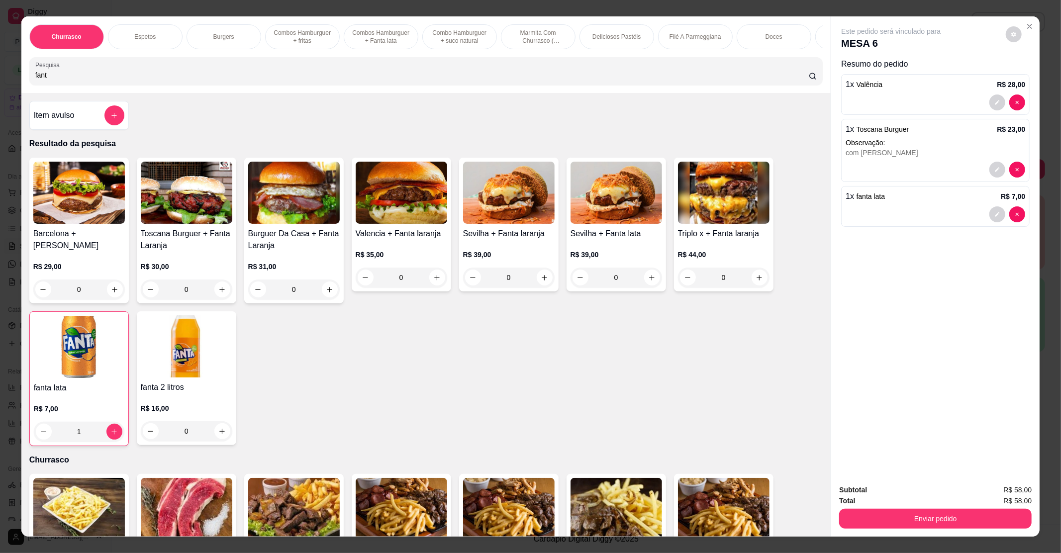
drag, startPoint x: 142, startPoint y: 82, endPoint x: 0, endPoint y: 86, distance: 142.4
click at [0, 86] on div "Churrasco Espetos Burgers Combos [GEOGRAPHIC_DATA] + fritas Combos [GEOGRAPHIC_…" at bounding box center [530, 276] width 1061 height 553
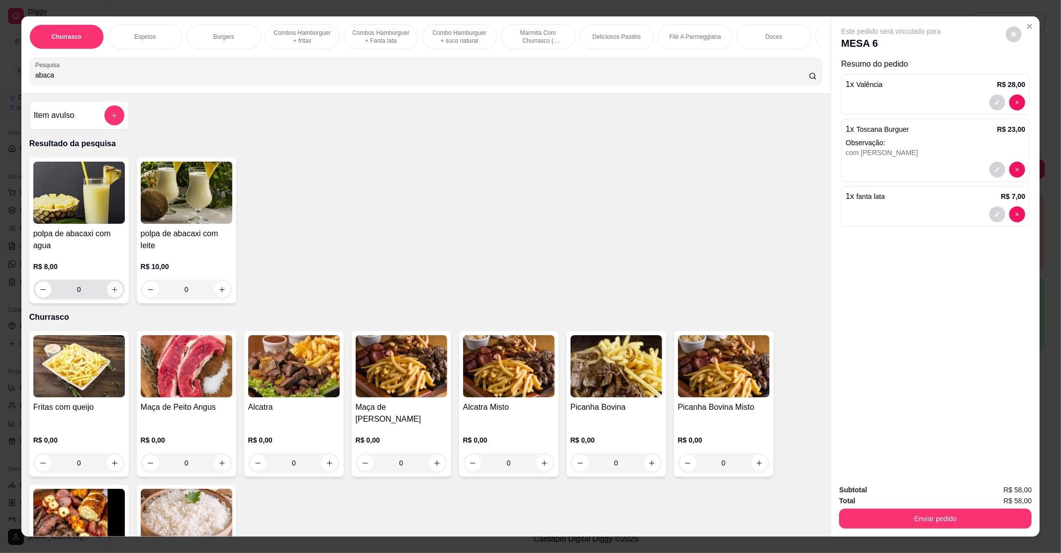
type input "abaca"
click at [114, 298] on button "increase-product-quantity" at bounding box center [115, 290] width 16 height 16
type input "1"
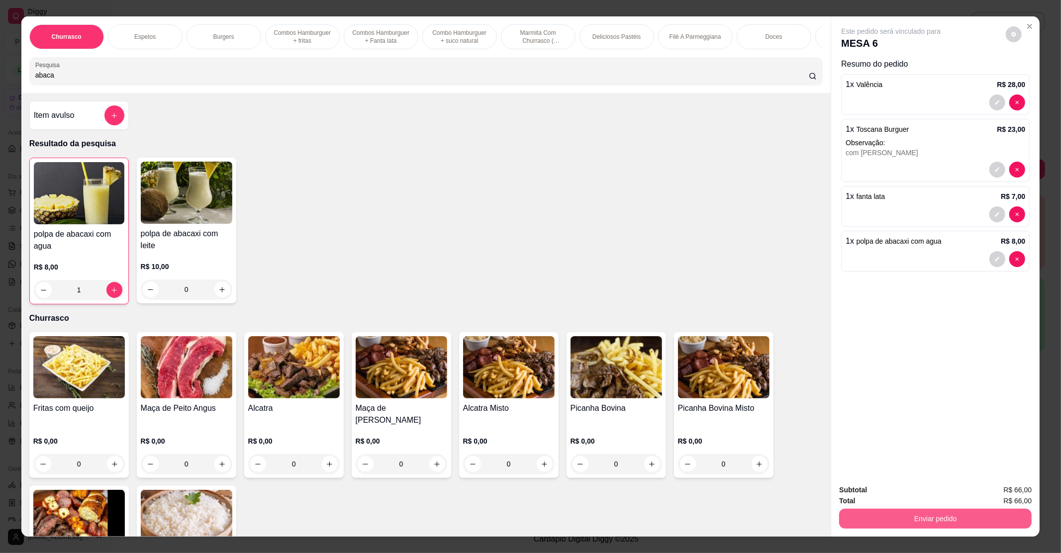
click at [967, 526] on button "Enviar pedido" at bounding box center [936, 519] width 193 height 20
click at [921, 499] on button "Não registrar e enviar pedido" at bounding box center [902, 494] width 101 height 18
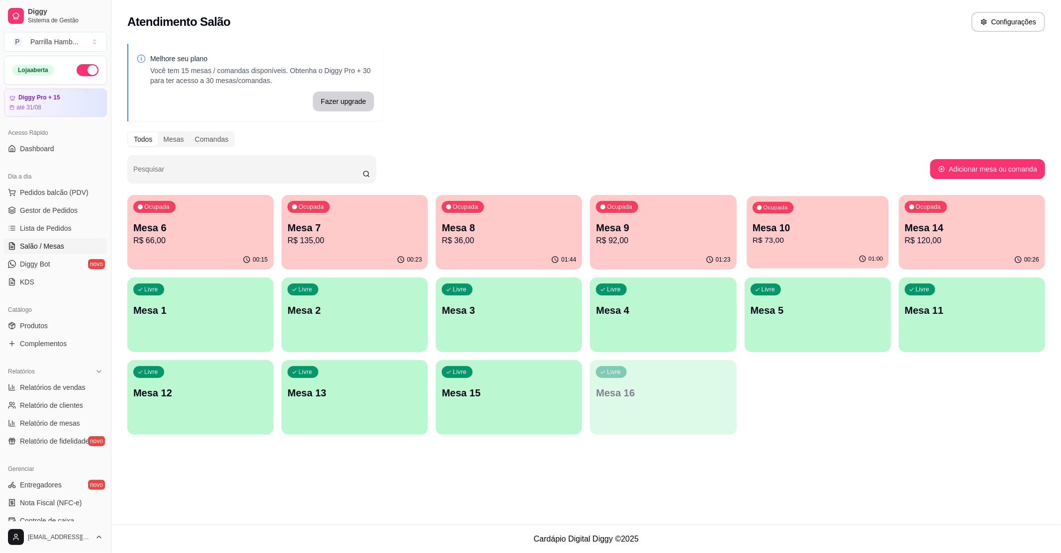
click at [780, 229] on p "Mesa 10" at bounding box center [818, 227] width 130 height 13
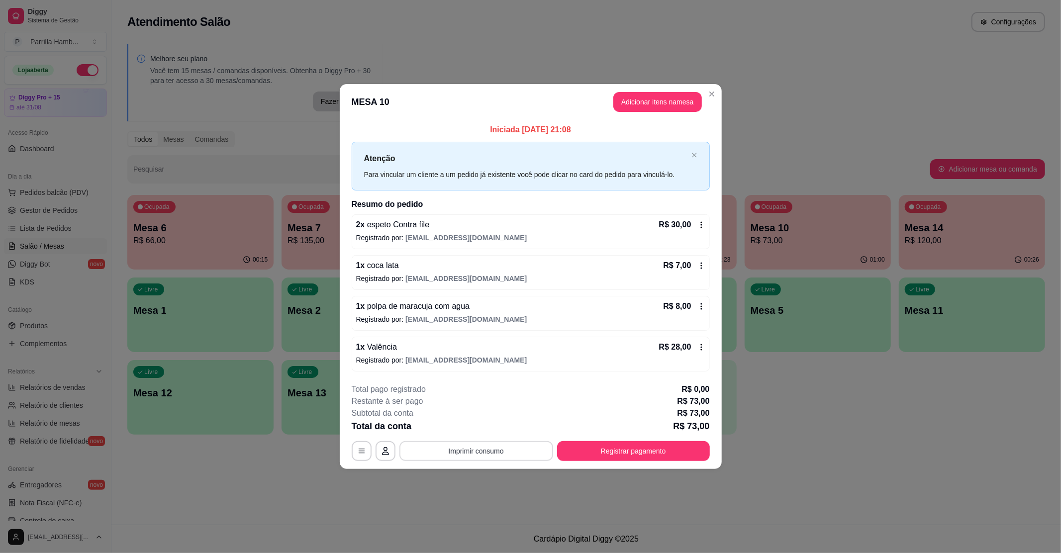
click at [480, 448] on button "Imprimir consumo" at bounding box center [477, 451] width 154 height 20
click at [477, 424] on button "IMPRESSORA" at bounding box center [479, 428] width 70 height 15
click at [606, 447] on button "Registrar pagamento" at bounding box center [633, 451] width 153 height 20
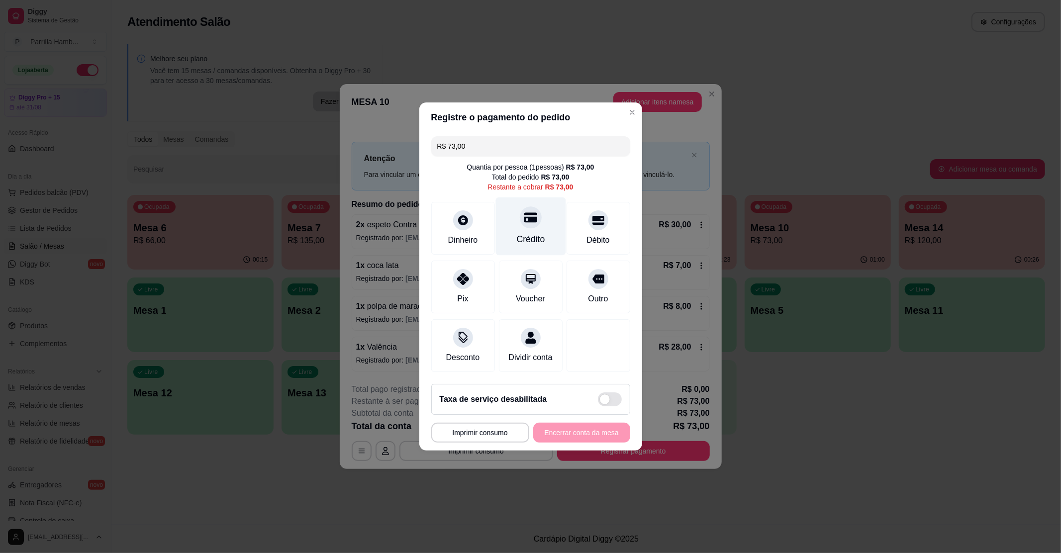
click at [534, 215] on div at bounding box center [531, 218] width 22 height 22
type input "R$ 0,00"
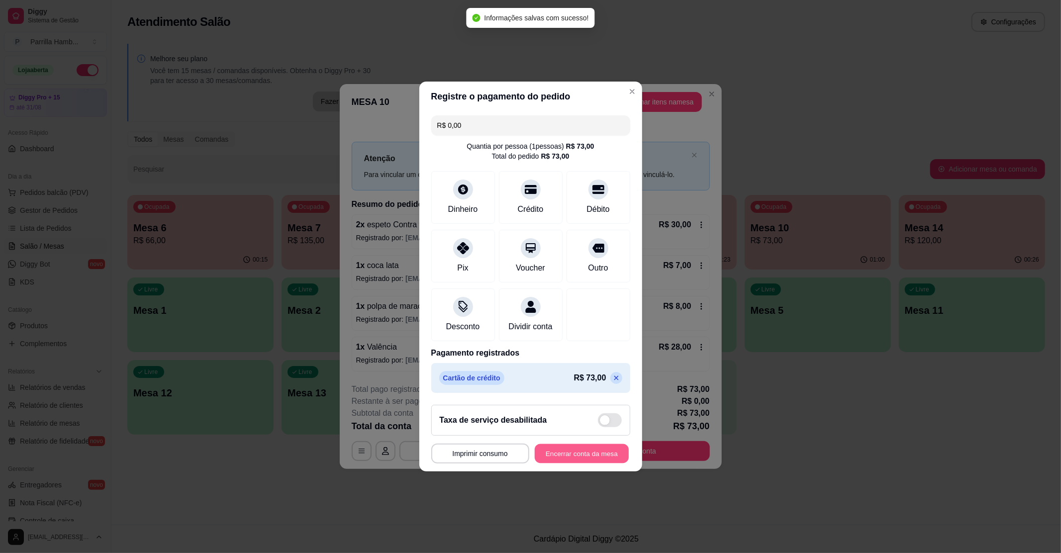
click at [551, 460] on button "Encerrar conta da mesa" at bounding box center [582, 453] width 94 height 19
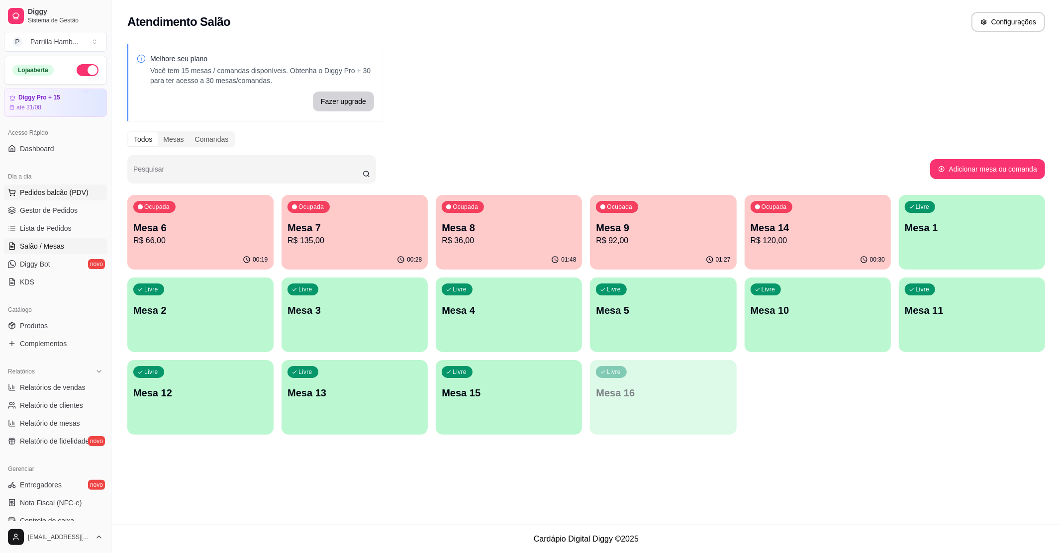
click at [36, 186] on button "Pedidos balcão (PDV)" at bounding box center [55, 193] width 103 height 16
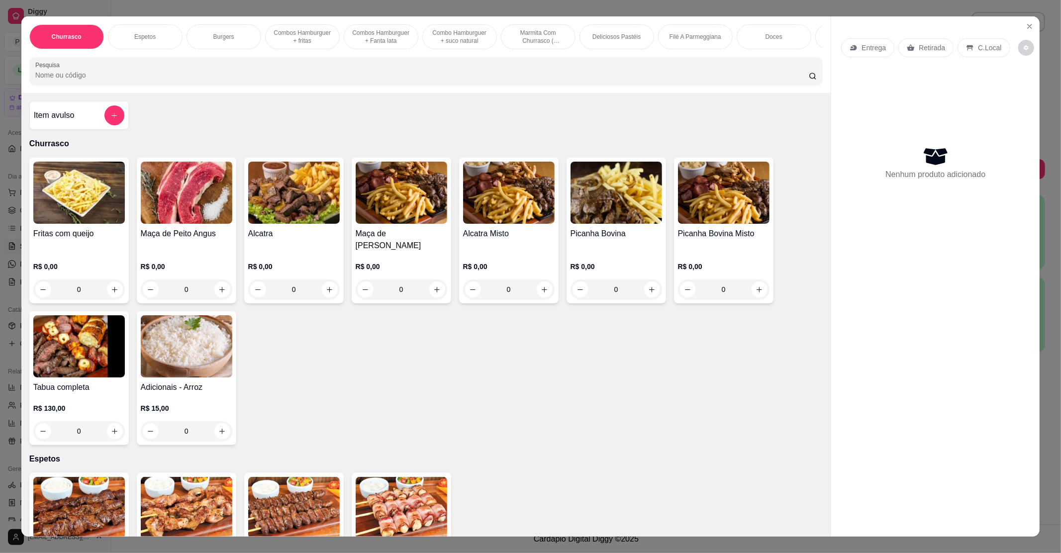
click at [862, 51] on p "Entrega" at bounding box center [874, 48] width 24 height 10
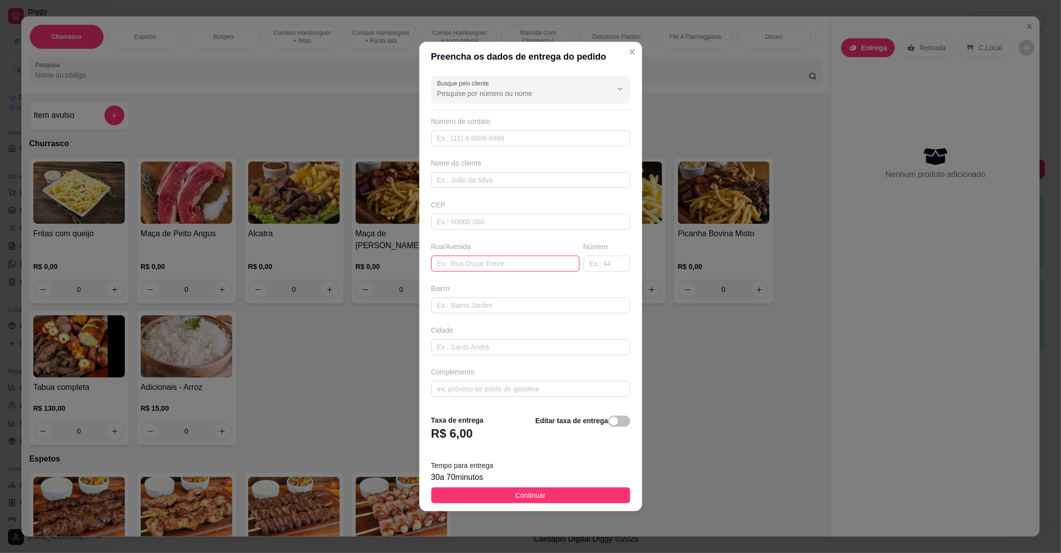
click at [484, 259] on input "text" at bounding box center [505, 264] width 148 height 16
paste input "[STREET_ADDRESS]"
type input "[STREET_ADDRESS]"
click at [519, 490] on button "Continuar" at bounding box center [530, 496] width 199 height 16
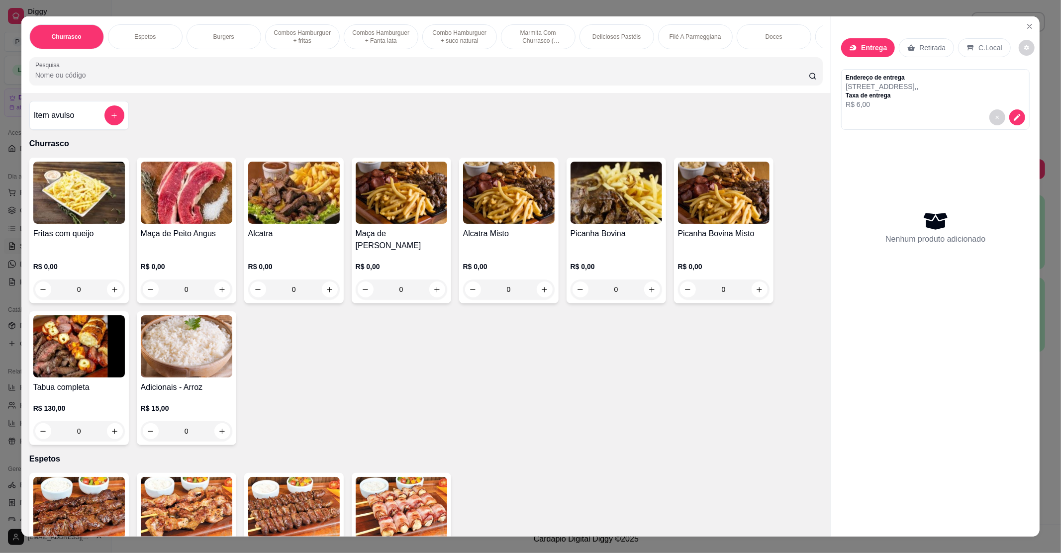
click at [84, 123] on div "Item avulso" at bounding box center [79, 116] width 91 height 20
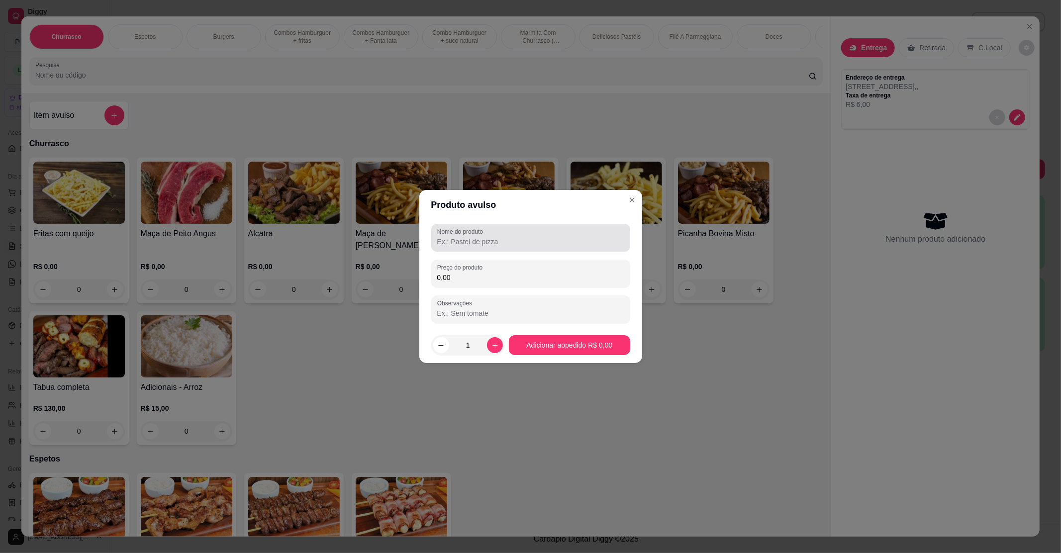
click at [540, 226] on div "Nome do produto" at bounding box center [530, 238] width 199 height 28
paste input "01 pastel queijo e [GEOGRAPHIC_DATA]"
type input "01 pastel queijo e [GEOGRAPHIC_DATA]"
click at [486, 288] on div "Nome do produto 01 pastel queijo e goiabada Preço do produto 0,00 Observações" at bounding box center [530, 274] width 199 height 100
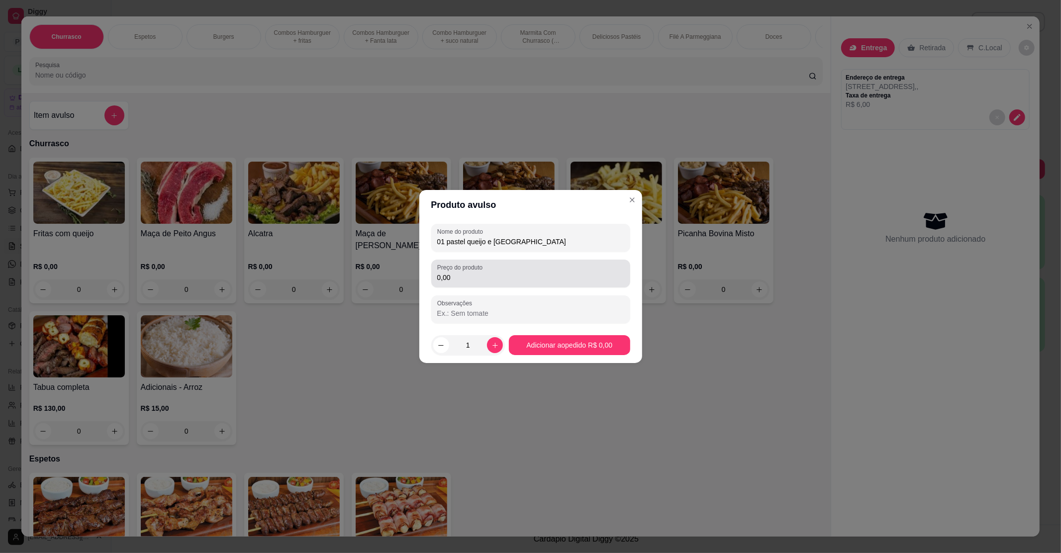
click at [483, 272] on div "0,00" at bounding box center [530, 274] width 187 height 20
type input "14,00"
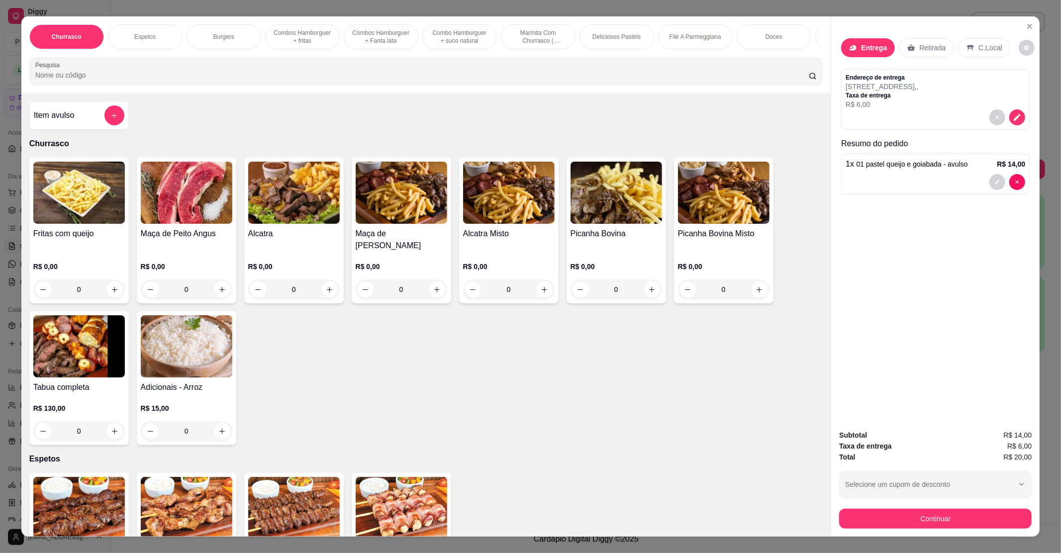
click at [94, 80] on input "Pesquisa" at bounding box center [422, 75] width 774 height 10
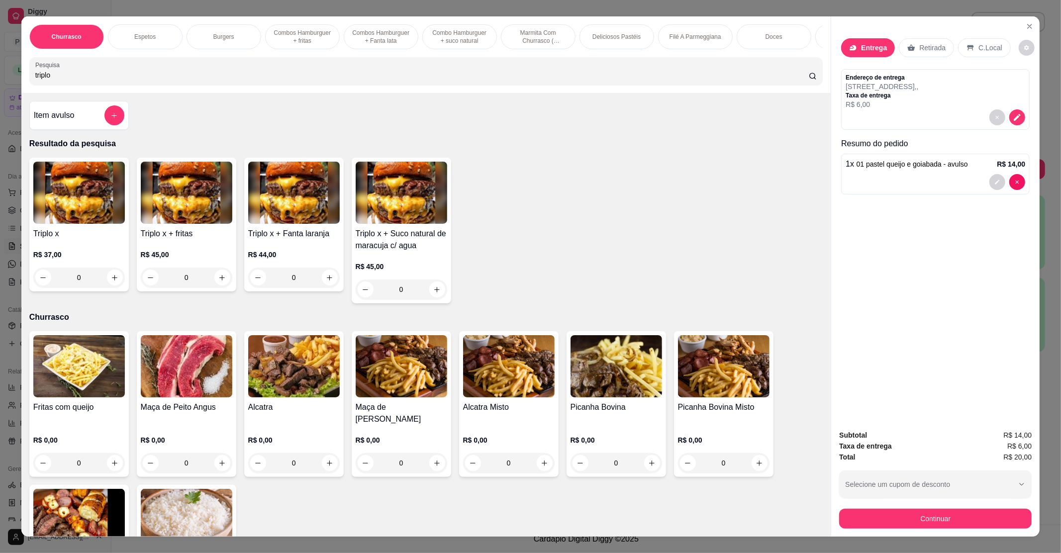
type input "triplo"
click at [58, 188] on img at bounding box center [79, 193] width 92 height 62
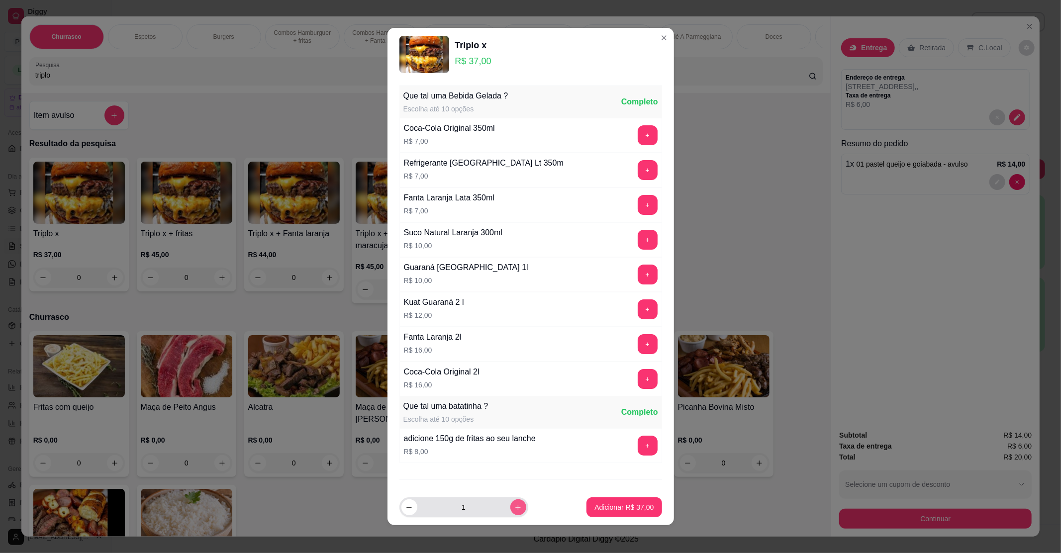
click at [515, 506] on icon "increase-product-quantity" at bounding box center [518, 507] width 7 height 7
type input "2"
click at [638, 448] on button "+" at bounding box center [648, 446] width 20 height 20
click at [638, 448] on button "+" at bounding box center [647, 445] width 19 height 19
click at [607, 506] on p "Adicionar R$ 106,00" at bounding box center [622, 507] width 61 height 9
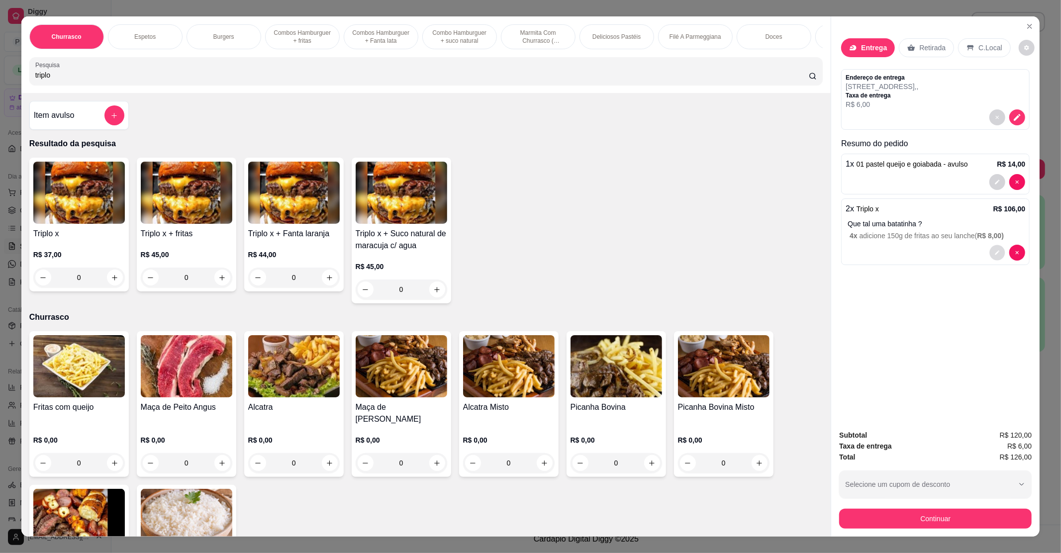
click at [995, 252] on icon "decrease-product-quantity" at bounding box center [998, 253] width 6 height 6
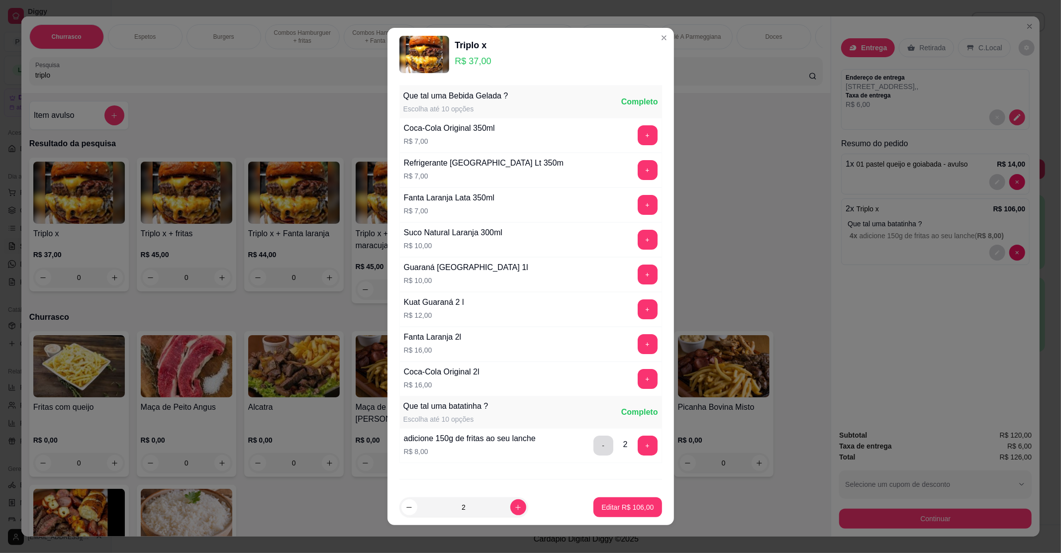
click at [594, 446] on button "-" at bounding box center [604, 446] width 20 height 20
click at [594, 446] on button "-" at bounding box center [603, 445] width 19 height 19
click at [605, 514] on button "Editar R$ 74,00" at bounding box center [630, 508] width 64 height 20
type input "2"
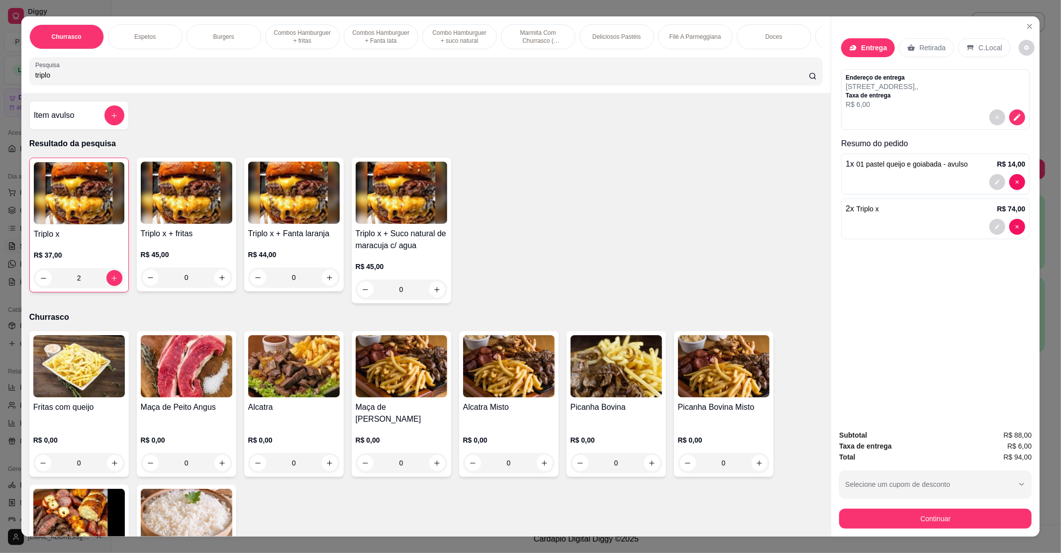
click at [83, 123] on div "Item avulso" at bounding box center [79, 116] width 91 height 20
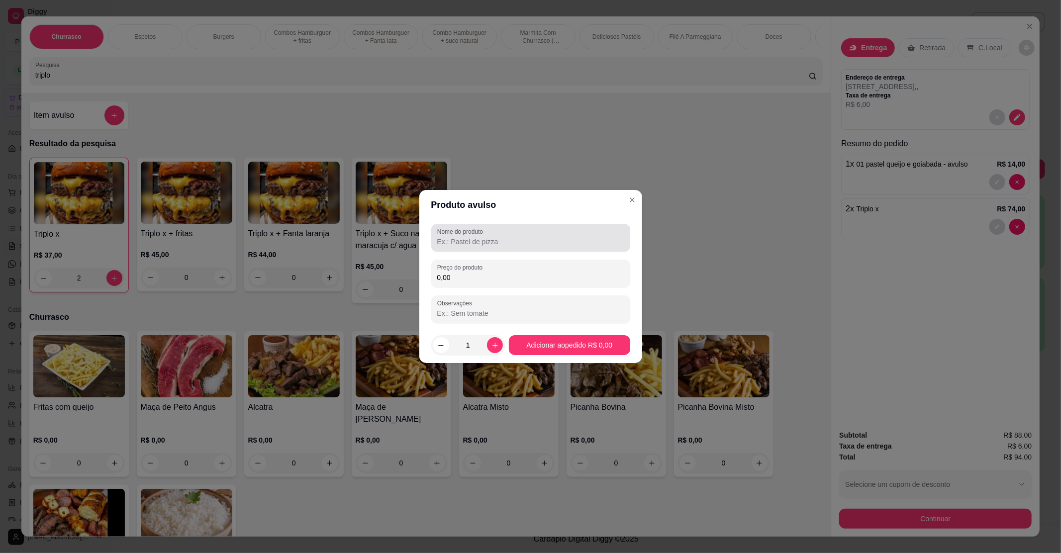
click at [474, 229] on label "Nome do produto" at bounding box center [461, 231] width 49 height 8
click at [474, 237] on input "Nome do produto" at bounding box center [530, 242] width 187 height 10
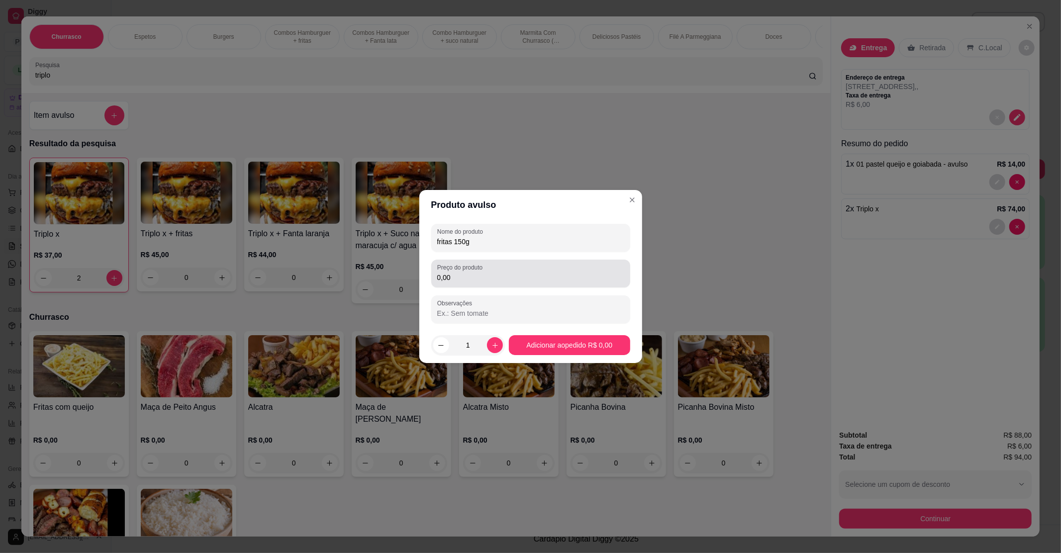
type input "fritas 150g"
click at [468, 281] on input "0,00" at bounding box center [530, 278] width 187 height 10
type input "8,00"
click at [493, 344] on icon "increase-product-quantity" at bounding box center [495, 345] width 5 height 5
type input "2"
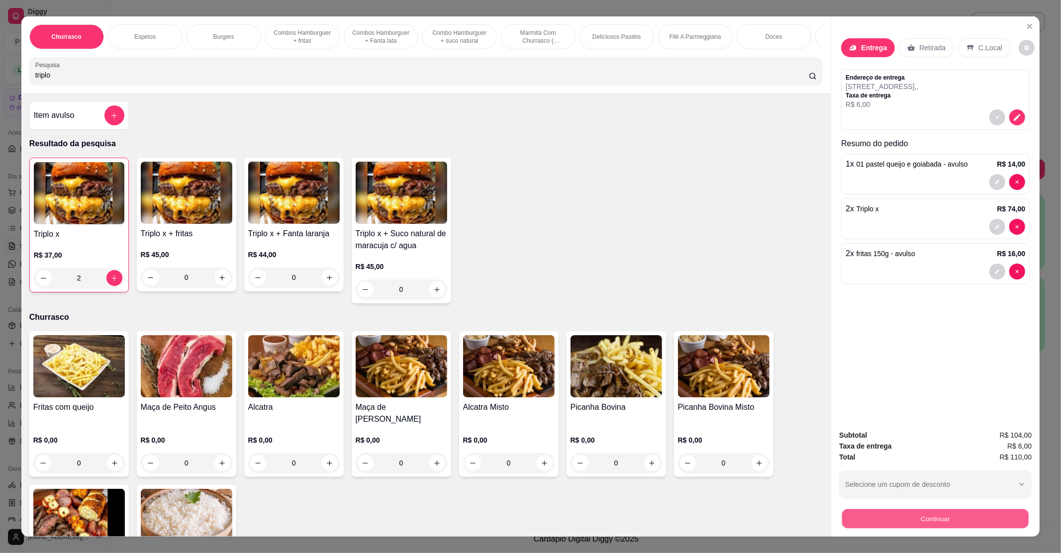
click at [968, 518] on button "Continuar" at bounding box center [936, 518] width 187 height 19
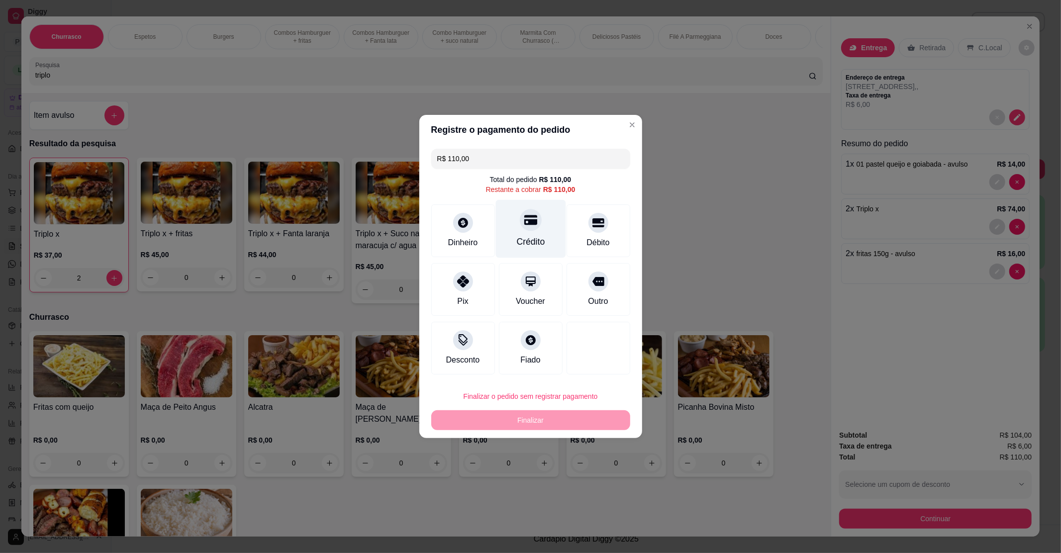
click at [520, 223] on div at bounding box center [531, 220] width 22 height 22
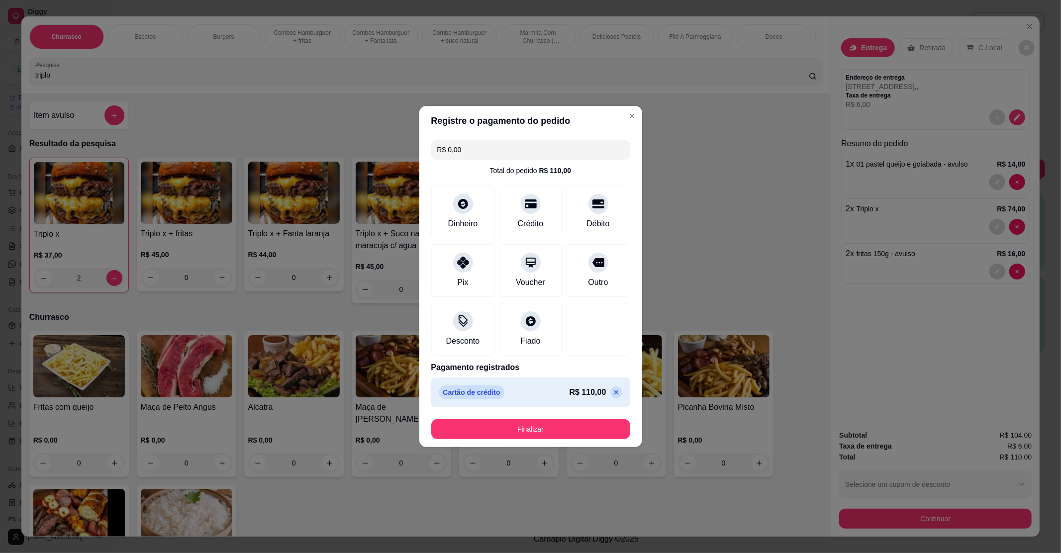
type input "R$ 0,00"
click at [523, 431] on button "Finalizar" at bounding box center [530, 430] width 199 height 20
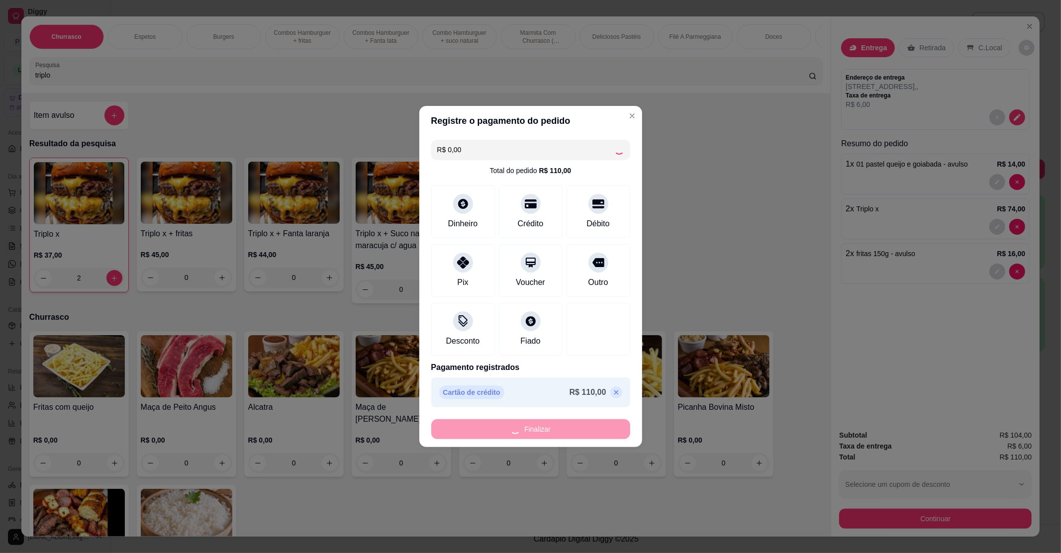
type input "0"
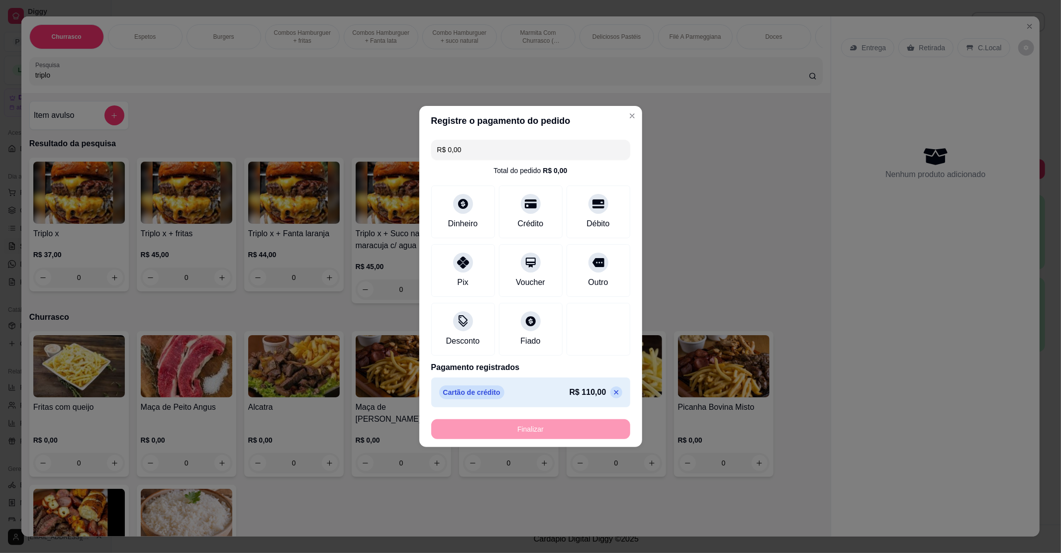
type input "-R$ 110,00"
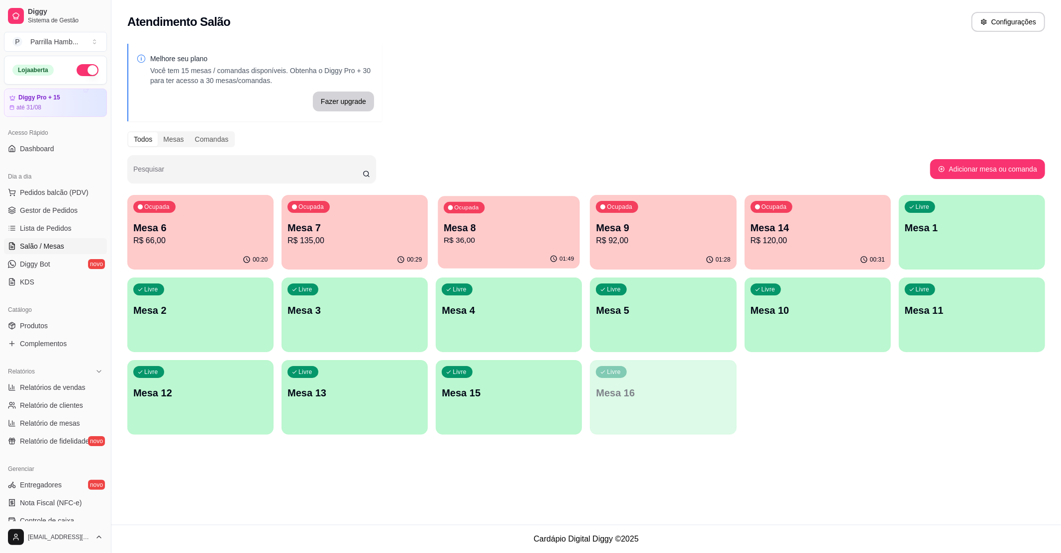
click at [494, 231] on p "Mesa 8" at bounding box center [509, 227] width 130 height 13
click at [609, 234] on div "Mesa 9 R$ 92,00" at bounding box center [664, 233] width 130 height 25
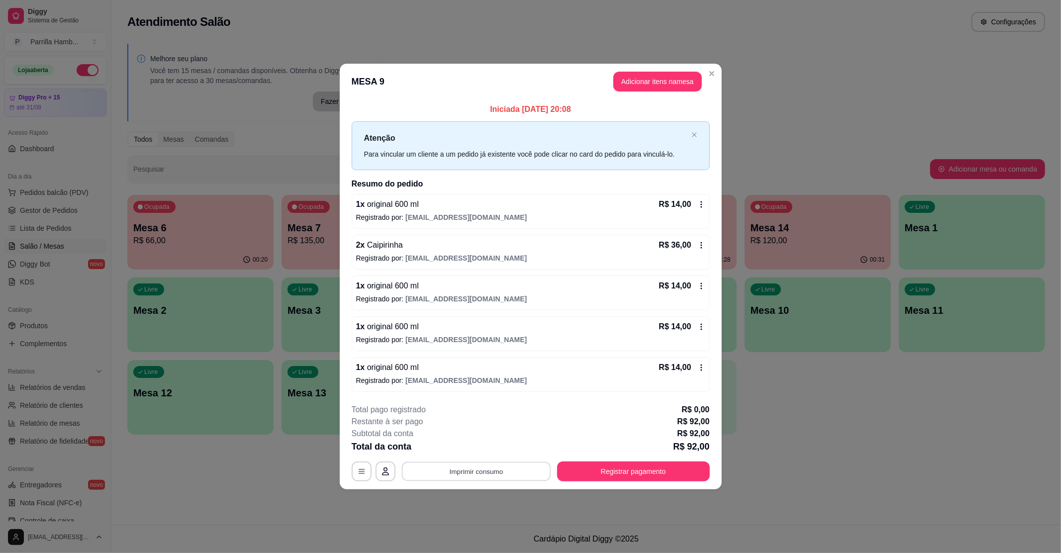
click at [462, 470] on button "Imprimir consumo" at bounding box center [476, 471] width 149 height 19
click at [466, 452] on button "IMPRESSORA" at bounding box center [479, 450] width 72 height 16
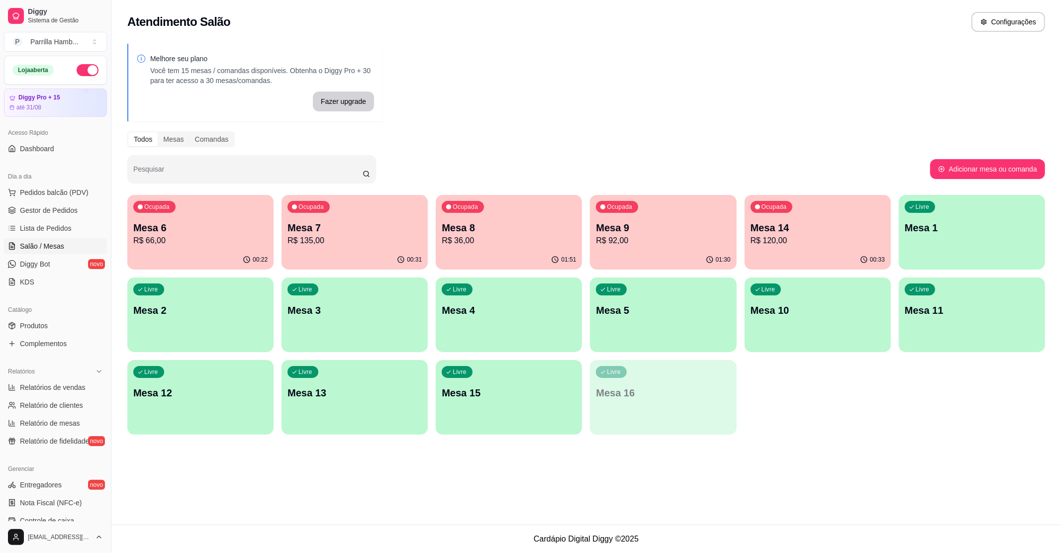
click at [659, 231] on p "Mesa 9" at bounding box center [663, 228] width 134 height 14
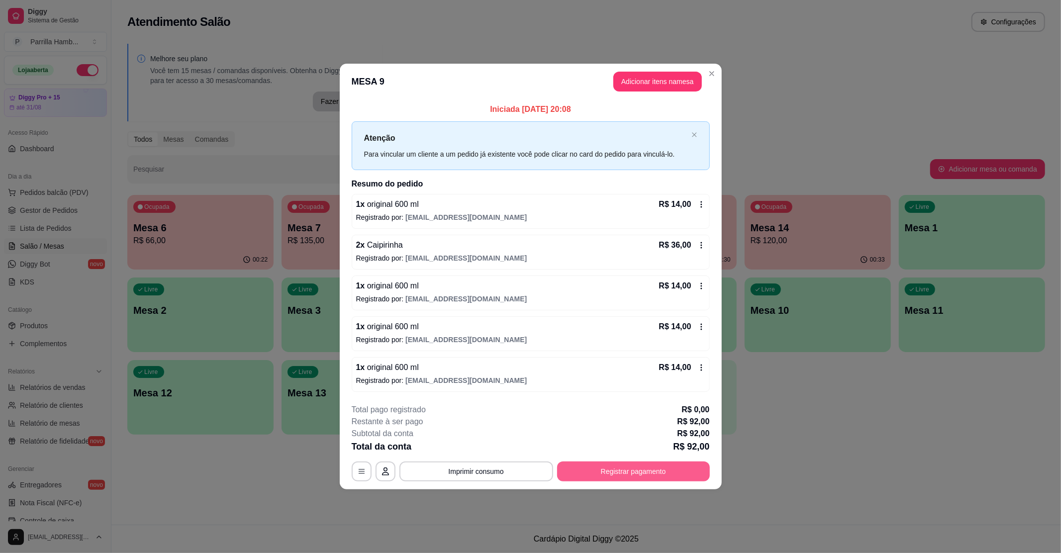
click at [634, 470] on button "Registrar pagamento" at bounding box center [633, 472] width 153 height 20
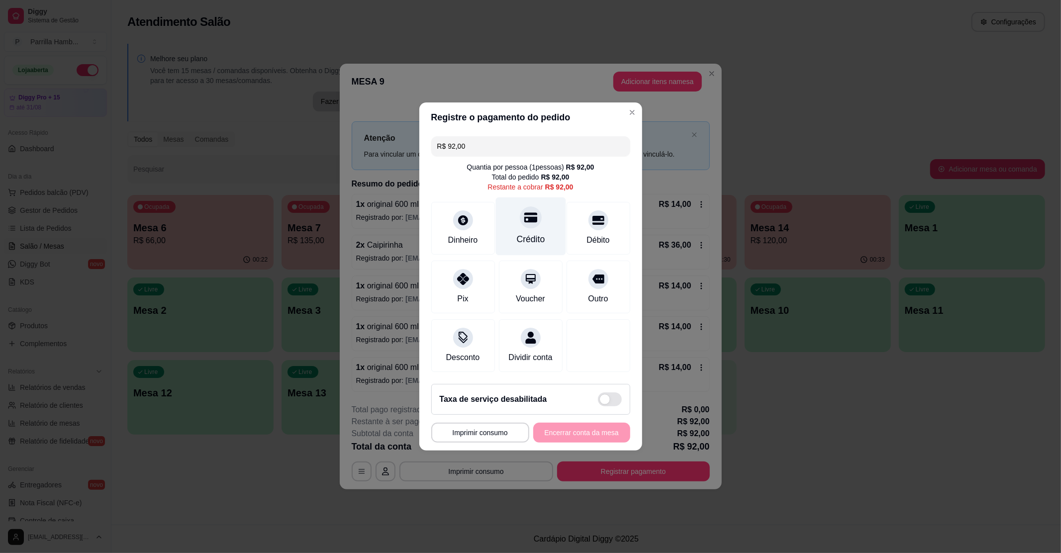
click at [536, 206] on div "Crédito" at bounding box center [531, 227] width 70 height 58
type input "R$ 0,00"
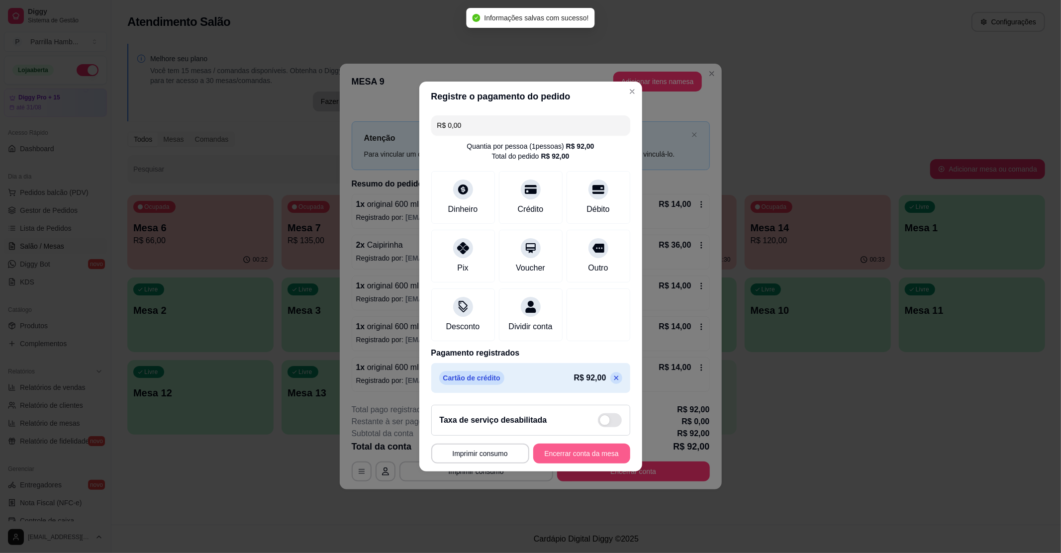
click at [554, 459] on button "Encerrar conta da mesa" at bounding box center [581, 454] width 97 height 20
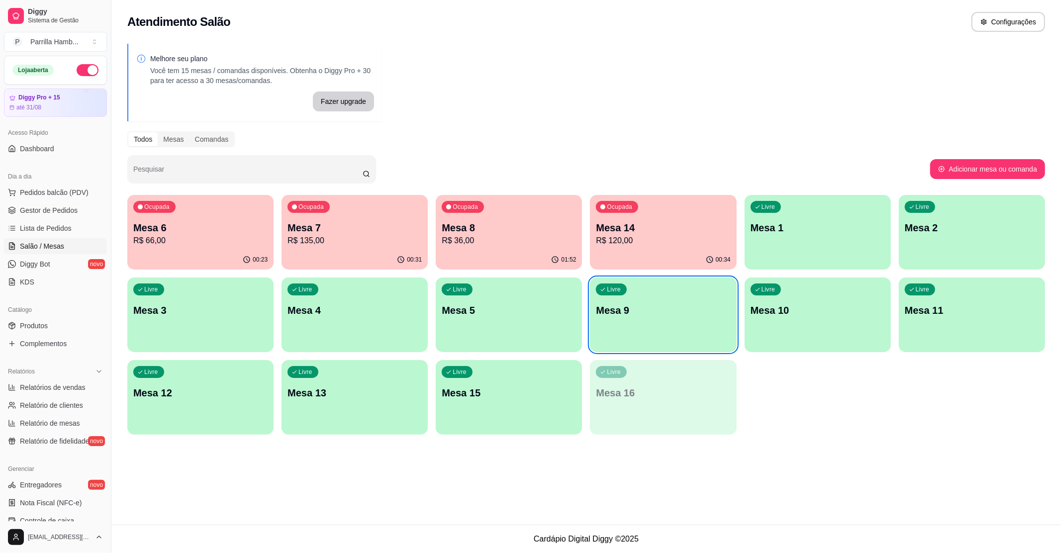
click at [376, 229] on p "Mesa 7" at bounding box center [355, 228] width 134 height 14
click at [484, 223] on p "Mesa 8" at bounding box center [509, 228] width 134 height 14
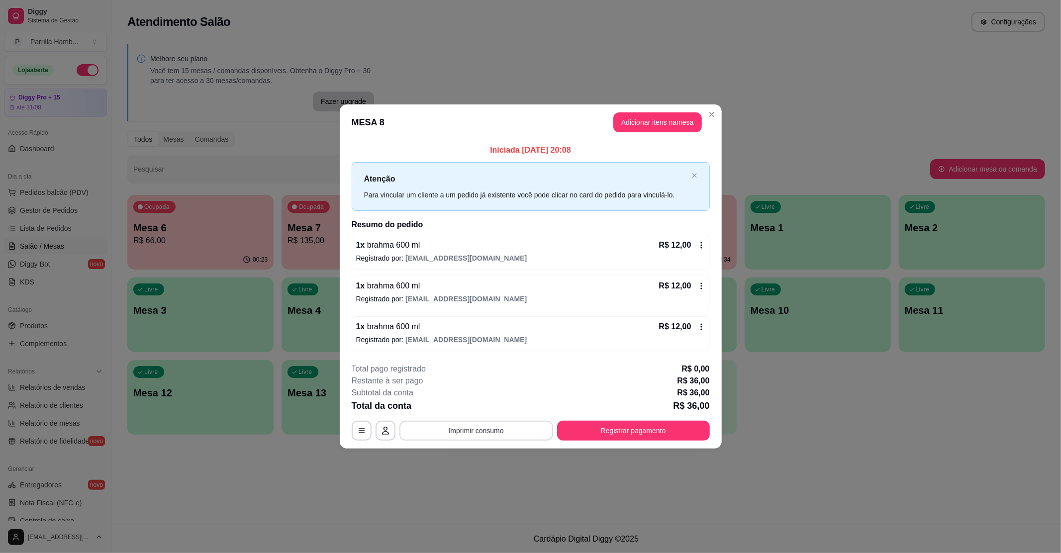
click at [464, 428] on button "Imprimir consumo" at bounding box center [477, 431] width 154 height 20
click at [454, 413] on button "IMPRESSORA" at bounding box center [479, 410] width 58 height 13
click at [604, 424] on button "Registrar pagamento" at bounding box center [633, 431] width 153 height 20
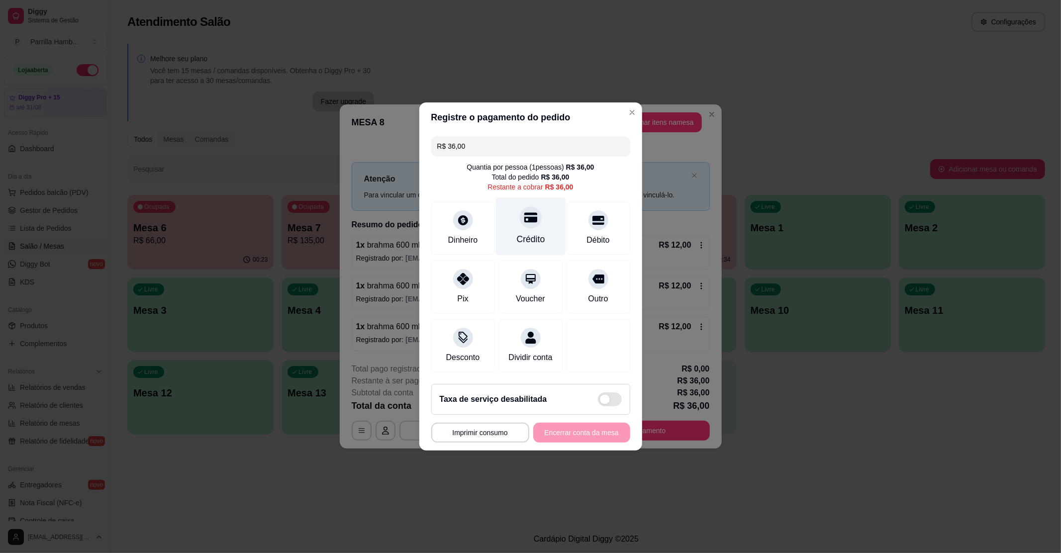
click at [528, 222] on div "Crédito" at bounding box center [531, 227] width 70 height 58
type input "R$ 0,00"
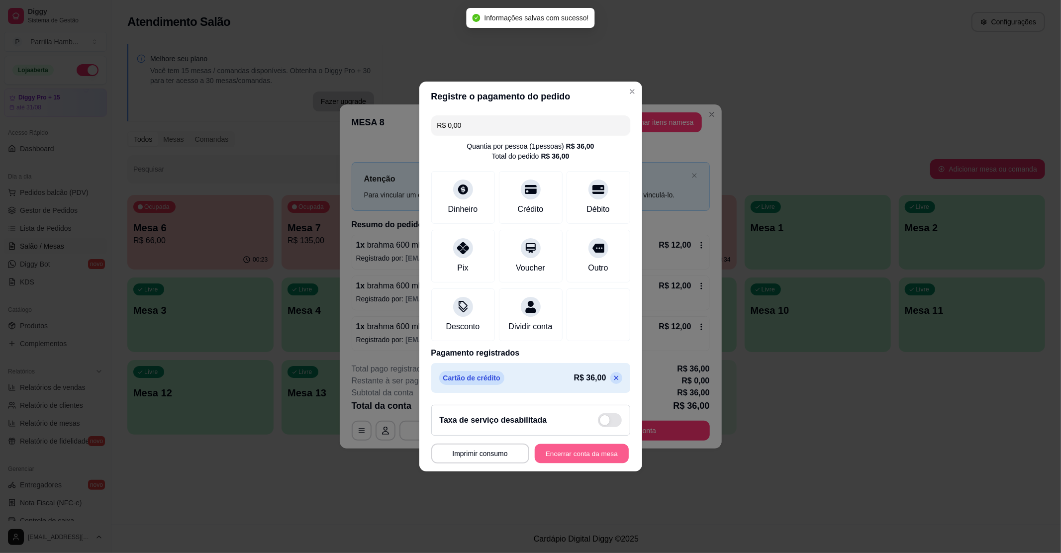
click at [586, 455] on button "Encerrar conta da mesa" at bounding box center [582, 453] width 94 height 19
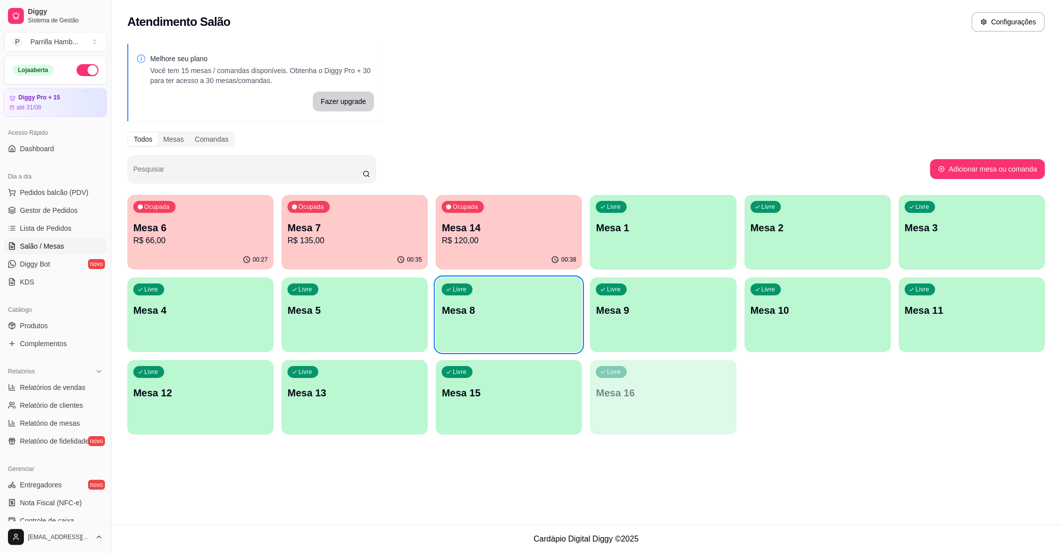
click at [647, 305] on p "Mesa 9" at bounding box center [663, 311] width 134 height 14
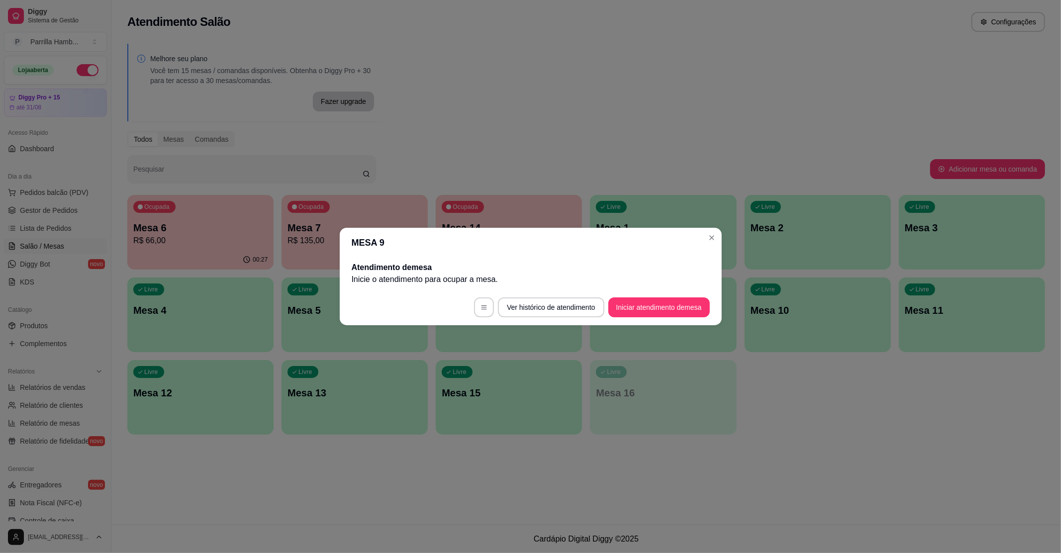
click at [668, 309] on button "Iniciar atendimento de mesa" at bounding box center [660, 308] width 102 height 20
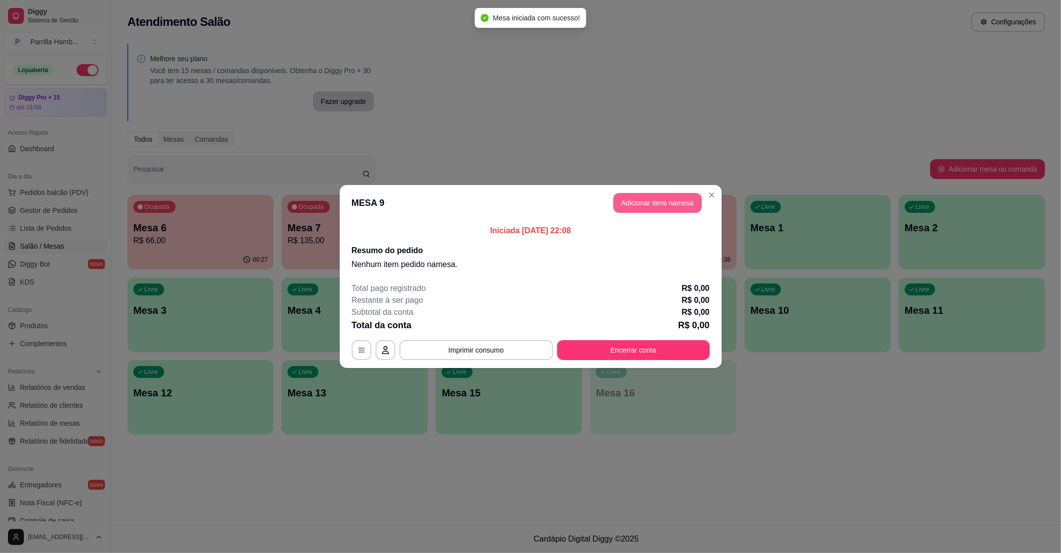
click at [665, 195] on button "Adicionar itens na mesa" at bounding box center [658, 203] width 89 height 20
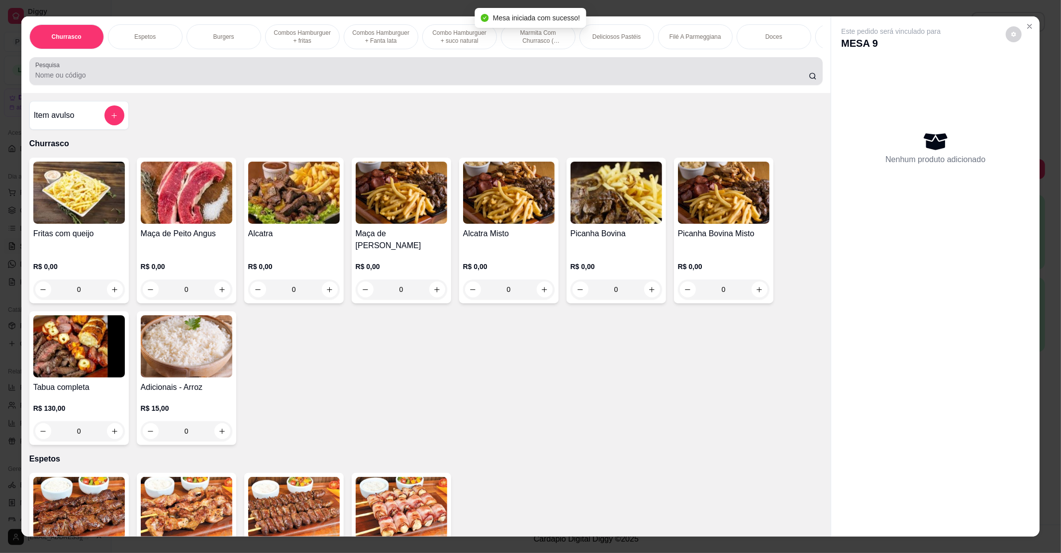
click at [122, 76] on div at bounding box center [426, 71] width 782 height 20
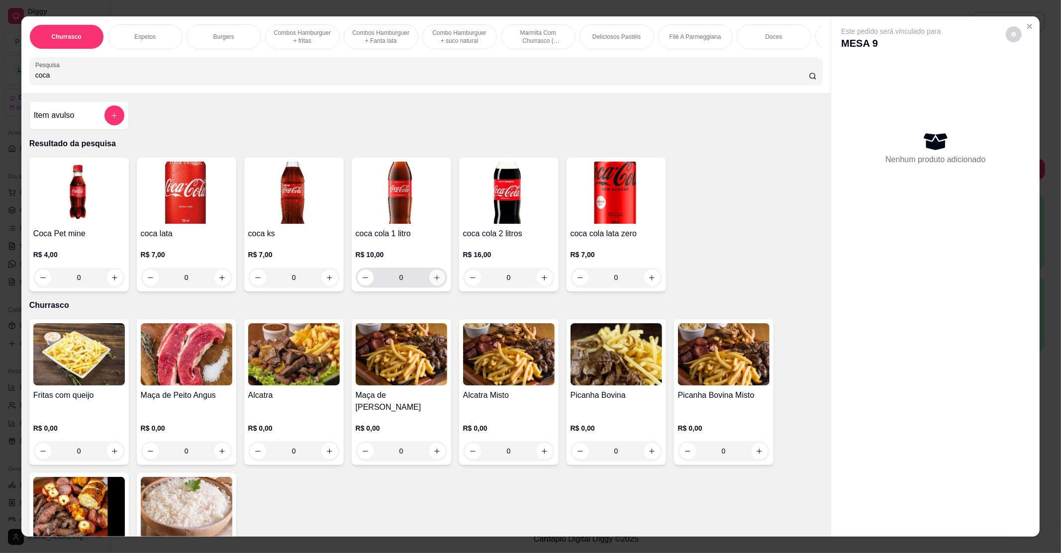
type input "coca"
click at [429, 283] on button "increase-product-quantity" at bounding box center [436, 277] width 15 height 15
type input "1"
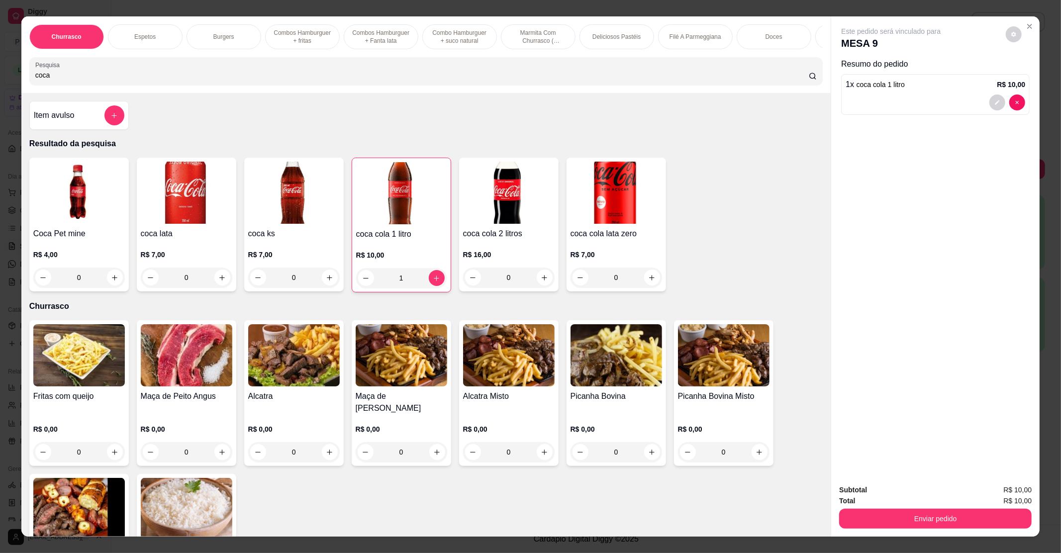
drag, startPoint x: 87, startPoint y: 81, endPoint x: 0, endPoint y: 76, distance: 86.7
click at [0, 76] on div "Churrasco Espetos Burgers Combos Hamburguer + fritas Combos Hamburguer + Fanta …" at bounding box center [530, 276] width 1061 height 553
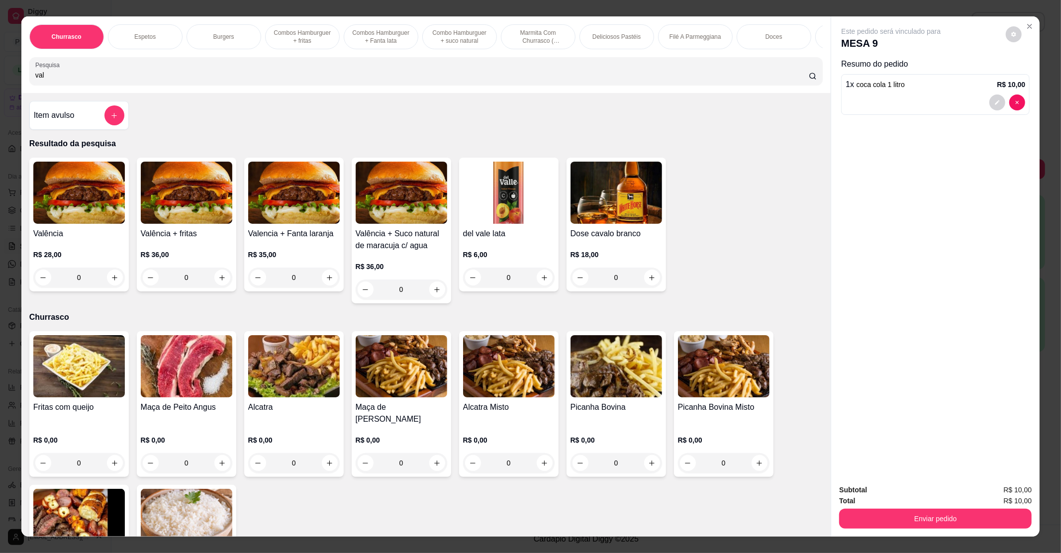
type input "val"
click at [105, 285] on div "0" at bounding box center [79, 278] width 92 height 20
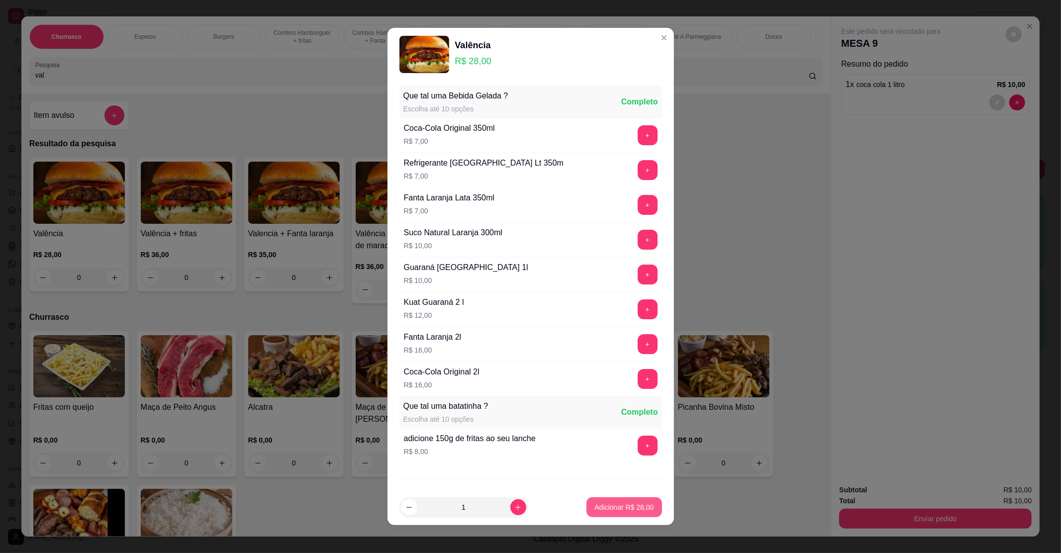
click at [601, 516] on button "Adicionar R$ 28,00" at bounding box center [624, 508] width 75 height 20
type input "1"
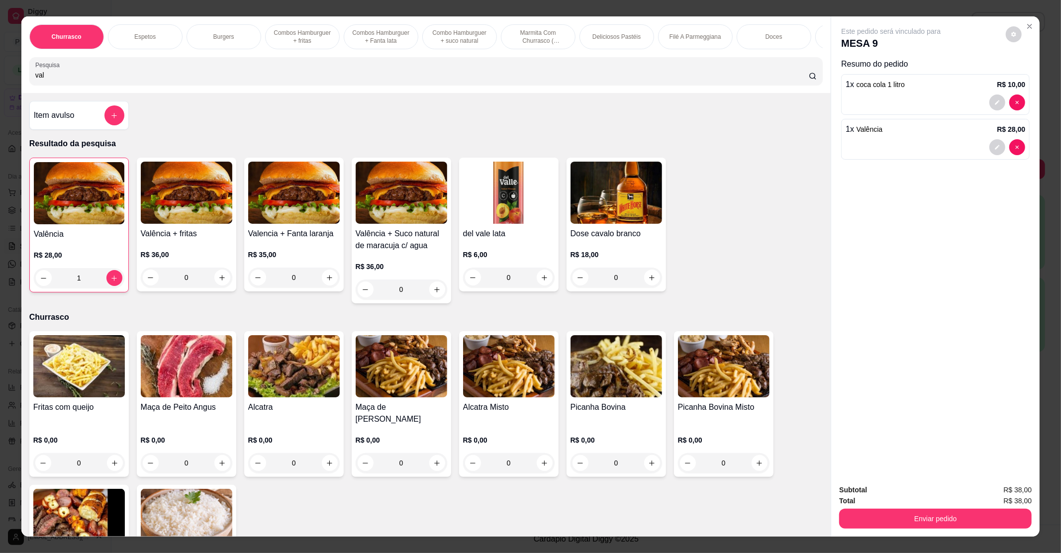
drag, startPoint x: 94, startPoint y: 84, endPoint x: 0, endPoint y: 89, distance: 93.7
click at [0, 89] on div "Churrasco Espetos Burgers Combos Hamburguer + fritas Combos [GEOGRAPHIC_DATA] +…" at bounding box center [530, 276] width 1061 height 553
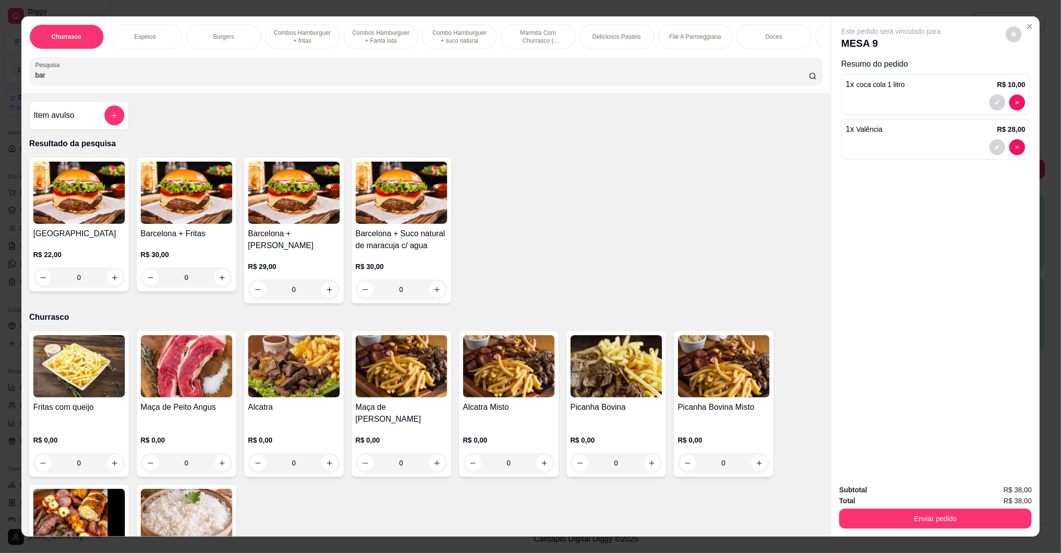
type input "bar"
click at [110, 283] on div "0" at bounding box center [79, 278] width 92 height 20
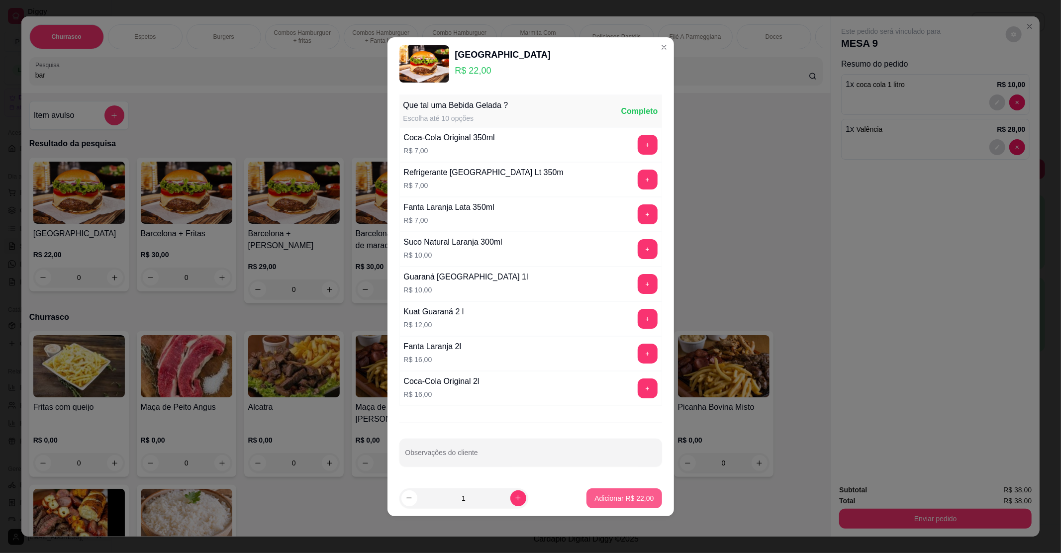
click at [624, 497] on p "Adicionar R$ 22,00" at bounding box center [624, 499] width 59 height 10
type input "1"
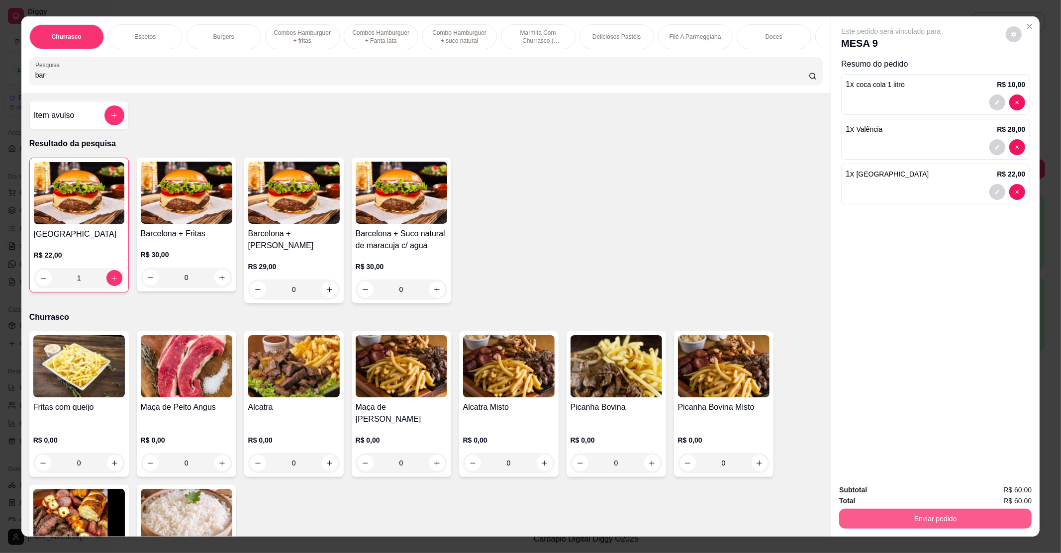
click at [885, 514] on button "Enviar pedido" at bounding box center [936, 519] width 193 height 20
click at [898, 485] on button "Não registrar e enviar pedido" at bounding box center [902, 494] width 104 height 19
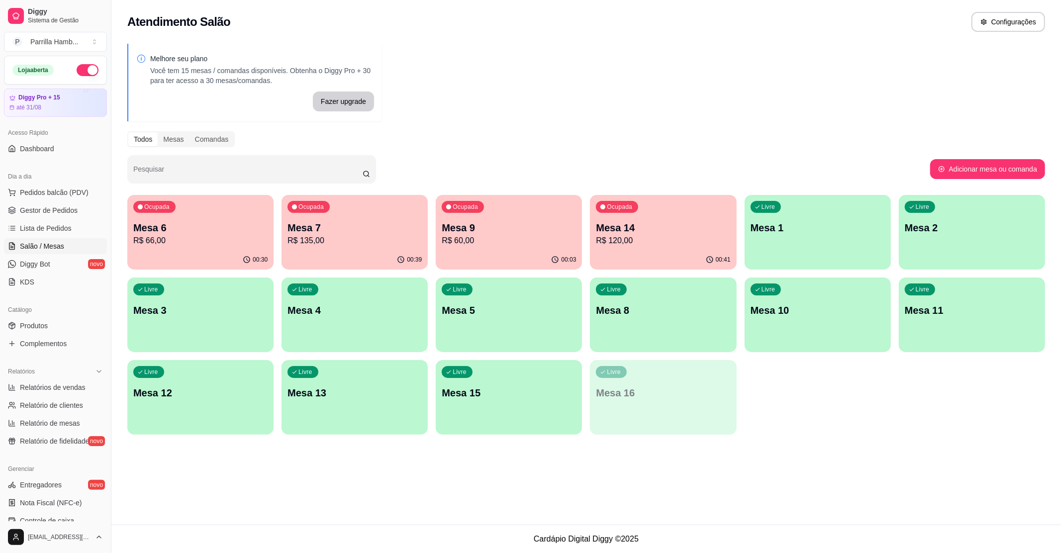
click at [657, 238] on p "R$ 120,00" at bounding box center [663, 241] width 134 height 12
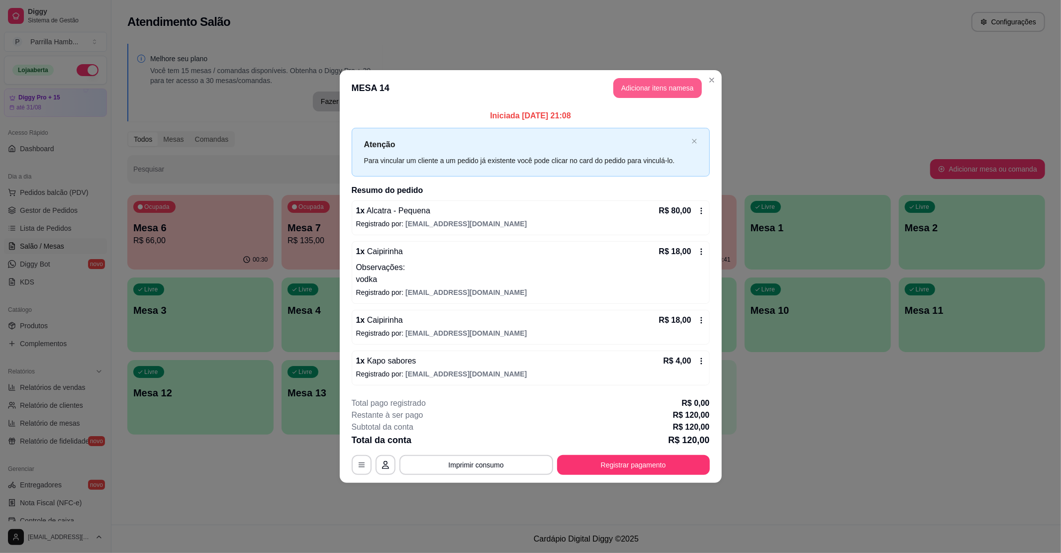
click at [661, 81] on button "Adicionar itens na mesa" at bounding box center [658, 88] width 89 height 20
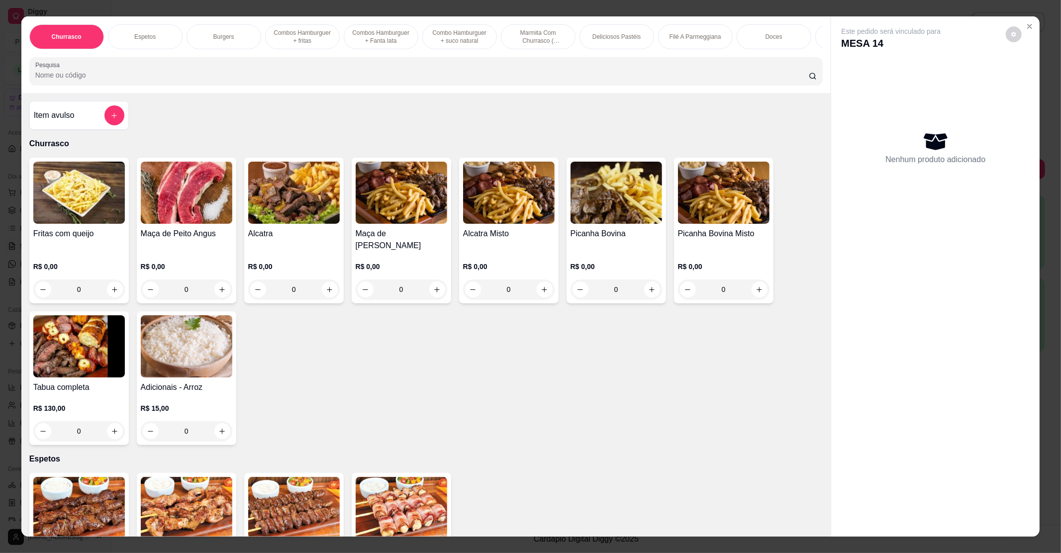
click at [70, 121] on h4 "Item avulso" at bounding box center [54, 115] width 41 height 12
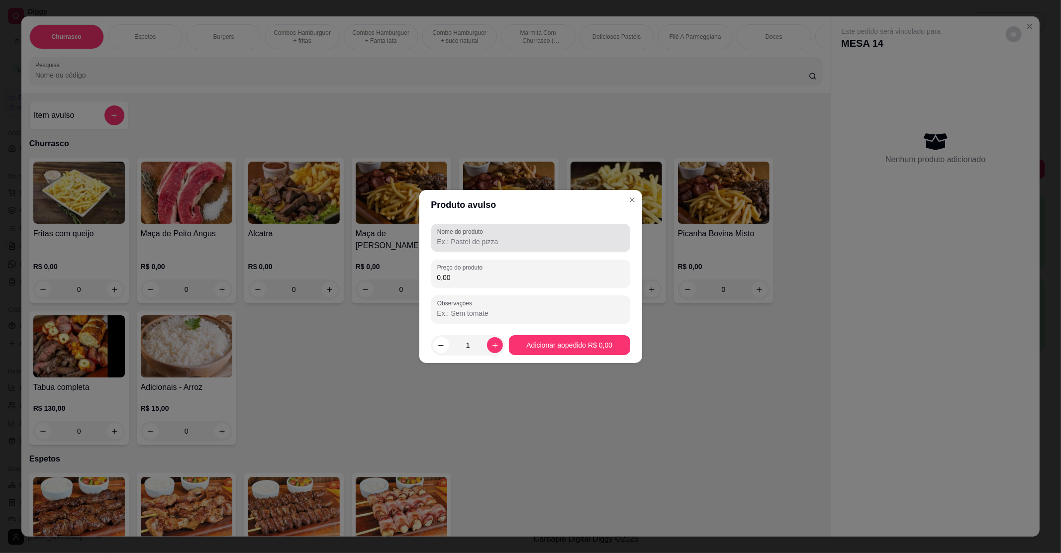
click at [464, 225] on div "Nome do produto" at bounding box center [530, 238] width 199 height 28
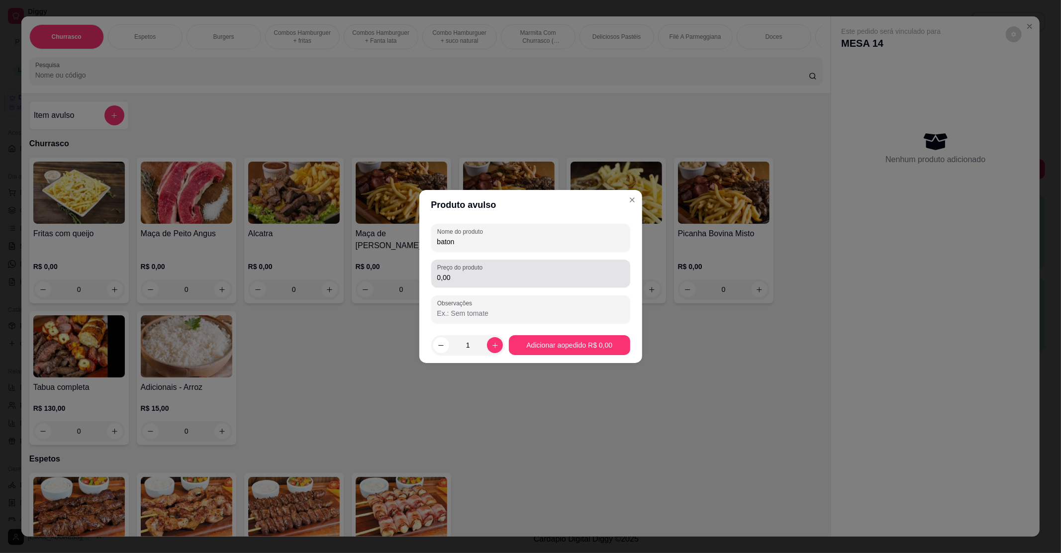
type input "baton"
click at [480, 279] on input "0,00" at bounding box center [530, 278] width 187 height 10
type input "3,00"
click at [553, 333] on footer "1 Adicionar ao pedido R$ 3,00" at bounding box center [531, 345] width 223 height 36
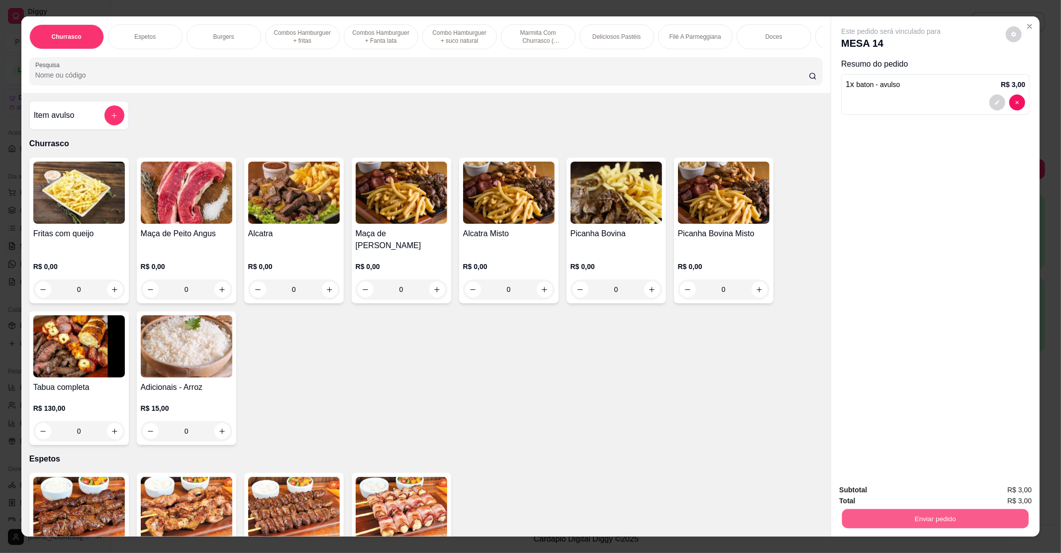
click at [944, 522] on button "Enviar pedido" at bounding box center [936, 518] width 187 height 19
click at [925, 499] on button "Não registrar e enviar pedido" at bounding box center [902, 494] width 101 height 18
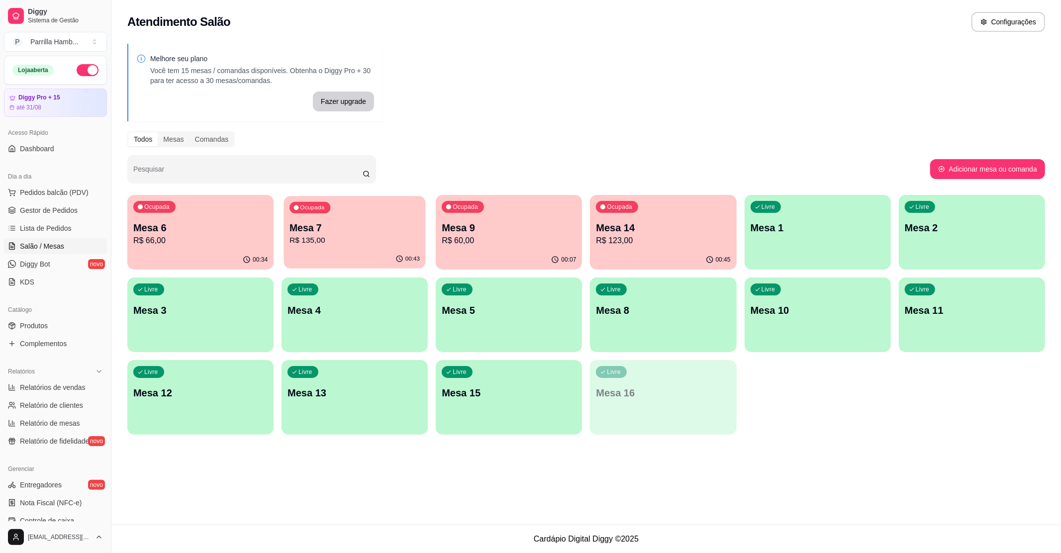
click at [388, 230] on p "Mesa 7" at bounding box center [355, 227] width 130 height 13
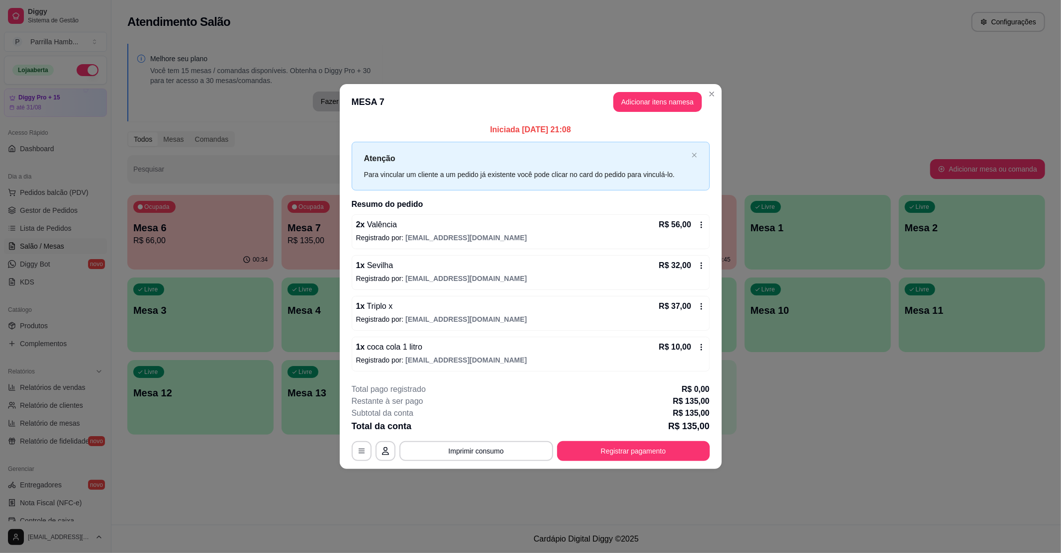
click at [554, 399] on div "Restante à ser pago R$ 135,00" at bounding box center [531, 402] width 358 height 12
click at [520, 437] on div "**********" at bounding box center [531, 423] width 358 height 78
click at [505, 456] on button "Imprimir consumo" at bounding box center [477, 451] width 154 height 20
click at [495, 433] on button "IMPRESSORA" at bounding box center [479, 428] width 70 height 15
click at [615, 385] on div "Total pago registrado R$ 0,00" at bounding box center [531, 390] width 358 height 12
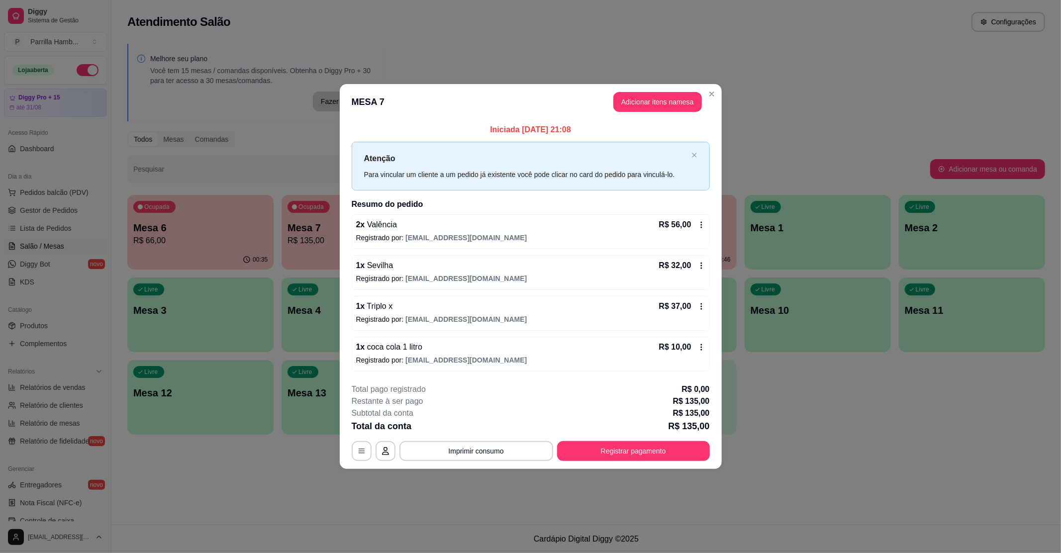
click at [599, 440] on div "**********" at bounding box center [531, 423] width 358 height 78
click at [599, 446] on button "Registrar pagamento" at bounding box center [633, 450] width 148 height 19
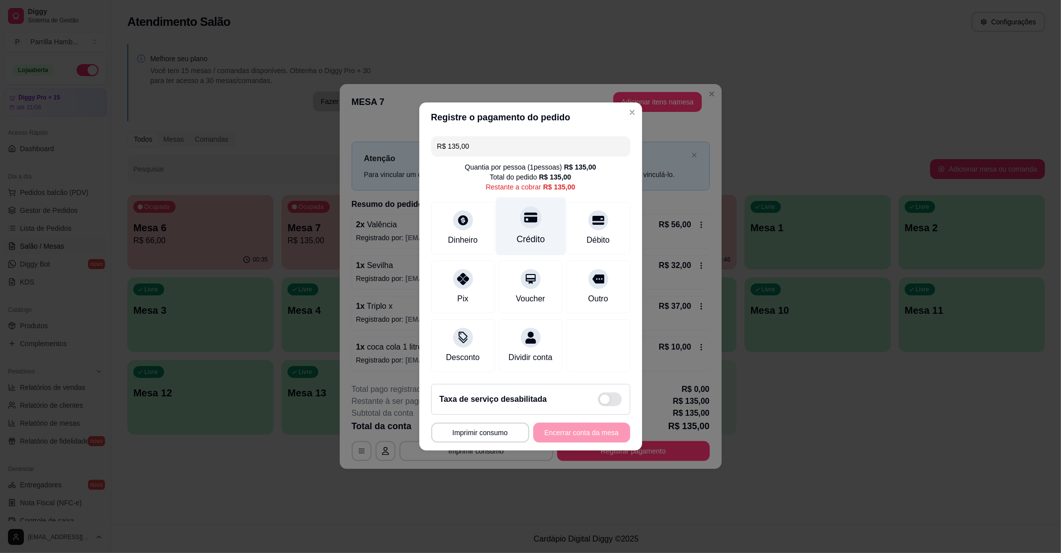
click at [517, 233] on div "Crédito" at bounding box center [531, 239] width 28 height 13
type input "R$ 0,00"
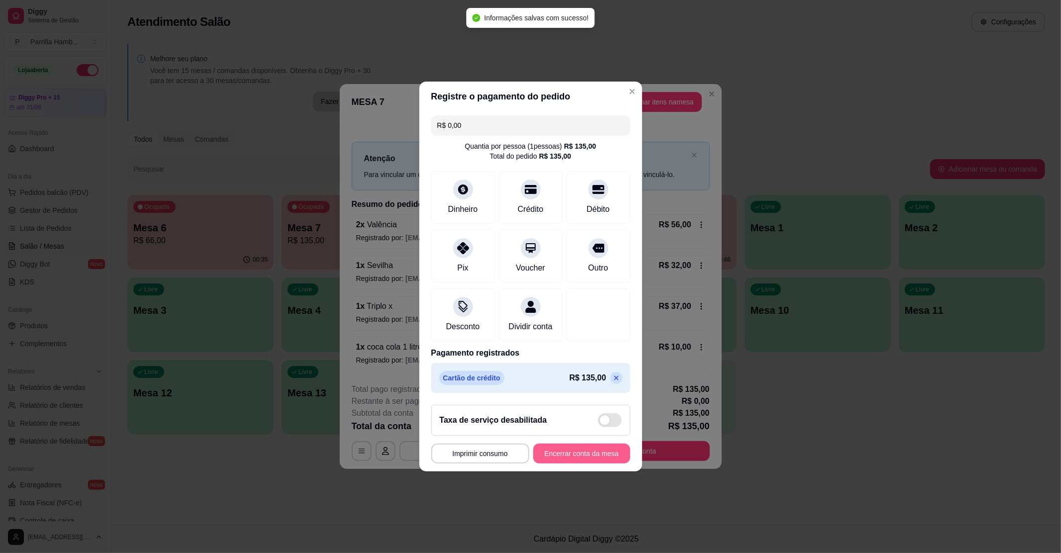
click at [562, 456] on button "Encerrar conta da mesa" at bounding box center [581, 454] width 97 height 20
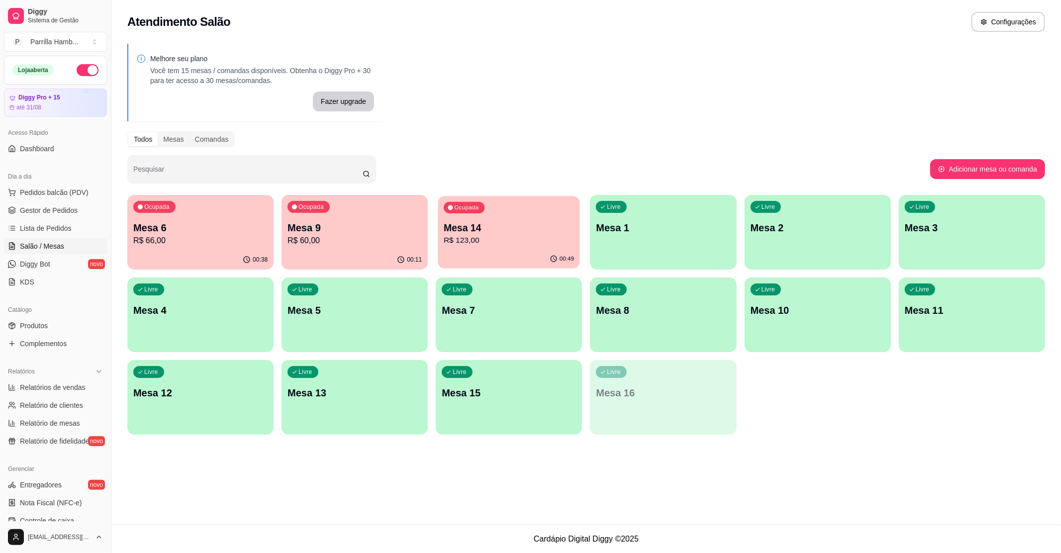
click at [482, 233] on p "Mesa 14" at bounding box center [509, 227] width 130 height 13
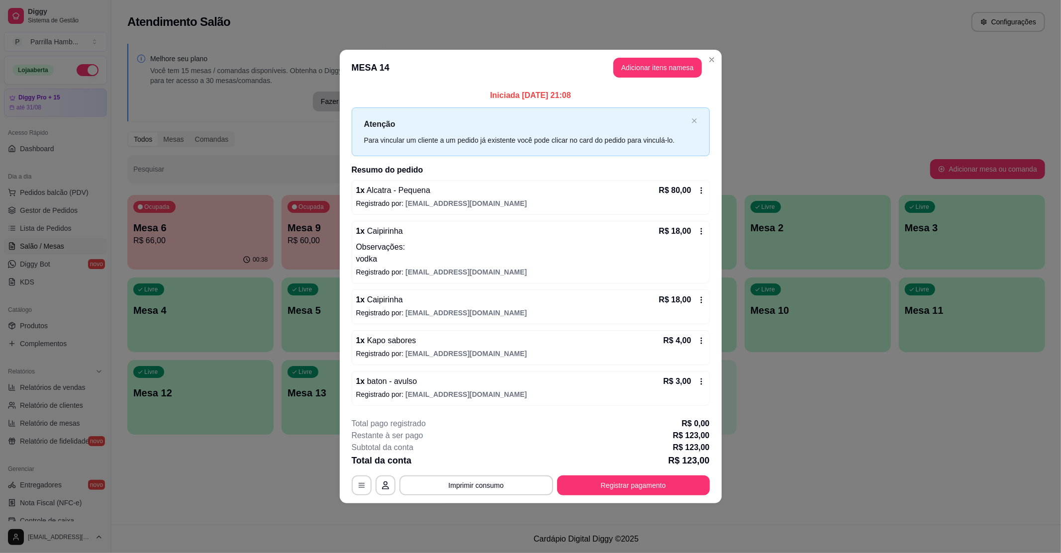
drag, startPoint x: 493, startPoint y: 471, endPoint x: 493, endPoint y: 487, distance: 15.9
click at [493, 473] on div "**********" at bounding box center [531, 457] width 358 height 78
click at [493, 489] on button "Imprimir consumo" at bounding box center [477, 486] width 154 height 20
click at [493, 462] on button "IMPRESSORA" at bounding box center [479, 463] width 72 height 16
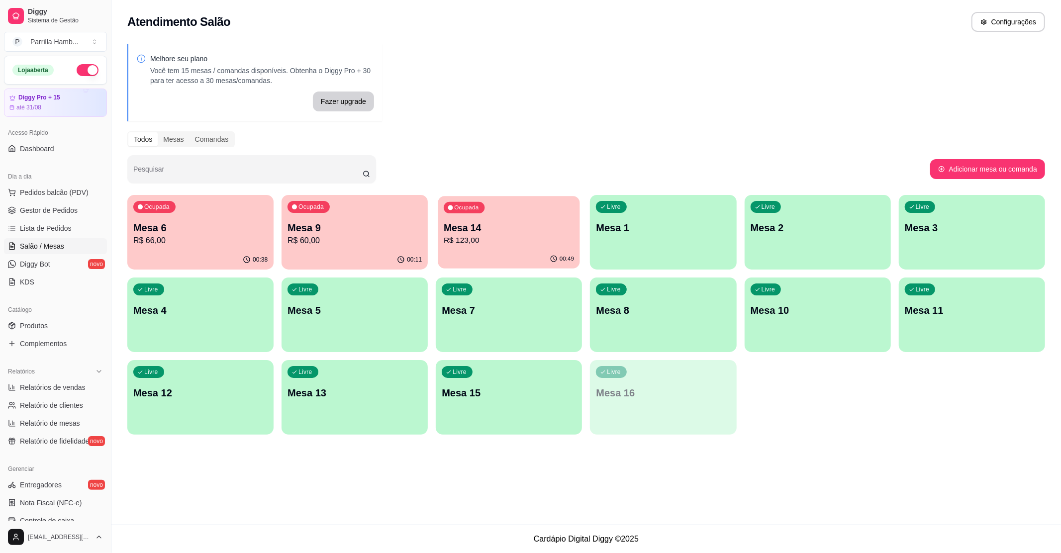
click at [518, 244] on p "R$ 123,00" at bounding box center [509, 240] width 130 height 11
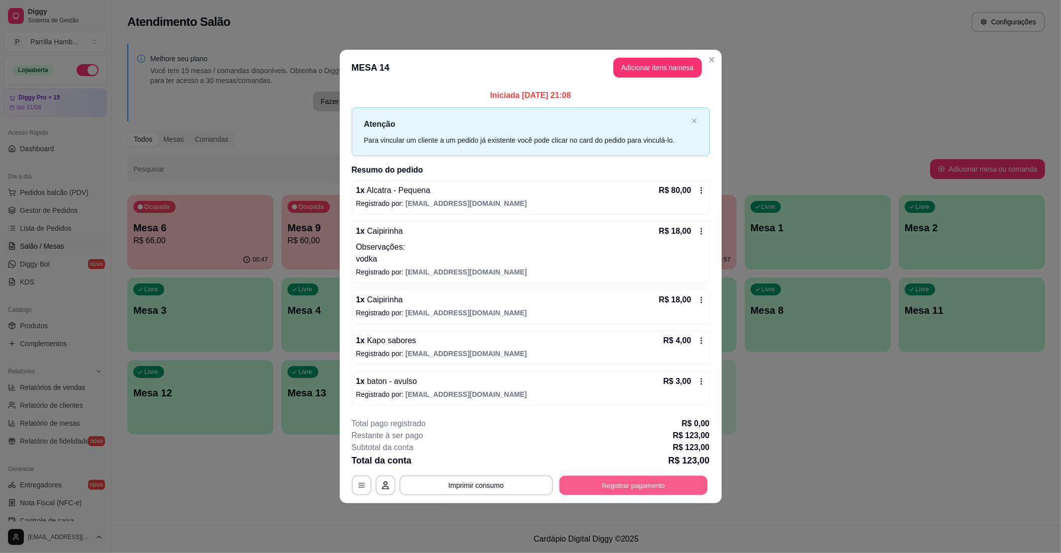
click at [642, 490] on button "Registrar pagamento" at bounding box center [633, 485] width 148 height 19
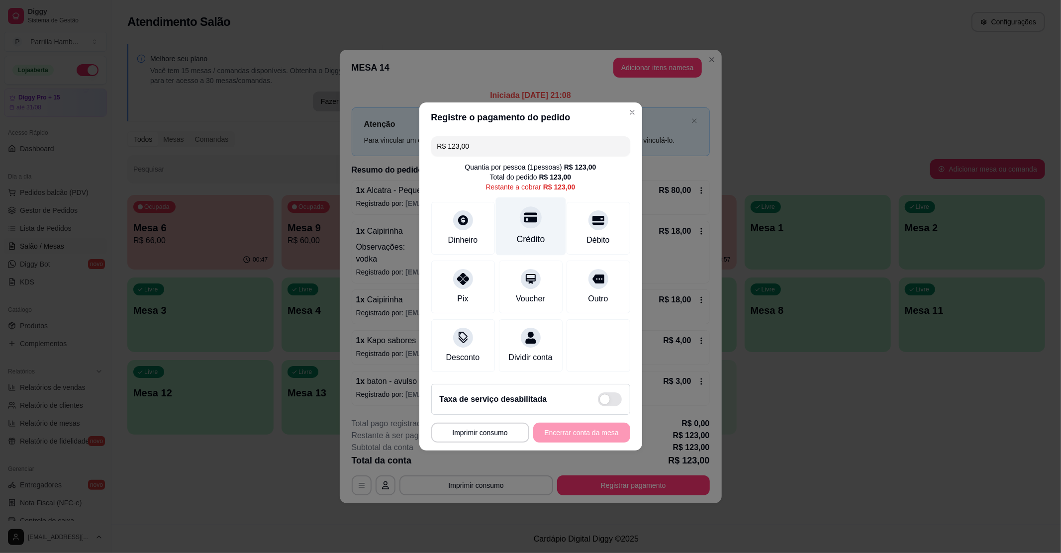
click at [526, 213] on icon at bounding box center [530, 218] width 13 height 10
type input "R$ 0,00"
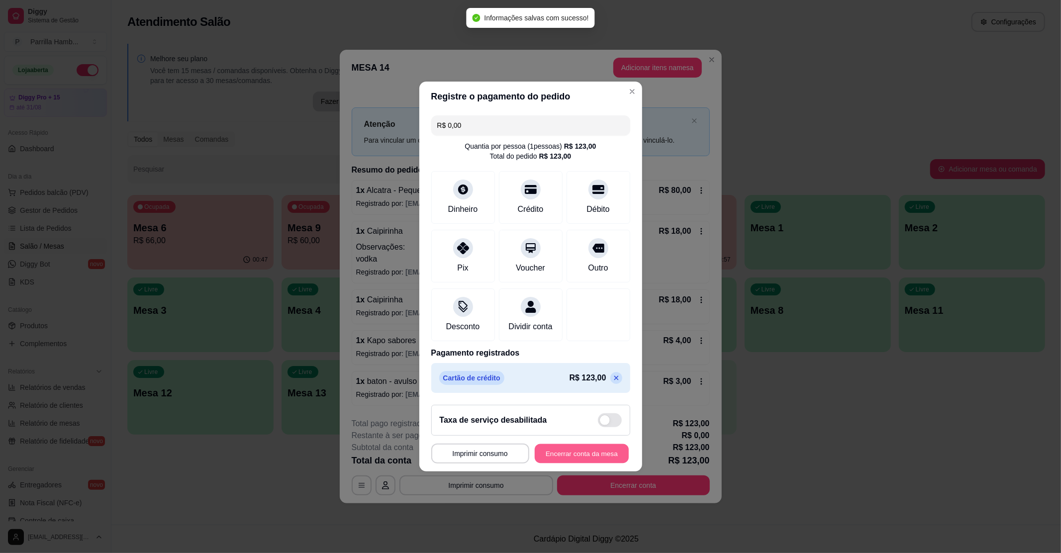
click at [562, 458] on button "Encerrar conta da mesa" at bounding box center [582, 453] width 94 height 19
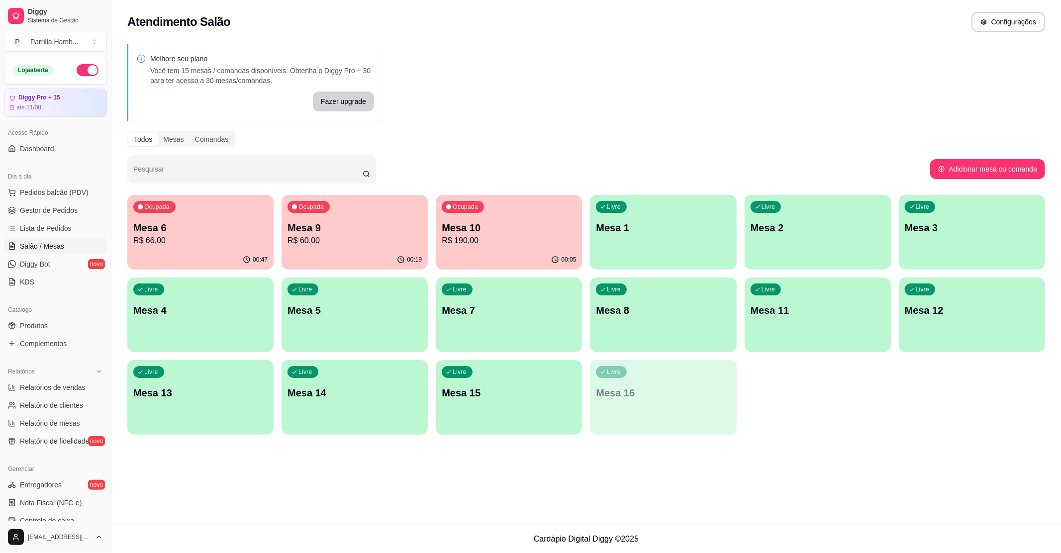
click at [359, 232] on p "Mesa 9" at bounding box center [355, 228] width 134 height 14
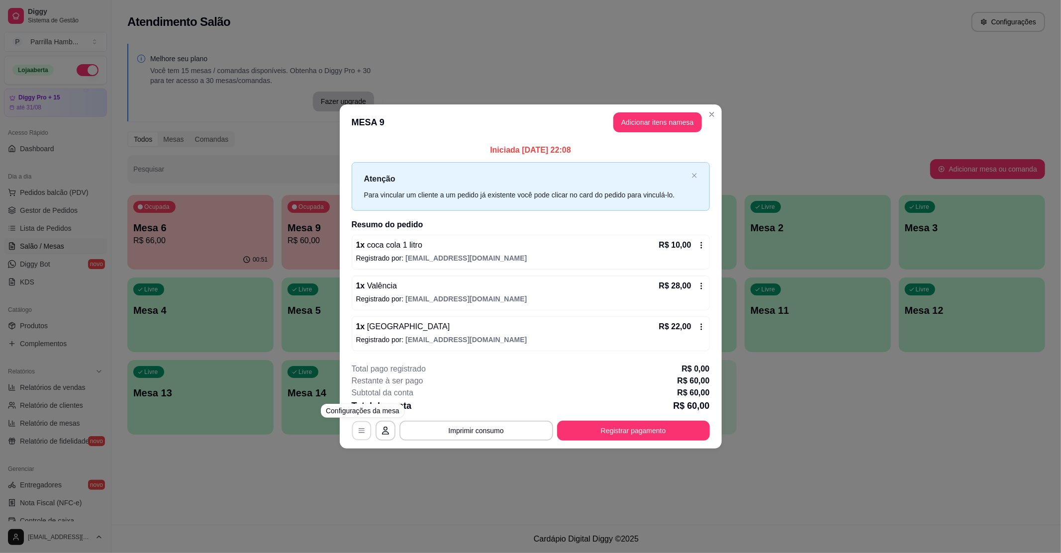
click at [363, 424] on button "button" at bounding box center [361, 430] width 19 height 19
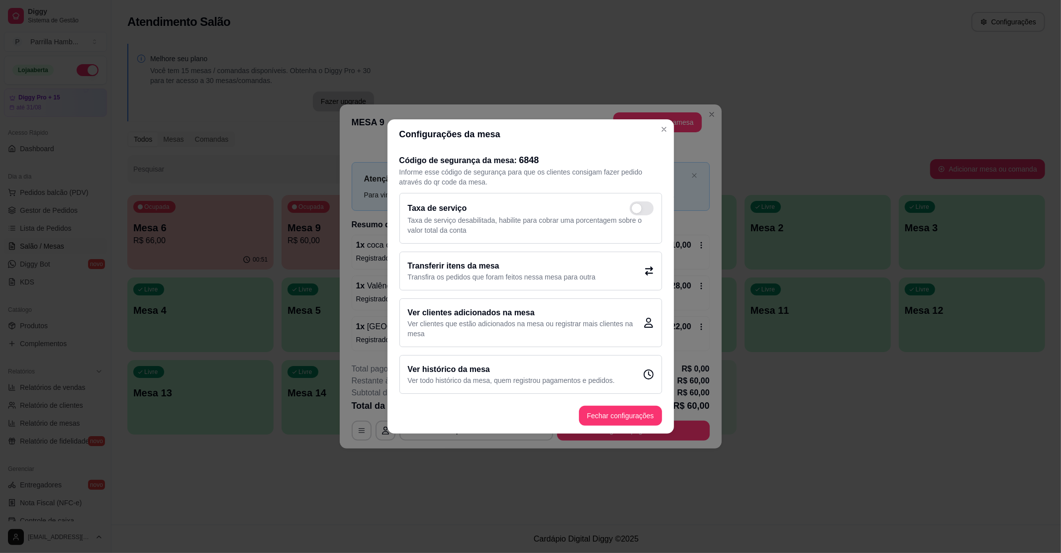
click at [441, 270] on h2 "Transferir itens da mesa" at bounding box center [502, 266] width 188 height 12
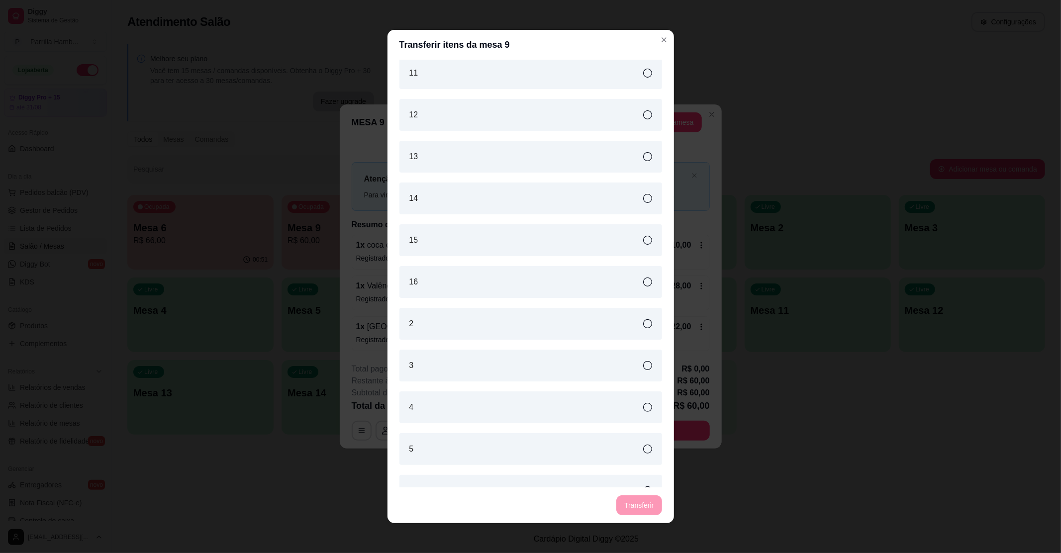
scroll to position [113, 0]
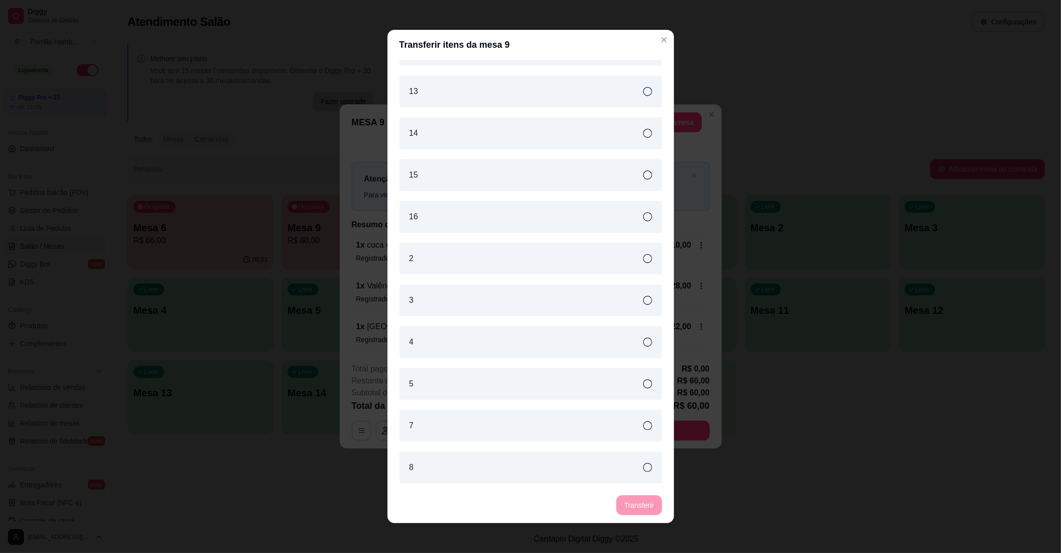
click at [425, 457] on div "8" at bounding box center [531, 468] width 263 height 32
click at [641, 498] on button "Transferir" at bounding box center [639, 505] width 44 height 19
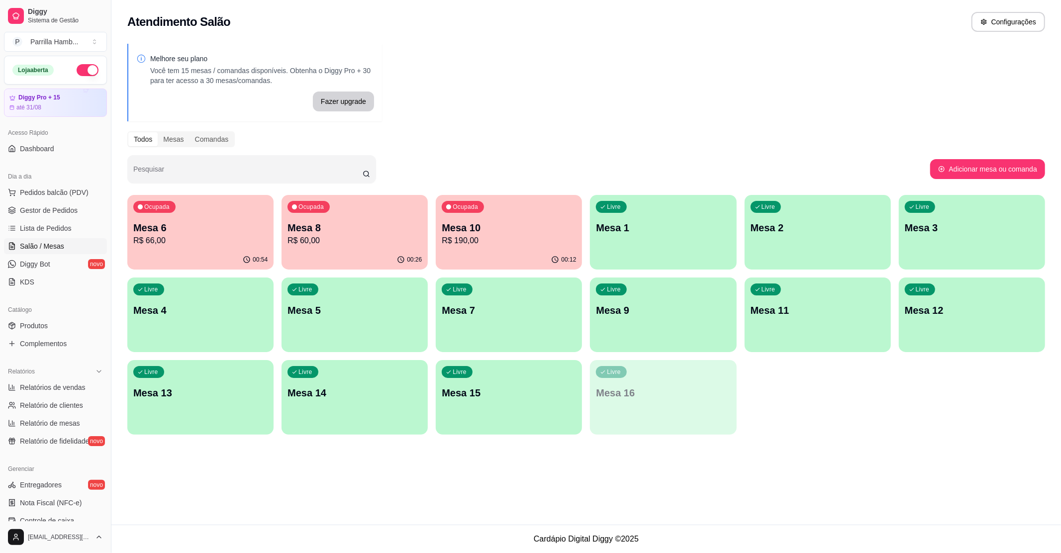
click at [213, 241] on p "R$ 66,00" at bounding box center [200, 241] width 134 height 12
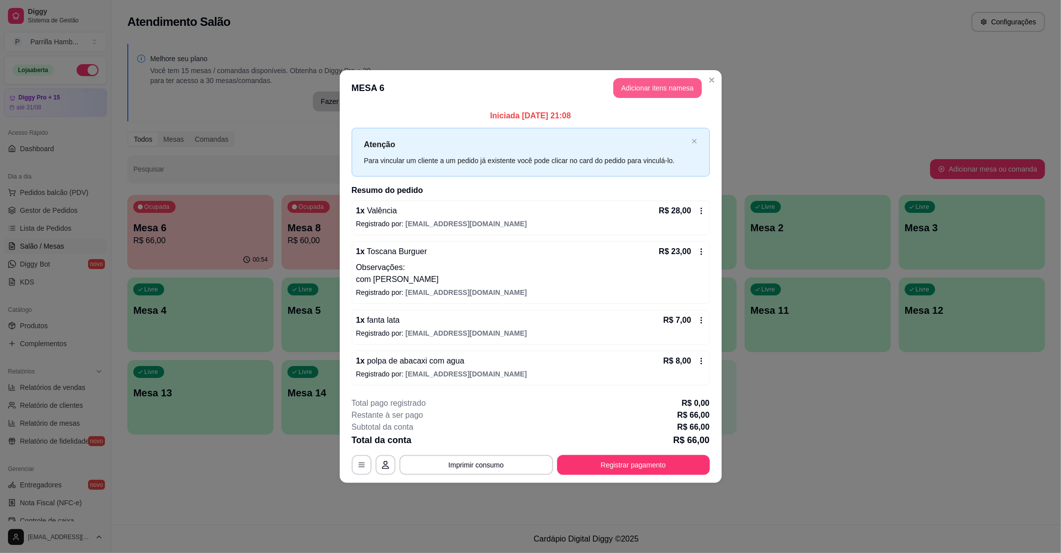
click at [637, 92] on button "Adicionar itens na mesa" at bounding box center [658, 88] width 89 height 20
click at [167, 76] on div at bounding box center [426, 71] width 782 height 20
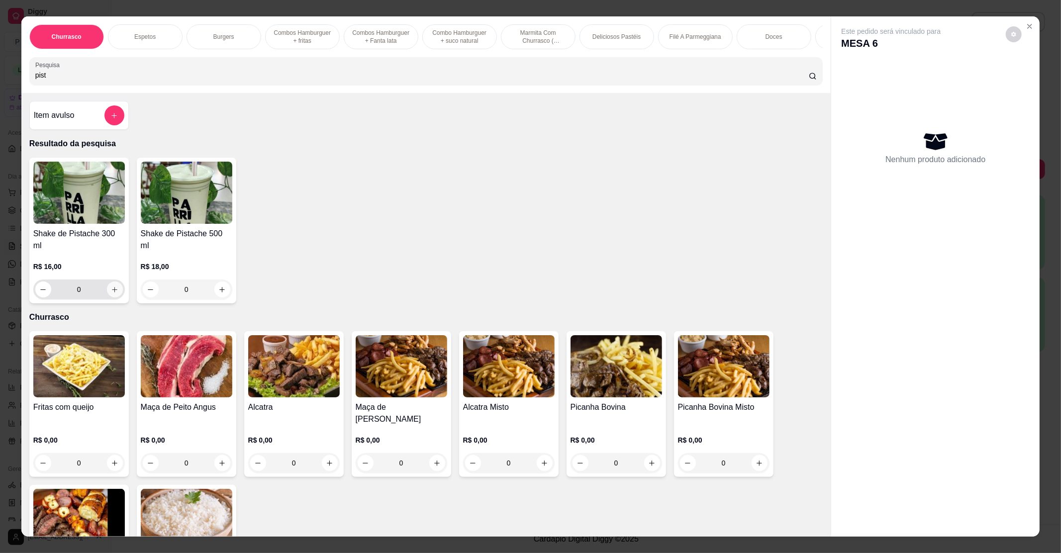
type input "pist"
click at [115, 285] on button "increase-product-quantity" at bounding box center [114, 289] width 15 height 15
type input "1"
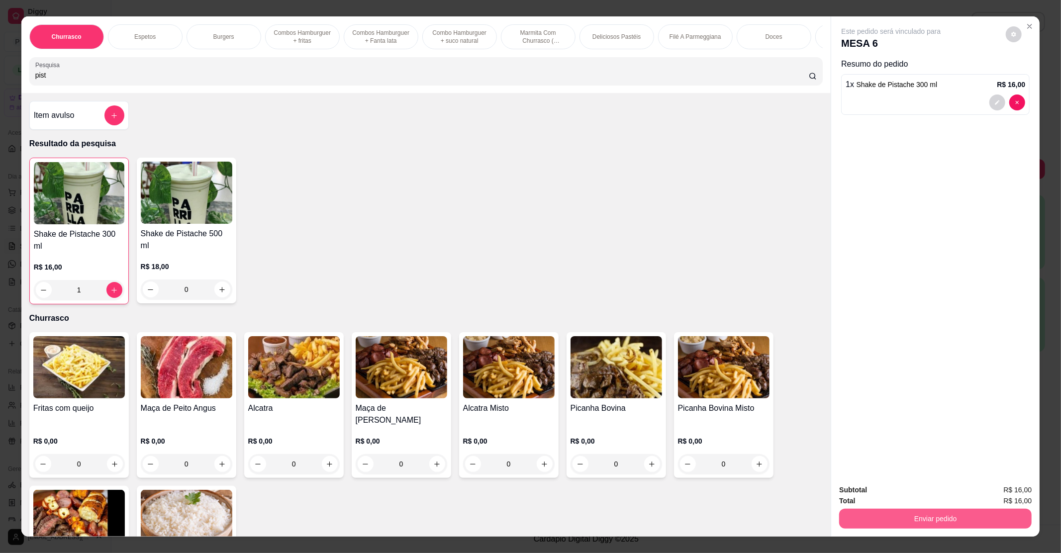
click at [930, 514] on button "Enviar pedido" at bounding box center [936, 519] width 193 height 20
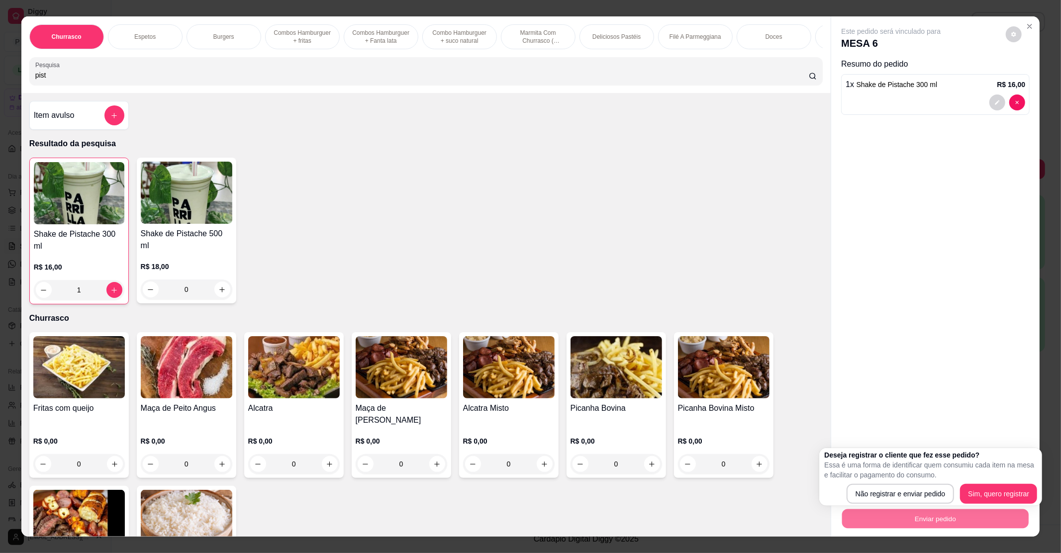
click at [882, 385] on div "Este pedido será vinculado para MESA 6 Resumo do pedido 1 x Shake de Pistache 3…" at bounding box center [936, 246] width 209 height 460
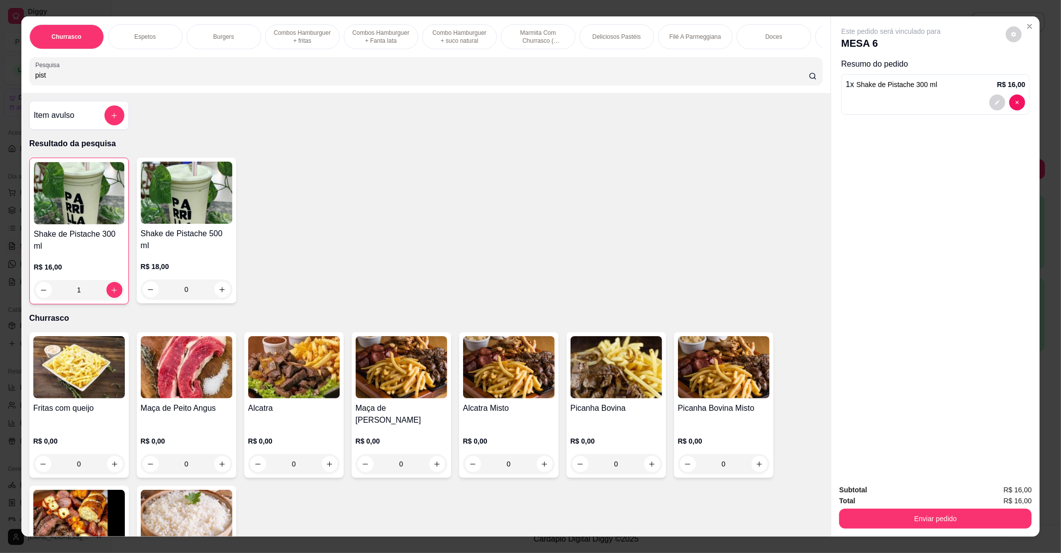
drag, startPoint x: 55, startPoint y: 87, endPoint x: 0, endPoint y: 88, distance: 54.8
click at [0, 88] on div "Churrasco Espetos Burgers Combos Hamburguer + fritas Combos Hamburguer + Fanta …" at bounding box center [530, 276] width 1061 height 553
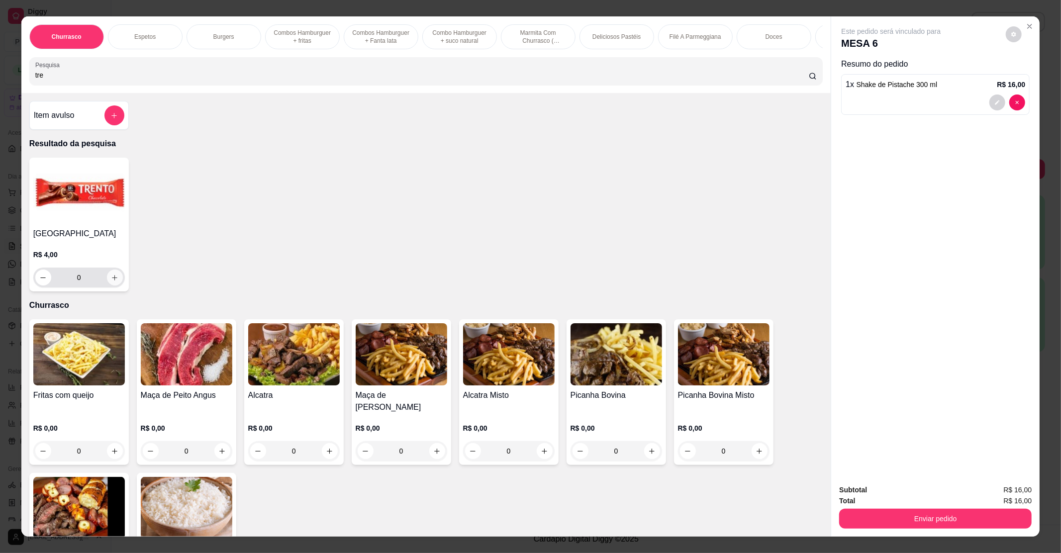
type input "tre"
click at [112, 282] on icon "increase-product-quantity" at bounding box center [114, 277] width 7 height 7
type input "1"
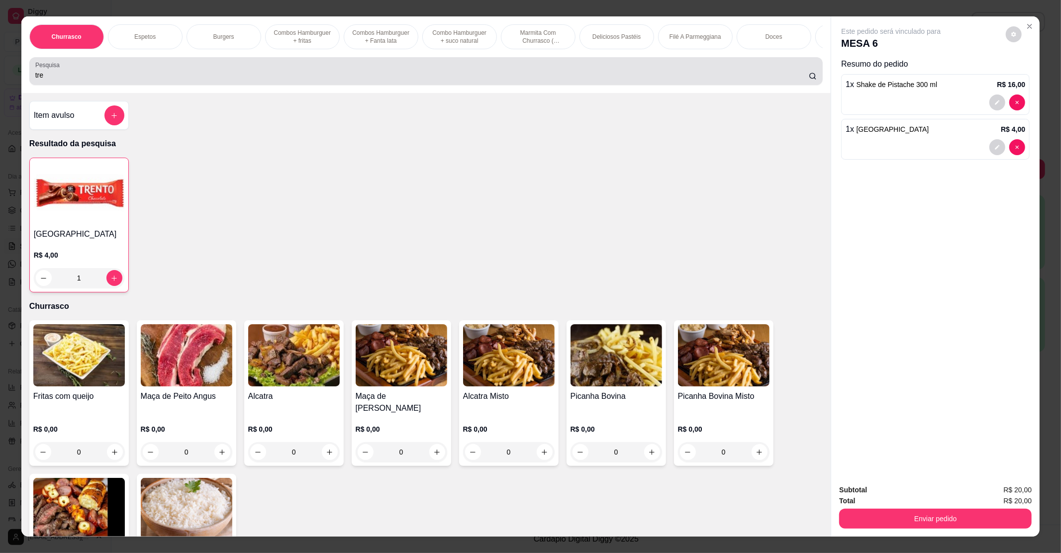
click at [108, 85] on div "Pesquisa tre" at bounding box center [426, 71] width 794 height 28
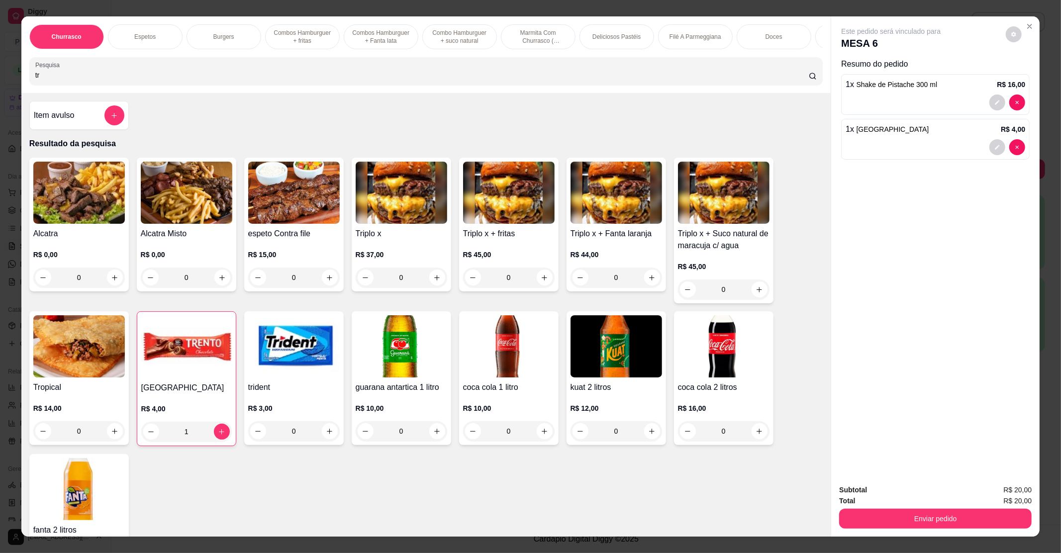
type input "t"
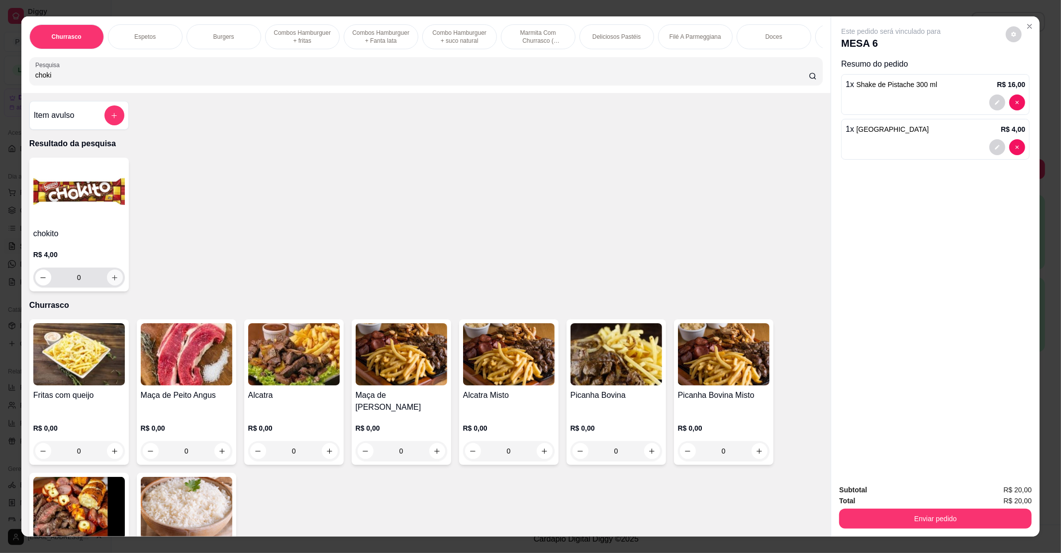
type input "choki"
click at [112, 282] on icon "increase-product-quantity" at bounding box center [114, 277] width 7 height 7
type input "1"
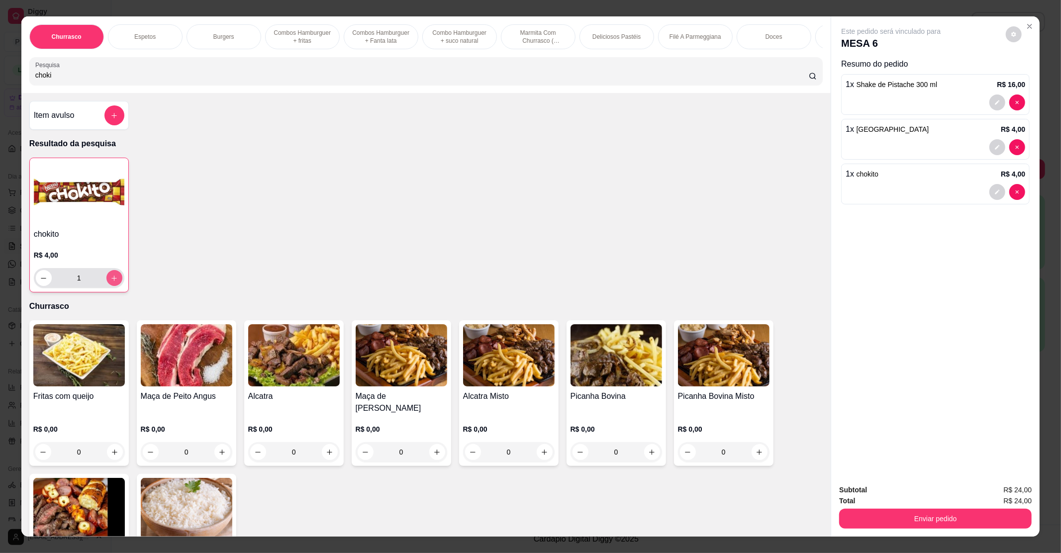
click at [112, 282] on icon "increase-product-quantity" at bounding box center [113, 278] width 7 height 7
type input "2"
click at [112, 282] on icon "increase-product-quantity" at bounding box center [113, 278] width 7 height 7
type input "3"
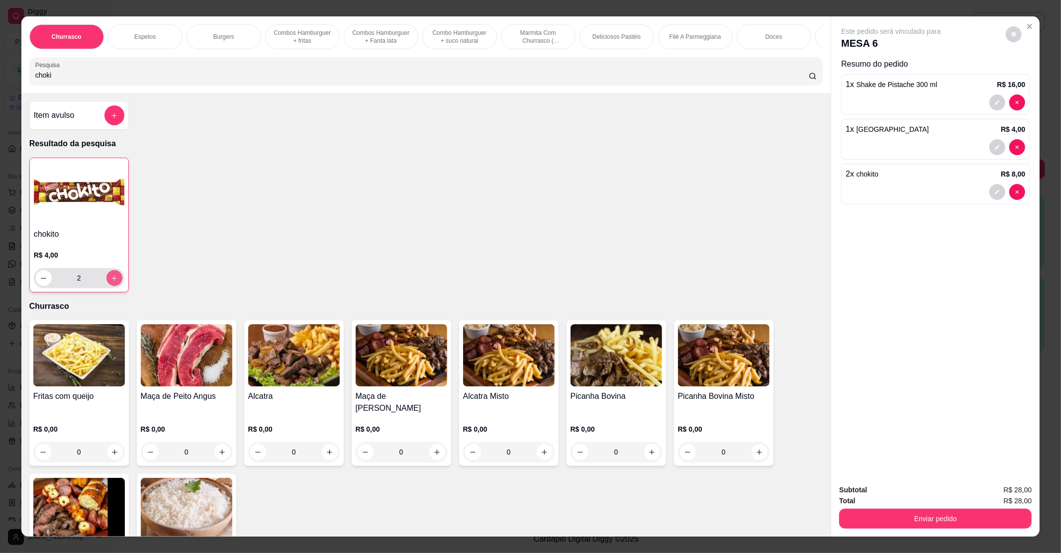
type input "3"
click at [920, 523] on button "Enviar pedido" at bounding box center [936, 518] width 187 height 19
click at [910, 500] on button "Não registrar e enviar pedido" at bounding box center [902, 494] width 104 height 19
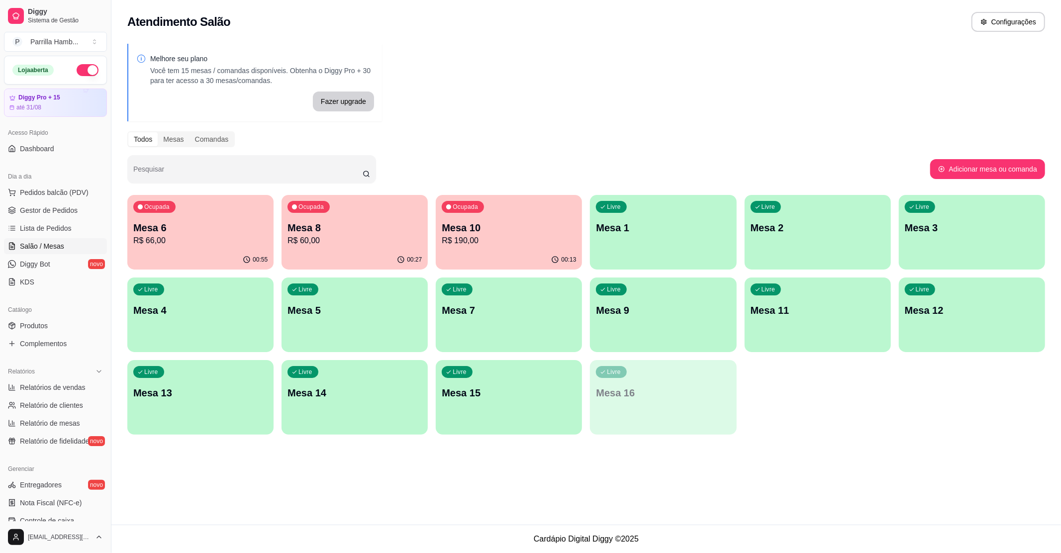
click at [191, 253] on div "00:55" at bounding box center [200, 259] width 146 height 19
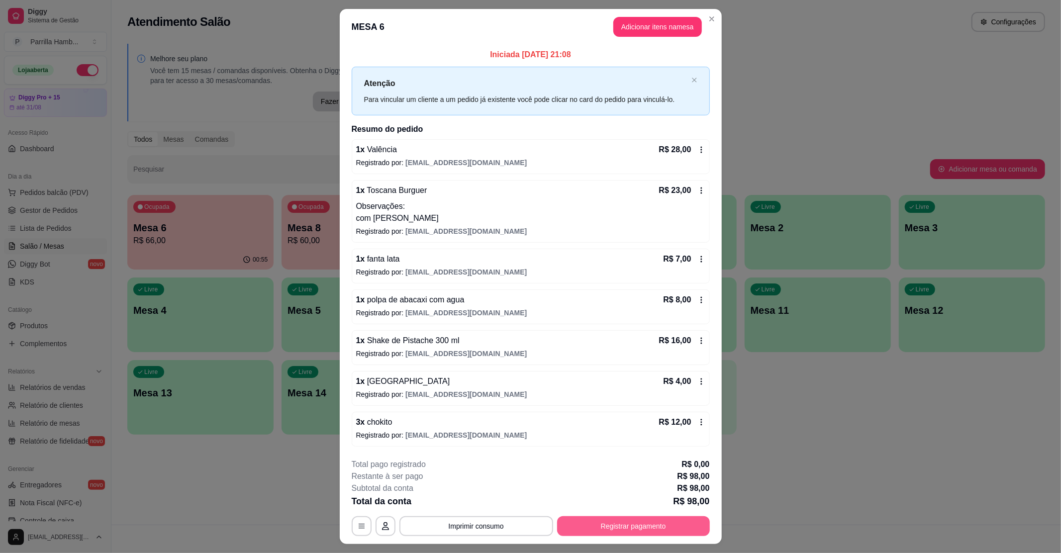
click at [651, 519] on button "Registrar pagamento" at bounding box center [633, 527] width 153 height 20
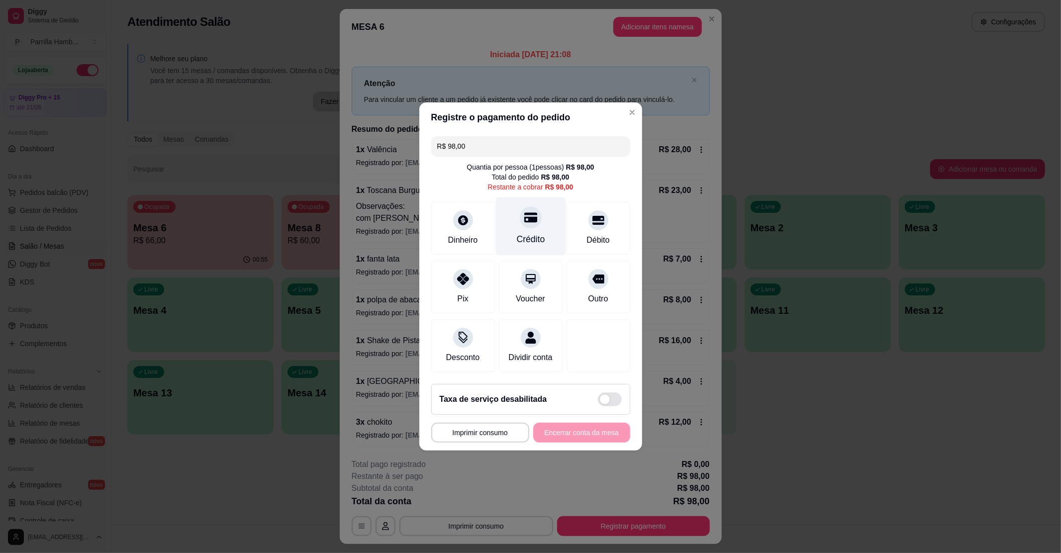
click at [508, 208] on div "Crédito" at bounding box center [531, 227] width 70 height 58
type input "R$ 0,00"
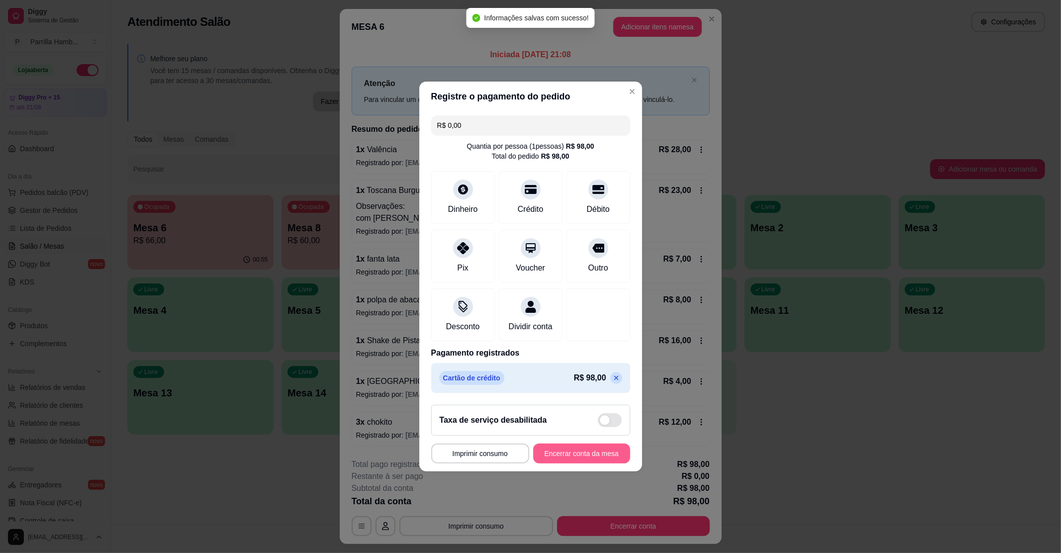
click at [574, 462] on button "Encerrar conta da mesa" at bounding box center [581, 454] width 97 height 20
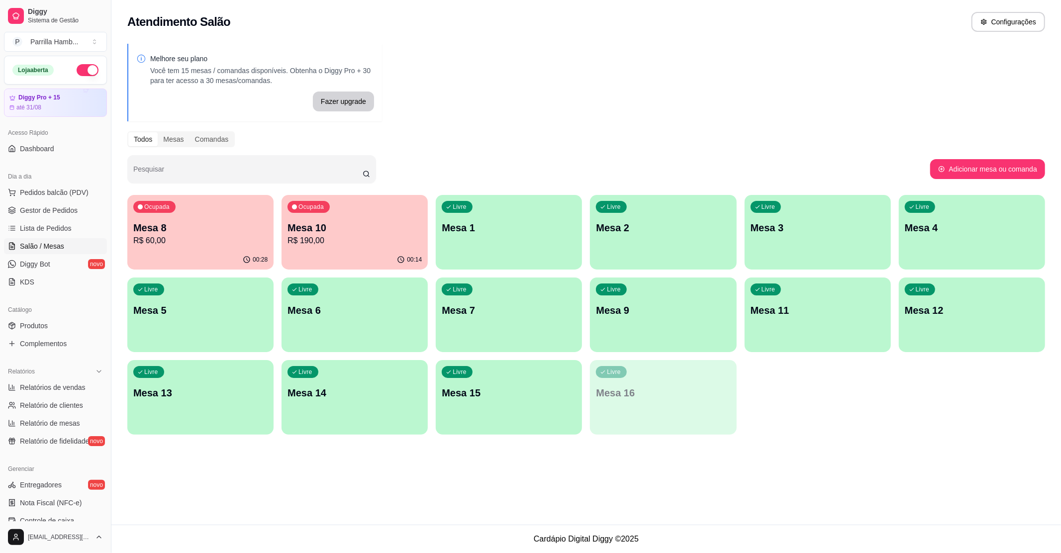
click at [182, 231] on p "Mesa 8" at bounding box center [200, 228] width 134 height 14
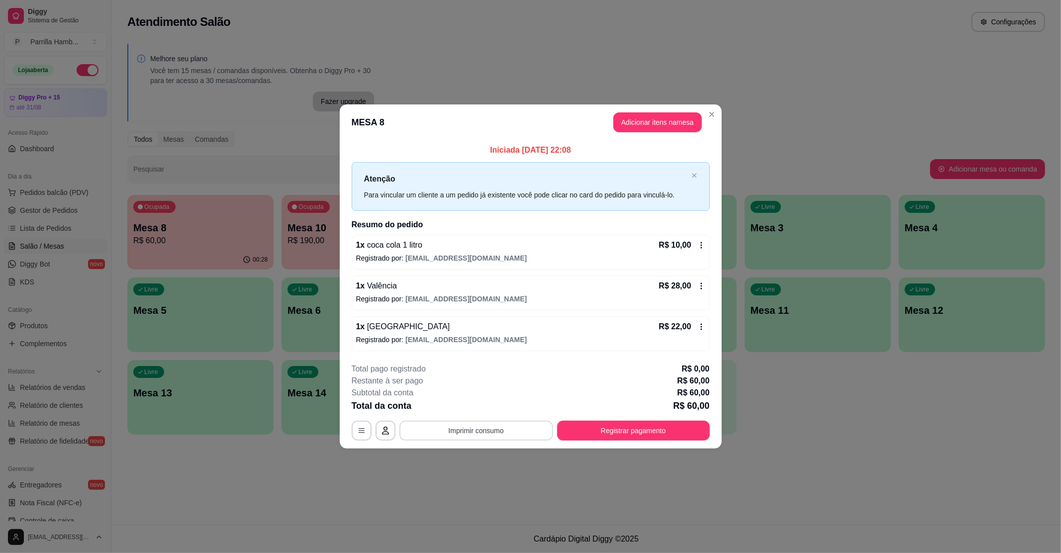
click at [516, 436] on button "Imprimir consumo" at bounding box center [477, 431] width 154 height 20
click at [753, 347] on div "**********" at bounding box center [530, 276] width 1061 height 553
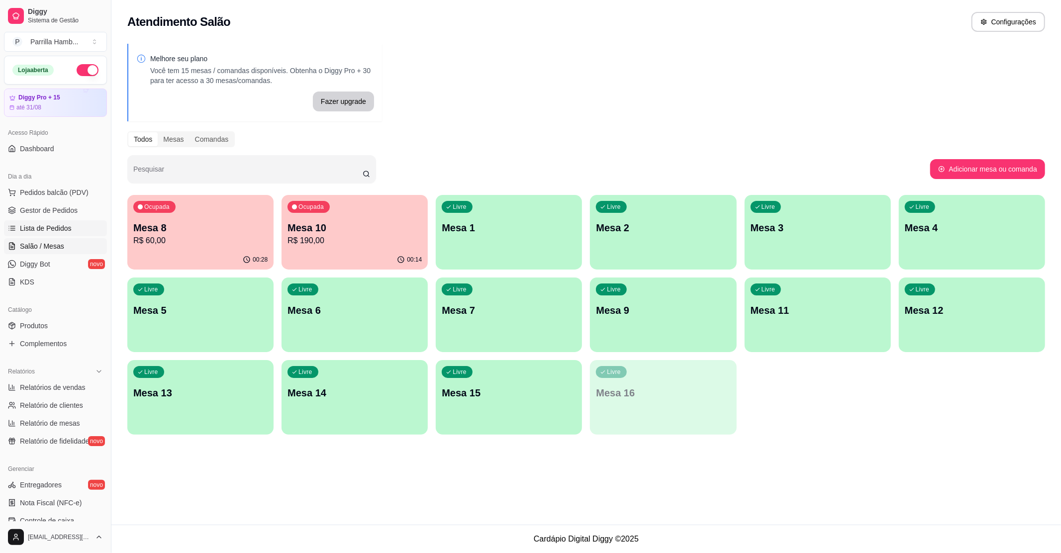
click at [38, 235] on link "Lista de Pedidos" at bounding box center [55, 228] width 103 height 16
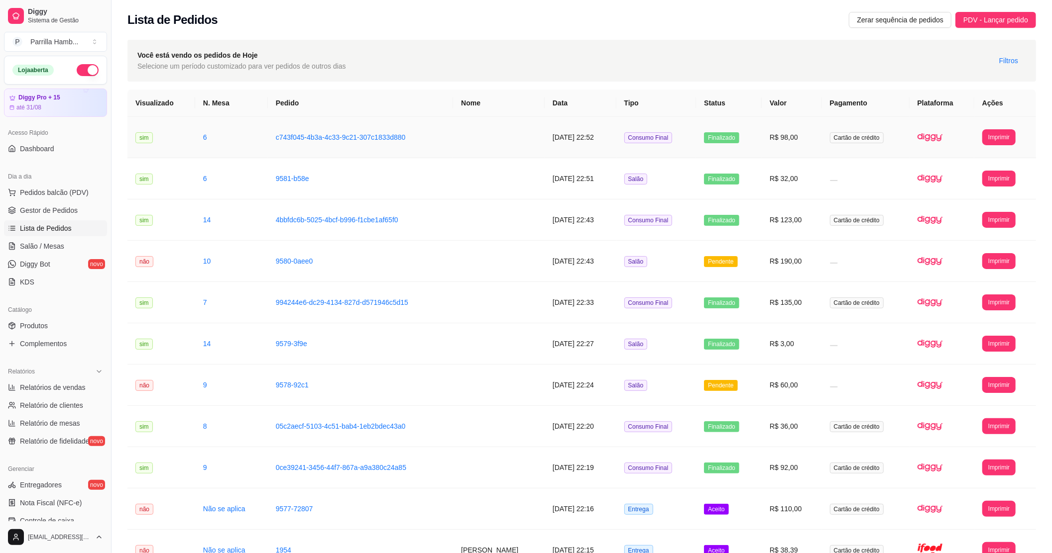
click at [984, 126] on td "**********" at bounding box center [1005, 137] width 62 height 41
click at [992, 134] on button "Imprimir" at bounding box center [998, 137] width 33 height 16
click at [972, 170] on button "IMPRESSORA" at bounding box center [980, 172] width 72 height 16
click at [40, 243] on span "Salão / Mesas" at bounding box center [42, 246] width 44 height 10
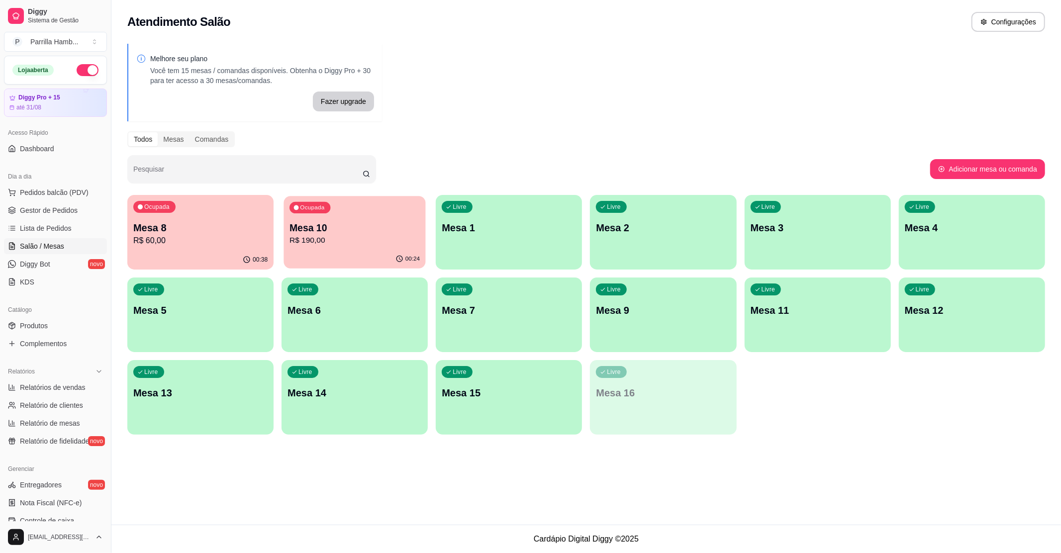
click at [313, 251] on div "00:24" at bounding box center [355, 259] width 142 height 19
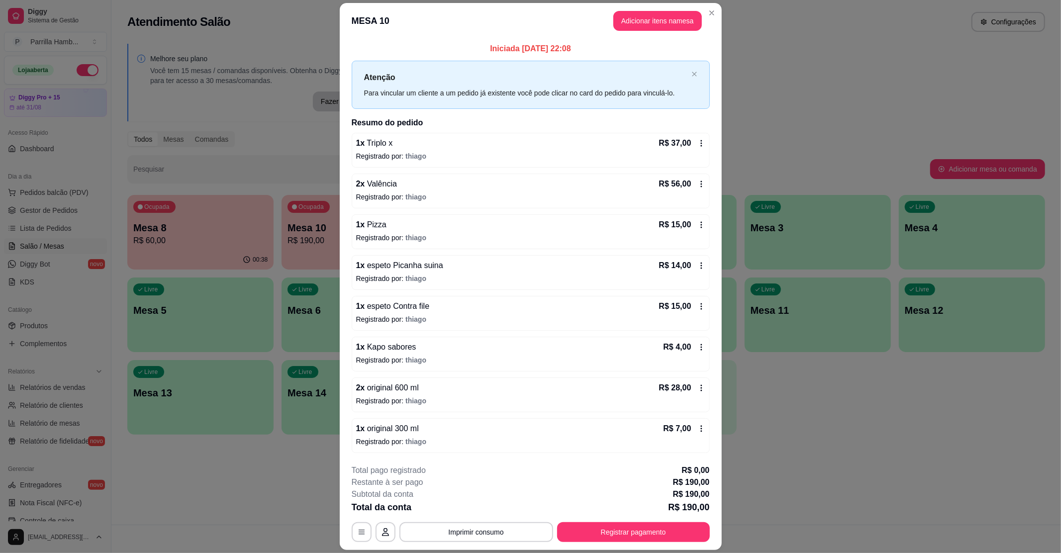
click at [645, 32] on header "MESA 10 Adicionar itens na mesa" at bounding box center [531, 21] width 382 height 36
click at [647, 20] on button "Adicionar itens na mesa" at bounding box center [658, 21] width 89 height 20
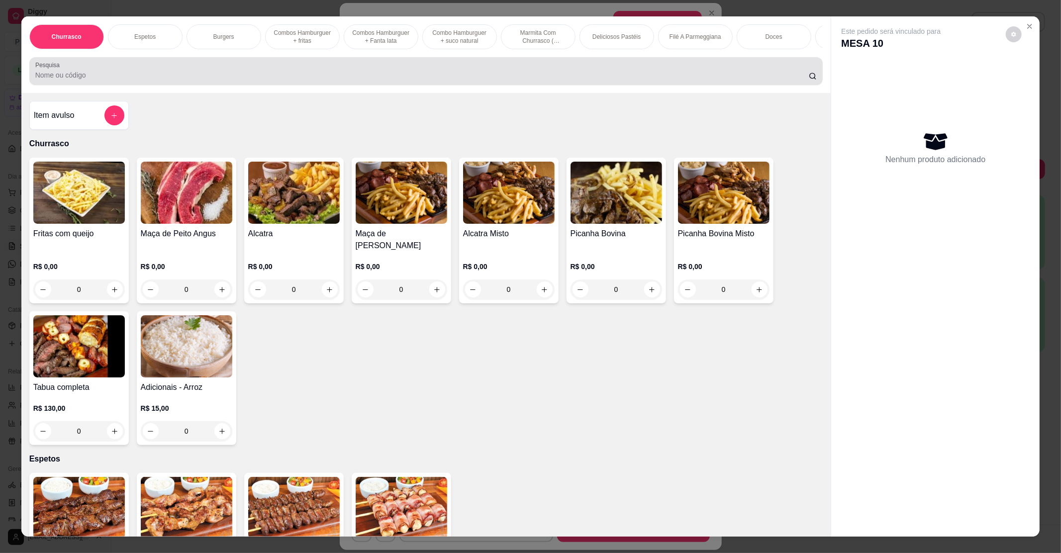
click at [177, 78] on div at bounding box center [426, 71] width 782 height 20
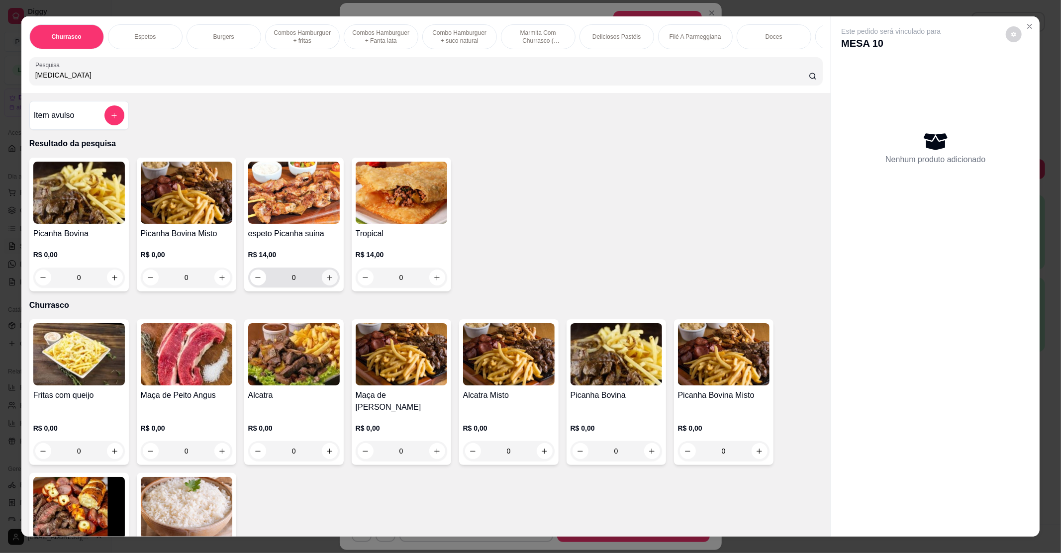
type input "[MEDICAL_DATA]"
click at [326, 282] on icon "increase-product-quantity" at bounding box center [329, 277] width 7 height 7
type input "1"
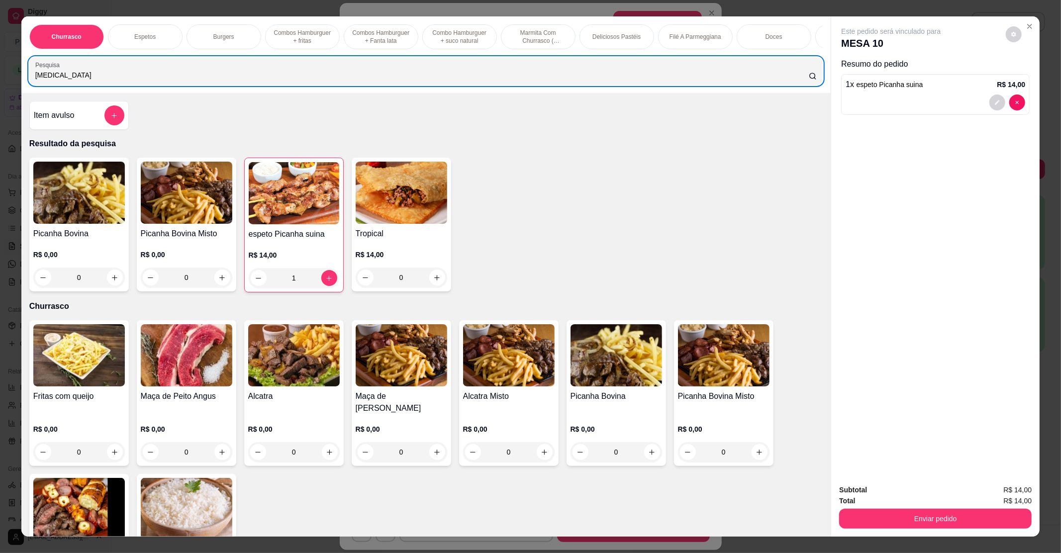
drag, startPoint x: 78, startPoint y: 76, endPoint x: 27, endPoint y: 93, distance: 53.4
click at [29, 85] on div "Pesquisa [MEDICAL_DATA]" at bounding box center [426, 71] width 794 height 28
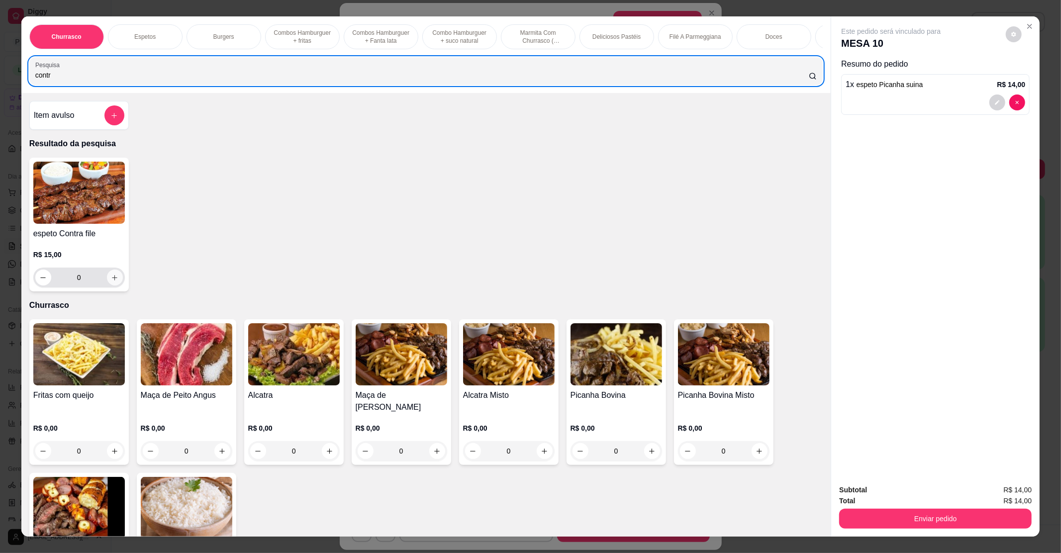
click at [111, 282] on icon "increase-product-quantity" at bounding box center [114, 277] width 7 height 7
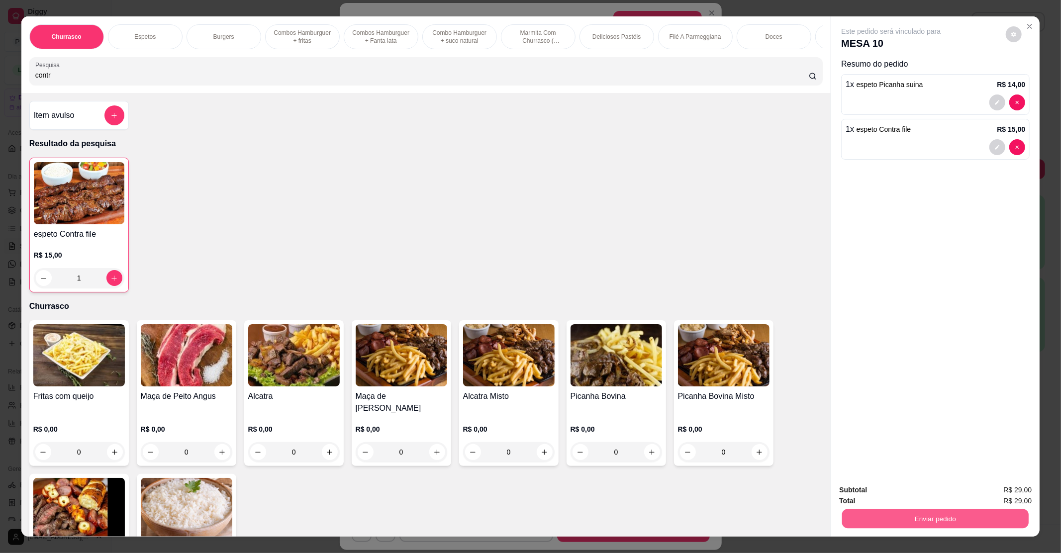
click at [961, 516] on button "Enviar pedido" at bounding box center [936, 518] width 187 height 19
click at [928, 499] on button "Não registrar e enviar pedido" at bounding box center [902, 494] width 104 height 19
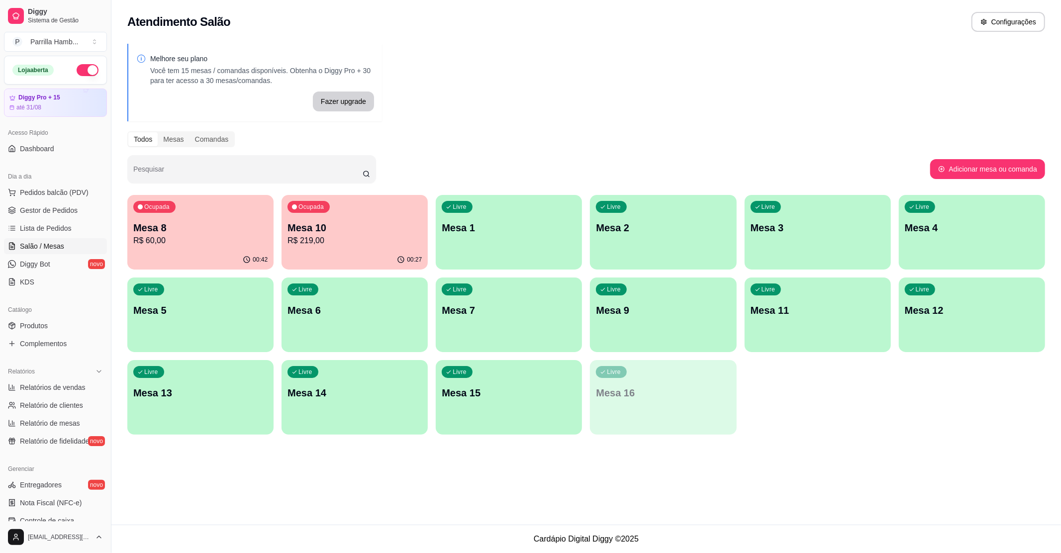
click at [200, 238] on p "R$ 60,00" at bounding box center [200, 241] width 134 height 12
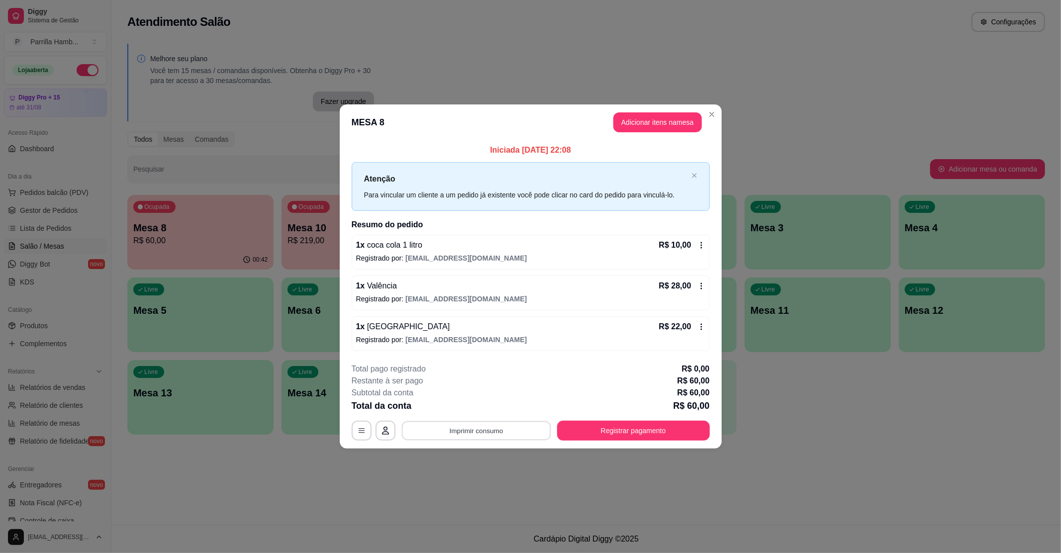
click at [494, 428] on button "Imprimir consumo" at bounding box center [476, 430] width 149 height 19
click at [486, 414] on button "IMPRESSORA" at bounding box center [479, 408] width 70 height 15
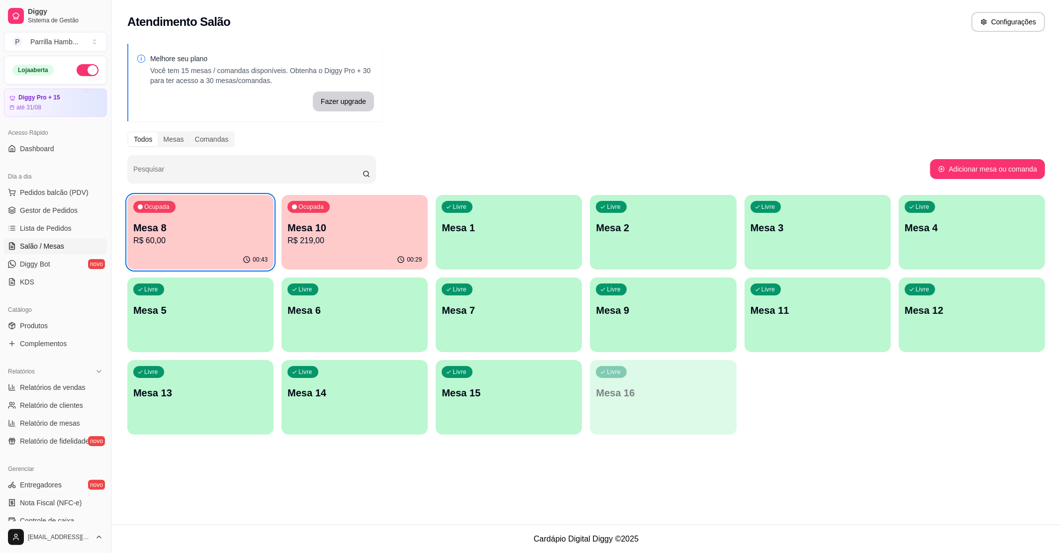
click at [369, 211] on div "Ocupada Mesa 10 R$ 219,00" at bounding box center [355, 222] width 146 height 55
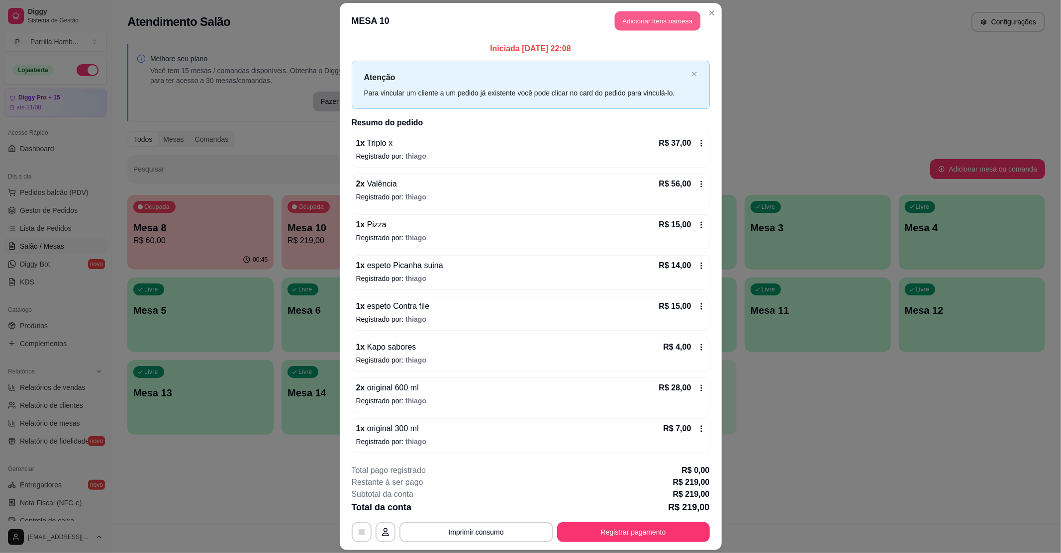
click at [641, 16] on button "Adicionar itens na mesa" at bounding box center [658, 20] width 86 height 19
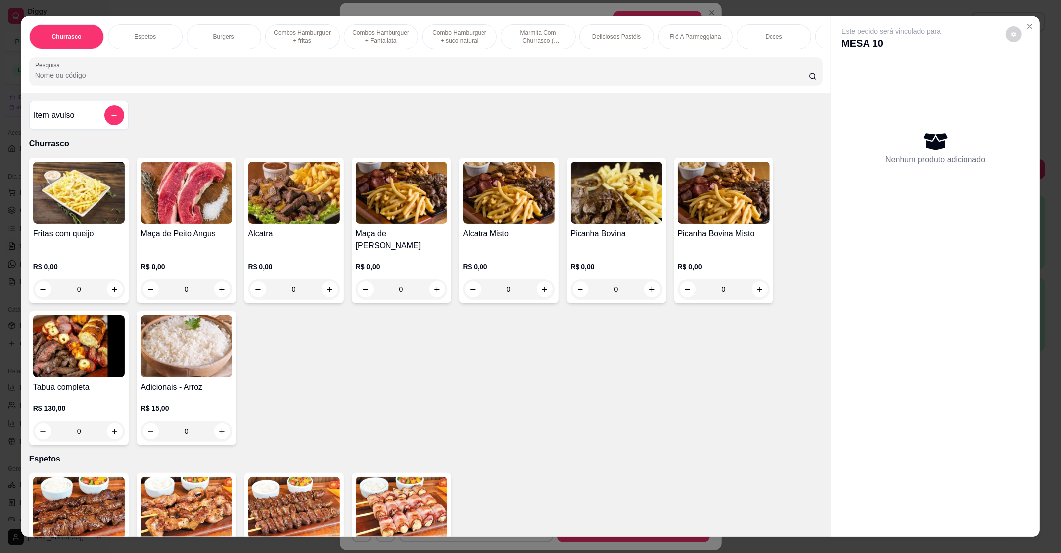
click at [199, 72] on div at bounding box center [426, 71] width 782 height 20
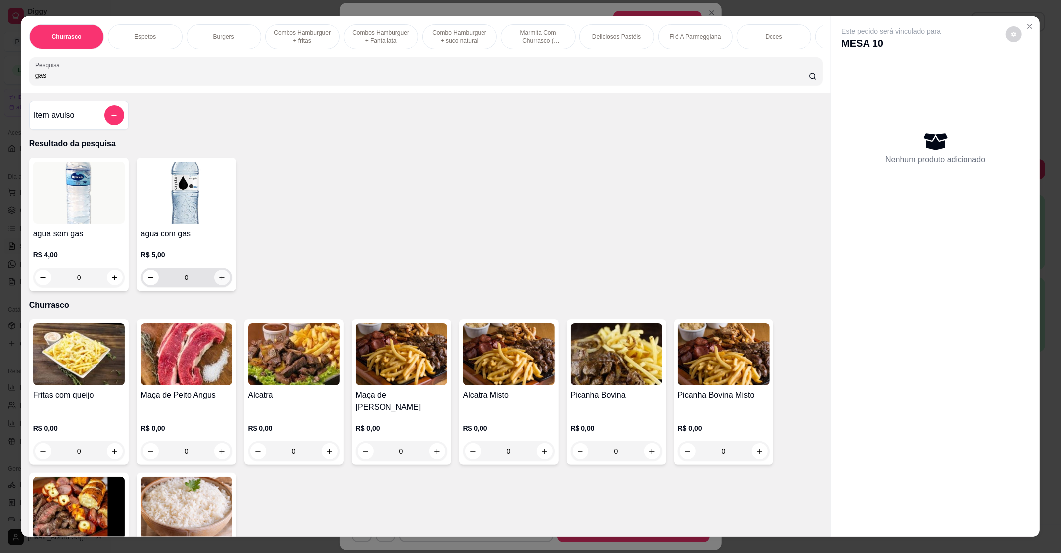
click at [218, 282] on icon "increase-product-quantity" at bounding box center [221, 277] width 7 height 7
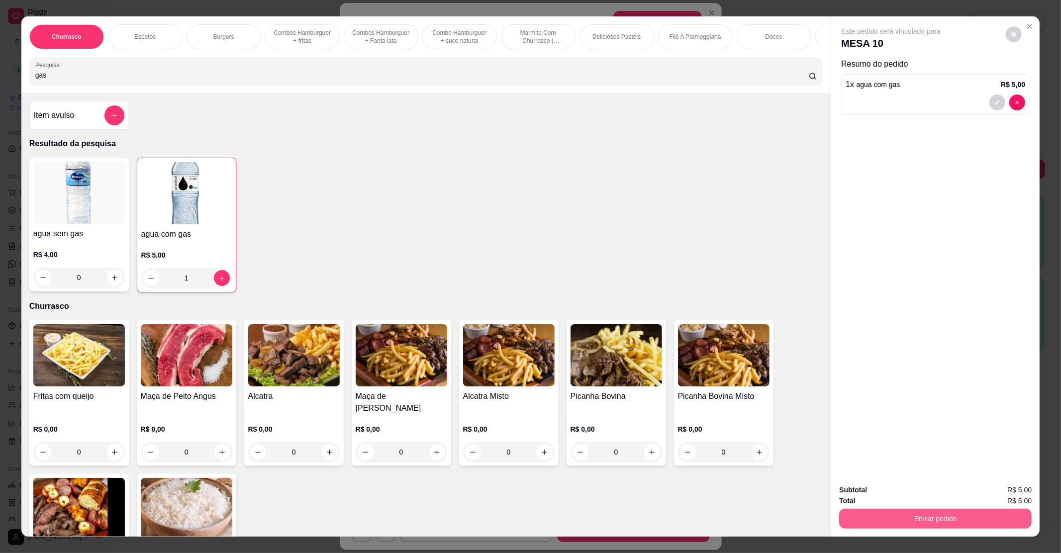
click at [879, 517] on button "Enviar pedido" at bounding box center [936, 519] width 193 height 20
click at [884, 495] on button "Não registrar e enviar pedido" at bounding box center [902, 494] width 101 height 18
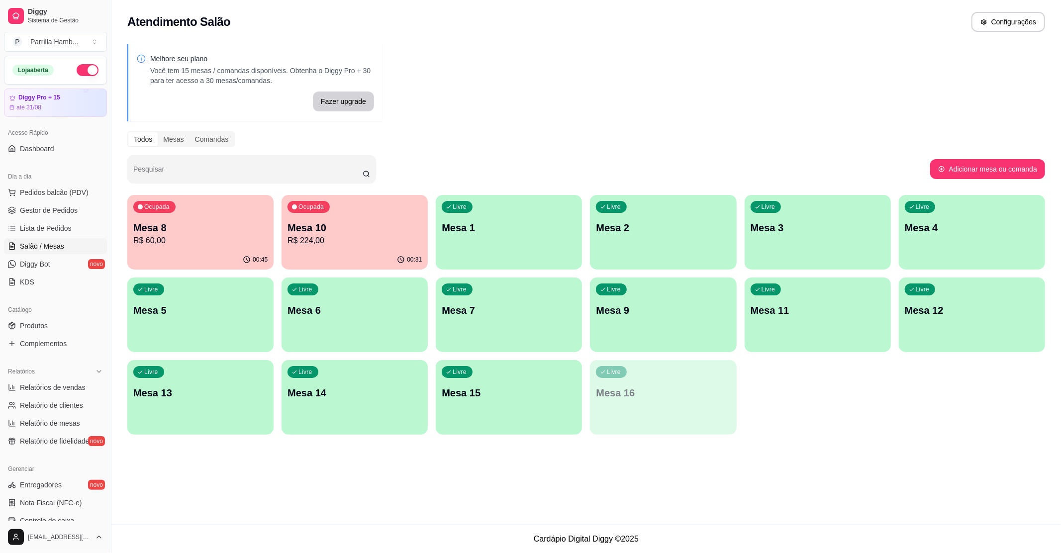
click at [170, 225] on p "Mesa 8" at bounding box center [200, 228] width 134 height 14
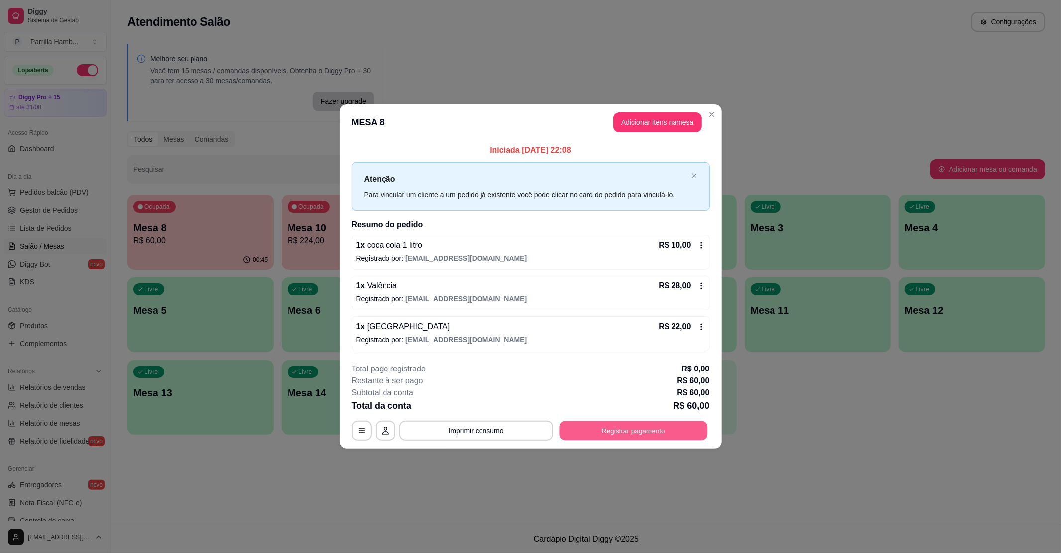
click at [607, 423] on button "Registrar pagamento" at bounding box center [633, 430] width 148 height 19
click at [532, 215] on icon at bounding box center [530, 218] width 13 height 10
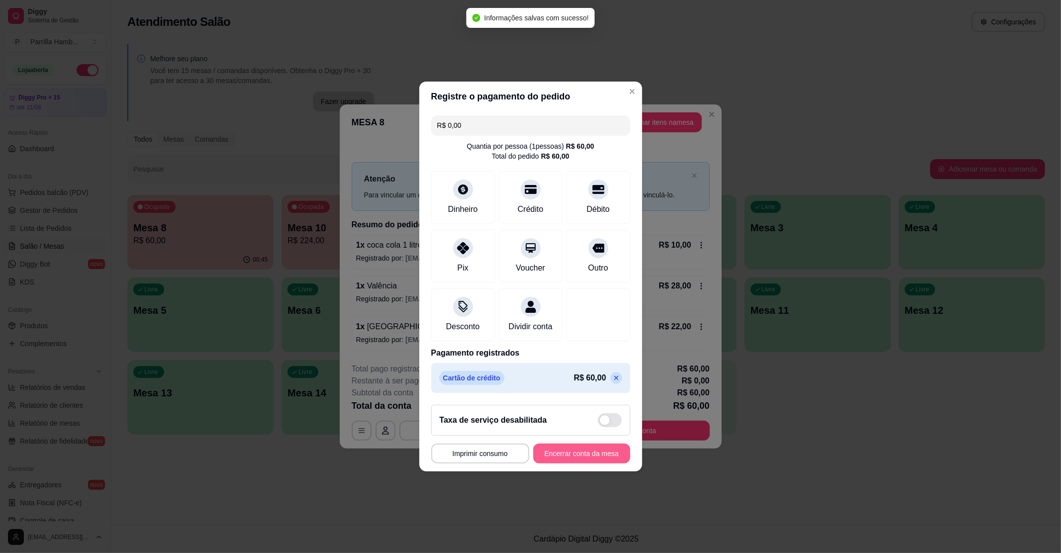
click at [588, 462] on button "Encerrar conta da mesa" at bounding box center [581, 454] width 97 height 20
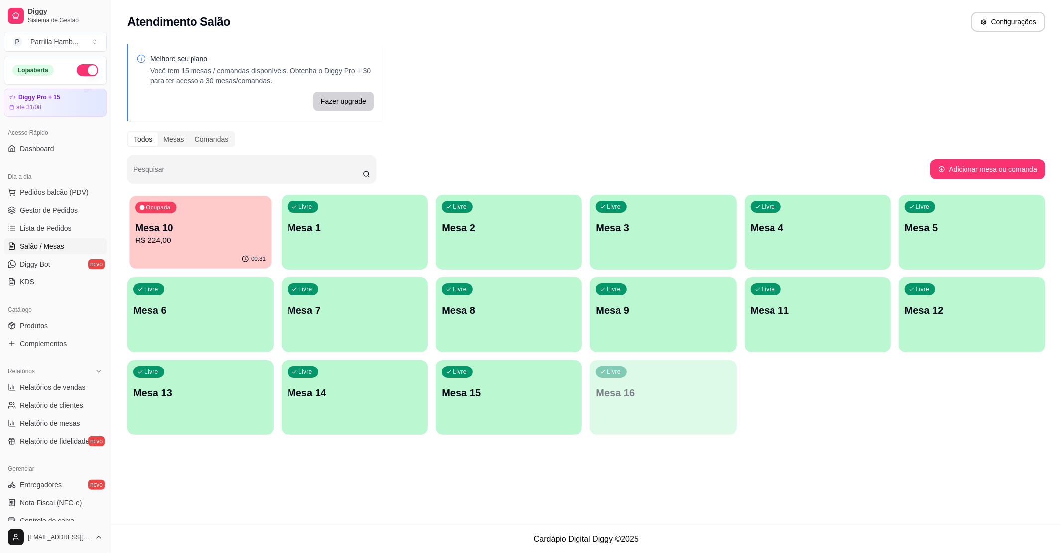
click at [200, 228] on p "Mesa 10" at bounding box center [200, 227] width 130 height 13
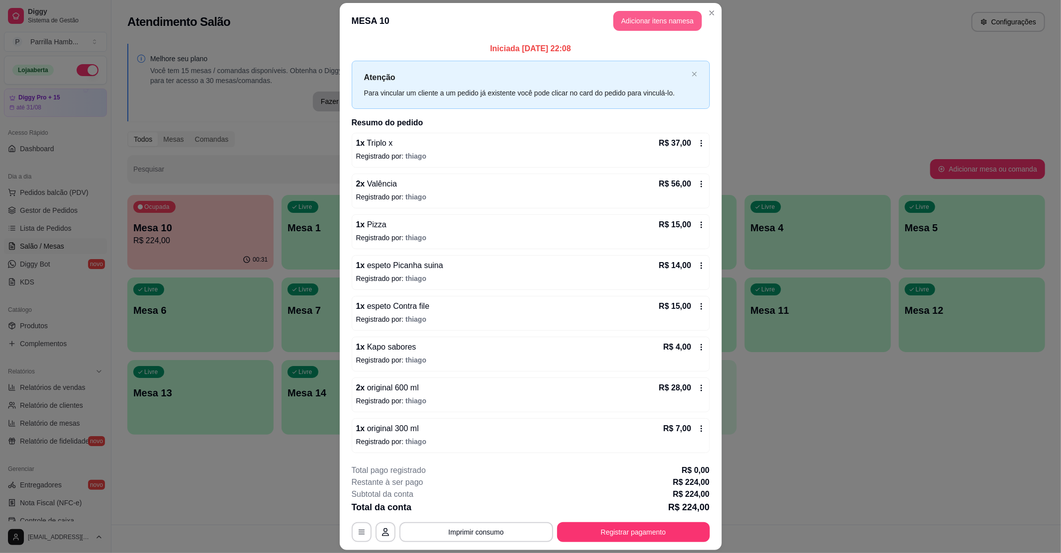
click at [643, 27] on button "Adicionar itens na mesa" at bounding box center [658, 21] width 89 height 20
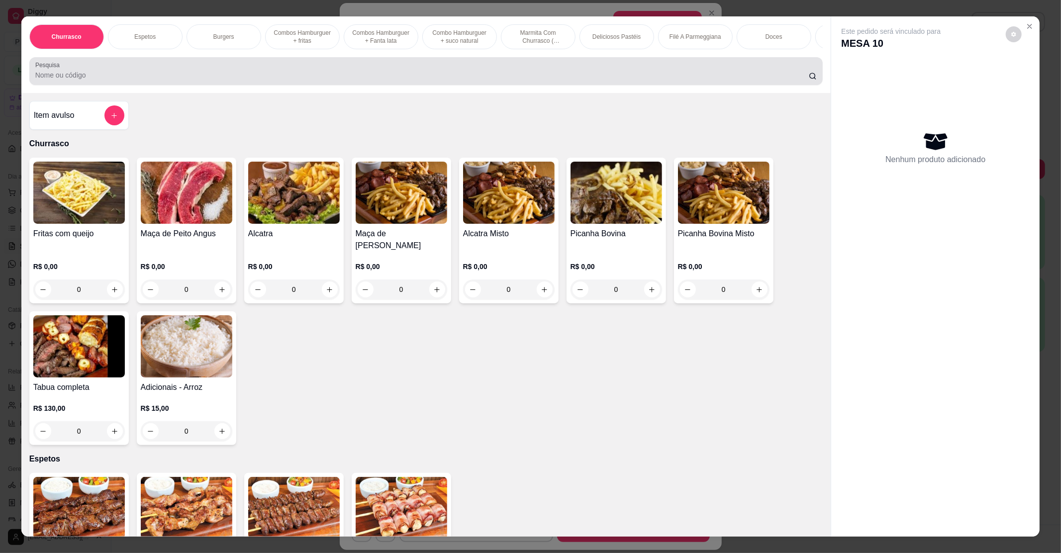
click at [188, 80] on input "Pesquisa" at bounding box center [422, 75] width 774 height 10
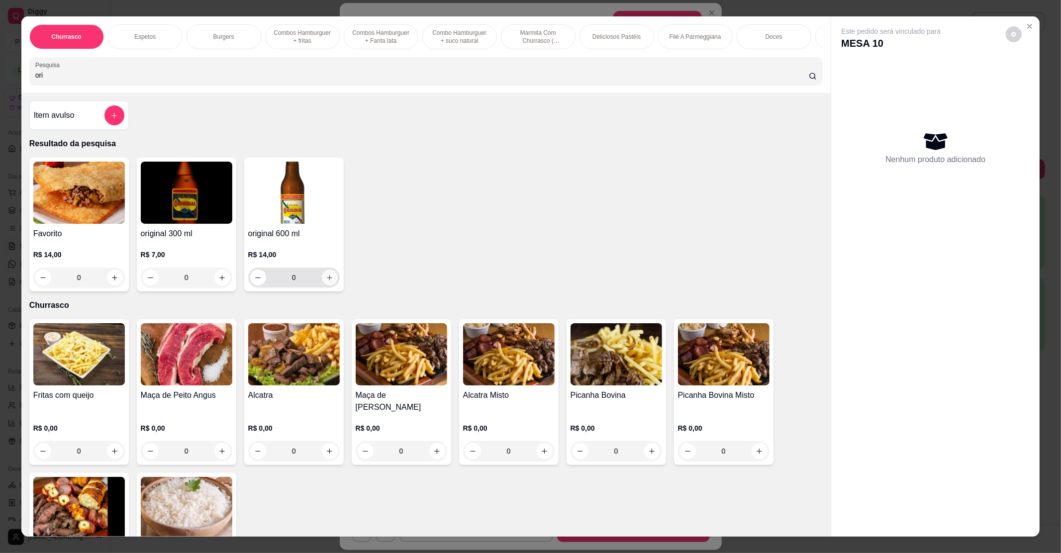
click at [326, 282] on icon "increase-product-quantity" at bounding box center [329, 277] width 7 height 7
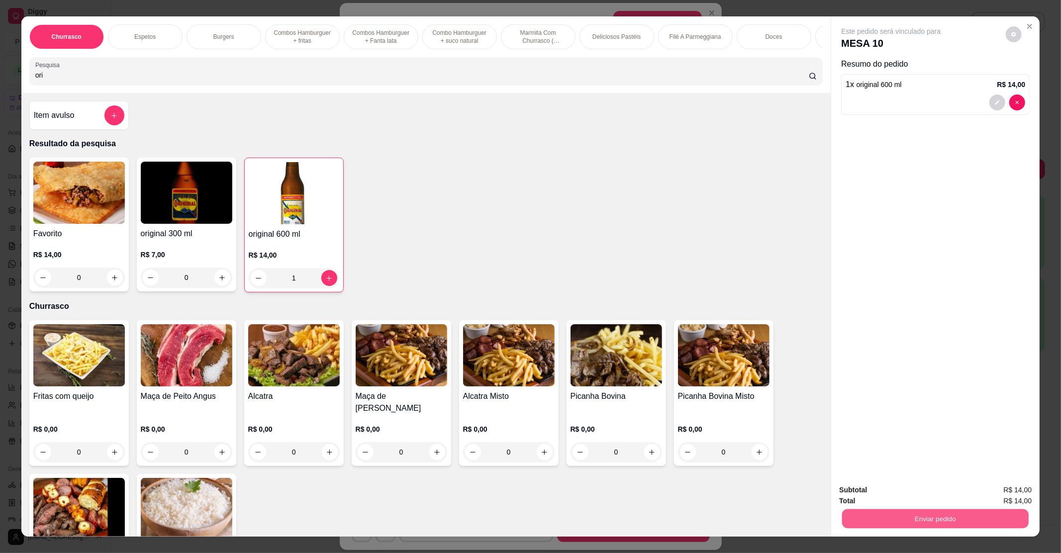
click at [894, 515] on button "Enviar pedido" at bounding box center [936, 518] width 187 height 19
click at [903, 500] on button "Não registrar e enviar pedido" at bounding box center [902, 494] width 104 height 19
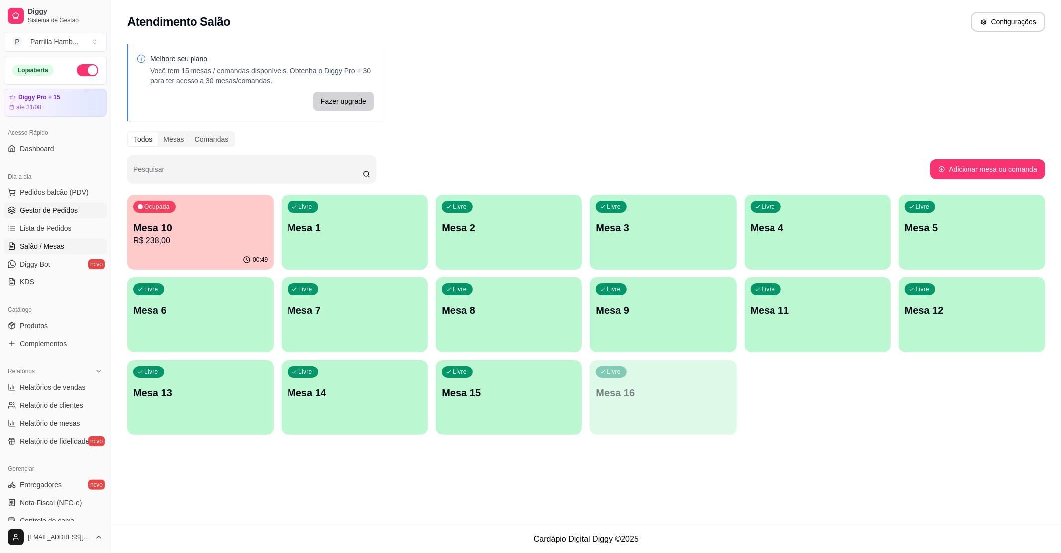
click at [62, 214] on span "Gestor de Pedidos" at bounding box center [49, 211] width 58 height 10
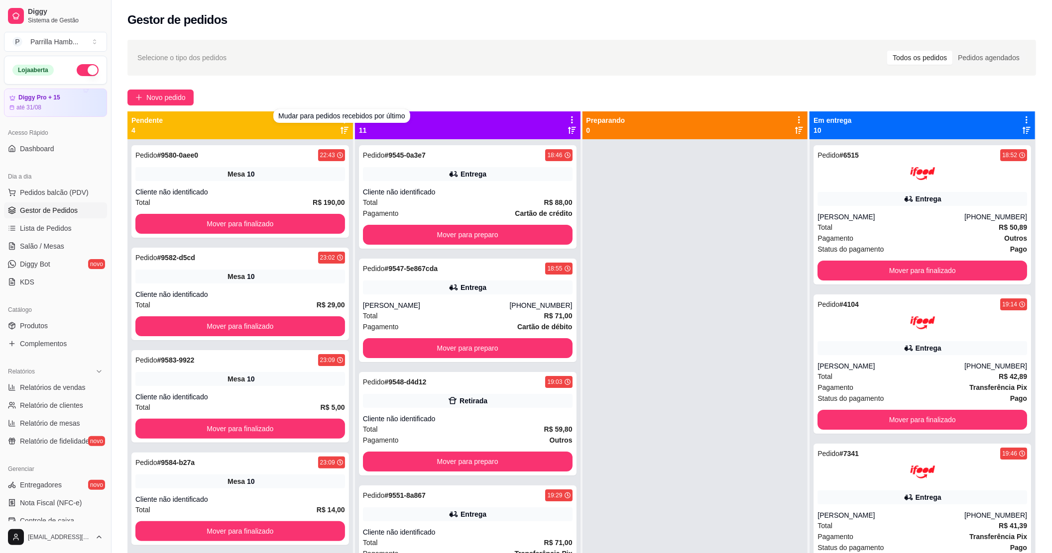
click at [347, 62] on div "Selecione o tipo dos pedidos Todos os pedidos Pedidos agendados" at bounding box center [581, 58] width 888 height 16
click at [352, 88] on div "Selecione o tipo dos pedidos Todos os pedidos Pedidos agendados Novo pedido Pen…" at bounding box center [581, 355] width 940 height 643
click at [340, 116] on icon at bounding box center [344, 119] width 9 height 9
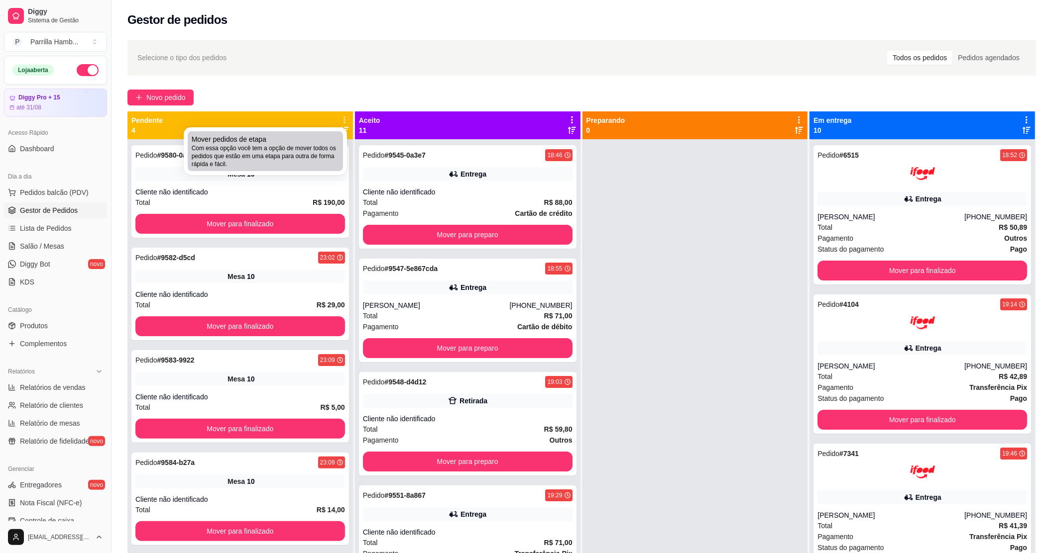
click at [325, 140] on div "Mover pedidos de etapa Com essa opção você tem a opção de mover todos os pedido…" at bounding box center [265, 151] width 147 height 34
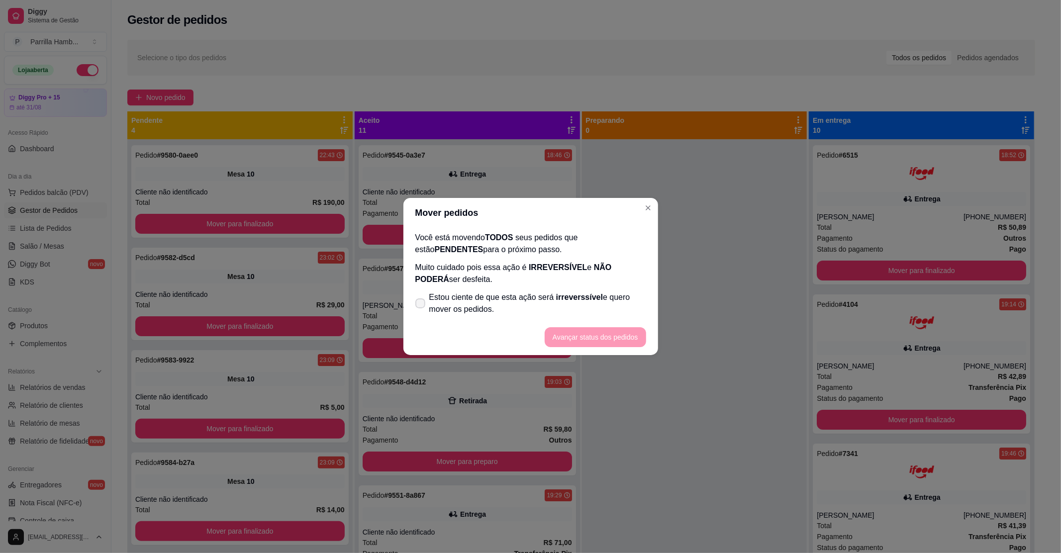
click at [510, 289] on label "Estou ciente de que esta ação será irreverssível e quero mover os pedidos." at bounding box center [531, 304] width 239 height 32
click at [422, 306] on input "Estou ciente de que esta ação será irreverssível e quero mover os pedidos." at bounding box center [418, 309] width 6 height 6
click at [579, 330] on button "Avançar status dos pedidos" at bounding box center [596, 337] width 102 height 20
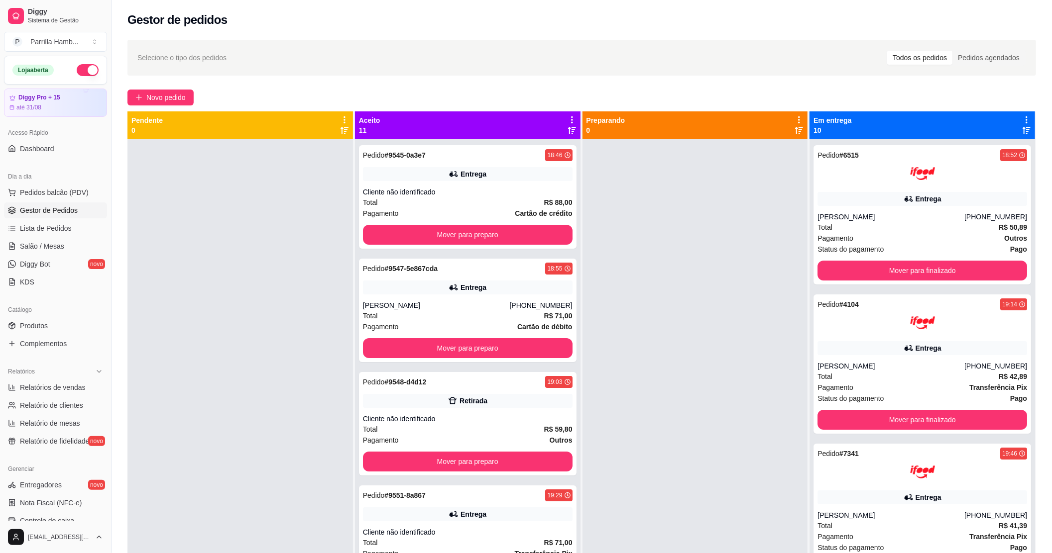
click at [567, 117] on icon at bounding box center [571, 119] width 9 height 9
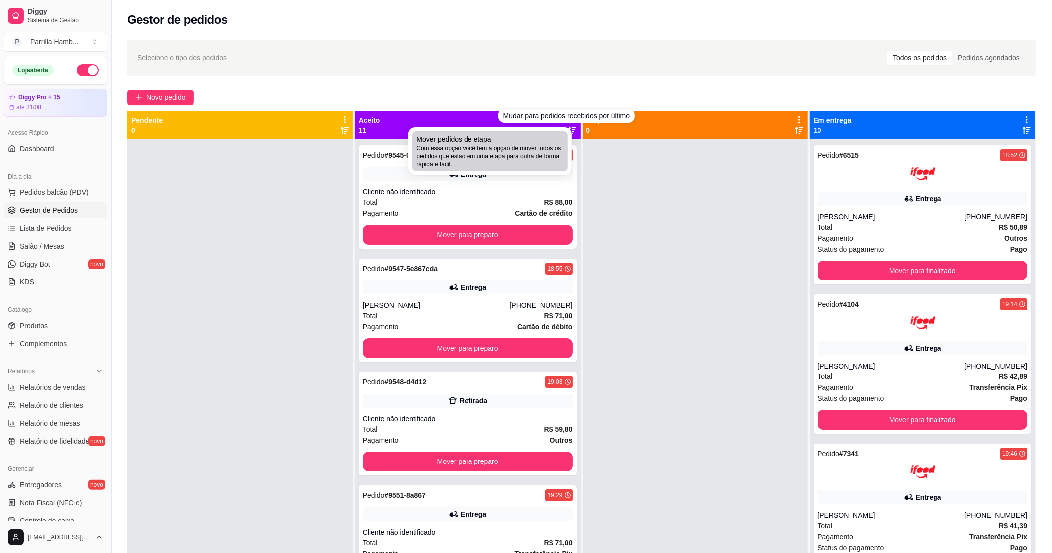
click at [536, 154] on span "Com essa opção você tem a opção de mover todos os pedidos que estão em uma etap…" at bounding box center [489, 156] width 147 height 24
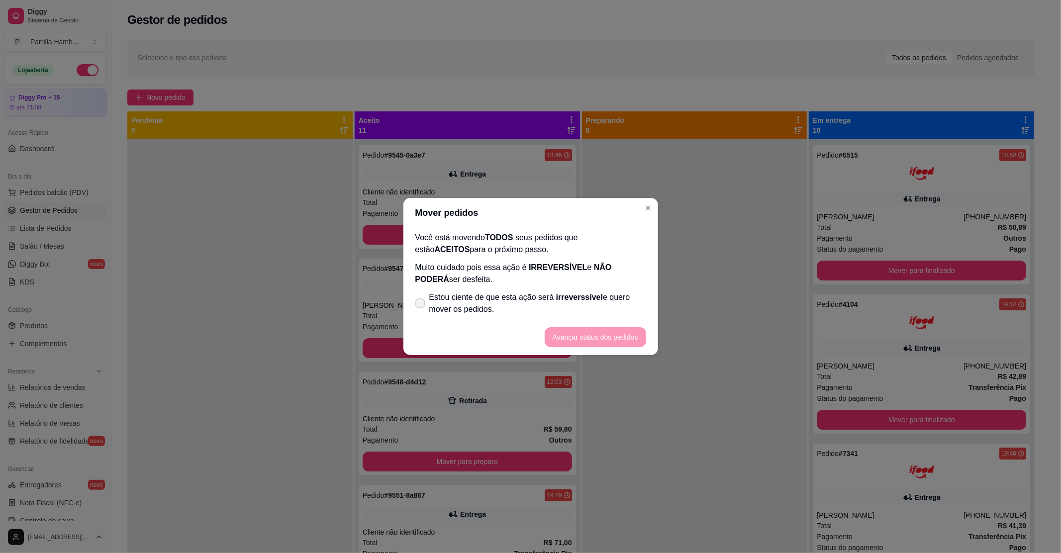
click at [522, 314] on span "Estou ciente de que esta ação será irreverssível e quero mover os pedidos." at bounding box center [537, 304] width 217 height 24
click at [422, 312] on input "Estou ciente de que esta ação será irreverssível e quero mover os pedidos." at bounding box center [418, 309] width 6 height 6
click at [584, 327] on button "Avançar status dos pedidos" at bounding box center [596, 337] width 102 height 20
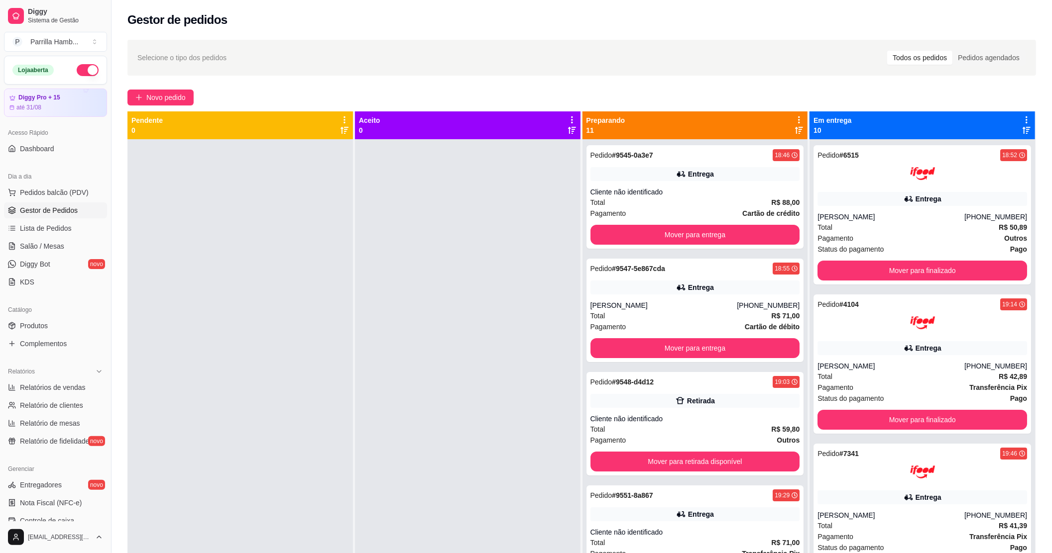
click at [795, 116] on icon at bounding box center [798, 119] width 9 height 9
click at [745, 146] on span "Com essa opção você tem a opção de mover todos os pedidos que estão em uma etap…" at bounding box center [731, 150] width 118 height 19
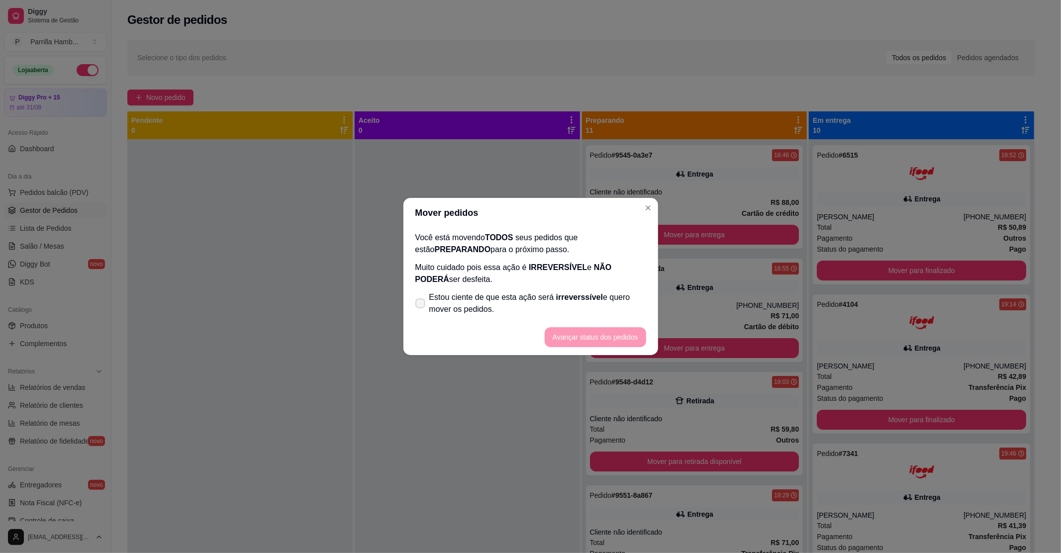
click at [570, 294] on span "irreverssível" at bounding box center [579, 297] width 47 height 8
click at [422, 306] on input "Estou ciente de que esta ação será irreverssível e quero mover os pedidos." at bounding box center [418, 309] width 6 height 6
click at [585, 342] on button "Avançar status dos pedidos" at bounding box center [595, 337] width 99 height 19
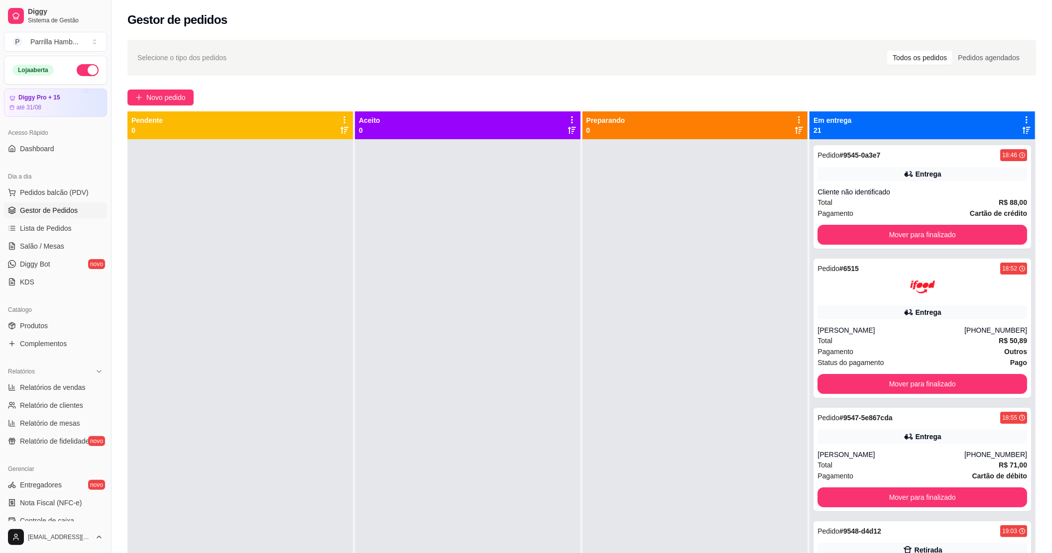
click at [1022, 116] on icon at bounding box center [1026, 119] width 9 height 9
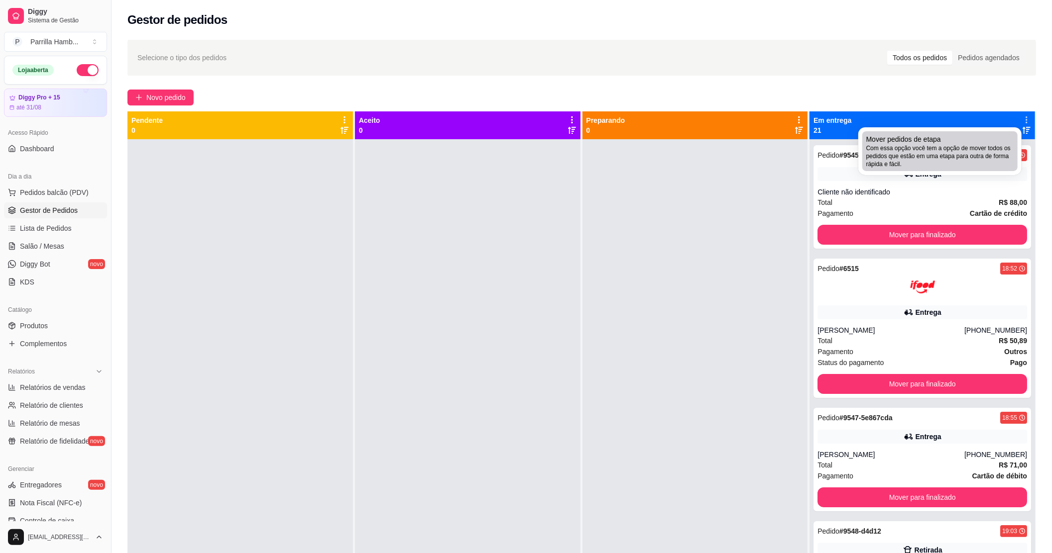
click at [968, 141] on div "Mover pedidos de etapa Com essa opção você tem a opção de mover todos os pedido…" at bounding box center [939, 151] width 147 height 34
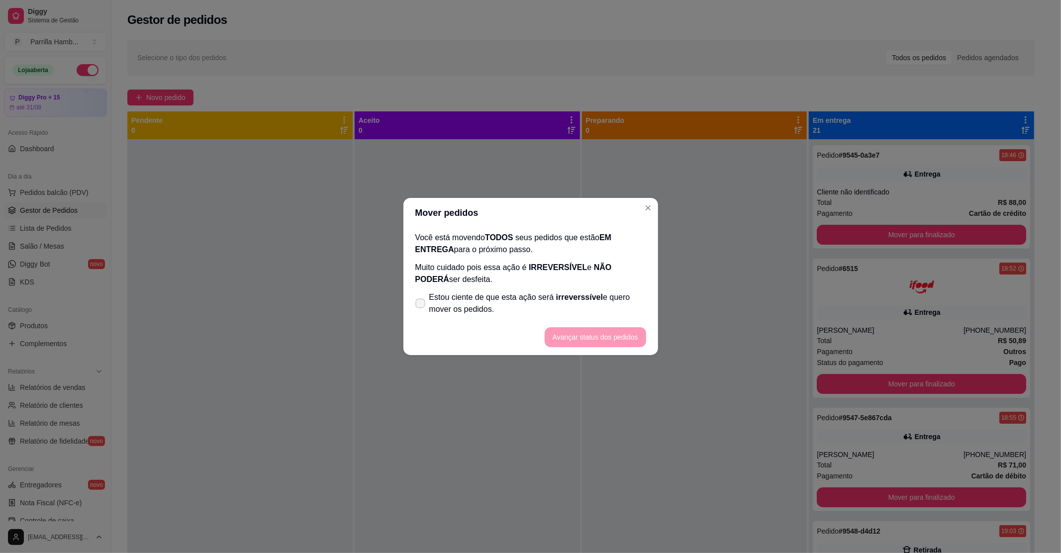
click at [589, 308] on span "Estou ciente de que esta ação será irreverssível e quero mover os pedidos." at bounding box center [537, 304] width 217 height 24
click at [422, 308] on input "Estou ciente de que esta ação será irreverssível e quero mover os pedidos." at bounding box center [418, 309] width 6 height 6
click at [603, 327] on button "Avançar status dos pedidos" at bounding box center [596, 337] width 102 height 20
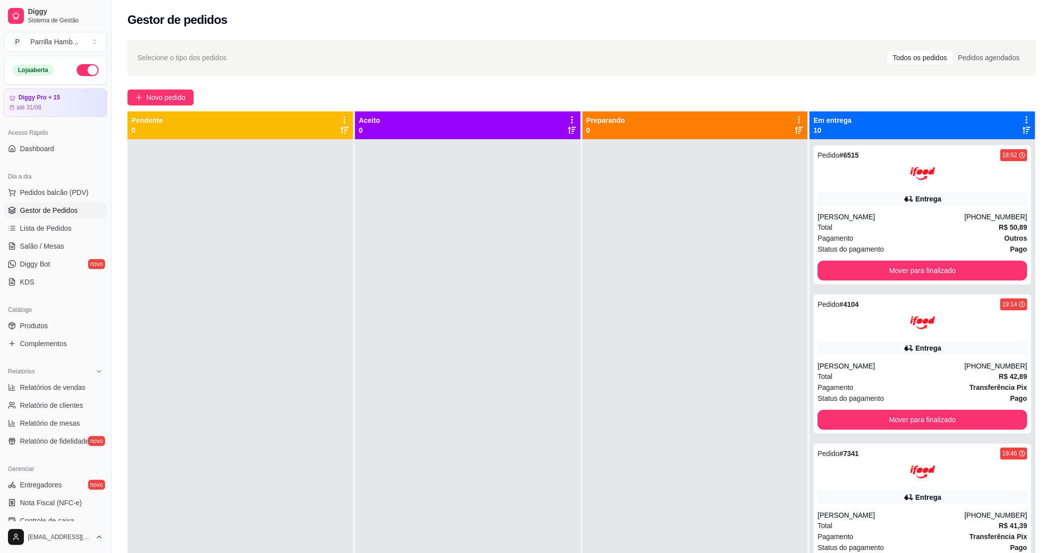
click at [846, 285] on div "Pedido # 6515 18:52 Entrega Odair [PERSON_NAME] [PHONE_NUMBER] Total R$ 50,89 P…" at bounding box center [921, 415] width 225 height 553
click at [851, 269] on button "Mover para finalizado" at bounding box center [922, 271] width 210 height 20
click at [851, 269] on button "Mover para finalizado" at bounding box center [922, 270] width 203 height 19
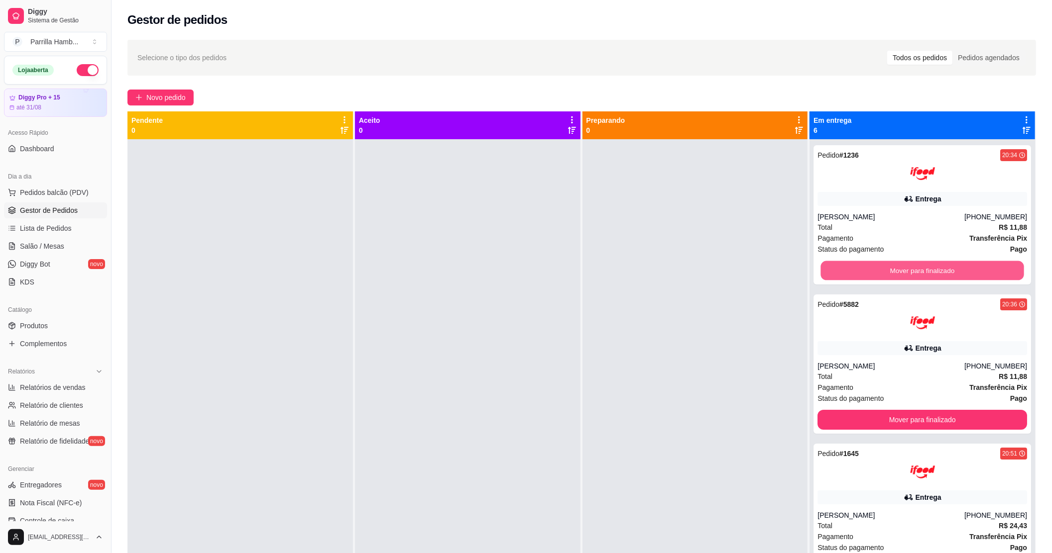
click at [851, 269] on button "Mover para finalizado" at bounding box center [922, 270] width 203 height 19
click at [850, 269] on button "Mover para finalizado" at bounding box center [922, 270] width 203 height 19
click at [850, 410] on button "Mover para finalizado" at bounding box center [922, 420] width 210 height 20
click at [850, 269] on button "Mover para finalizado" at bounding box center [922, 270] width 203 height 19
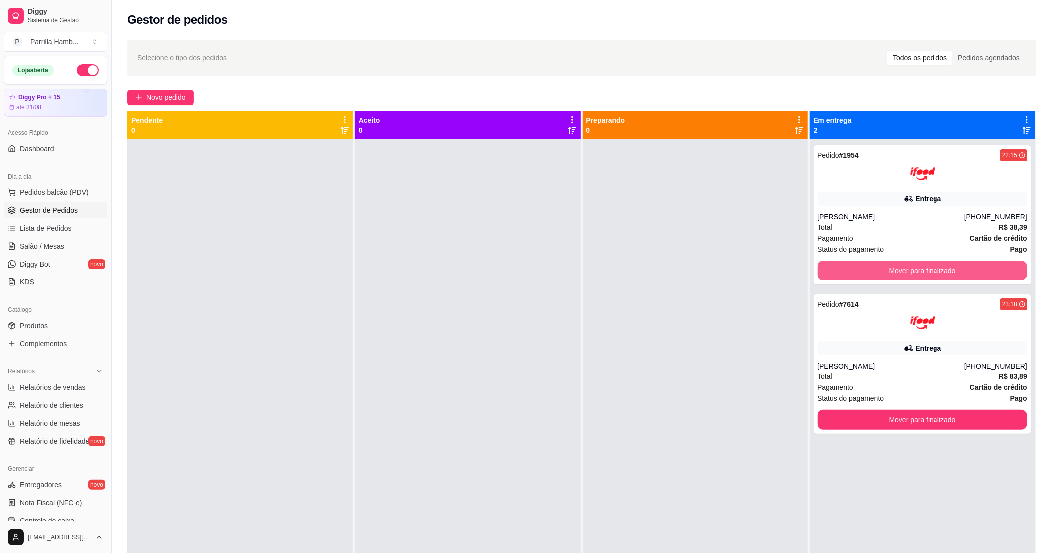
click at [850, 269] on button "Mover para finalizado" at bounding box center [922, 271] width 210 height 20
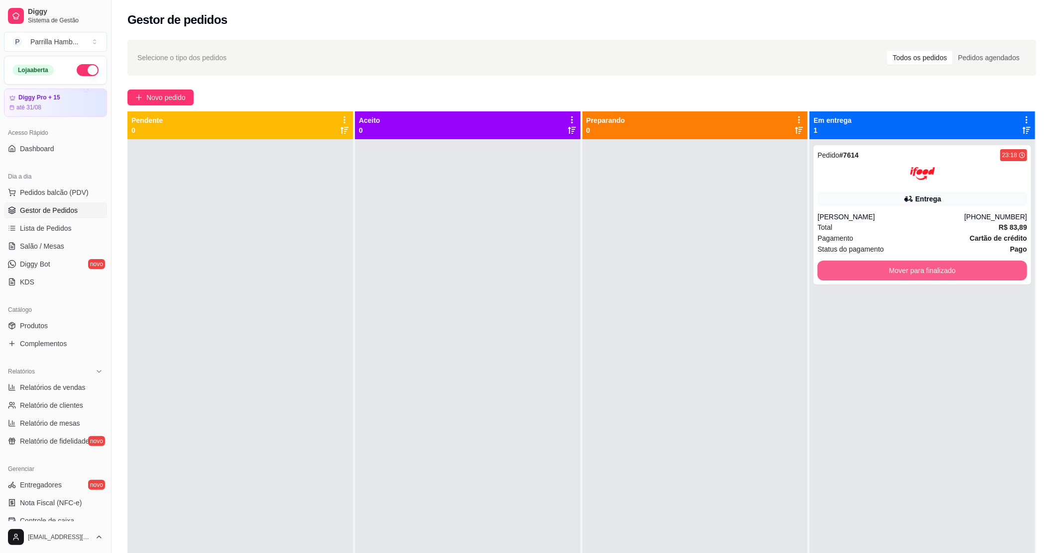
click at [850, 269] on button "Mover para finalizado" at bounding box center [922, 271] width 210 height 20
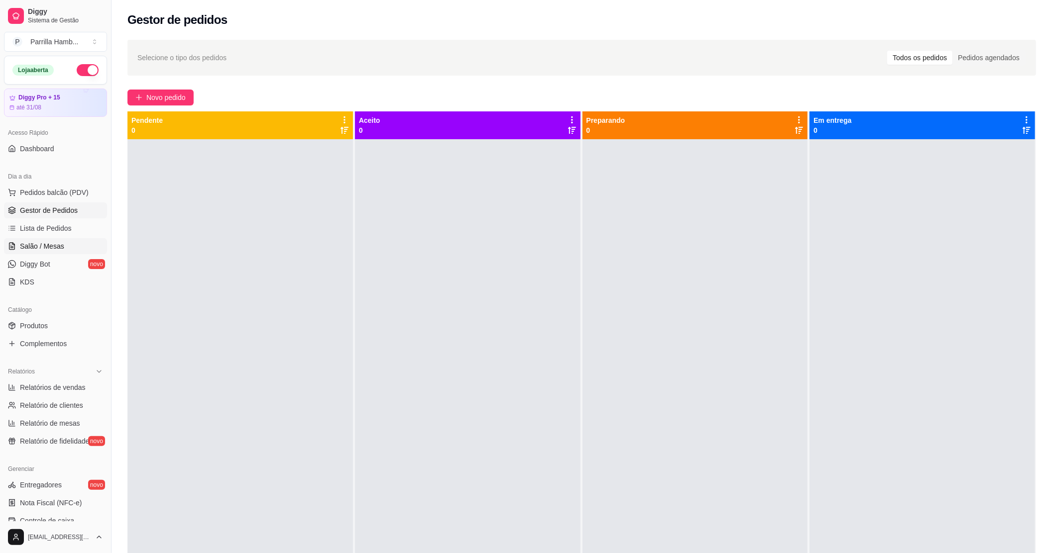
click at [64, 241] on link "Salão / Mesas" at bounding box center [55, 246] width 103 height 16
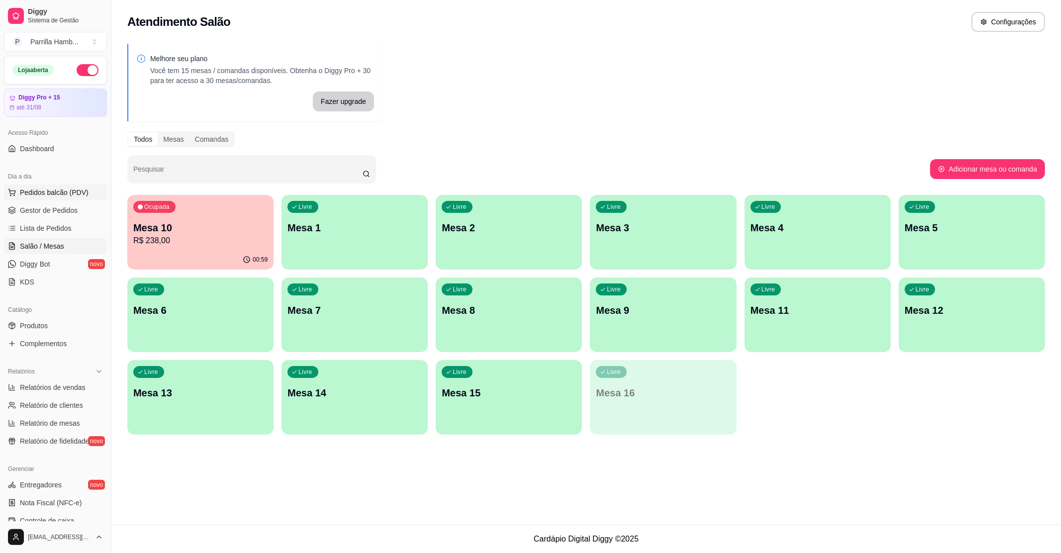
click at [65, 190] on span "Pedidos balcão (PDV)" at bounding box center [54, 193] width 69 height 10
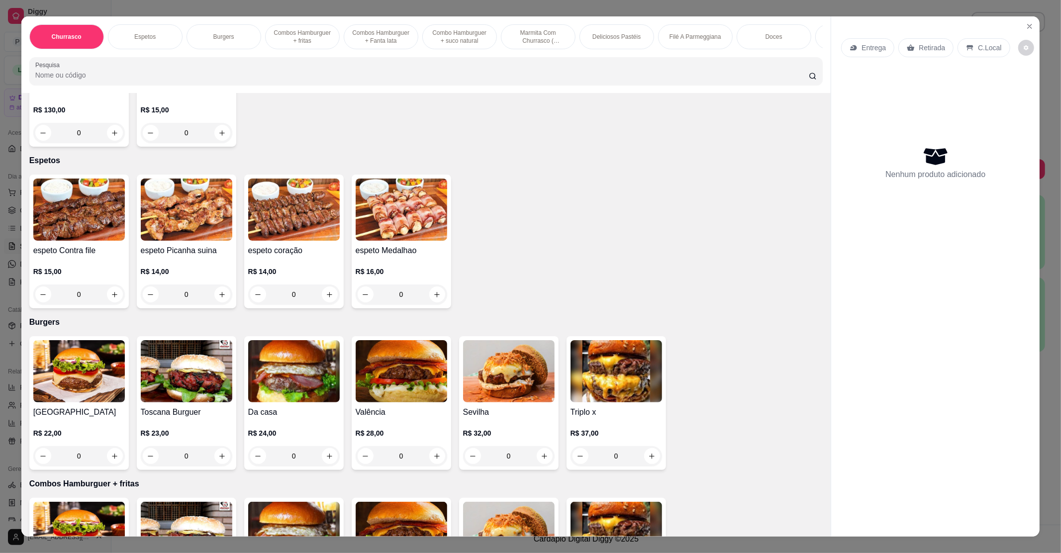
scroll to position [331, 0]
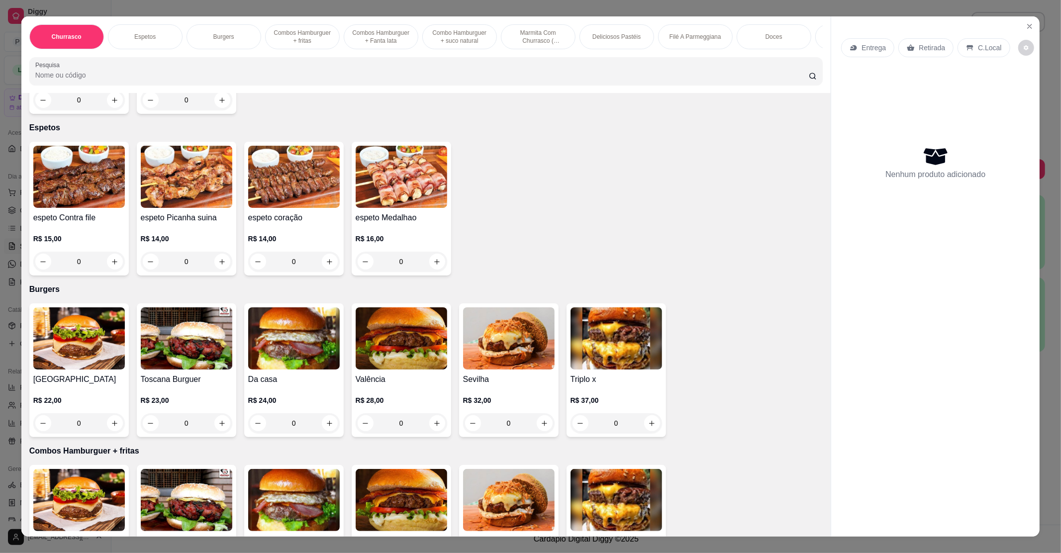
click at [63, 343] on img at bounding box center [79, 339] width 92 height 62
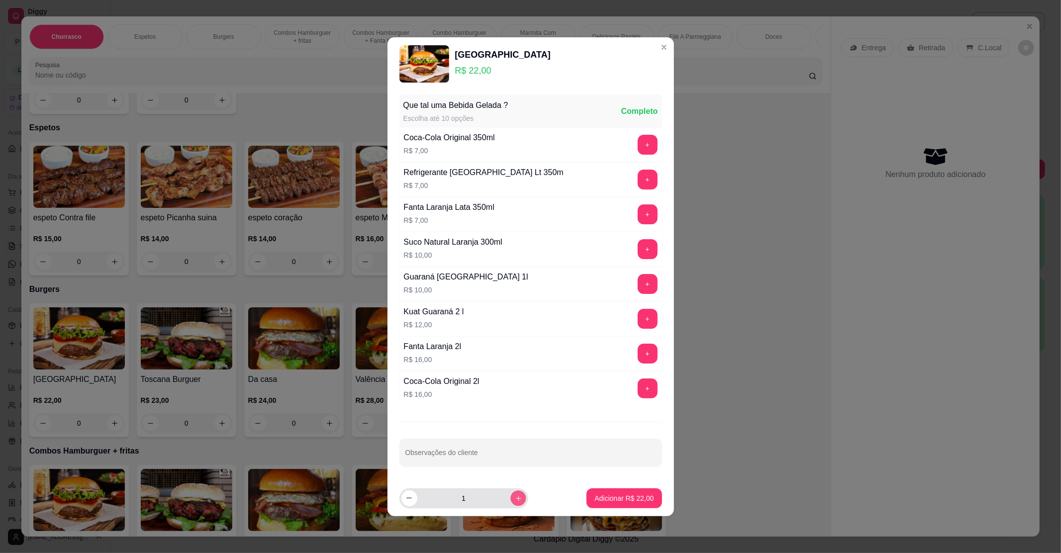
click at [515, 498] on icon "increase-product-quantity" at bounding box center [518, 498] width 7 height 7
click at [598, 494] on button "Adicionar R$ 44,00" at bounding box center [624, 499] width 75 height 20
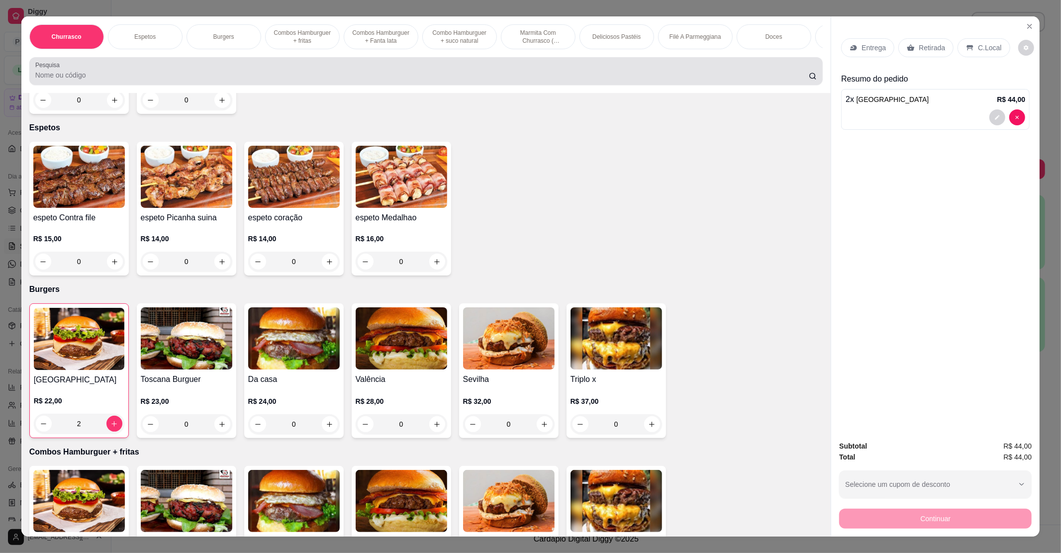
click at [243, 74] on div at bounding box center [426, 71] width 782 height 20
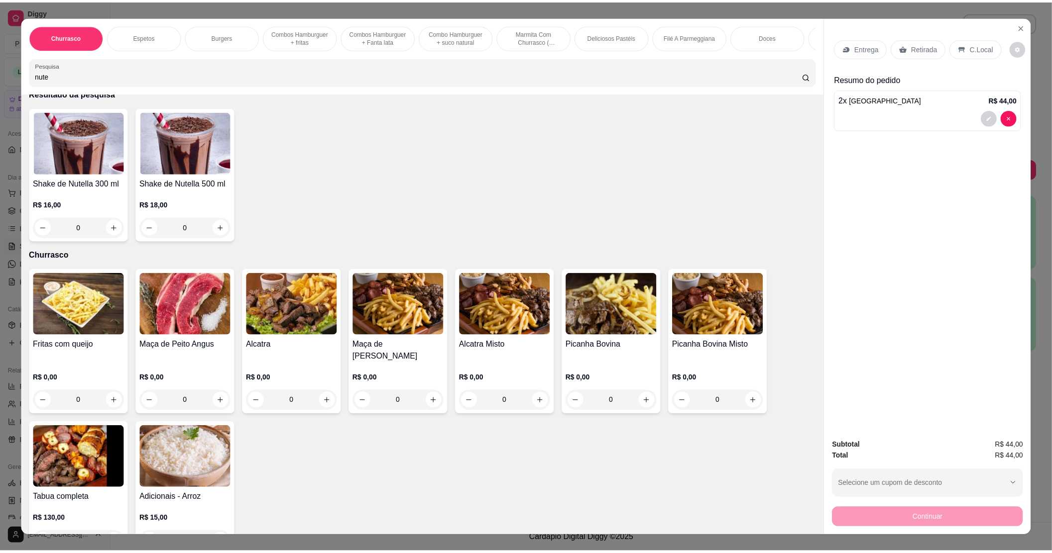
scroll to position [0, 0]
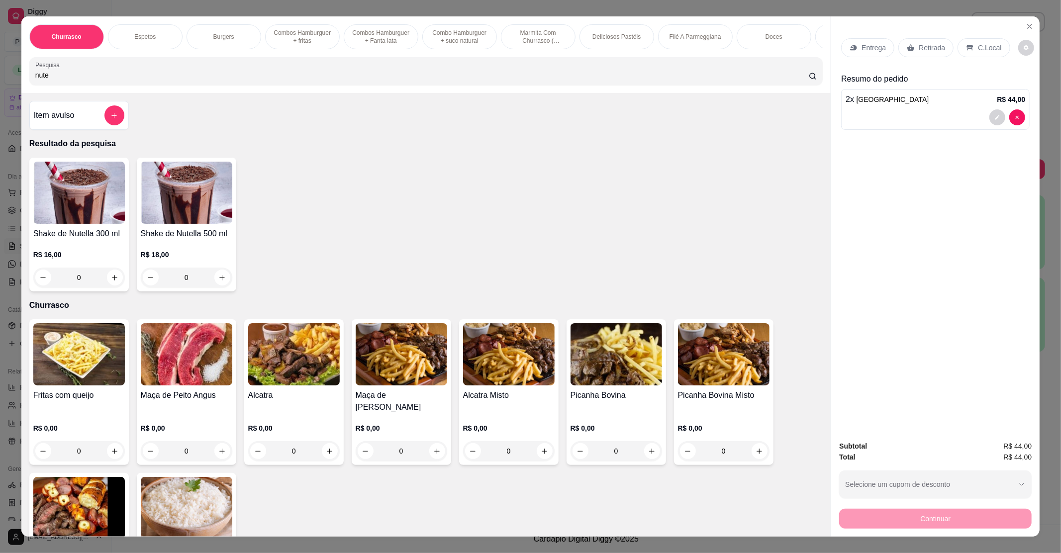
click at [193, 224] on img at bounding box center [187, 193] width 92 height 62
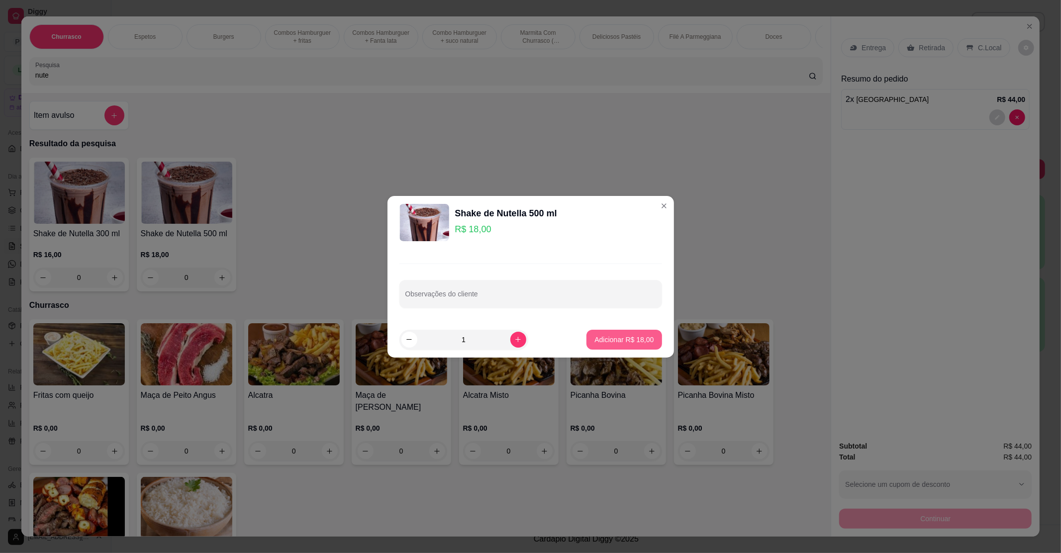
click at [632, 339] on p "Adicionar R$ 18,00" at bounding box center [624, 340] width 59 height 10
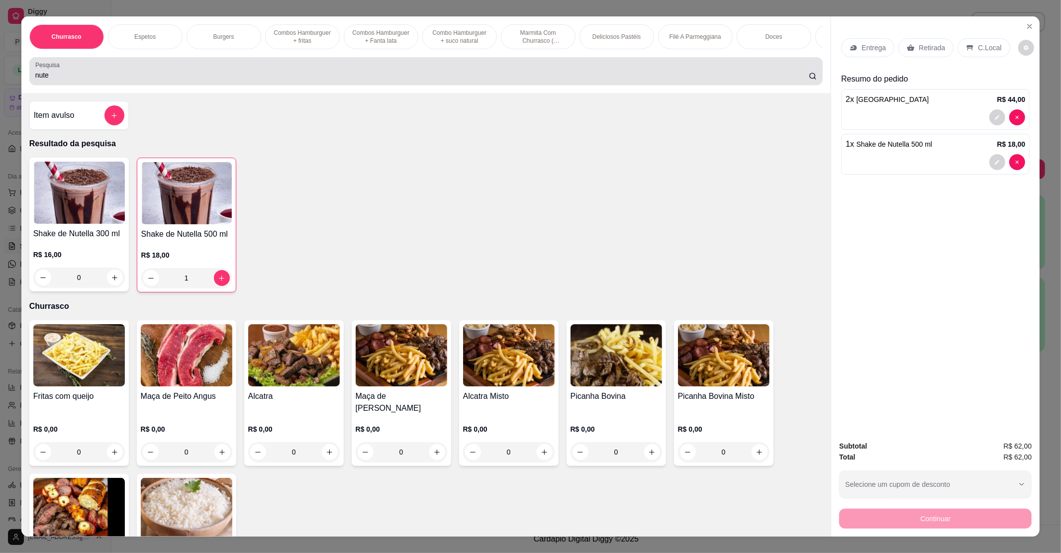
click at [114, 80] on input "nute" at bounding box center [422, 75] width 774 height 10
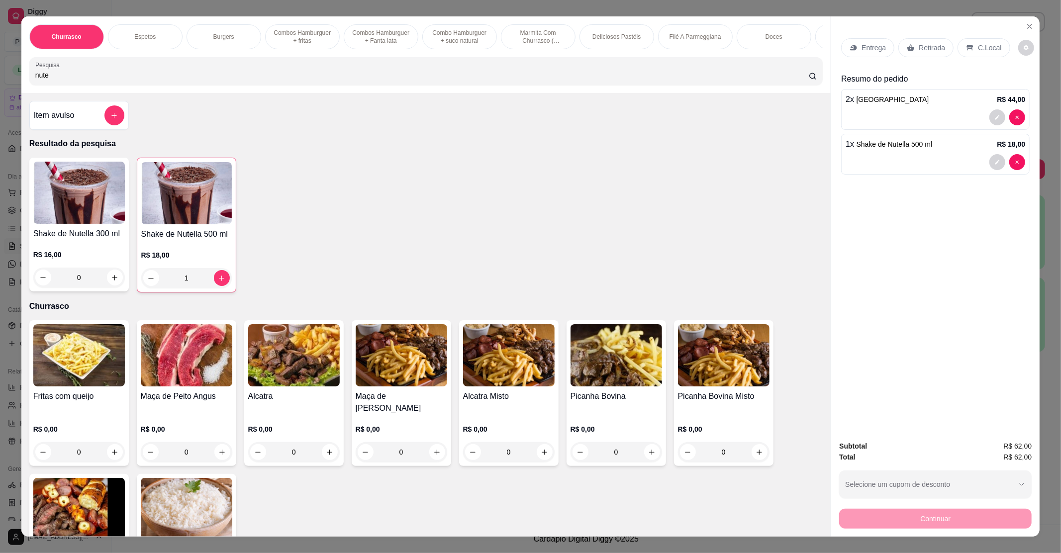
click at [114, 80] on input "nute" at bounding box center [422, 75] width 774 height 10
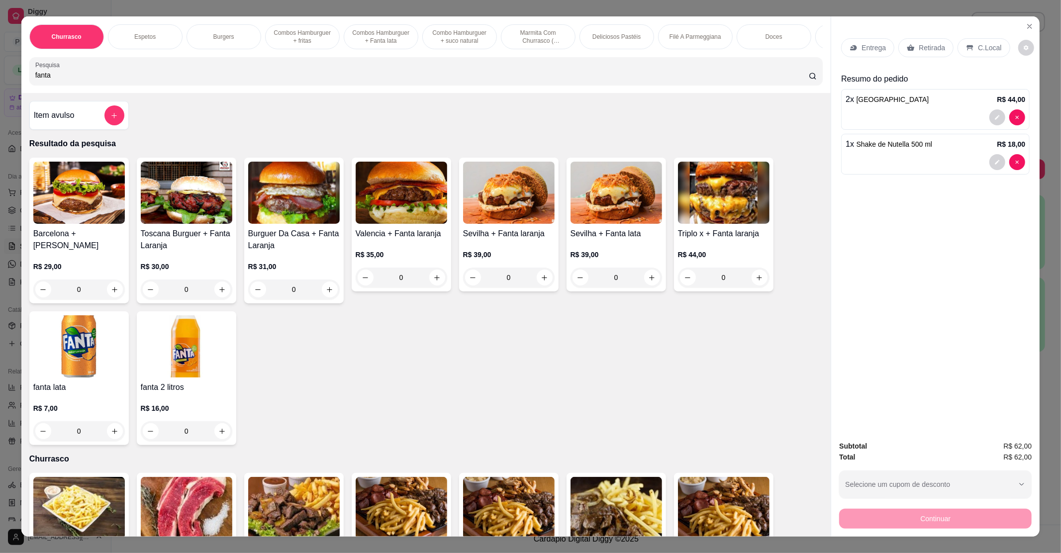
click at [69, 373] on img at bounding box center [79, 347] width 92 height 62
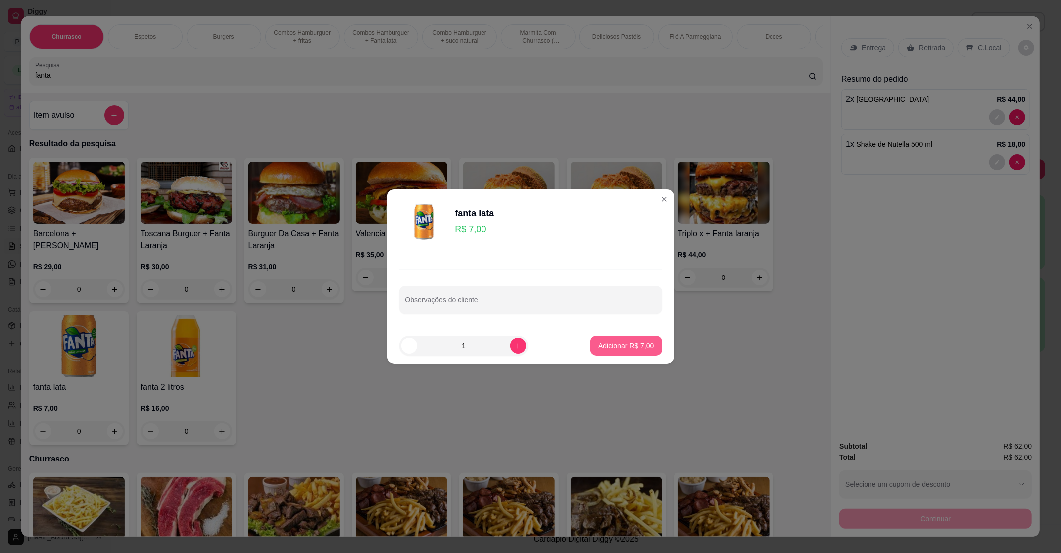
click at [641, 343] on p "Adicionar R$ 7,00" at bounding box center [626, 346] width 55 height 10
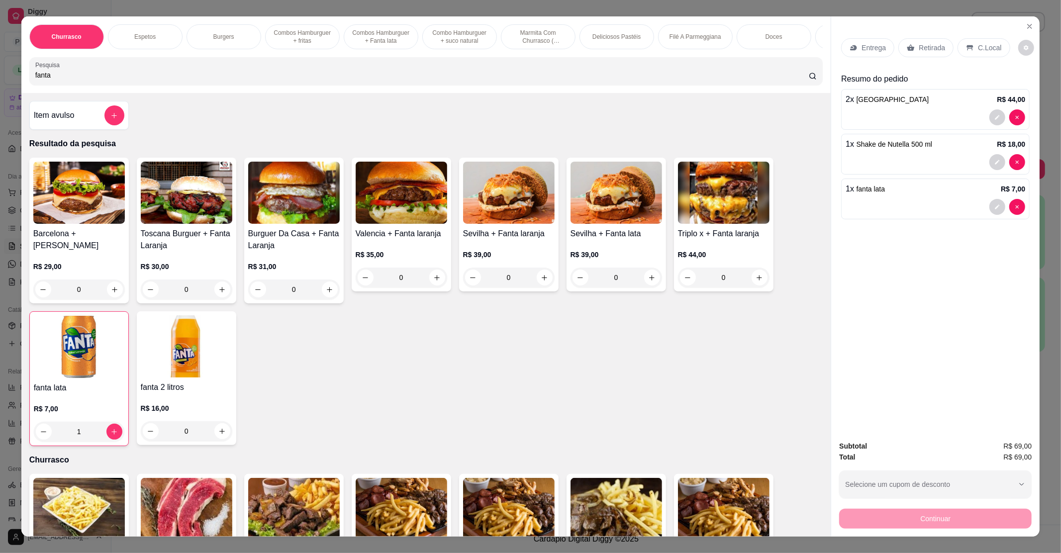
click at [862, 44] on p "Entrega" at bounding box center [874, 48] width 24 height 10
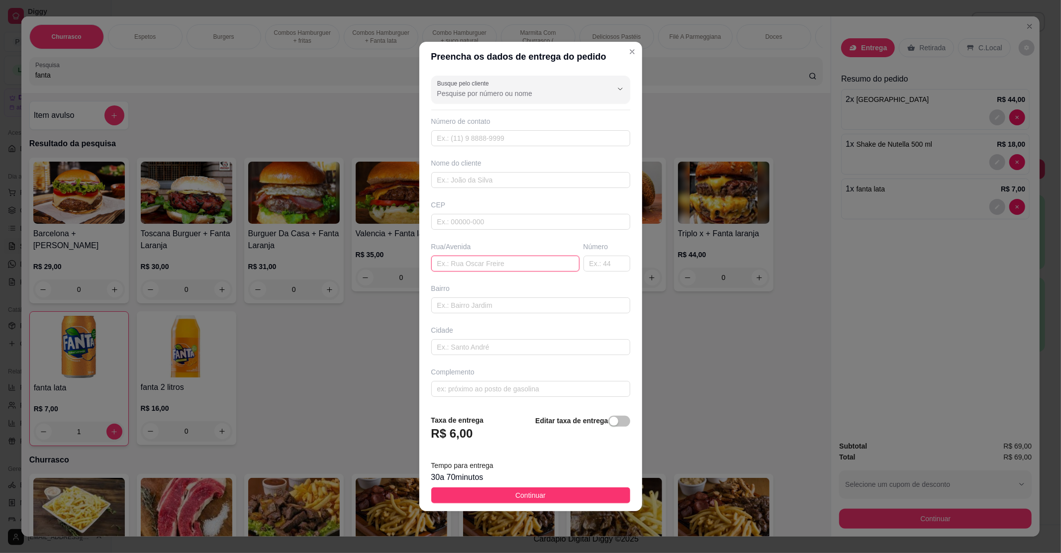
click at [480, 260] on input "text" at bounding box center [505, 264] width 148 height 16
paste input "[STREET_ADDRESS] residencial jardins"
click at [534, 495] on span "Continuar" at bounding box center [531, 495] width 30 height 11
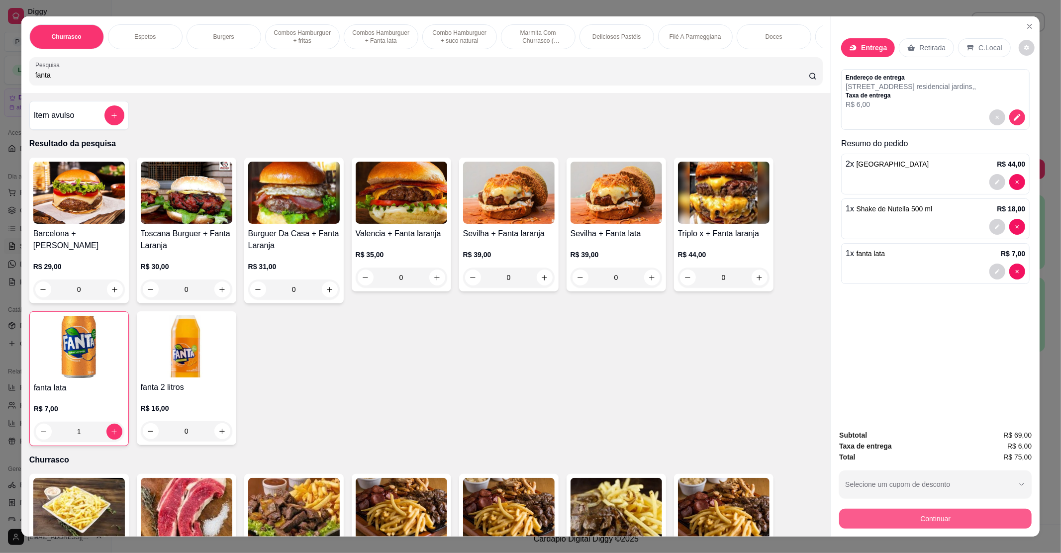
click at [953, 521] on button "Continuar" at bounding box center [936, 519] width 193 height 20
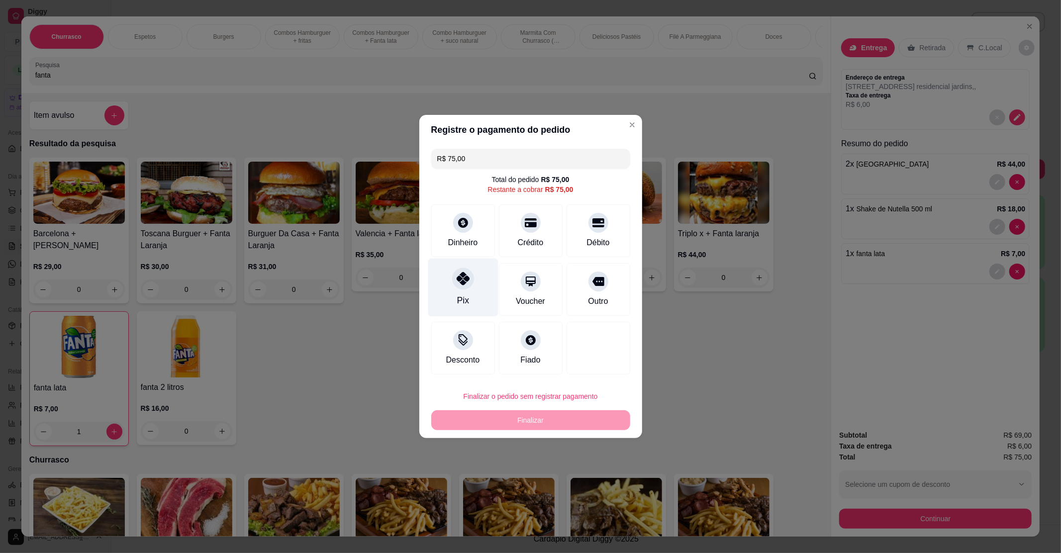
click at [444, 286] on div "Pix" at bounding box center [463, 288] width 70 height 58
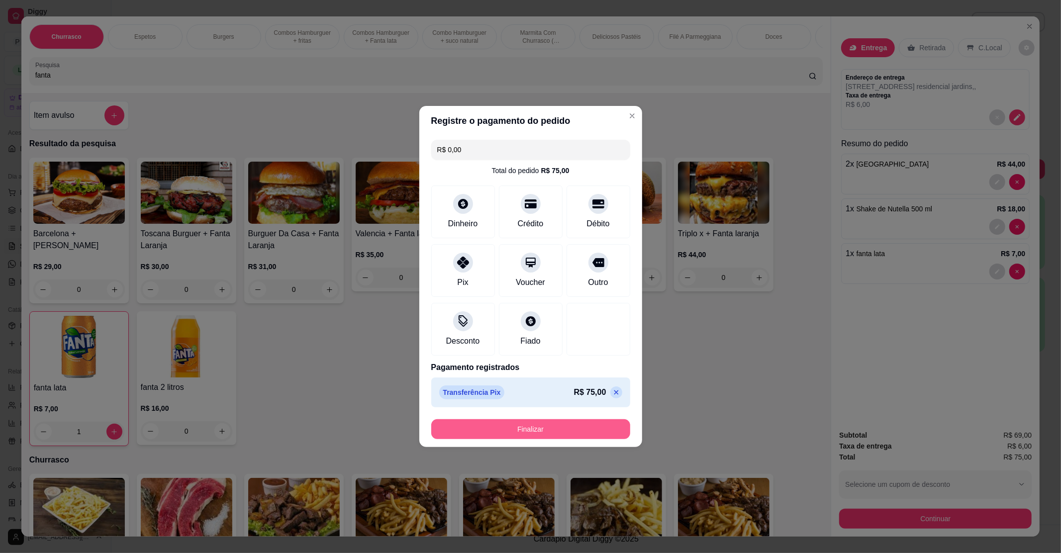
click at [529, 433] on button "Finalizar" at bounding box center [530, 430] width 199 height 20
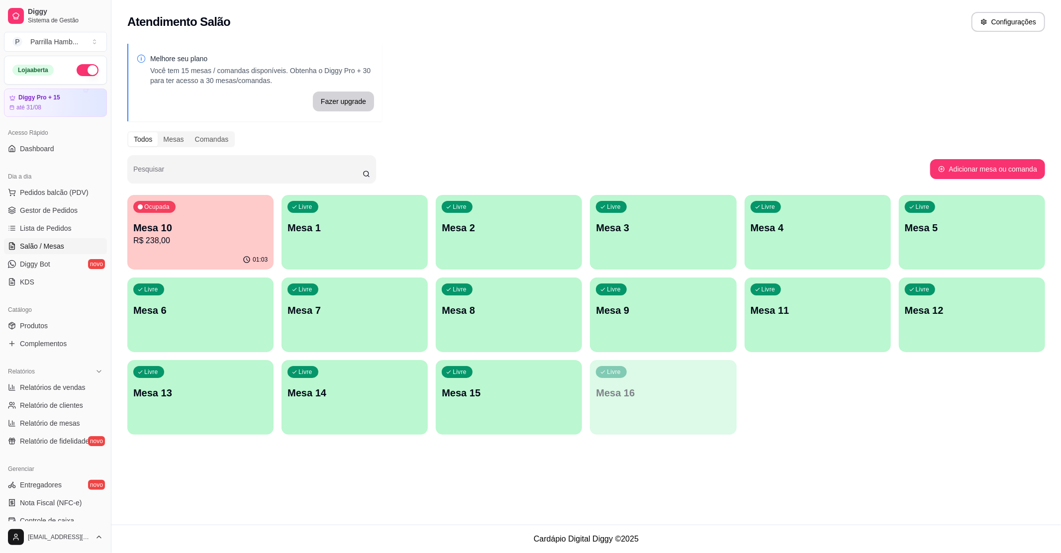
click at [222, 221] on p "Mesa 10" at bounding box center [200, 228] width 134 height 14
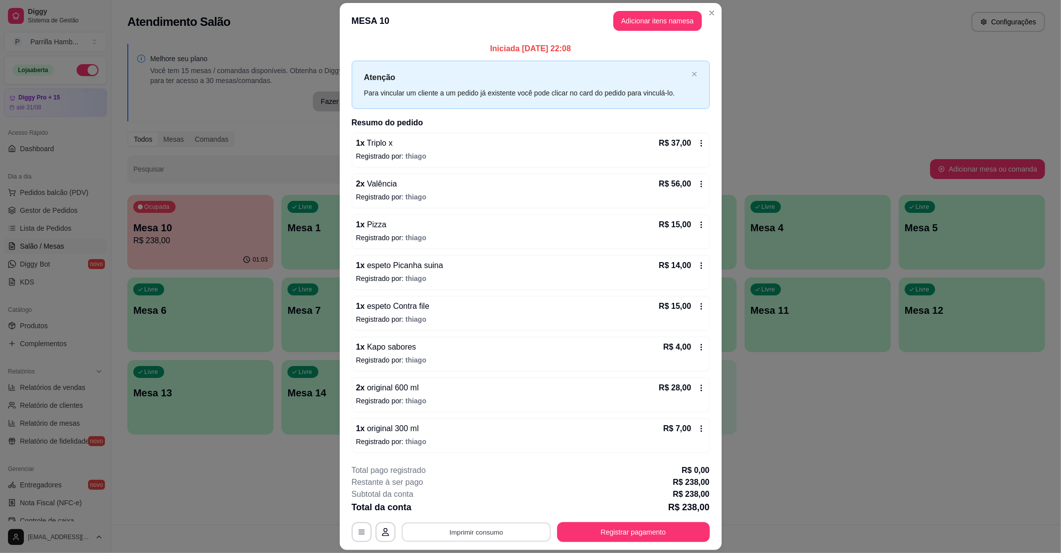
click at [489, 540] on button "Imprimir consumo" at bounding box center [476, 532] width 149 height 19
click at [481, 516] on button "IMPRESSORA" at bounding box center [474, 509] width 70 height 15
click at [590, 527] on button "Registrar pagamento" at bounding box center [633, 532] width 148 height 19
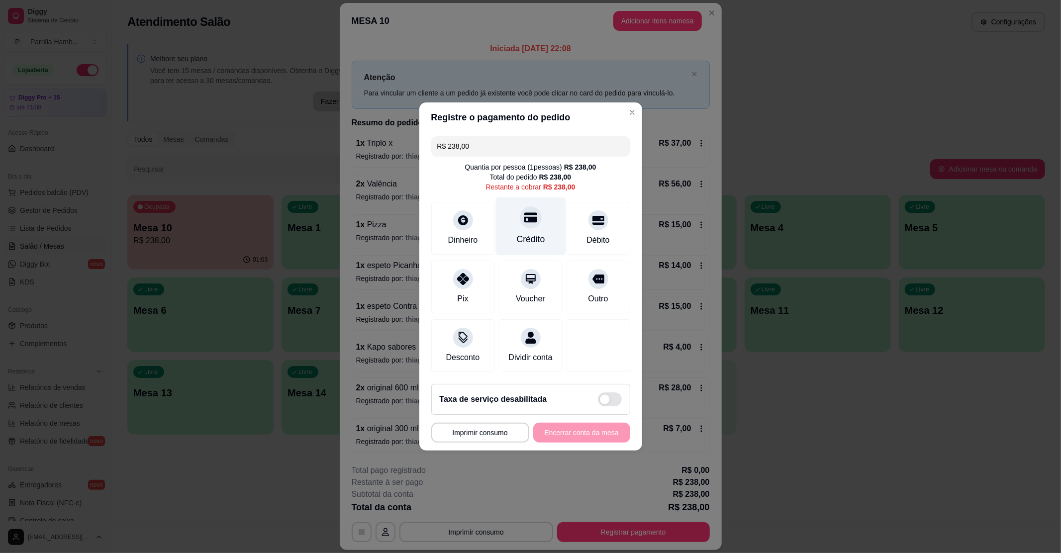
click at [526, 213] on icon at bounding box center [530, 218] width 13 height 10
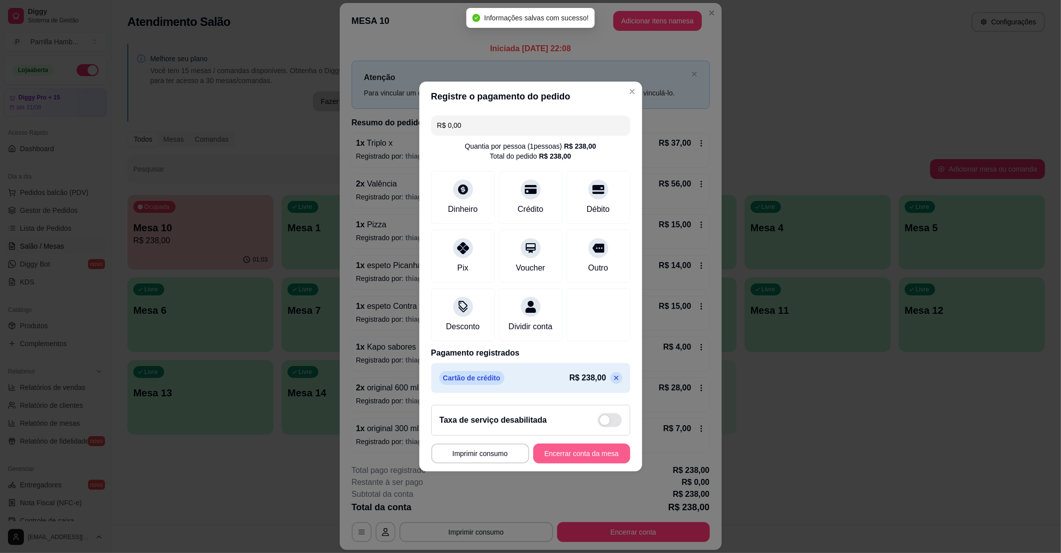
click at [583, 460] on button "Encerrar conta da mesa" at bounding box center [581, 454] width 97 height 20
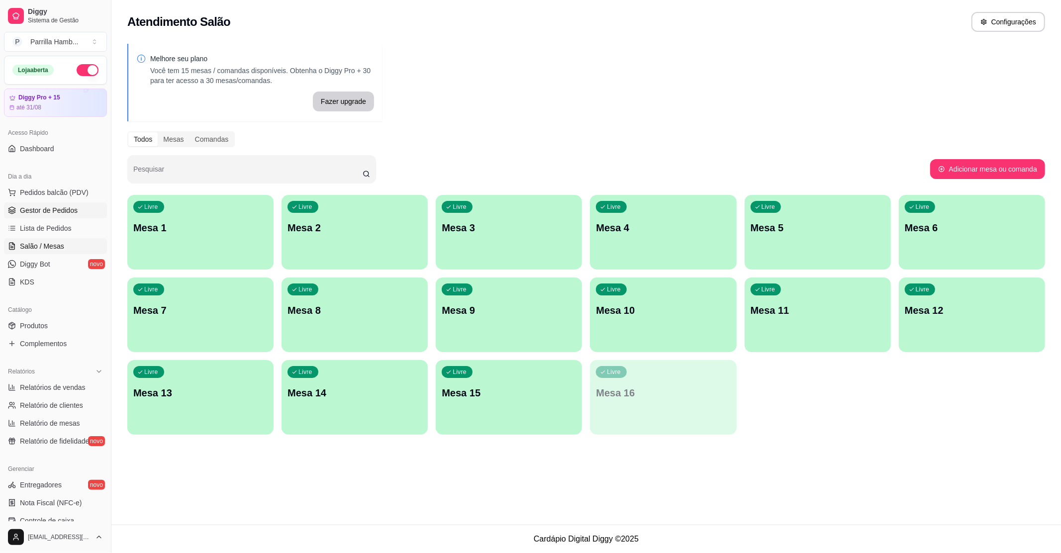
click at [38, 210] on span "Gestor de Pedidos" at bounding box center [49, 211] width 58 height 10
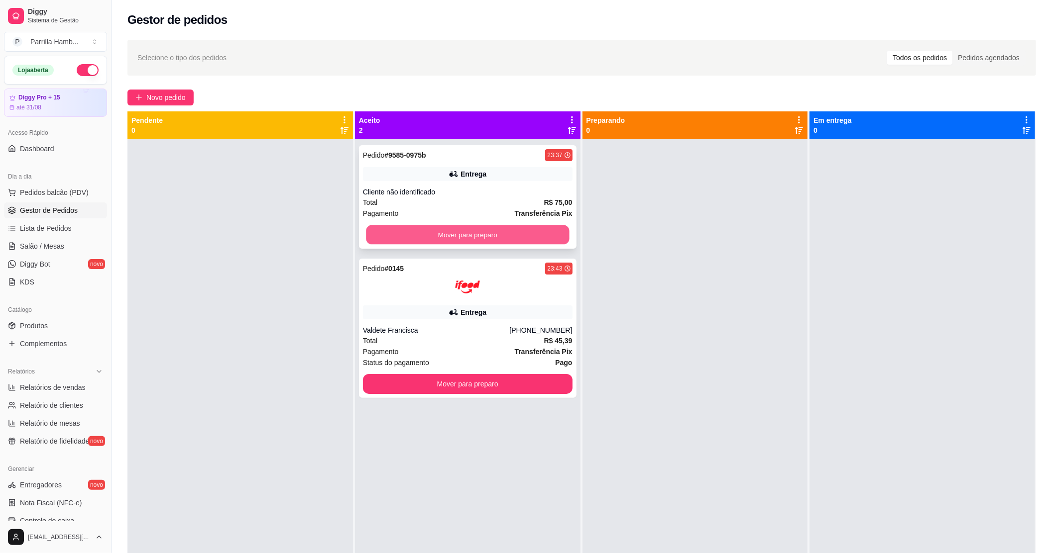
click at [428, 237] on button "Mover para preparo" at bounding box center [467, 234] width 203 height 19
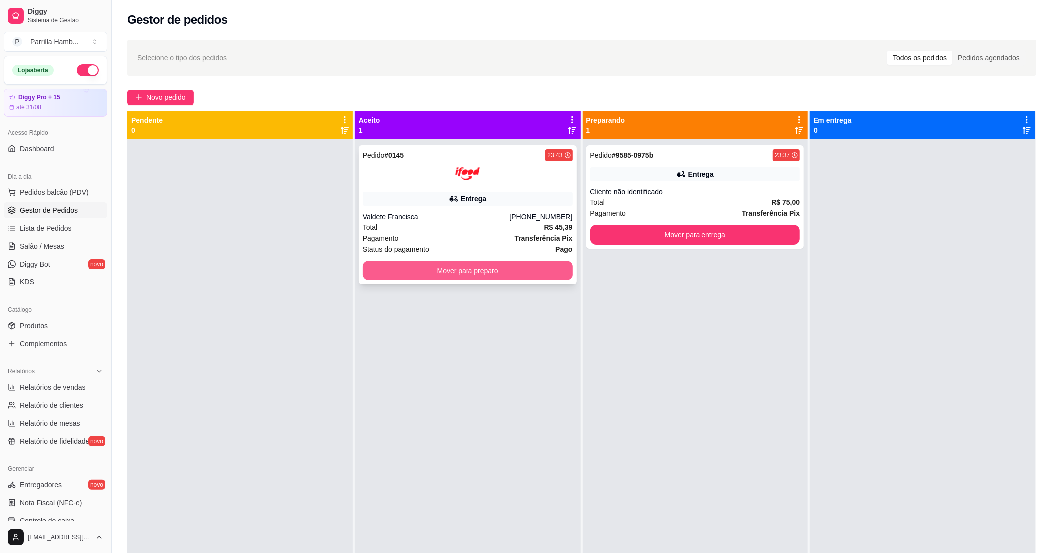
click at [494, 265] on button "Mover para preparo" at bounding box center [468, 271] width 210 height 20
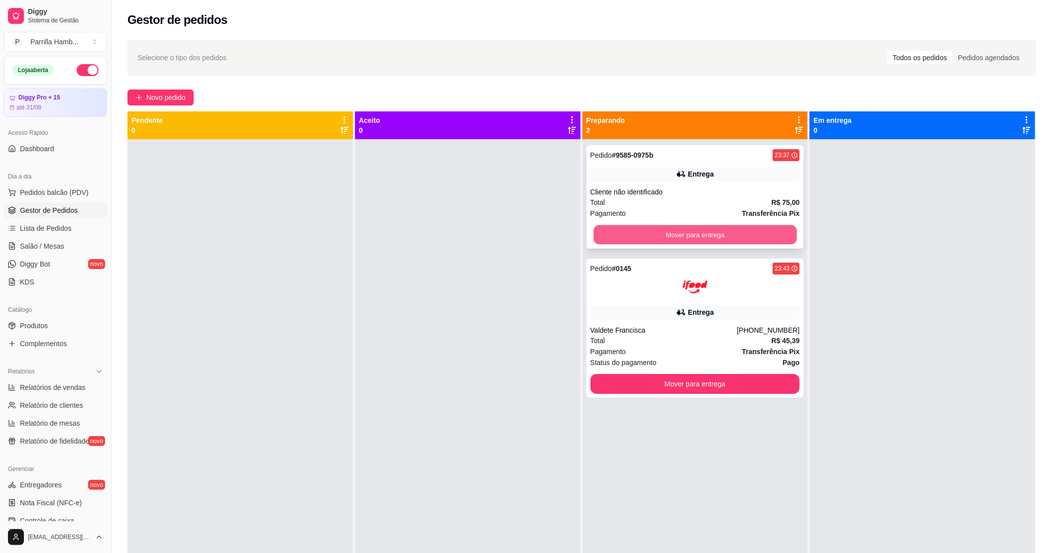
click at [705, 233] on button "Mover para entrega" at bounding box center [694, 234] width 203 height 19
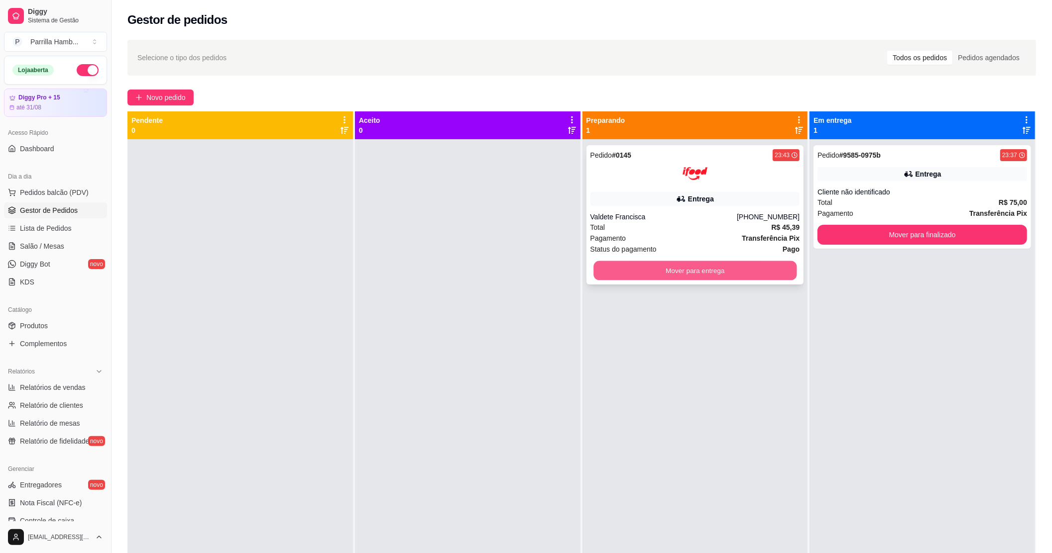
click at [695, 275] on button "Mover para entrega" at bounding box center [694, 270] width 203 height 19
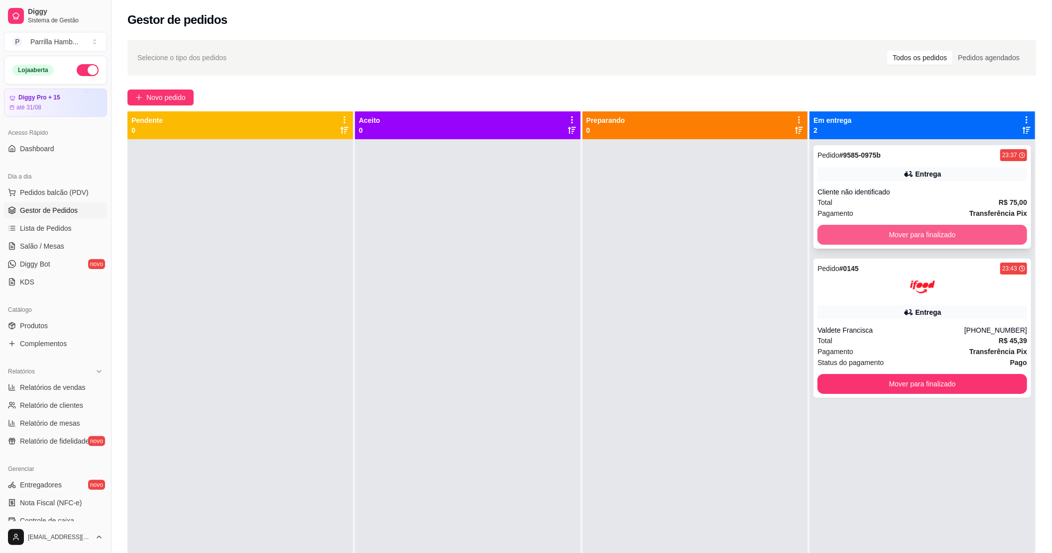
click at [830, 230] on button "Mover para finalizado" at bounding box center [922, 235] width 210 height 20
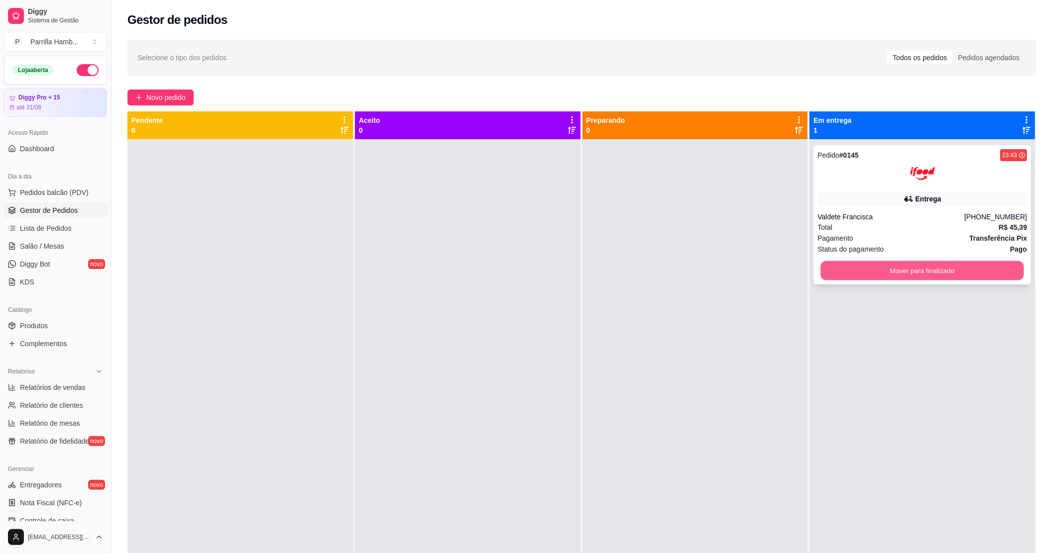
click at [922, 272] on button "Mover para finalizado" at bounding box center [922, 270] width 203 height 19
click at [906, 261] on button "Mover para finalizado" at bounding box center [922, 270] width 203 height 19
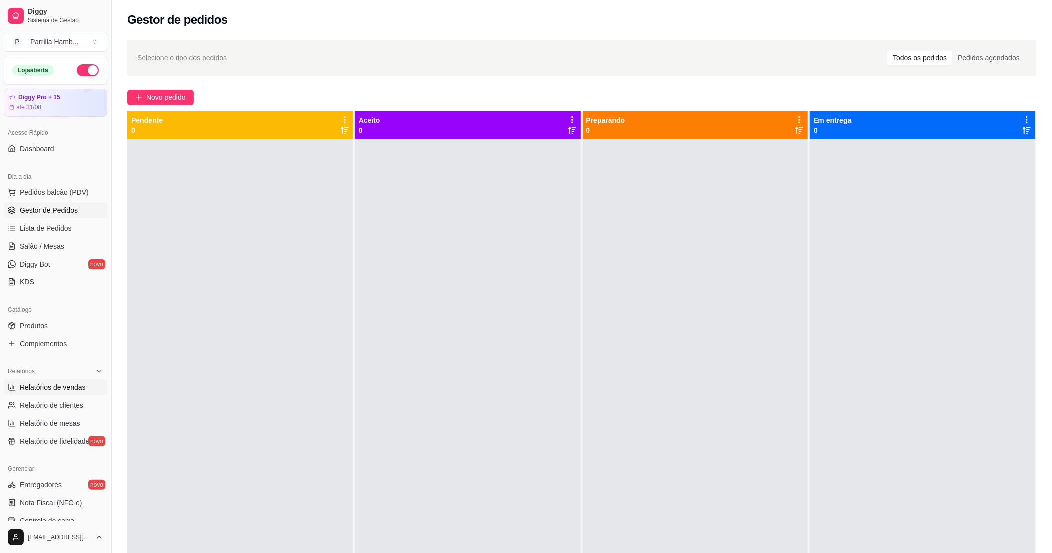
click at [69, 395] on link "Relatórios de vendas" at bounding box center [55, 388] width 103 height 16
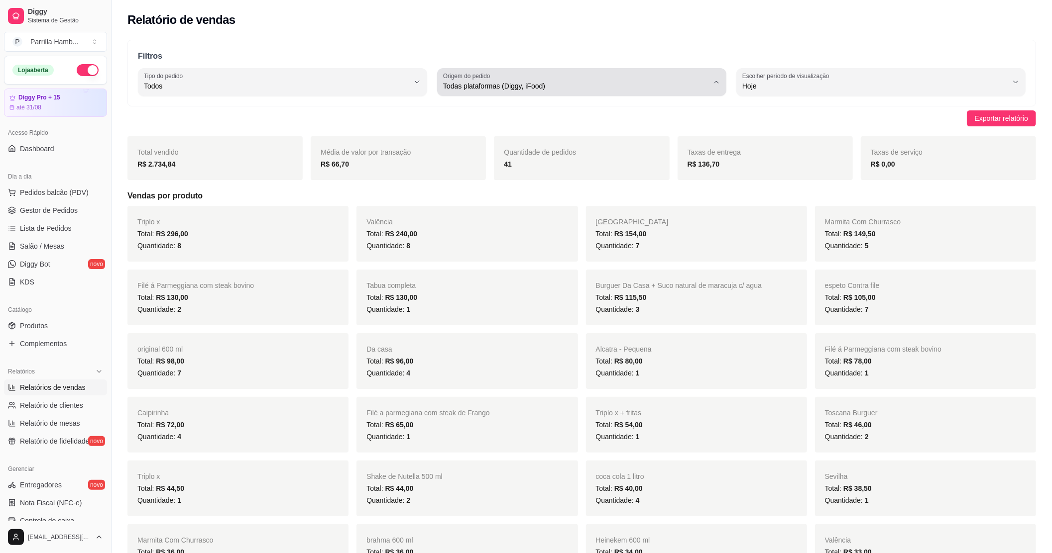
click at [595, 87] on span "Todas plataformas (Diggy, iFood)" at bounding box center [575, 86] width 265 height 10
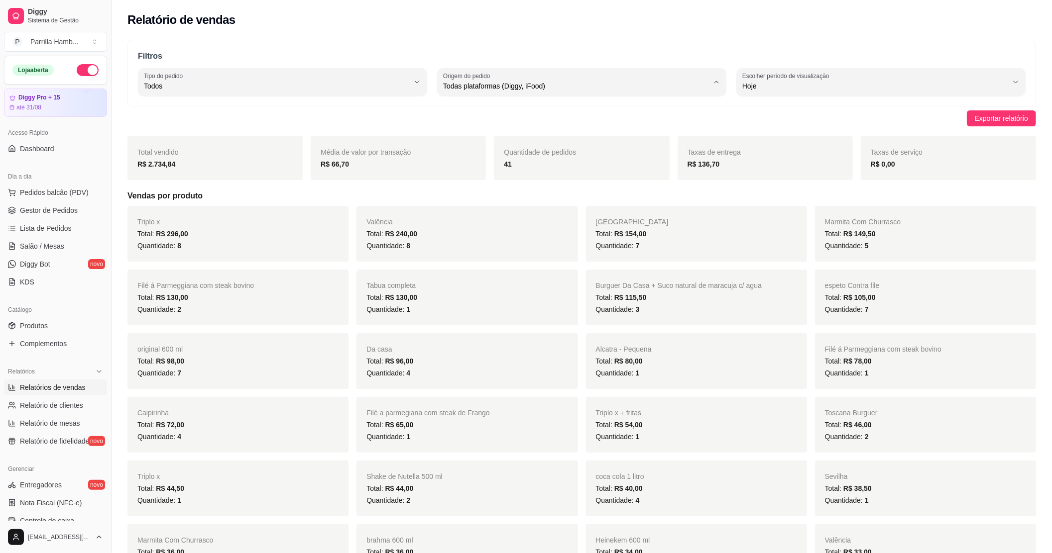
click at [533, 123] on span "Diggy" at bounding box center [576, 125] width 253 height 9
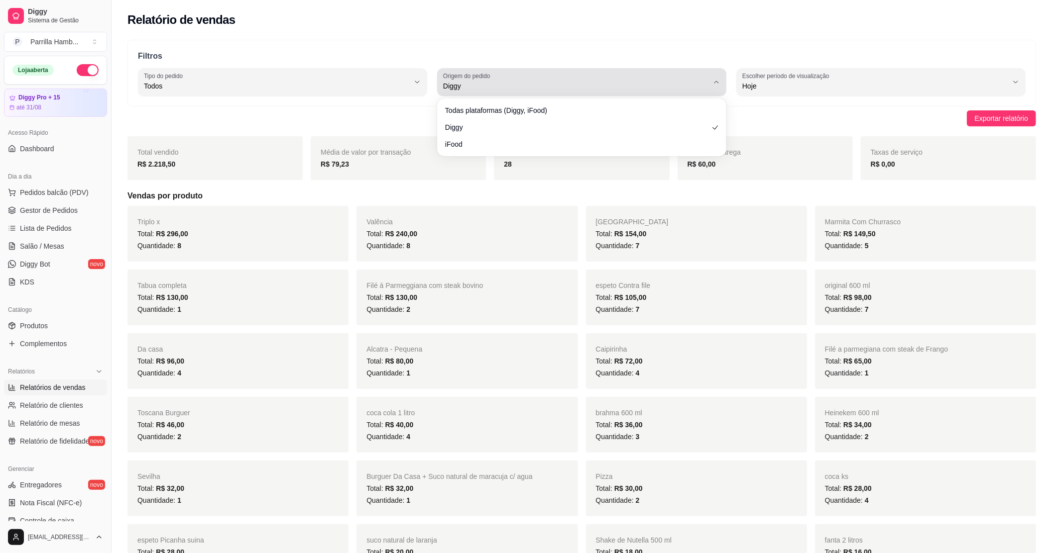
click at [526, 82] on span "Diggy" at bounding box center [575, 86] width 265 height 10
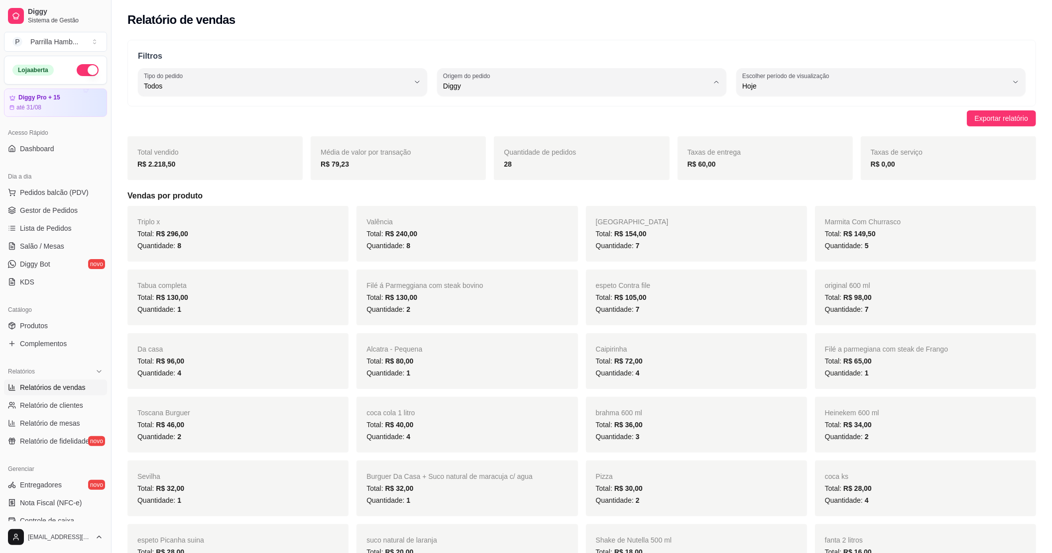
click at [505, 106] on span "Todas plataformas (Diggy, iFood)" at bounding box center [576, 109] width 253 height 9
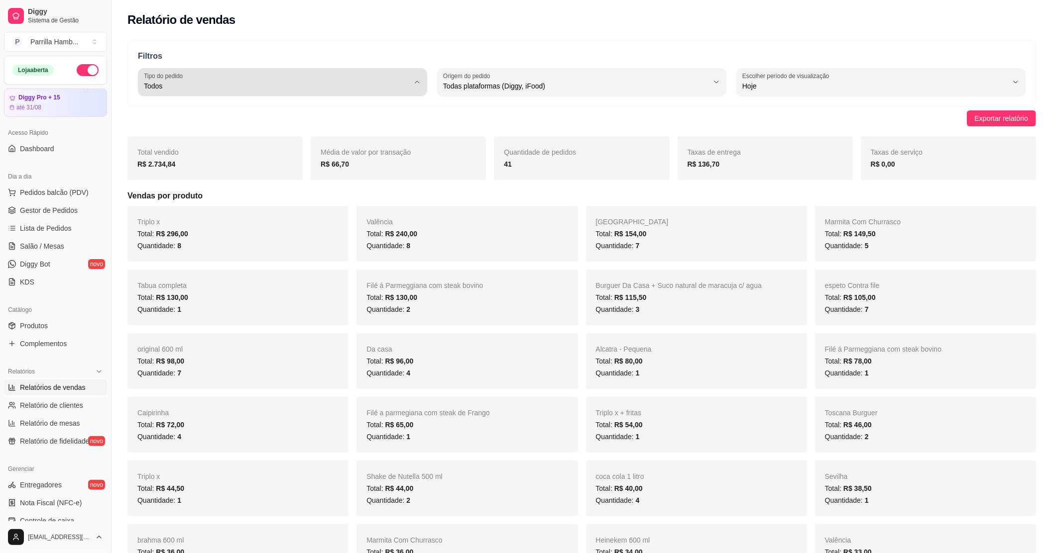
click at [311, 78] on div "Todos" at bounding box center [276, 82] width 265 height 20
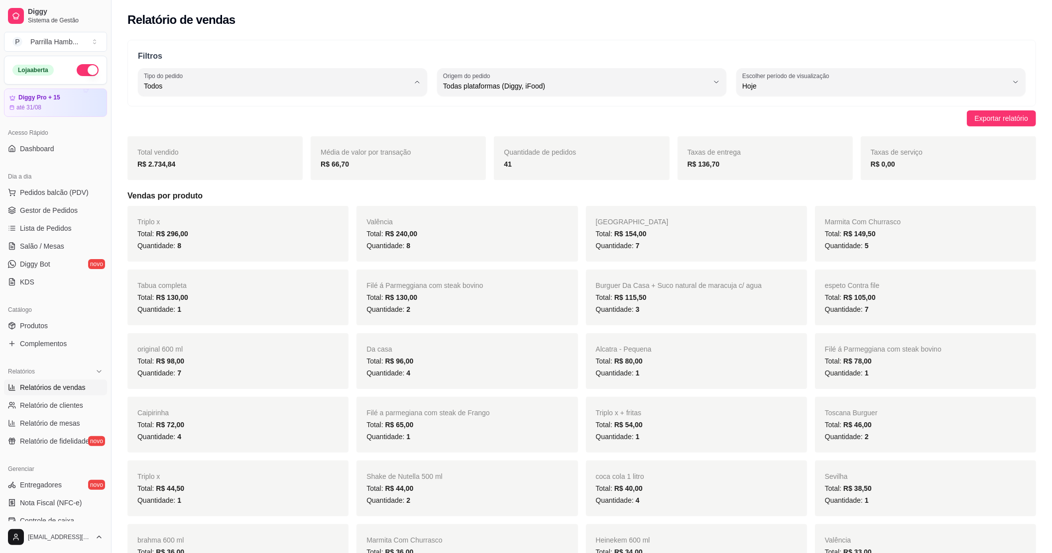
click at [229, 123] on span "Entrega" at bounding box center [277, 125] width 253 height 9
click at [521, 166] on div "23" at bounding box center [581, 164] width 155 height 12
click at [81, 192] on span "Pedidos balcão (PDV)" at bounding box center [54, 193] width 69 height 10
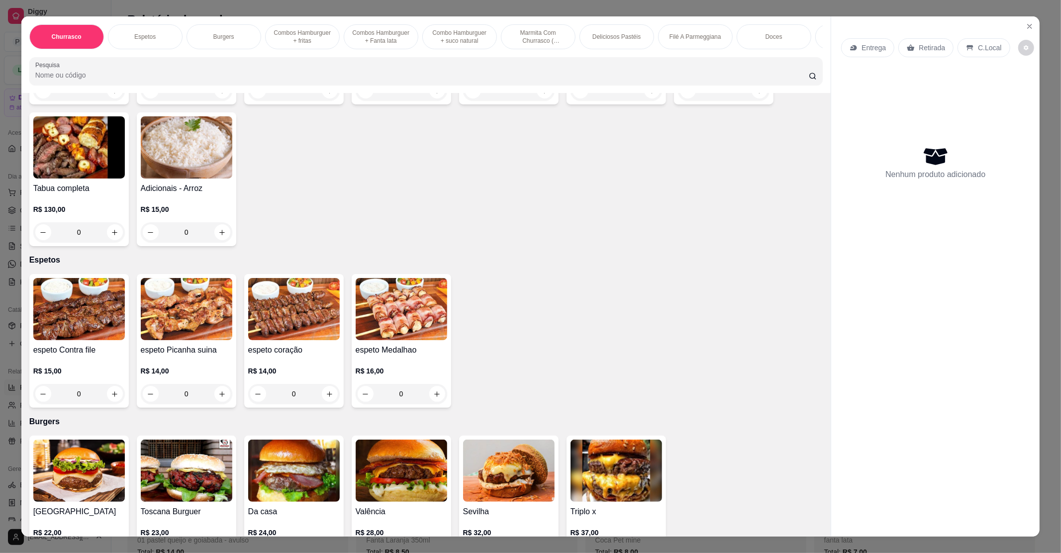
scroll to position [464, 0]
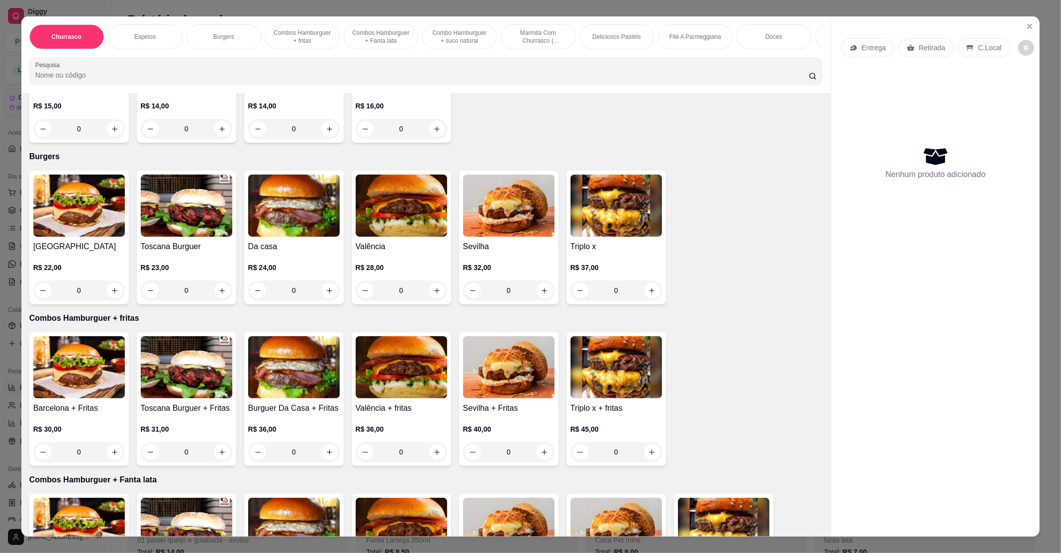
click at [311, 215] on img at bounding box center [294, 206] width 92 height 62
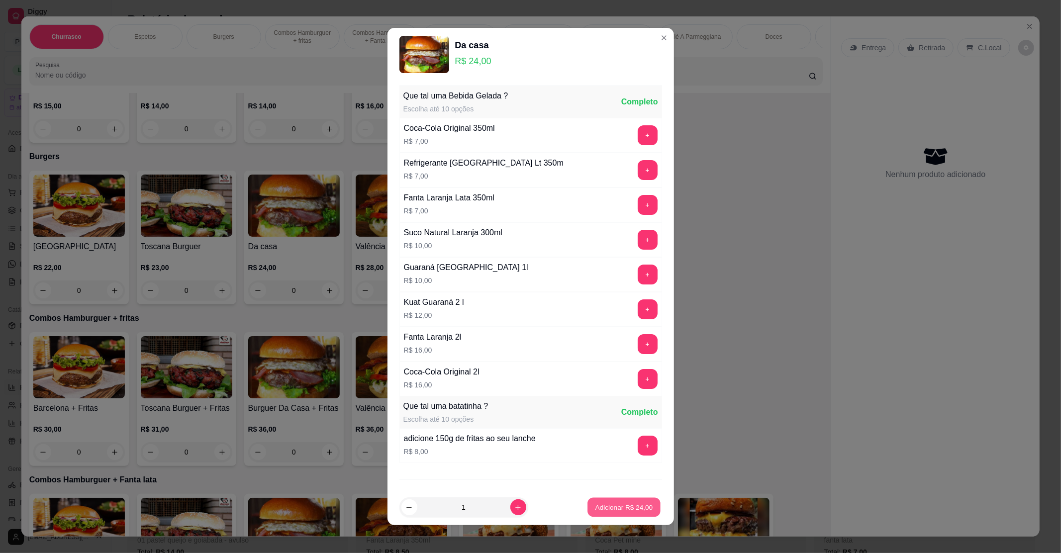
click at [606, 508] on p "Adicionar R$ 24,00" at bounding box center [625, 507] width 58 height 9
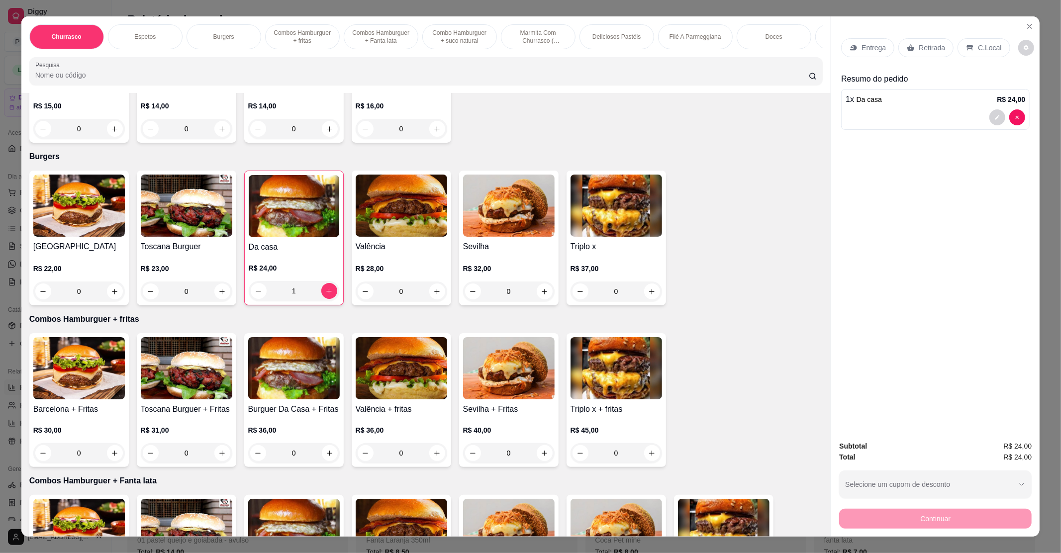
click at [175, 80] on input "Pesquisa" at bounding box center [422, 75] width 774 height 10
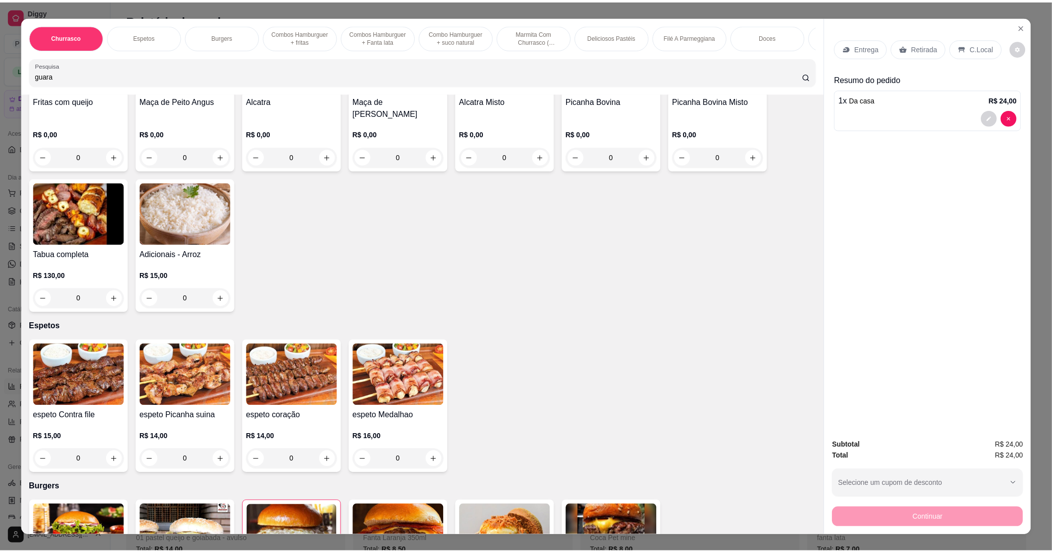
scroll to position [0, 0]
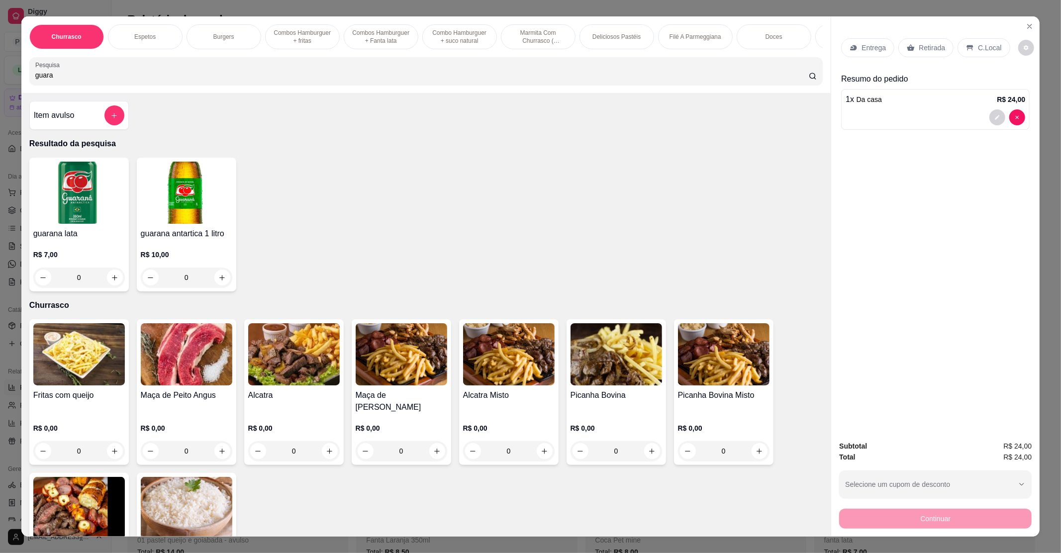
click at [174, 224] on img at bounding box center [187, 193] width 92 height 62
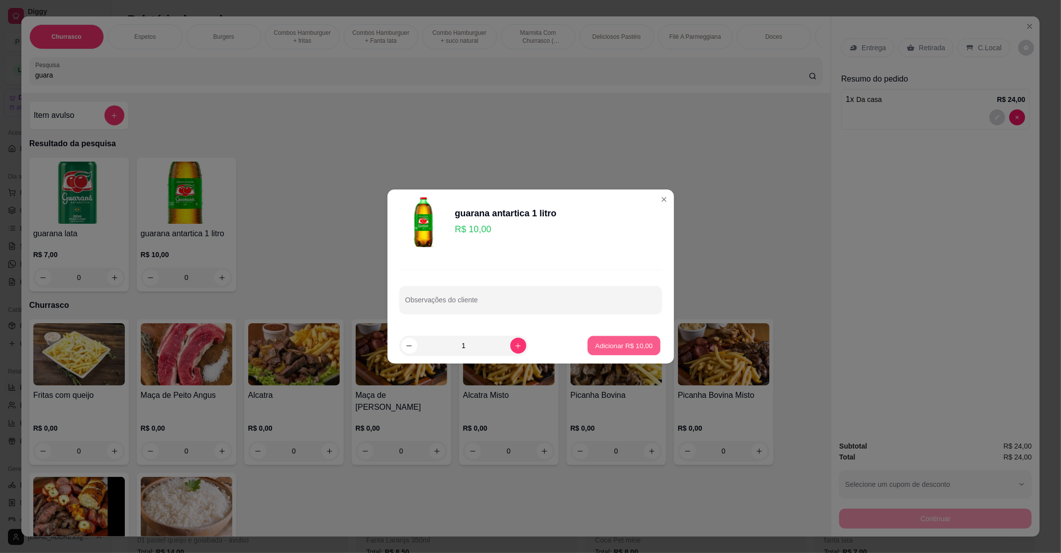
click at [610, 349] on p "Adicionar R$ 10,00" at bounding box center [625, 345] width 58 height 9
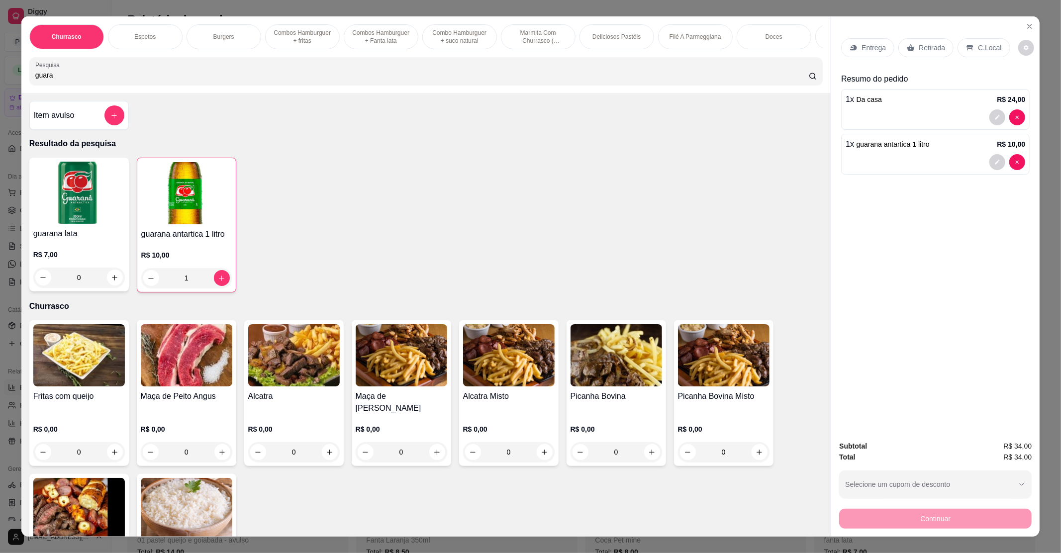
click at [876, 42] on div "Entrega" at bounding box center [868, 47] width 53 height 19
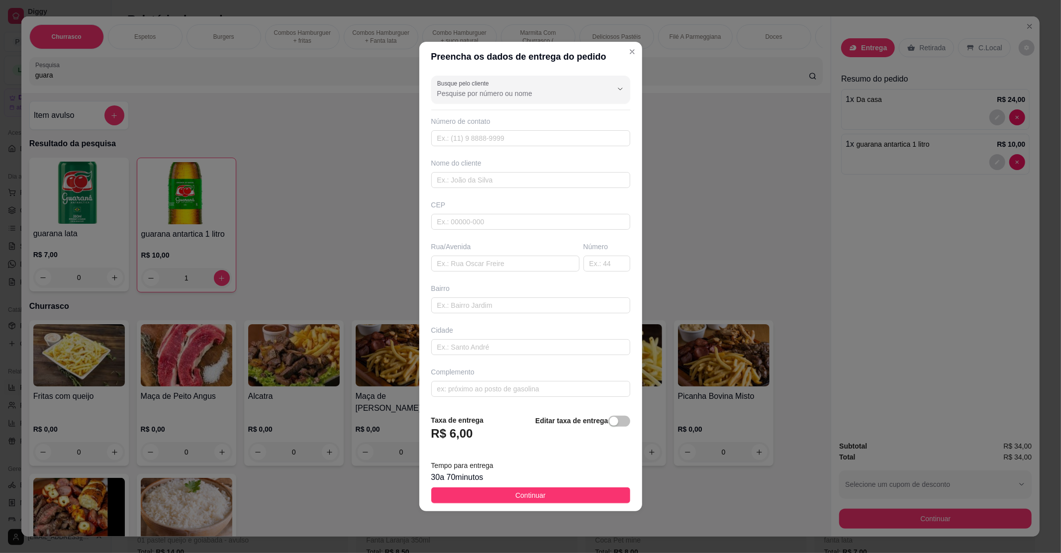
click at [471, 252] on div "Rua/Avenida" at bounding box center [505, 257] width 152 height 30
click at [471, 260] on input "text" at bounding box center [505, 264] width 148 height 16
paste input "[STREET_ADDRESS]"
click at [516, 498] on span "Continuar" at bounding box center [531, 495] width 30 height 11
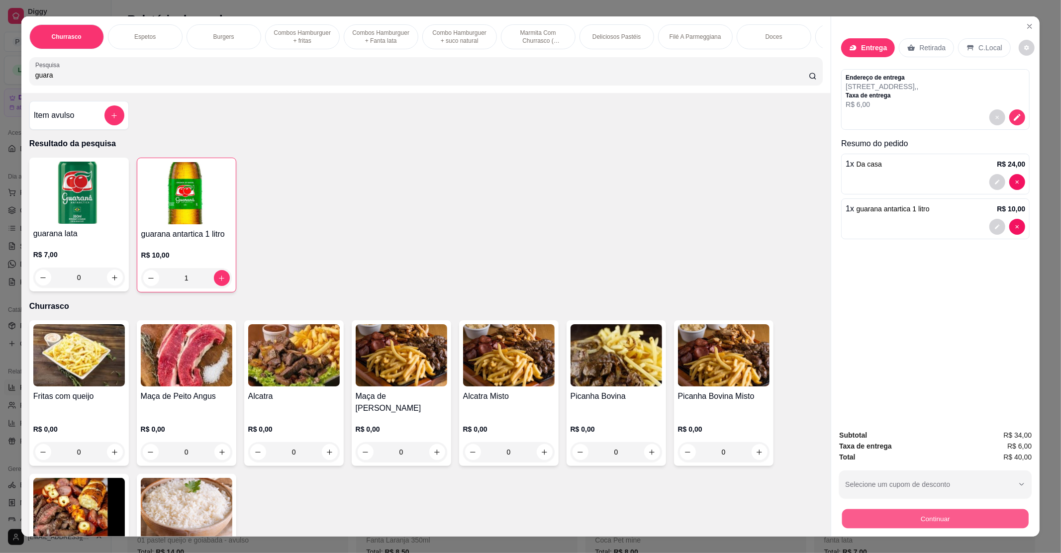
click at [936, 528] on button "Continuar" at bounding box center [936, 518] width 187 height 19
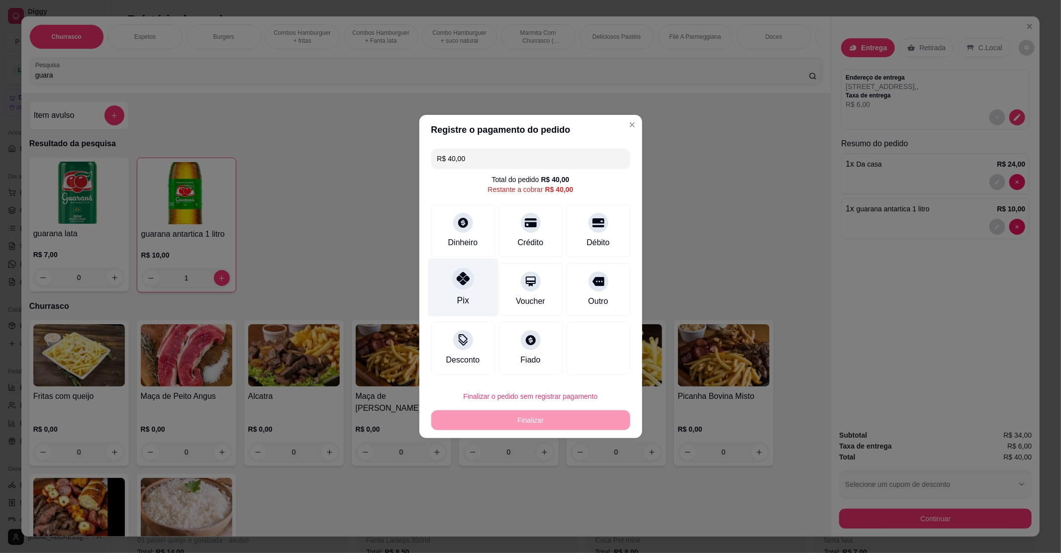
click at [453, 299] on div "Pix" at bounding box center [463, 288] width 70 height 58
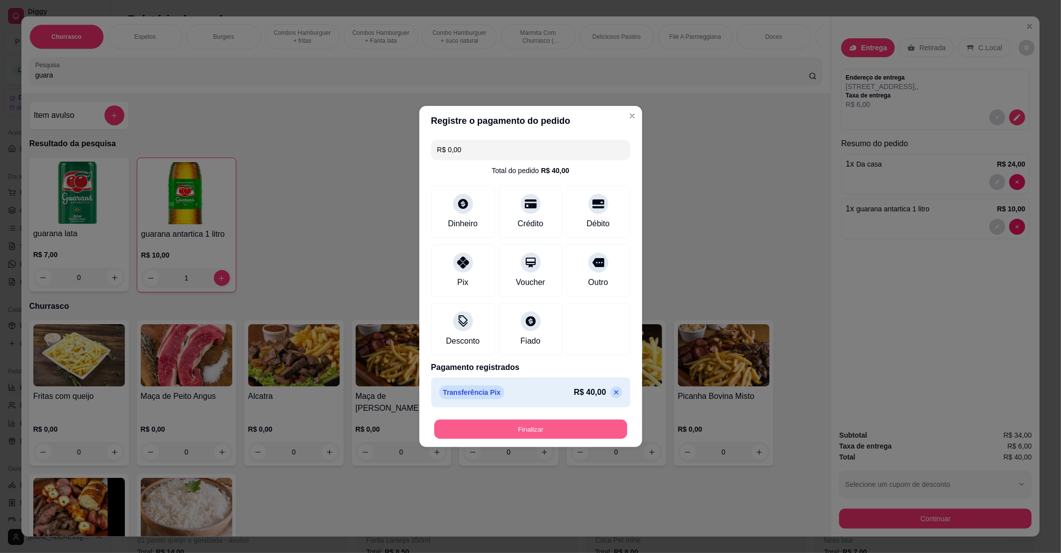
click at [471, 425] on button "Finalizar" at bounding box center [530, 429] width 193 height 19
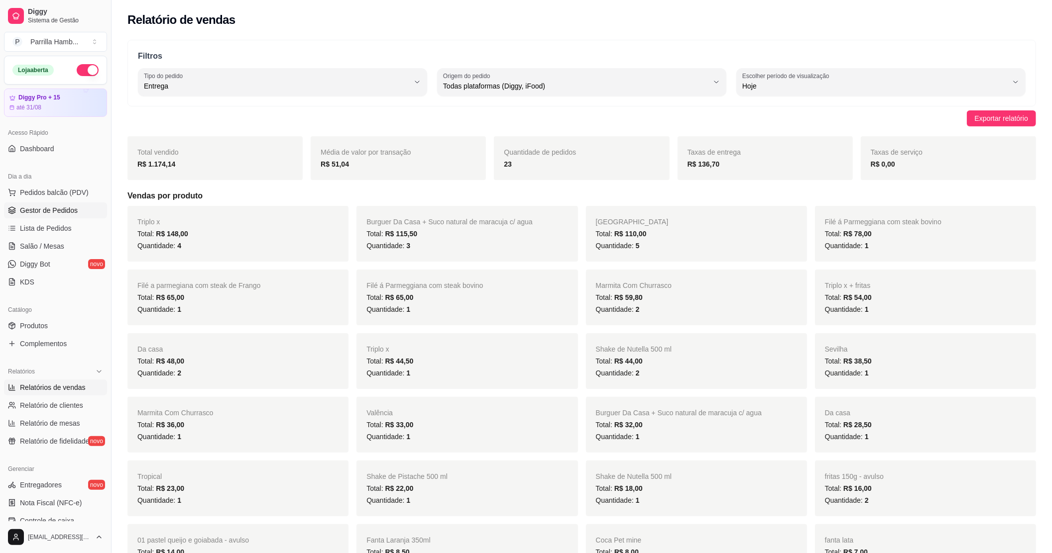
drag, startPoint x: 86, startPoint y: 217, endPoint x: 75, endPoint y: 214, distance: 12.0
click at [86, 217] on link "Gestor de Pedidos" at bounding box center [55, 211] width 103 height 16
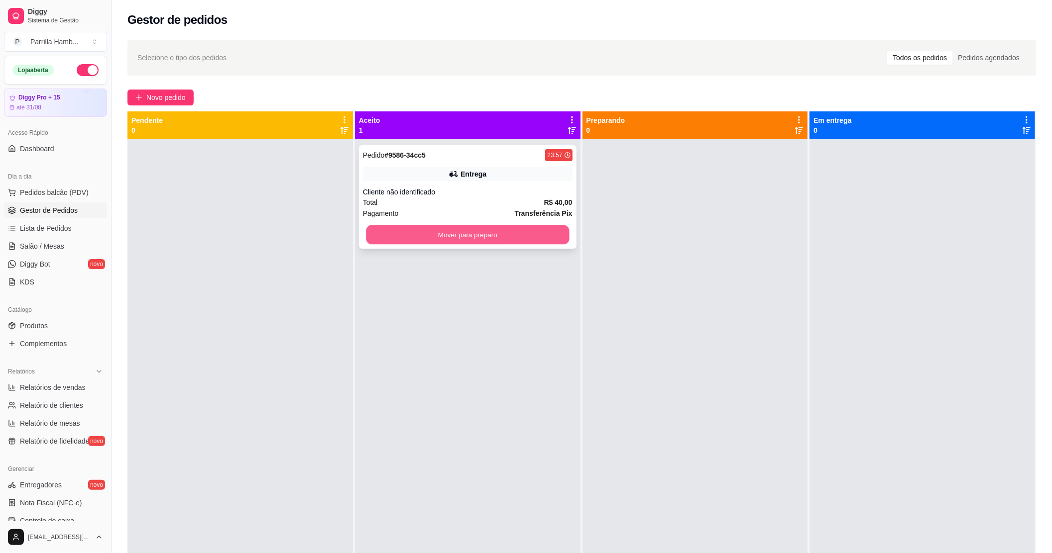
click at [555, 233] on button "Mover para preparo" at bounding box center [467, 234] width 203 height 19
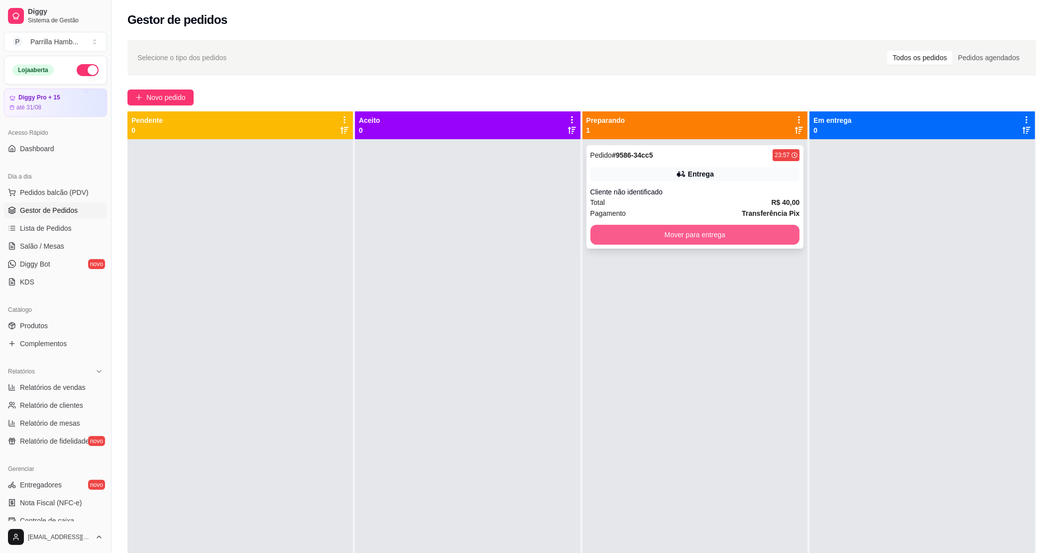
click at [695, 233] on button "Mover para entrega" at bounding box center [695, 235] width 210 height 20
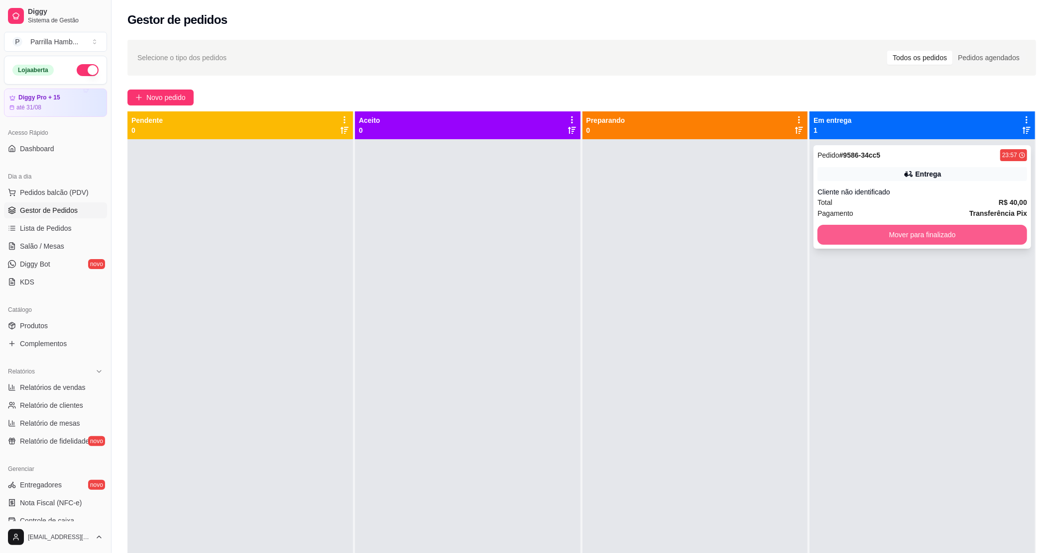
click at [894, 234] on button "Mover para finalizado" at bounding box center [922, 235] width 210 height 20
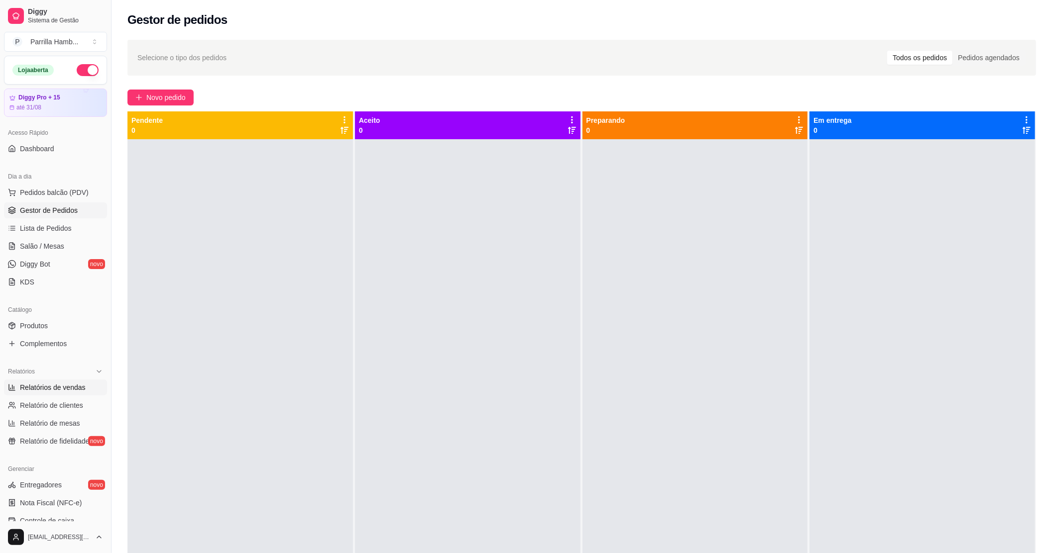
click at [68, 388] on span "Relatórios de vendas" at bounding box center [53, 388] width 66 height 10
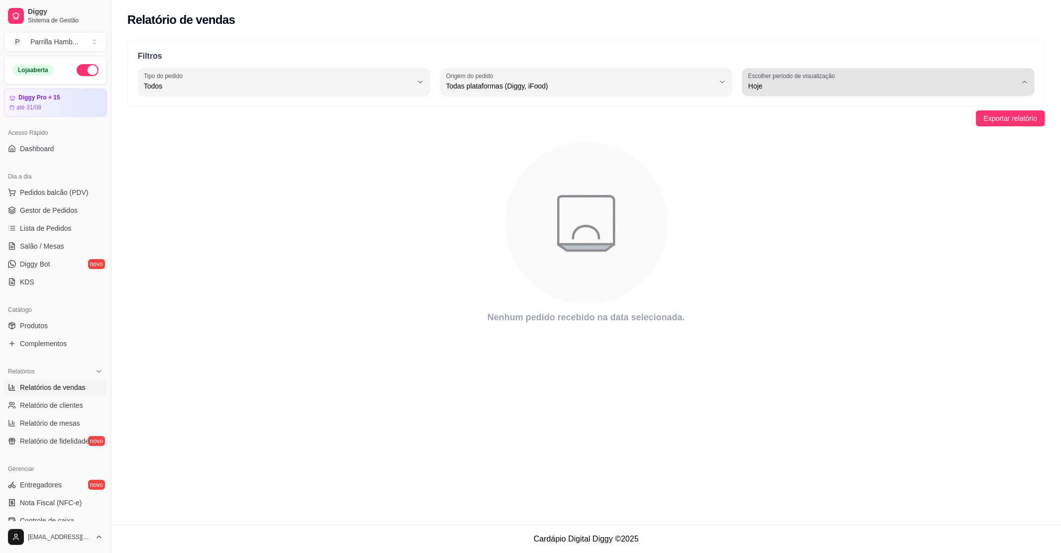
click at [824, 83] on span "Hoje" at bounding box center [882, 86] width 269 height 10
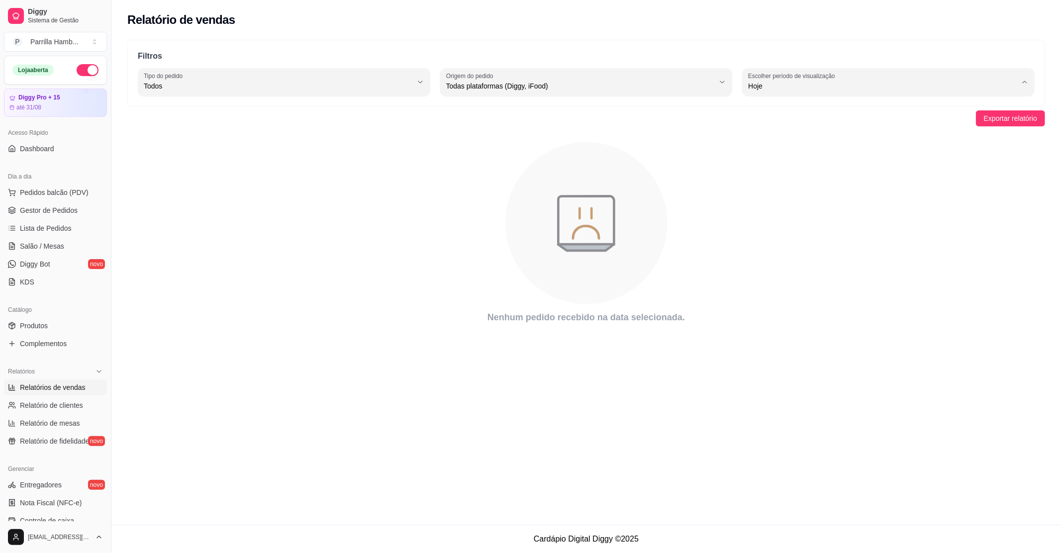
click at [779, 131] on span "Ontem" at bounding box center [884, 125] width 256 height 9
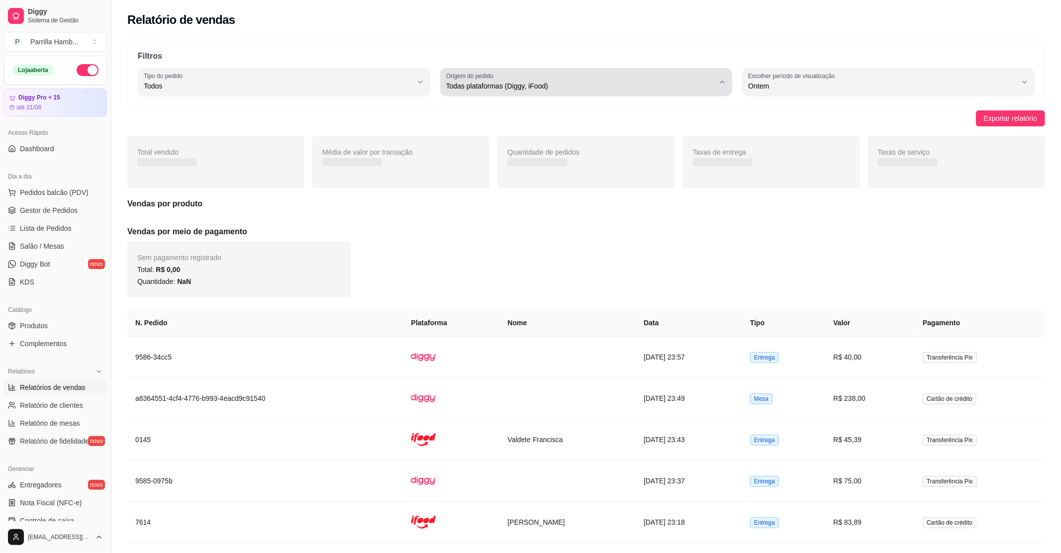
click at [518, 84] on span "Todas plataformas (Diggy, iFood)" at bounding box center [580, 86] width 269 height 10
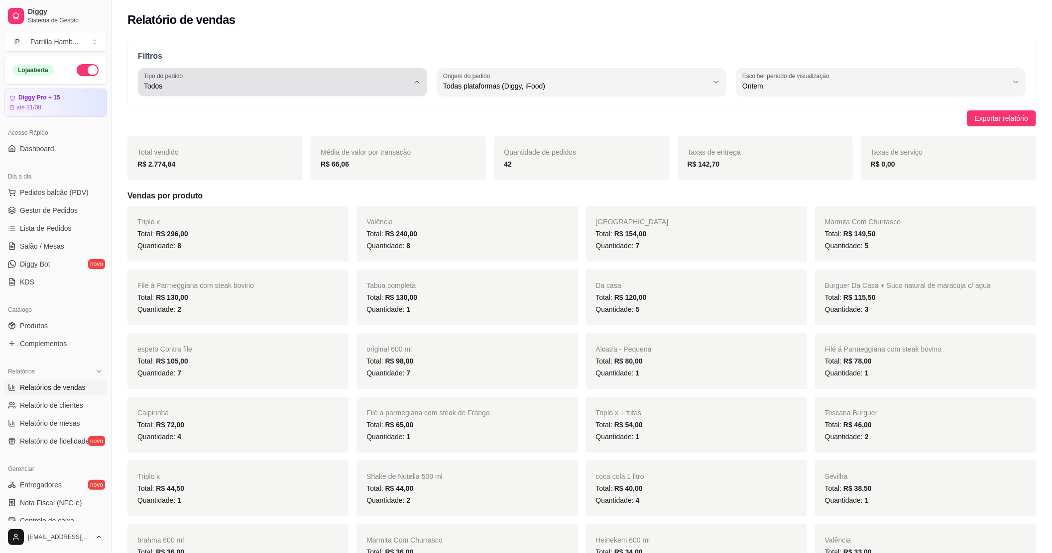
click at [243, 82] on span "Todos" at bounding box center [276, 86] width 265 height 10
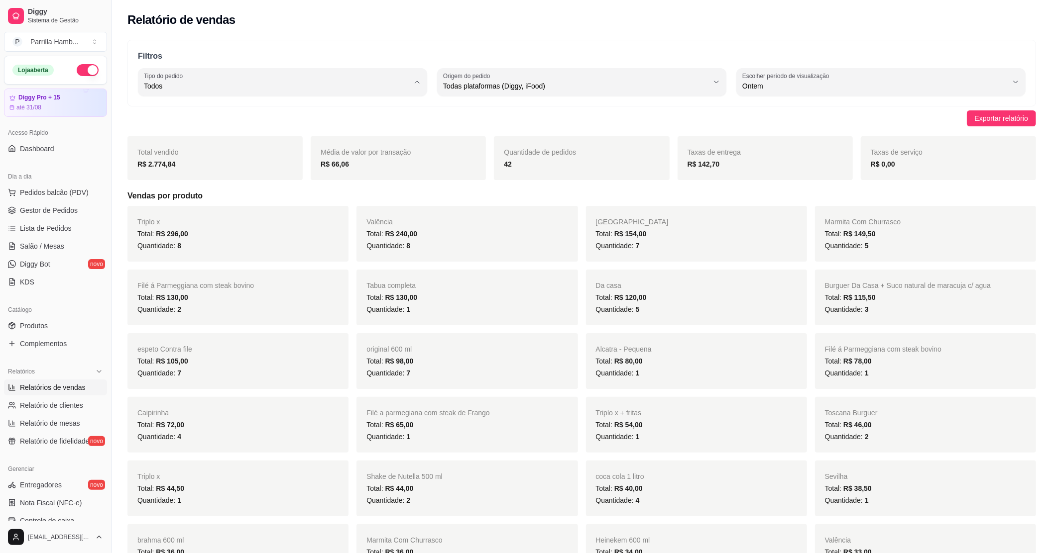
click at [216, 128] on span "Entrega" at bounding box center [277, 125] width 253 height 9
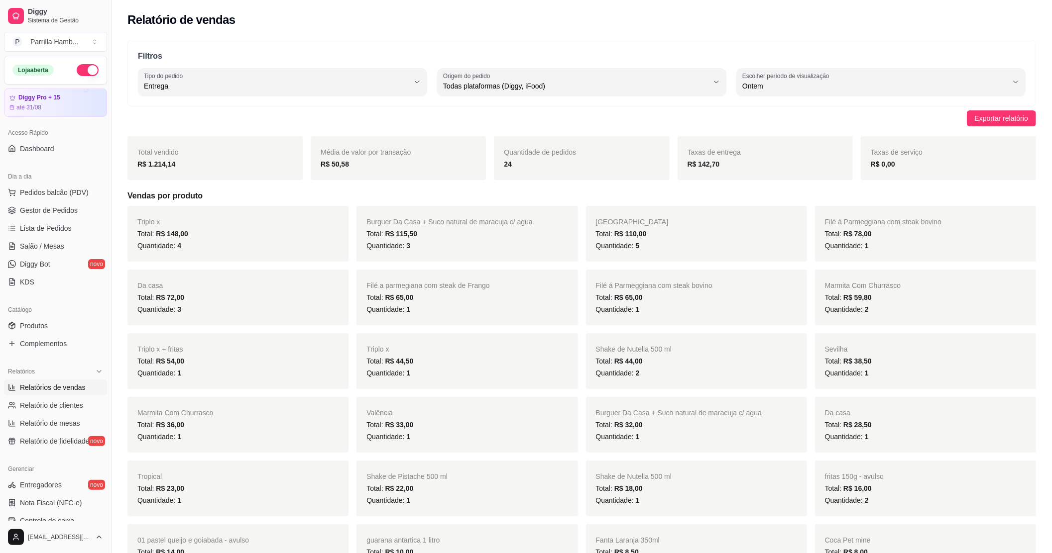
click at [524, 160] on div "24" at bounding box center [581, 164] width 155 height 12
